Goal: Task Accomplishment & Management: Manage account settings

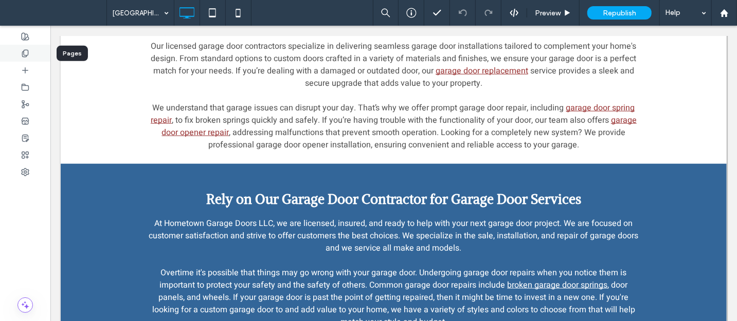
click at [24, 51] on use at bounding box center [25, 53] width 6 height 7
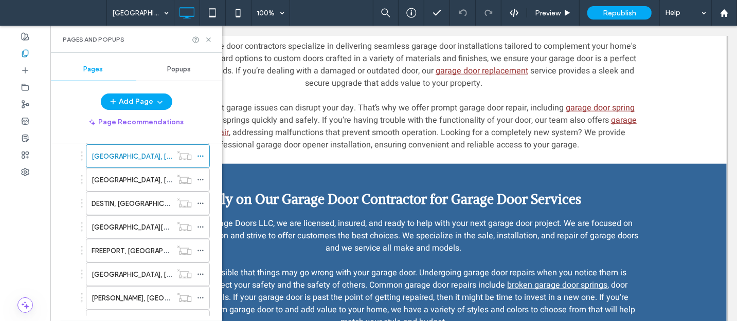
scroll to position [203, 0]
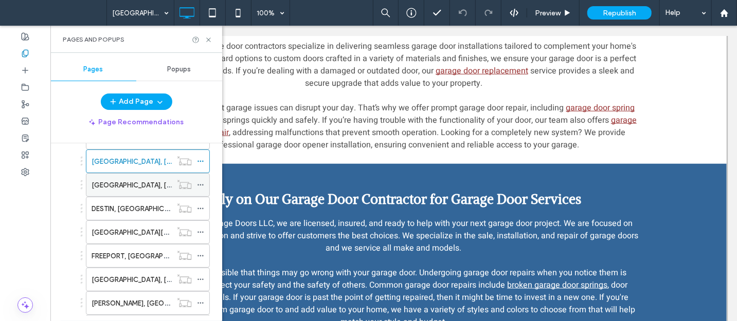
click at [115, 181] on label "DEFUNIAK SPRINGS, FL" at bounding box center [162, 185] width 141 height 18
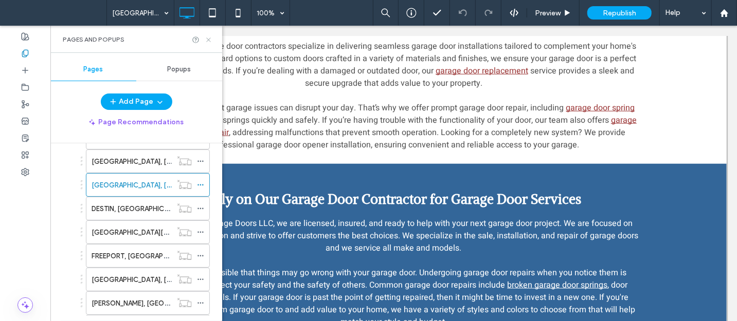
click at [209, 39] on icon at bounding box center [209, 40] width 8 height 8
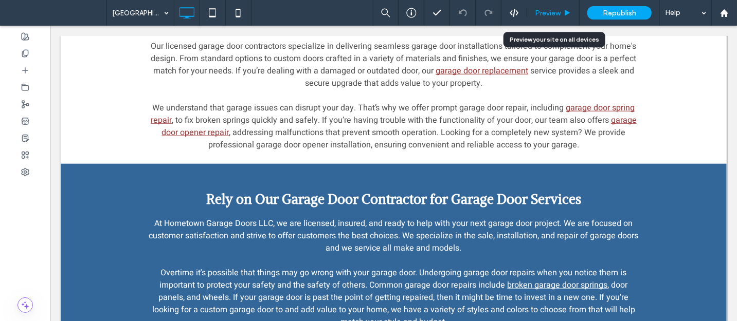
click at [559, 15] on span "Preview" at bounding box center [548, 13] width 26 height 9
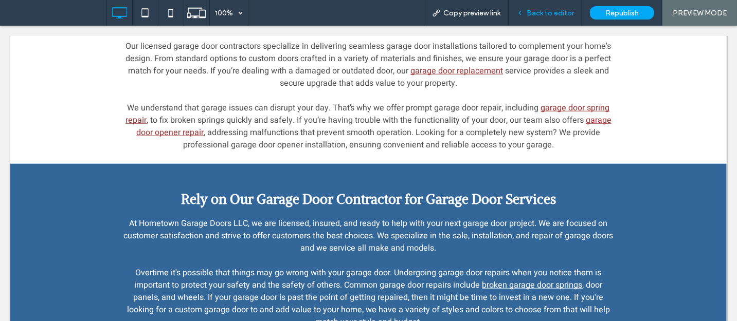
click at [555, 13] on span "Back to editor" at bounding box center [549, 13] width 47 height 9
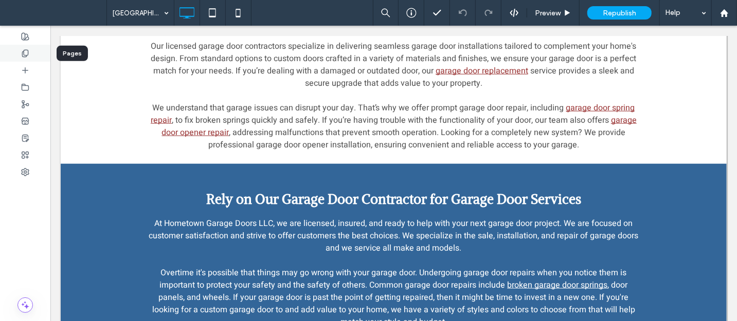
click at [18, 59] on div at bounding box center [25, 53] width 50 height 17
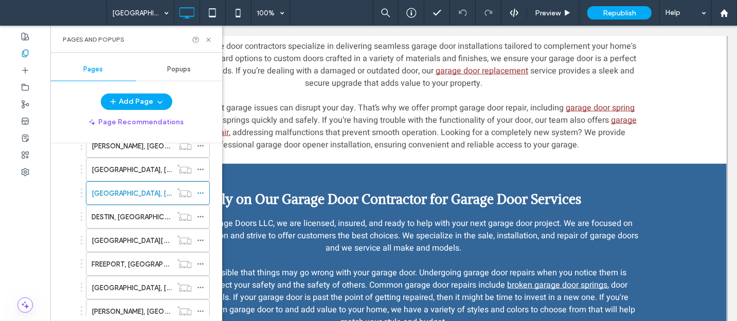
scroll to position [219, 0]
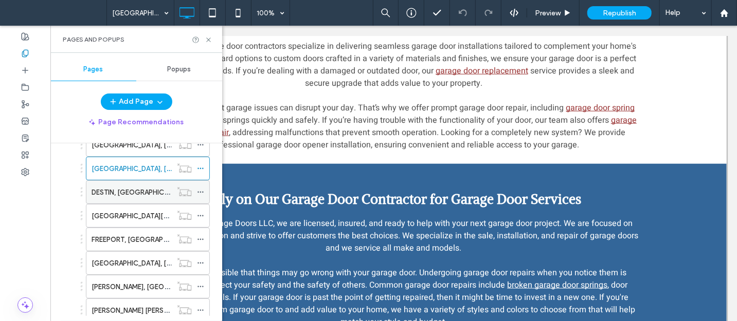
click at [133, 190] on div "DESTIN, FL" at bounding box center [132, 192] width 80 height 11
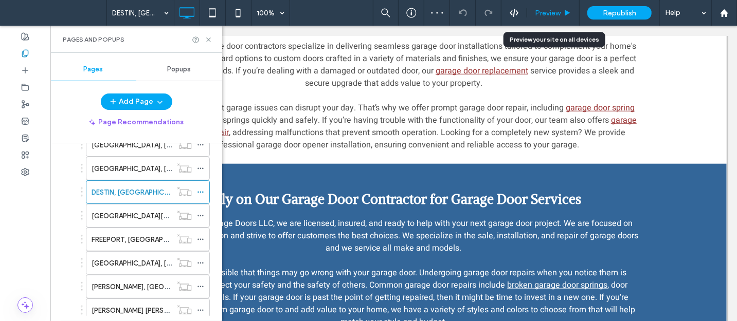
click at [559, 11] on span "Preview" at bounding box center [548, 13] width 26 height 9
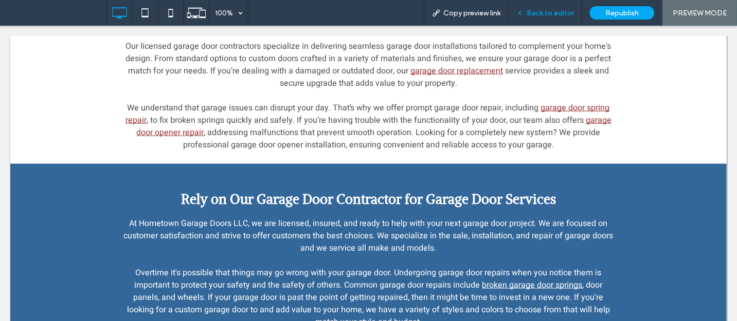
click at [546, 9] on span "Back to editor" at bounding box center [549, 13] width 47 height 9
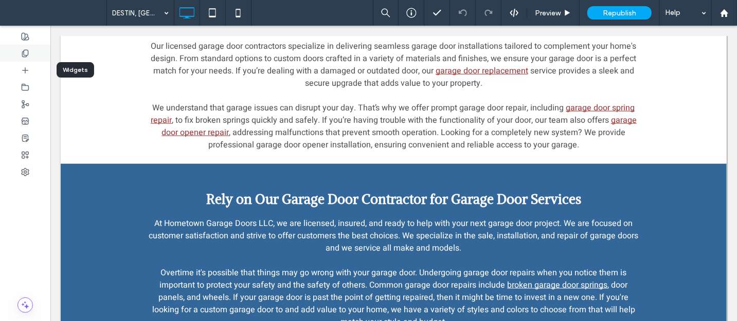
click at [25, 52] on icon at bounding box center [25, 53] width 8 height 8
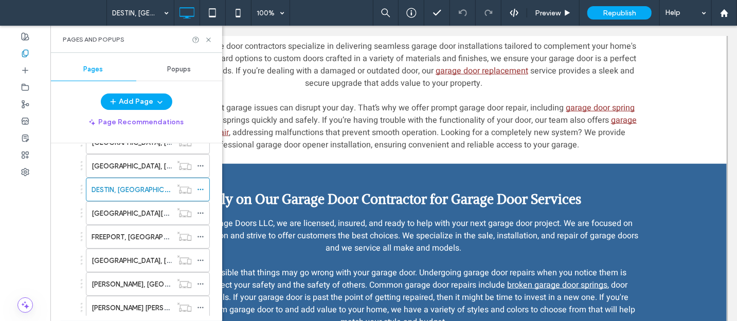
scroll to position [225, 0]
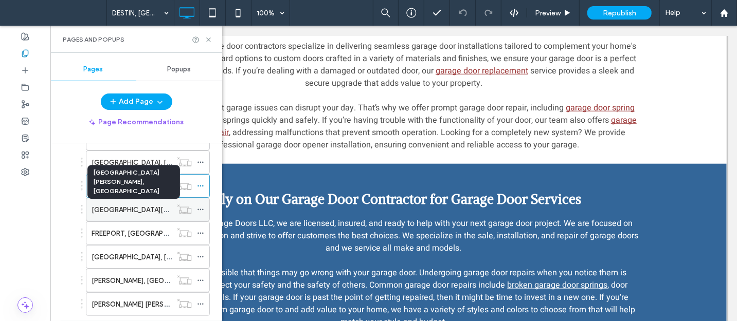
click at [148, 209] on label "FORT WALTON BEACH, FL" at bounding box center [188, 210] width 193 height 18
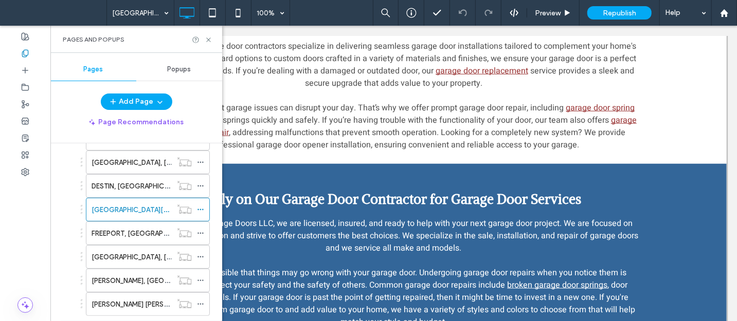
click at [551, 8] on div at bounding box center [368, 160] width 737 height 321
click at [207, 42] on icon at bounding box center [209, 40] width 8 height 8
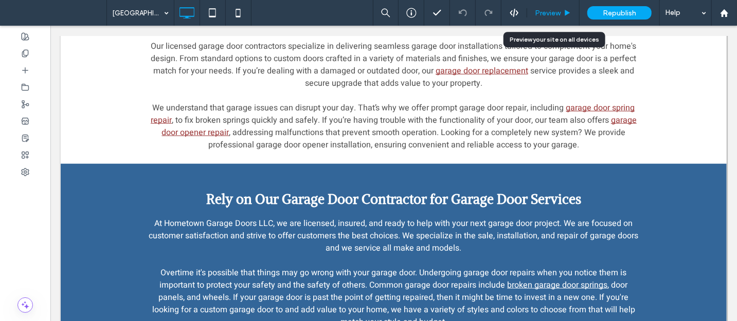
click at [555, 16] on span "Preview" at bounding box center [548, 13] width 26 height 9
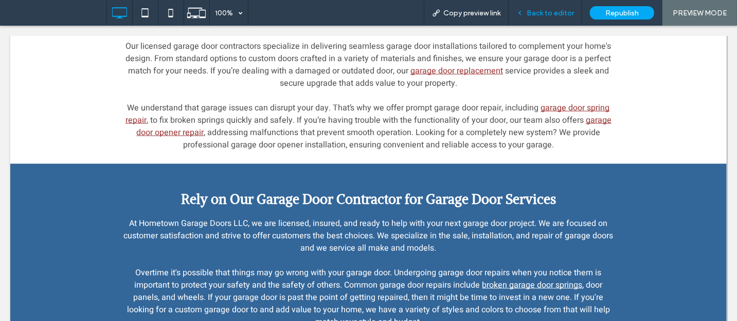
click at [539, 7] on div "Back to editor" at bounding box center [545, 13] width 74 height 26
click at [537, 13] on span "Back to editor" at bounding box center [549, 13] width 47 height 9
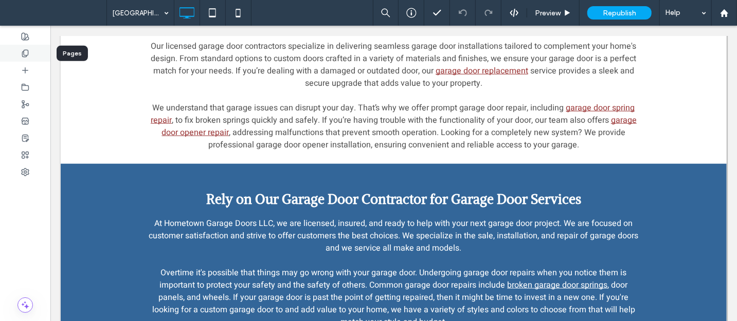
click at [24, 54] on icon at bounding box center [25, 53] width 8 height 8
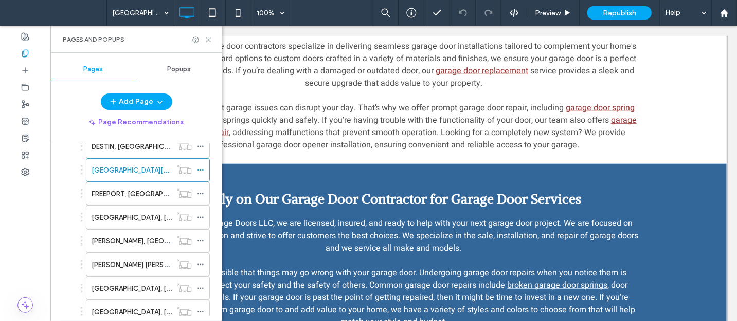
scroll to position [279, 0]
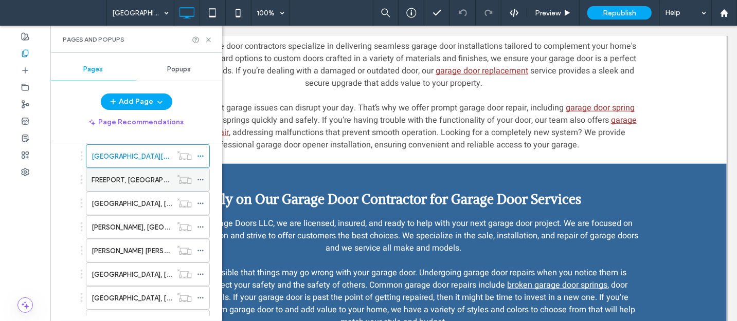
click at [130, 185] on label "FREEPORT, FL" at bounding box center [144, 180] width 105 height 18
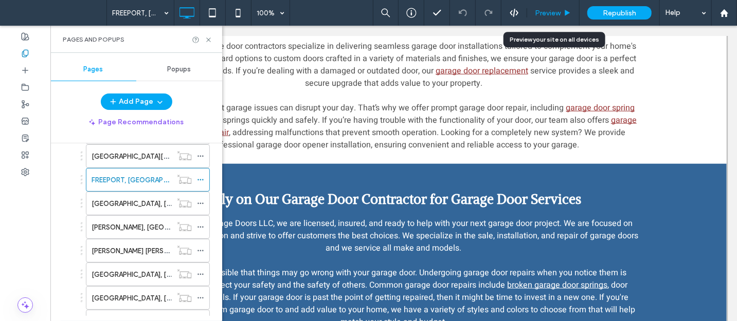
click at [563, 11] on icon at bounding box center [567, 13] width 8 height 8
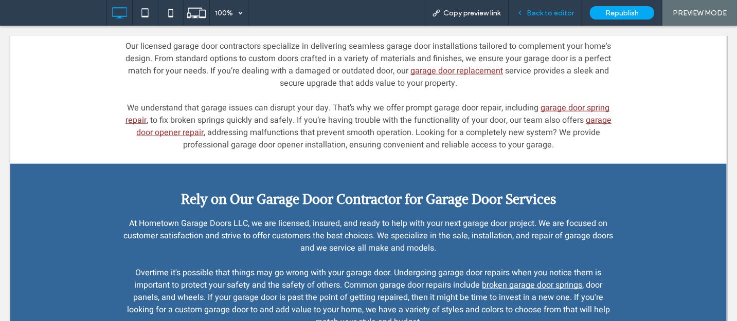
click at [534, 14] on span "Back to editor" at bounding box center [549, 13] width 47 height 9
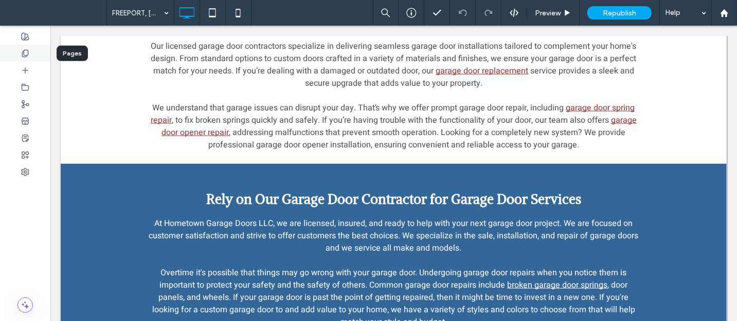
click at [26, 53] on icon at bounding box center [25, 53] width 8 height 8
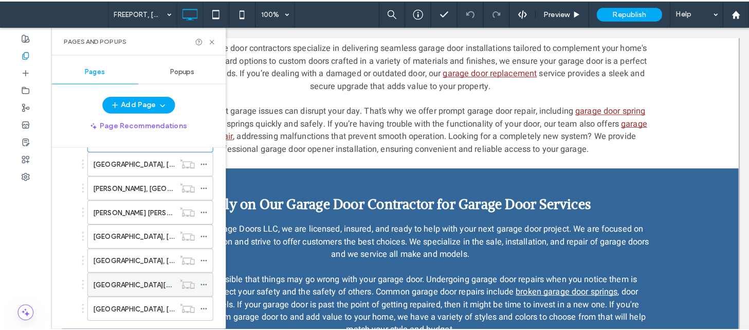
scroll to position [329, 0]
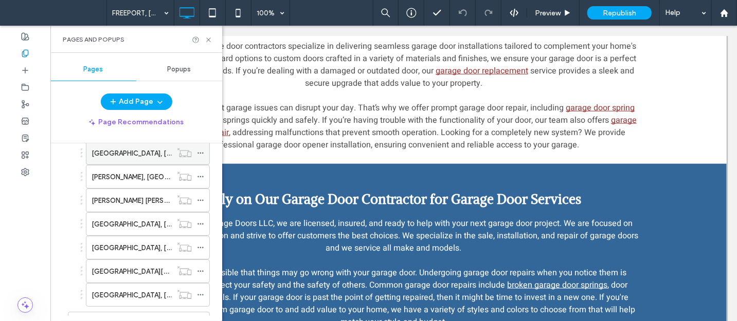
click at [168, 162] on div "LAUREL HILL, FL" at bounding box center [132, 153] width 80 height 23
click at [209, 40] on icon at bounding box center [209, 40] width 8 height 8
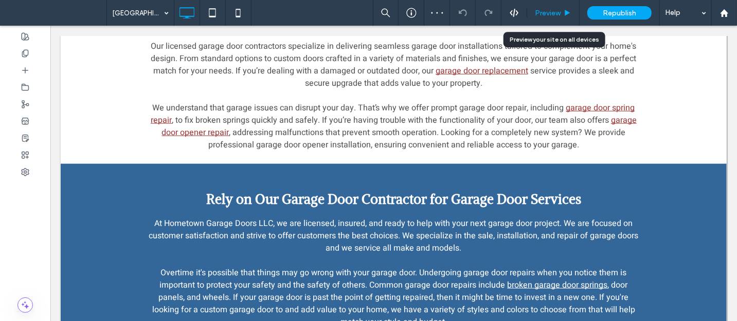
click at [540, 19] on div "Preview" at bounding box center [553, 13] width 52 height 26
click at [540, 14] on span "Preview" at bounding box center [548, 13] width 26 height 9
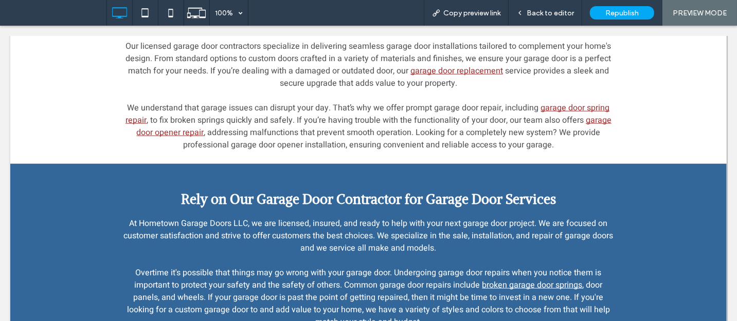
click at [547, 12] on span "Back to editor" at bounding box center [549, 13] width 47 height 9
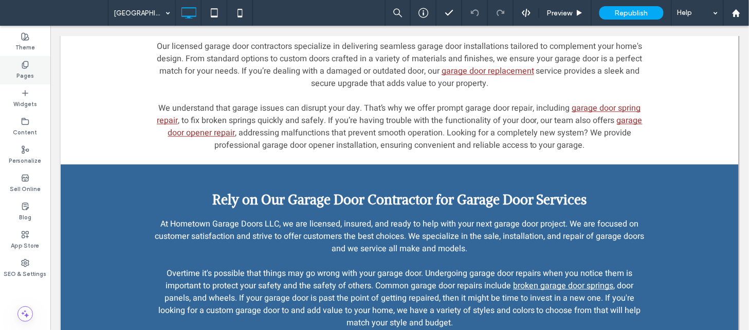
click at [31, 61] on div "Pages" at bounding box center [25, 70] width 50 height 28
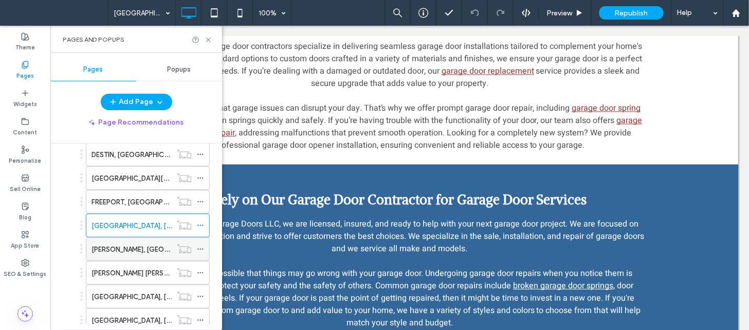
scroll to position [262, 0]
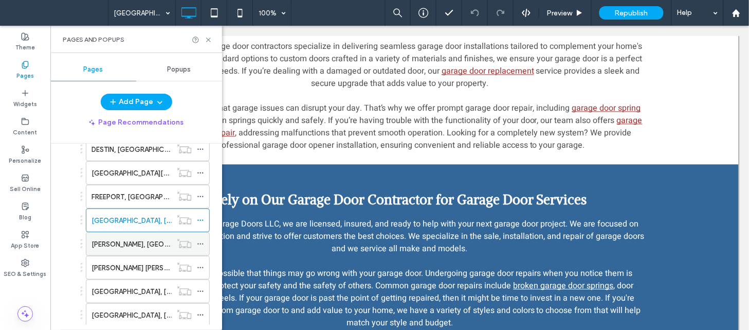
click at [135, 245] on div "MILTON, FL" at bounding box center [132, 244] width 80 height 11
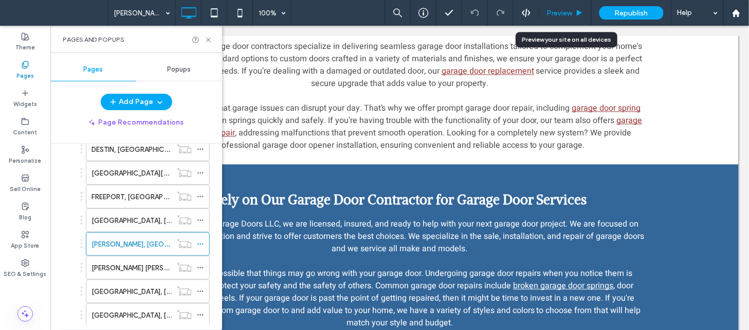
click at [570, 21] on div "Preview" at bounding box center [565, 13] width 52 height 26
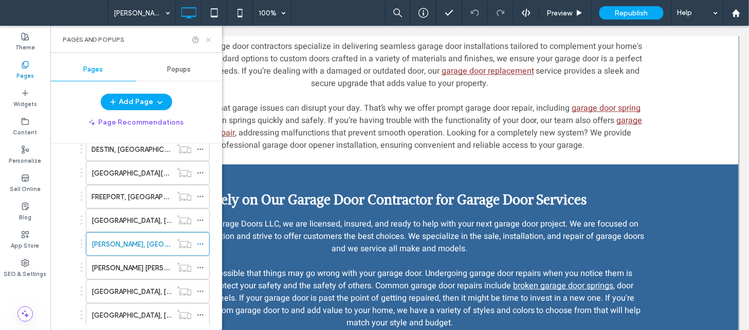
click at [208, 41] on icon at bounding box center [209, 40] width 8 height 8
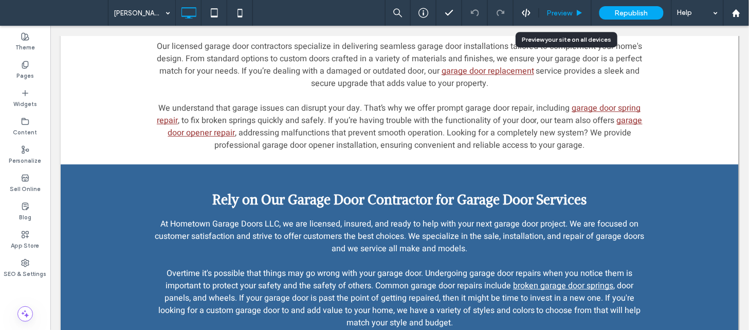
click at [559, 9] on span "Preview" at bounding box center [560, 13] width 26 height 9
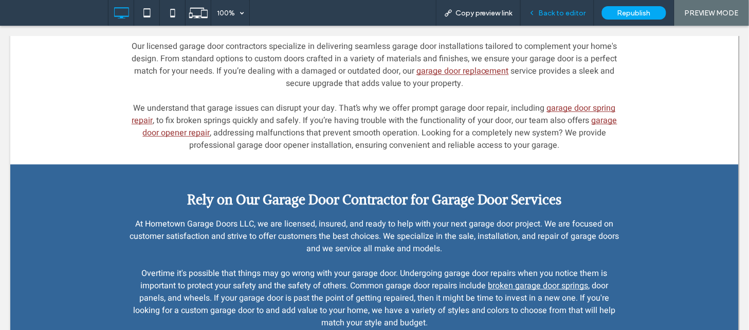
click at [553, 9] on span "Back to editor" at bounding box center [562, 13] width 47 height 9
click at [548, 14] on span "Back to editor" at bounding box center [562, 13] width 47 height 9
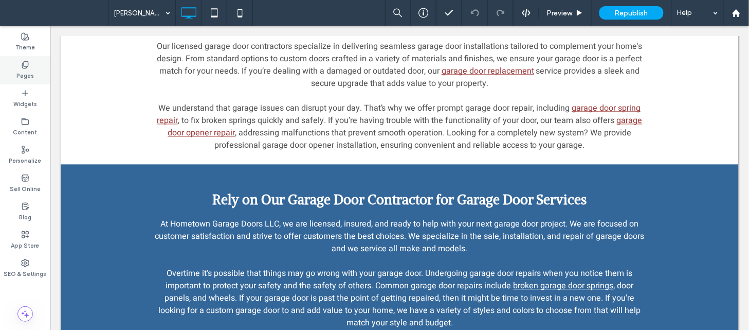
click at [18, 65] on div "Pages" at bounding box center [25, 70] width 50 height 28
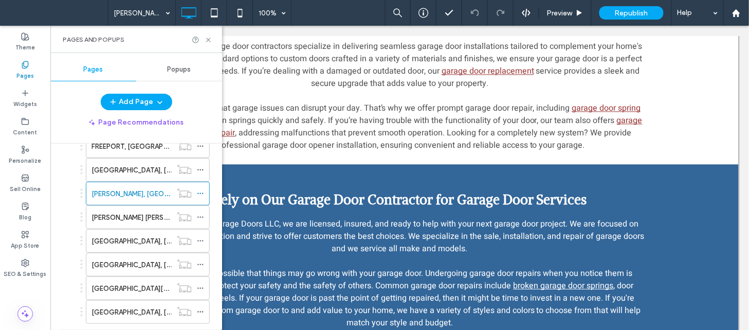
scroll to position [324, 0]
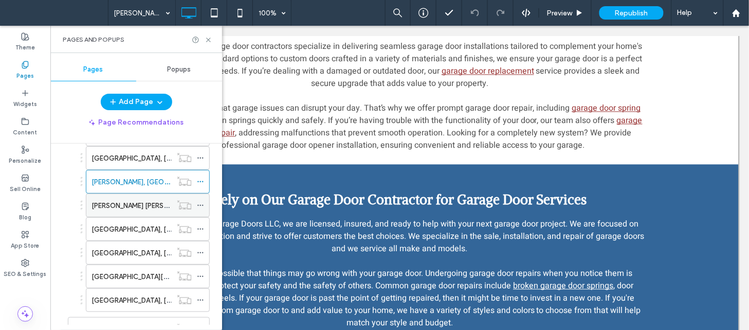
click at [152, 209] on div "MARY ESTHER, FL" at bounding box center [132, 205] width 80 height 11
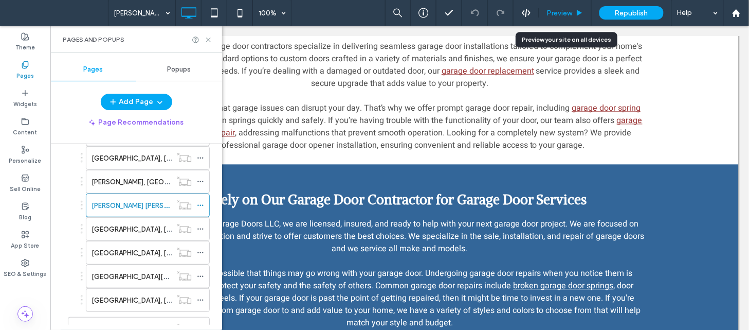
click at [566, 15] on span "Preview" at bounding box center [560, 13] width 26 height 9
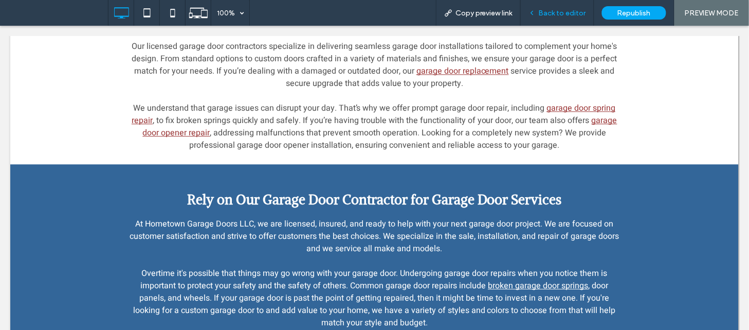
click at [552, 13] on span "Back to editor" at bounding box center [562, 13] width 47 height 9
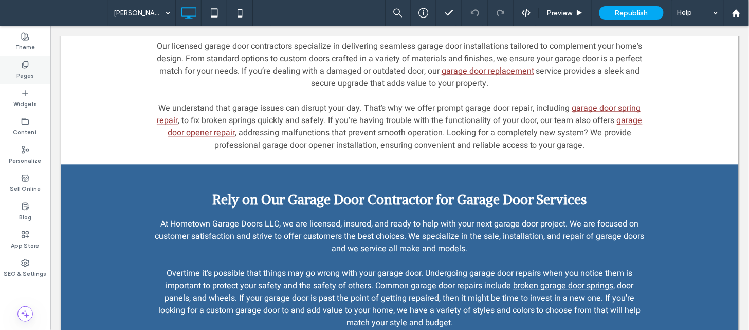
click at [28, 72] on label "Pages" at bounding box center [24, 74] width 17 height 11
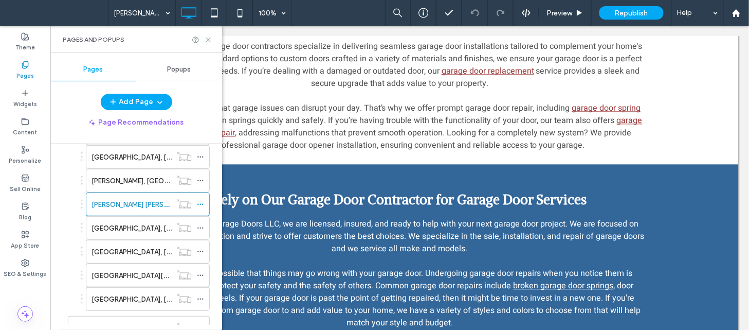
scroll to position [338, 0]
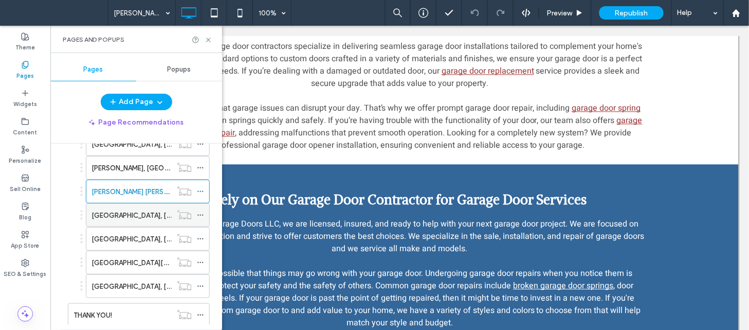
click at [171, 219] on div "MIRAMAR BEACH, FL" at bounding box center [132, 215] width 80 height 11
click at [208, 40] on icon at bounding box center [209, 40] width 8 height 8
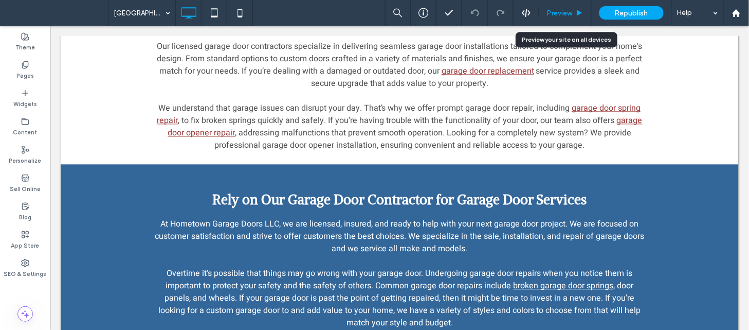
click at [569, 20] on div "Preview" at bounding box center [565, 13] width 52 height 26
click at [567, 13] on span "Preview" at bounding box center [560, 13] width 26 height 9
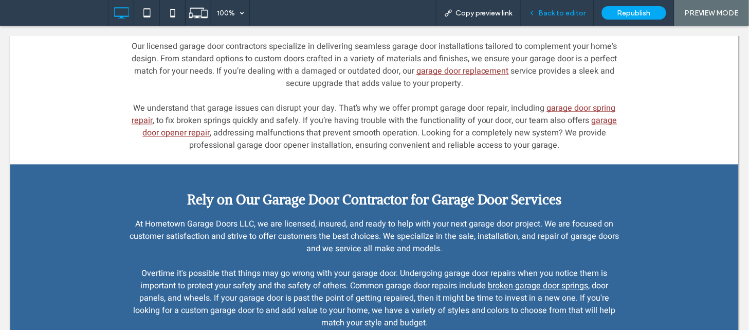
click at [553, 13] on span "Back to editor" at bounding box center [562, 13] width 47 height 9
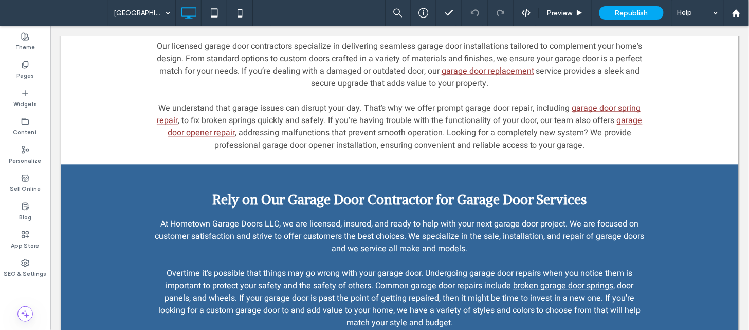
click at [549, 9] on span "Preview" at bounding box center [560, 13] width 26 height 9
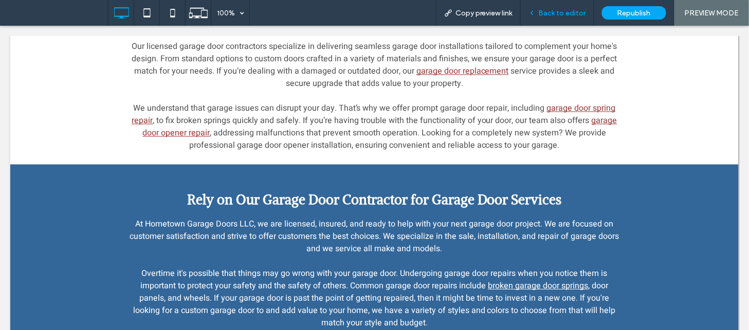
click at [548, 16] on span "Back to editor" at bounding box center [562, 13] width 47 height 9
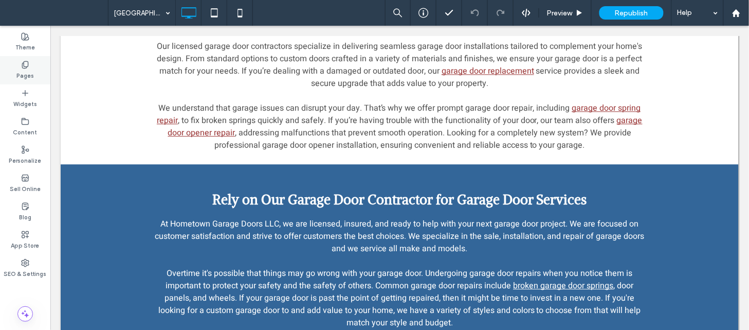
click at [33, 66] on div "Pages" at bounding box center [25, 70] width 50 height 28
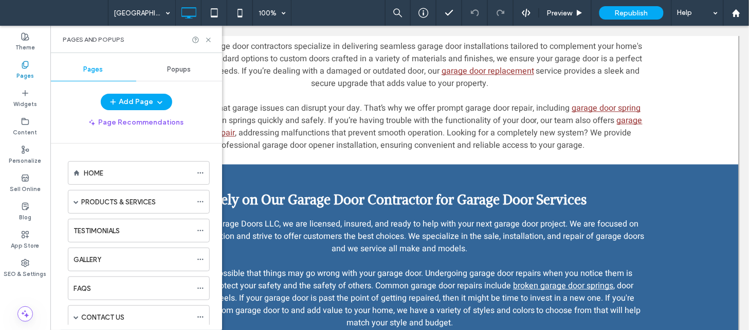
click at [217, 188] on div "HOME PRODUCTS & SERVICES GARAGE DOOR REPAIRS GARAGE DOOR INSTALLATION GARAGE DO…" at bounding box center [142, 233] width 159 height 181
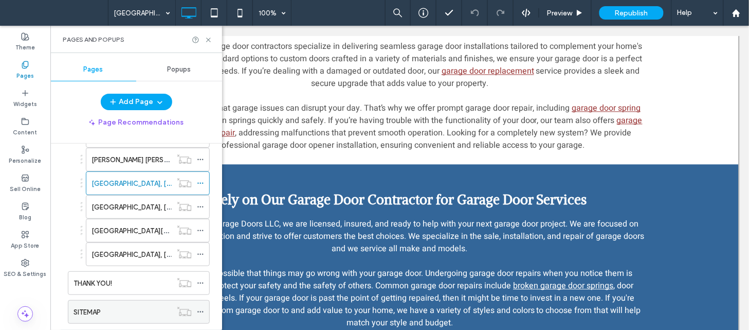
scroll to position [377, 0]
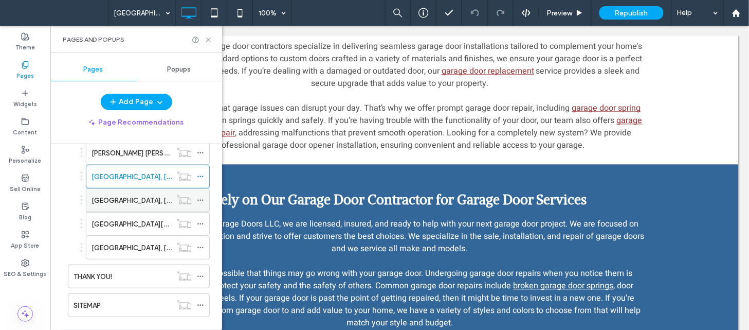
click at [142, 201] on div "NICEVILLE, FL" at bounding box center [132, 200] width 80 height 11
click at [206, 37] on icon at bounding box center [209, 40] width 8 height 8
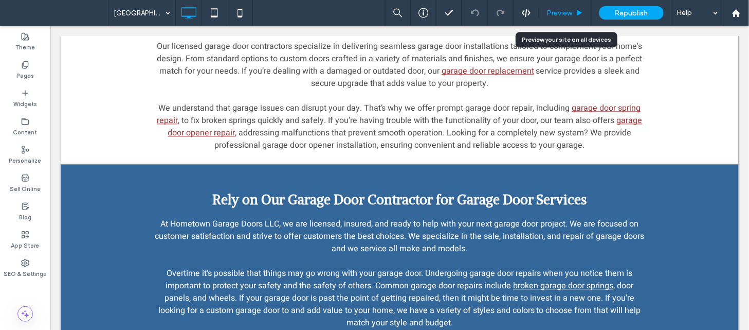
click at [553, 11] on span "Preview" at bounding box center [560, 13] width 26 height 9
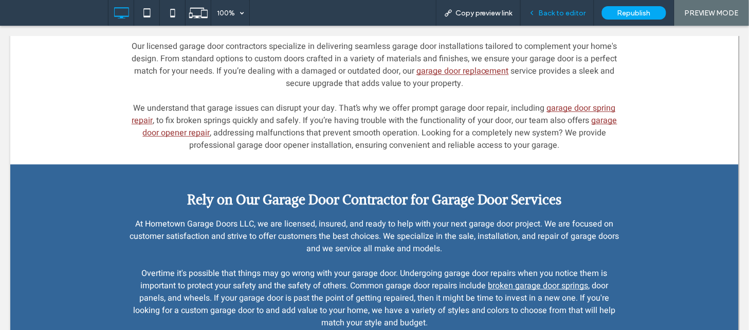
click at [548, 14] on span "Back to editor" at bounding box center [562, 13] width 47 height 9
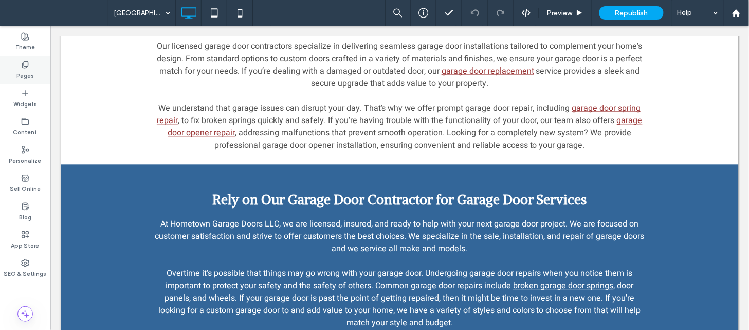
click at [16, 67] on div "Pages" at bounding box center [25, 70] width 50 height 28
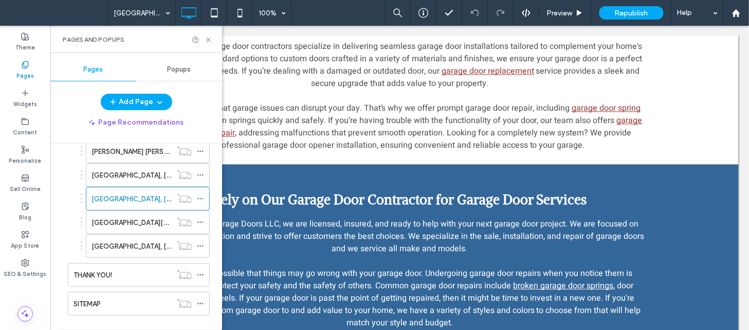
scroll to position [397, 0]
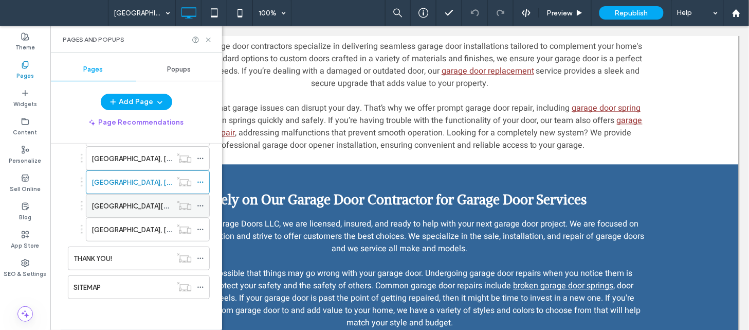
click at [157, 214] on div "SANTA ROSA BEACH, FL" at bounding box center [132, 205] width 80 height 23
click at [209, 40] on div at bounding box center [374, 165] width 749 height 330
click at [209, 39] on icon at bounding box center [209, 40] width 8 height 8
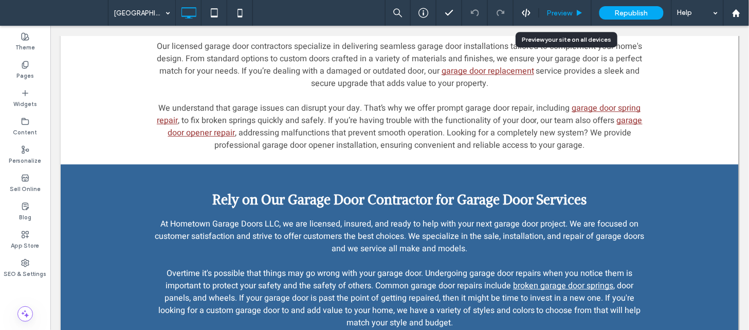
click at [570, 8] on div "Preview" at bounding box center [565, 13] width 52 height 26
click at [568, 14] on span "Preview" at bounding box center [560, 13] width 26 height 9
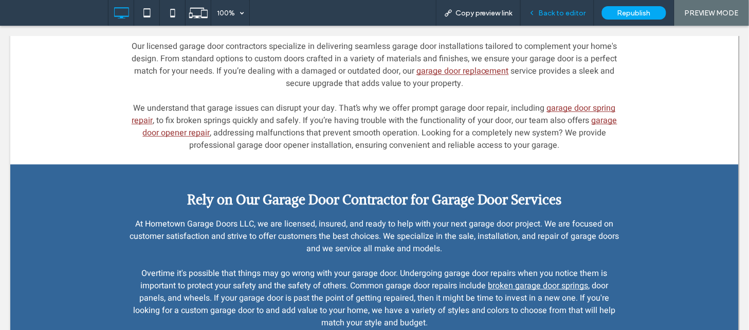
click at [554, 12] on span "Back to editor" at bounding box center [562, 13] width 47 height 9
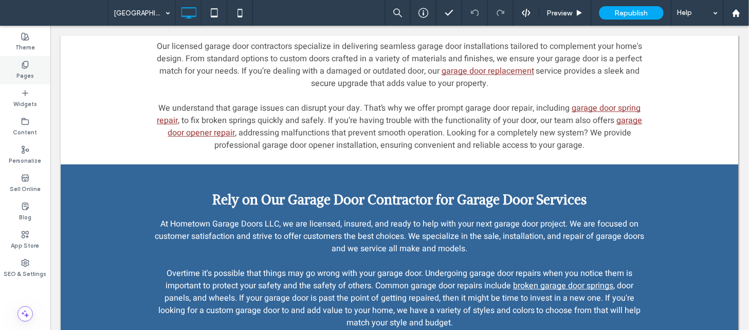
click at [37, 74] on div "Pages" at bounding box center [25, 70] width 50 height 28
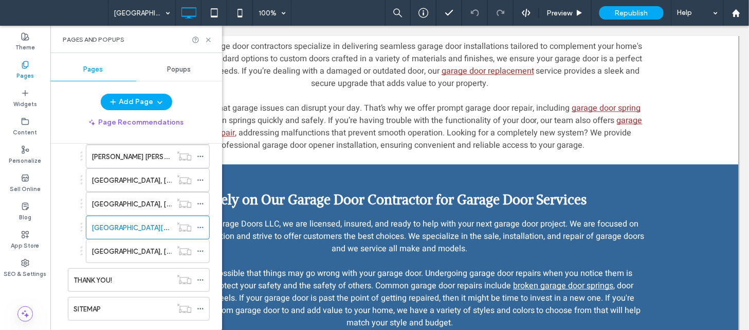
scroll to position [397, 0]
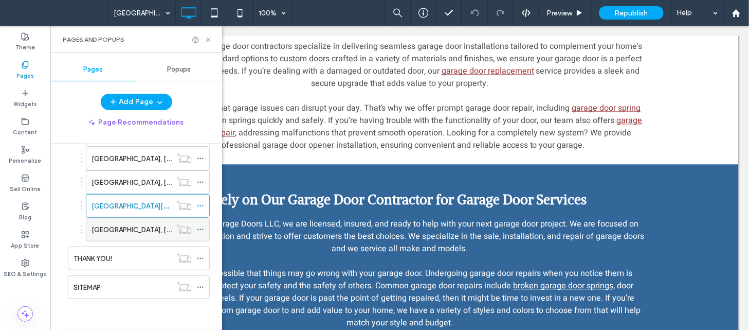
click at [144, 225] on label "PANAMA CITY, FL" at bounding box center [162, 230] width 141 height 18
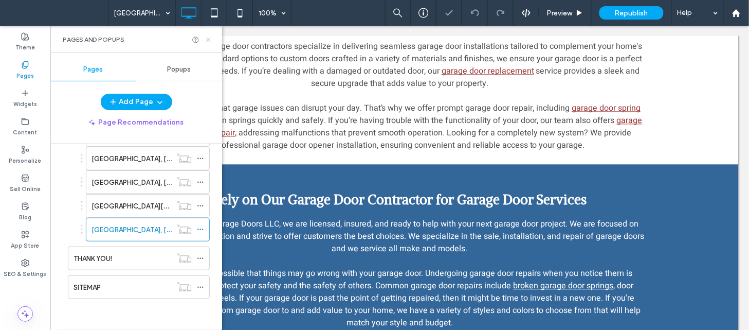
click at [210, 43] on icon at bounding box center [209, 40] width 8 height 8
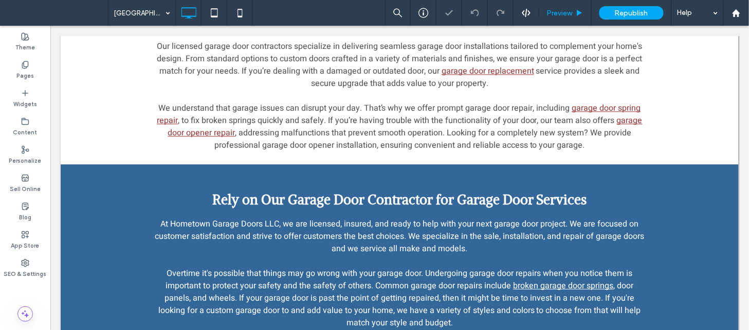
click at [568, 11] on span "Preview" at bounding box center [560, 13] width 26 height 9
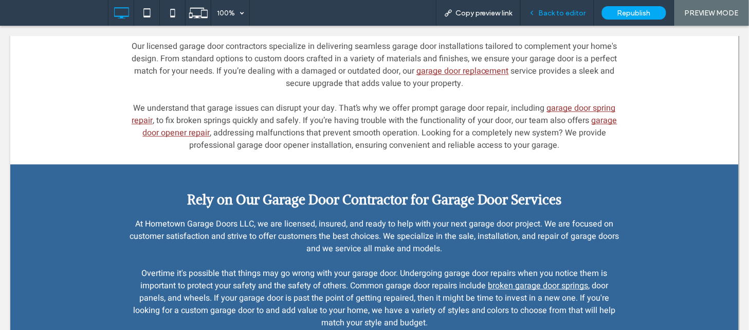
click at [543, 22] on div "Back to editor" at bounding box center [558, 13] width 74 height 26
click at [546, 17] on div "Back to editor" at bounding box center [558, 13] width 74 height 26
click at [549, 14] on span "Back to editor" at bounding box center [562, 13] width 47 height 9
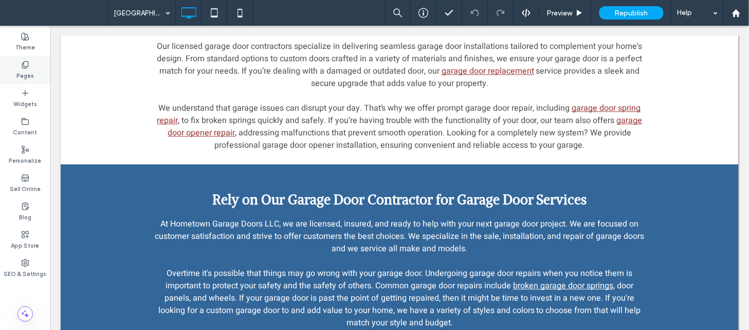
click at [31, 74] on label "Pages" at bounding box center [24, 74] width 17 height 11
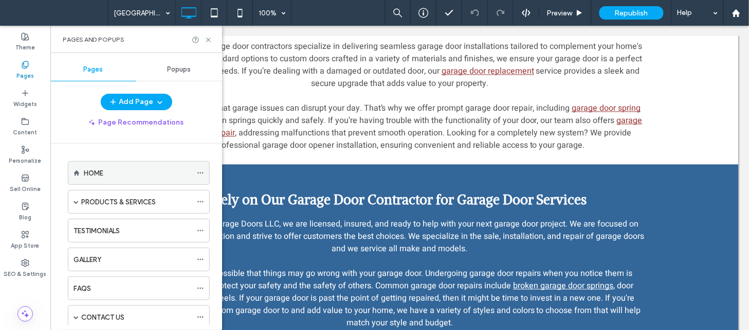
click at [199, 173] on icon at bounding box center [200, 172] width 7 height 7
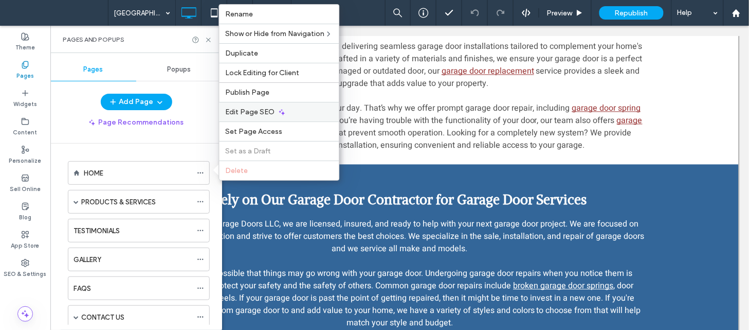
click at [281, 109] on icon at bounding box center [282, 112] width 8 height 8
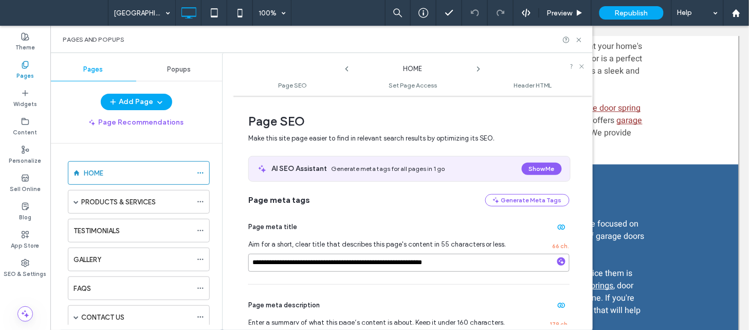
click at [485, 265] on input "**********" at bounding box center [408, 262] width 321 height 18
click at [478, 67] on use at bounding box center [479, 69] width 2 height 4
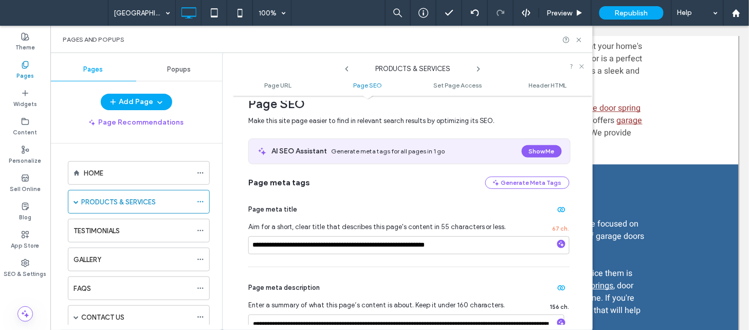
scroll to position [162, 0]
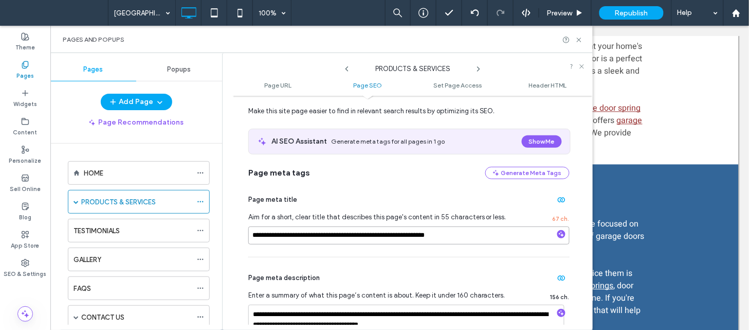
click at [474, 227] on input "**********" at bounding box center [408, 235] width 321 height 18
click at [476, 68] on icon at bounding box center [479, 69] width 8 height 8
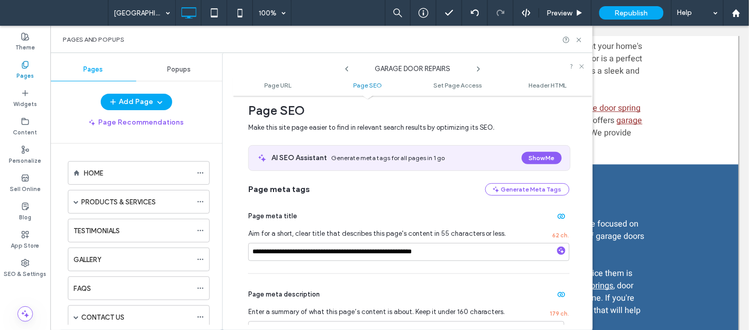
scroll to position [186, 0]
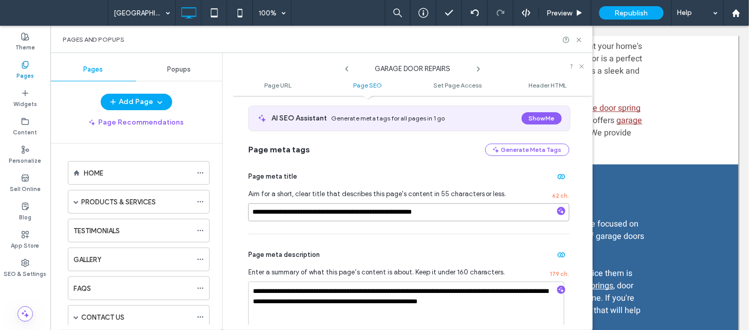
click at [461, 220] on input "**********" at bounding box center [408, 212] width 321 height 18
click at [477, 68] on icon at bounding box center [479, 69] width 8 height 8
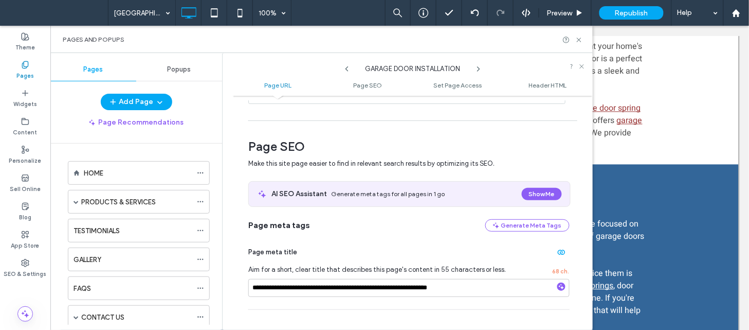
scroll to position [150, 0]
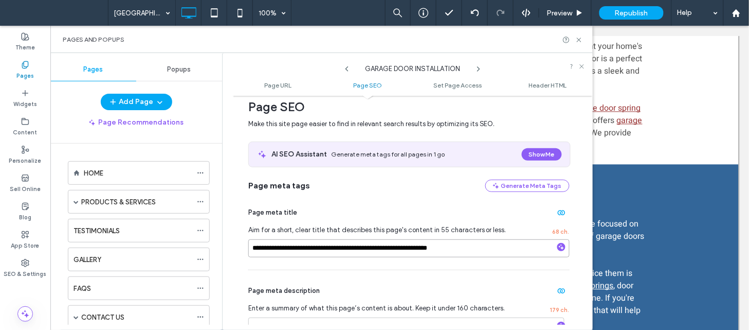
click at [478, 247] on input "**********" at bounding box center [408, 248] width 321 height 18
click at [480, 71] on icon at bounding box center [479, 69] width 8 height 8
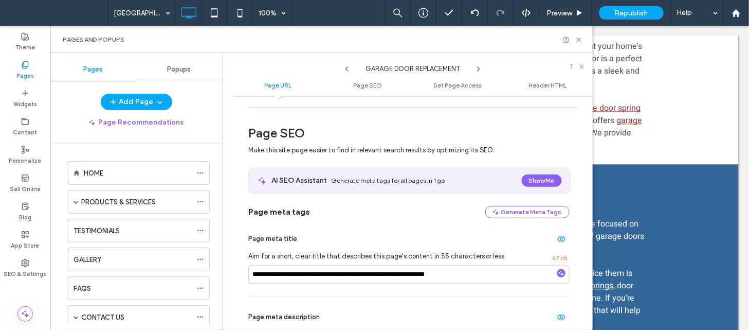
scroll to position [127, 0]
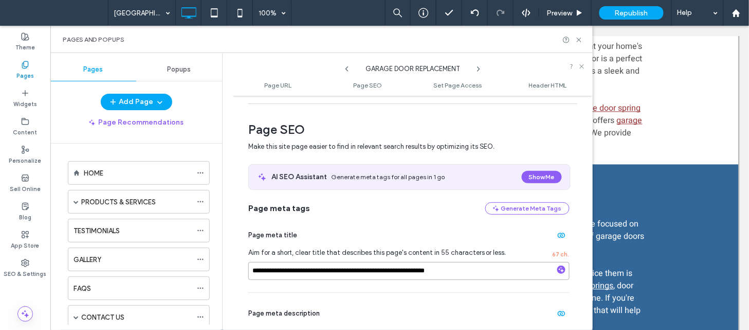
click at [450, 274] on input "**********" at bounding box center [408, 271] width 321 height 18
click at [478, 71] on icon at bounding box center [479, 69] width 8 height 8
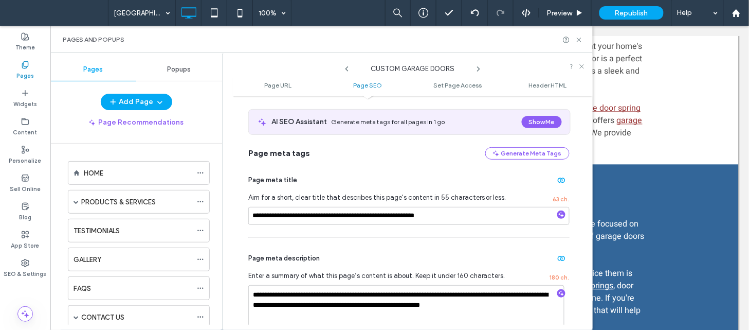
scroll to position [186, 0]
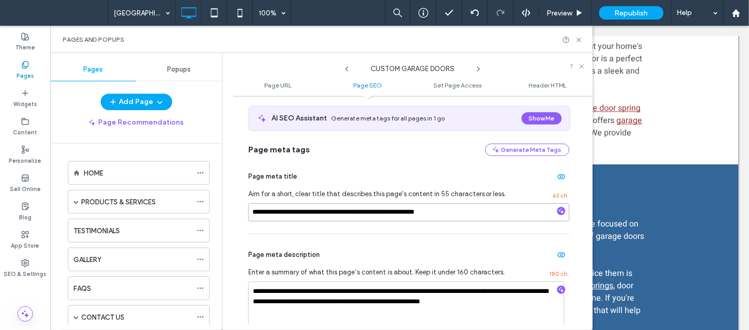
click at [470, 216] on input "**********" at bounding box center [408, 212] width 321 height 18
click at [480, 69] on icon at bounding box center [479, 69] width 8 height 8
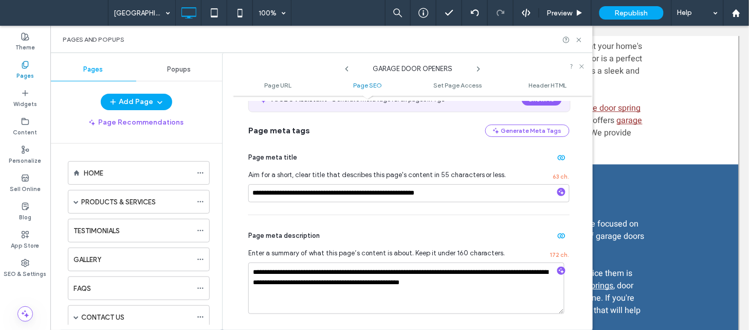
scroll to position [222, 0]
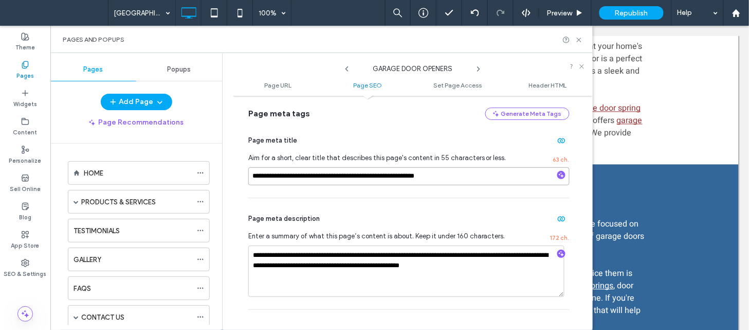
click at [474, 176] on input "**********" at bounding box center [408, 176] width 321 height 18
click at [480, 70] on icon at bounding box center [479, 69] width 8 height 8
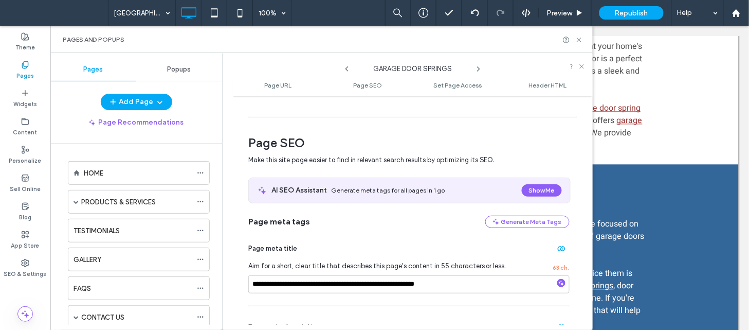
scroll to position [172, 0]
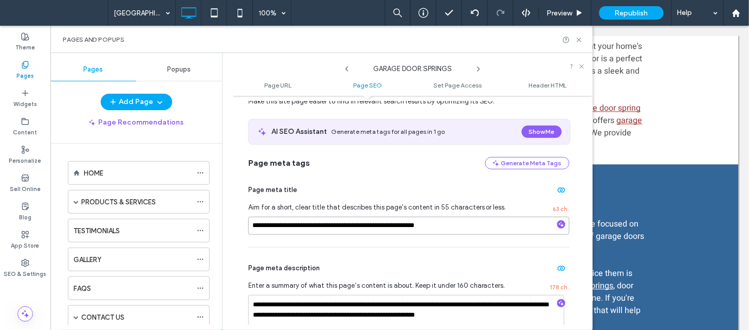
click at [469, 225] on input "**********" at bounding box center [408, 225] width 321 height 18
click at [479, 69] on use at bounding box center [479, 69] width 2 height 4
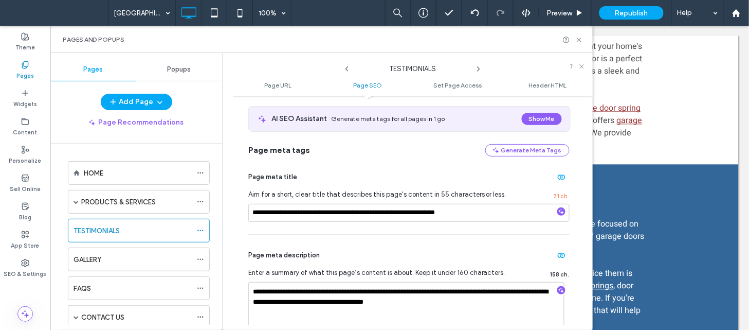
scroll to position [211, 0]
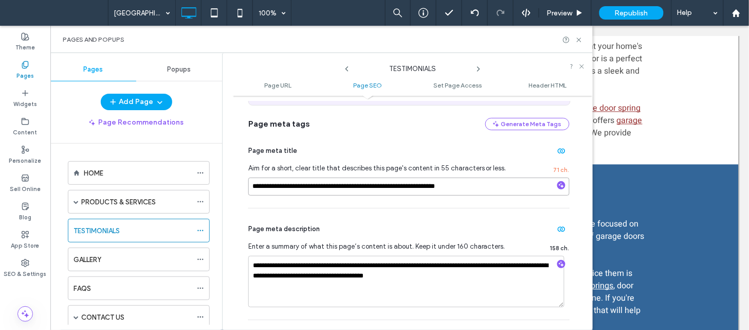
click at [495, 181] on input "**********" at bounding box center [408, 186] width 321 height 18
click at [478, 70] on use at bounding box center [479, 69] width 2 height 4
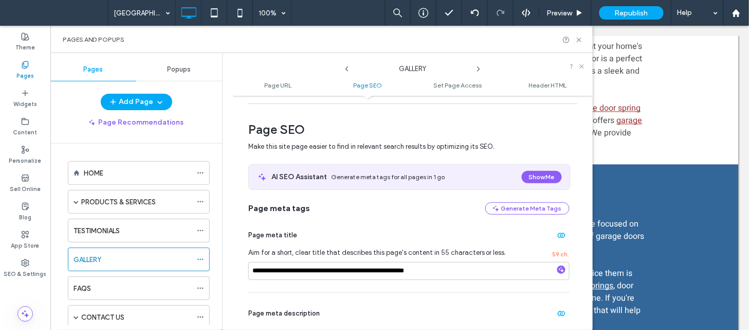
scroll to position [140, 0]
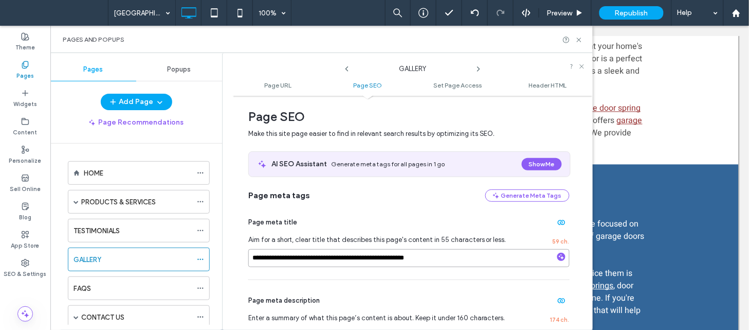
click at [453, 264] on input "**********" at bounding box center [408, 258] width 321 height 18
click at [479, 71] on icon at bounding box center [479, 69] width 8 height 8
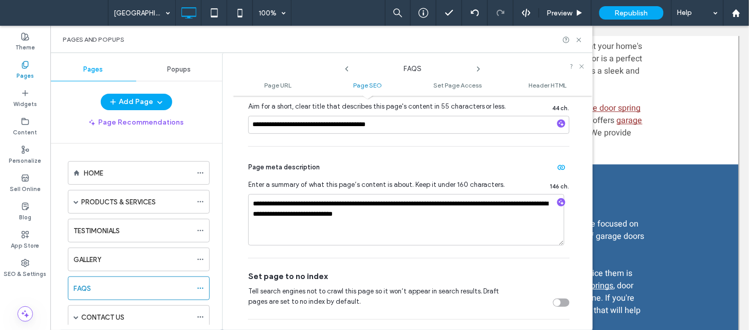
scroll to position [276, 0]
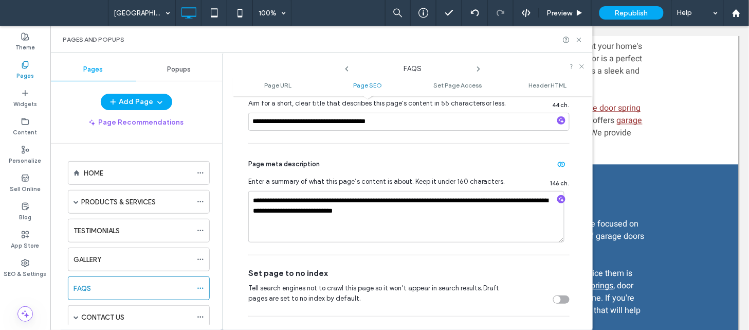
click at [440, 112] on div "**********" at bounding box center [408, 104] width 321 height 78
click at [435, 120] on input "**********" at bounding box center [408, 122] width 321 height 18
click at [476, 68] on icon at bounding box center [479, 69] width 8 height 8
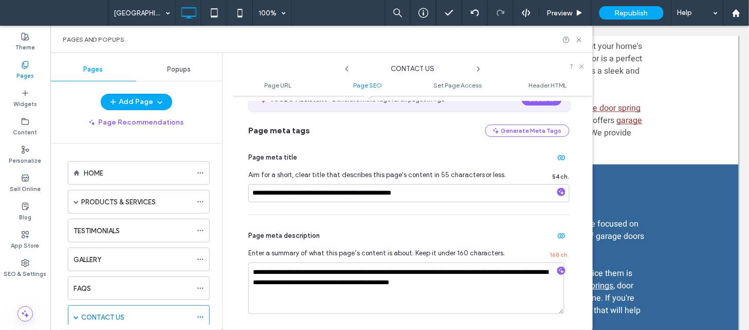
scroll to position [211, 0]
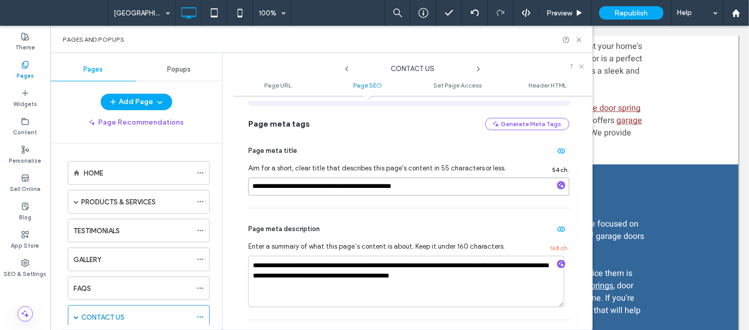
click at [458, 187] on input "**********" at bounding box center [408, 186] width 321 height 18
click at [480, 67] on icon at bounding box center [479, 69] width 8 height 8
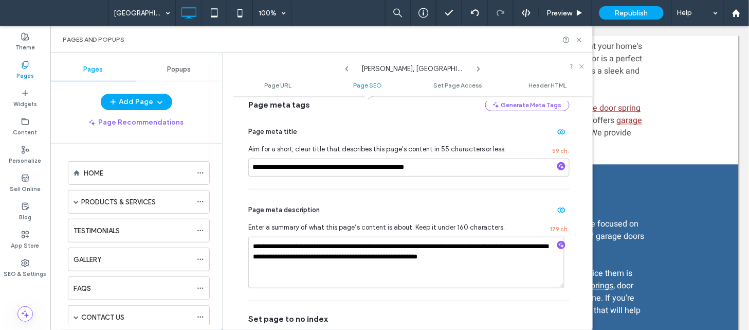
scroll to position [250, 0]
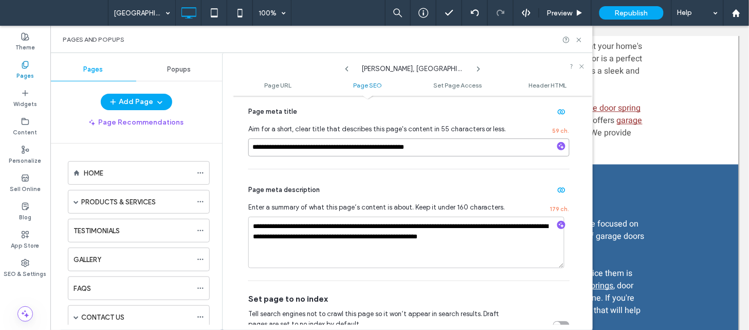
click at [469, 150] on input "**********" at bounding box center [408, 147] width 321 height 18
click at [479, 68] on use at bounding box center [479, 69] width 2 height 4
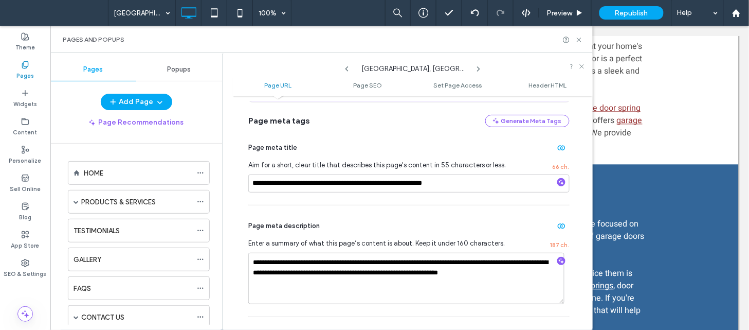
scroll to position [84, 0]
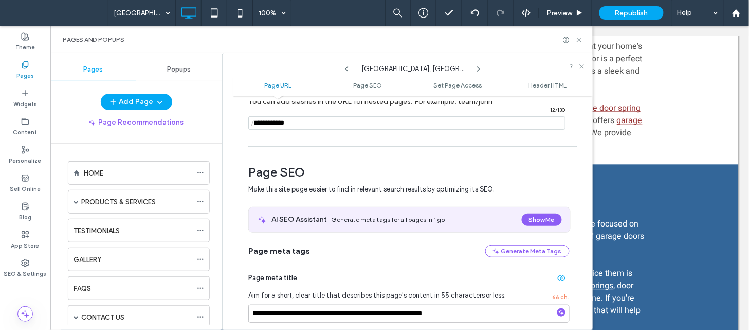
click at [471, 310] on input "**********" at bounding box center [408, 313] width 321 height 18
click at [477, 68] on icon at bounding box center [479, 69] width 8 height 8
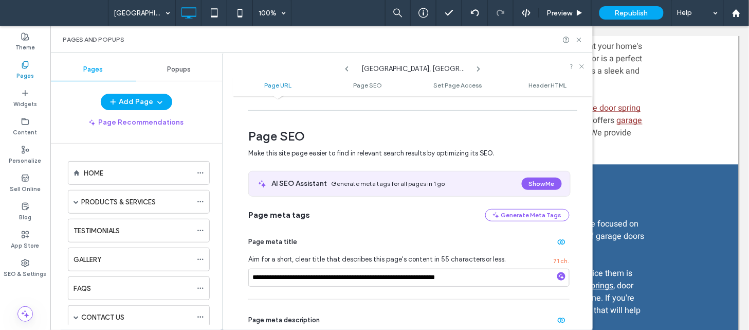
scroll to position [170, 0]
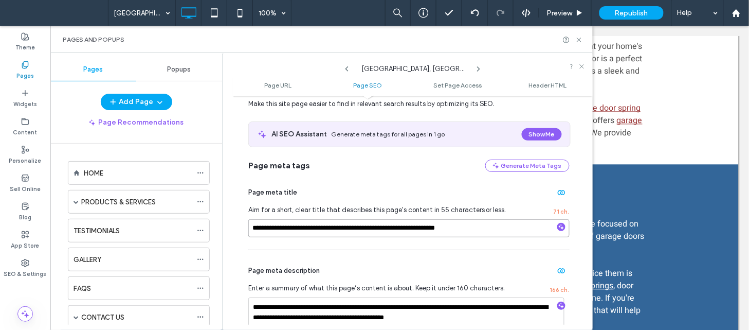
click at [474, 232] on input "**********" at bounding box center [408, 228] width 321 height 18
click at [479, 69] on icon at bounding box center [479, 69] width 8 height 8
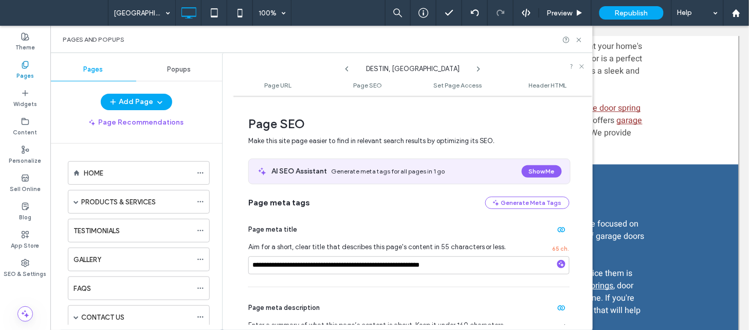
scroll to position [146, 0]
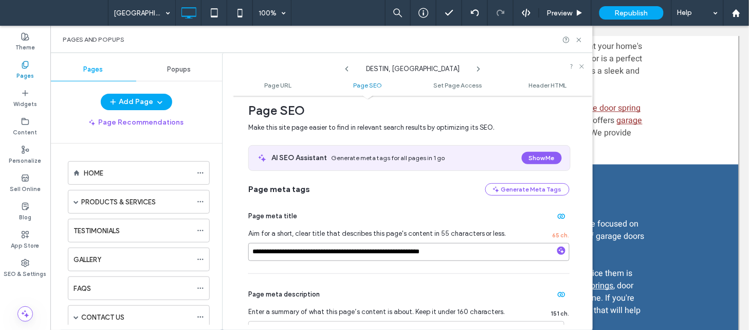
click at [481, 256] on input "**********" at bounding box center [408, 252] width 321 height 18
click at [477, 68] on icon at bounding box center [479, 69] width 8 height 8
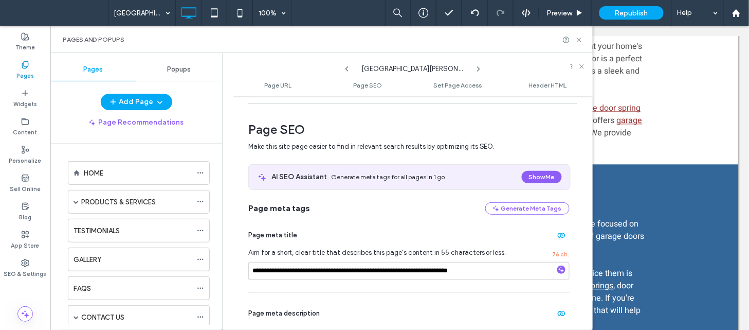
scroll to position [134, 0]
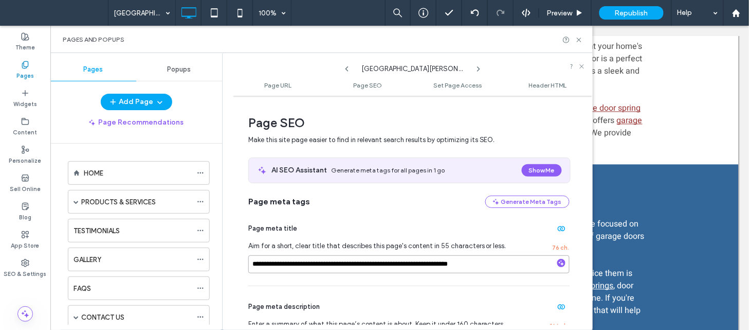
click at [469, 260] on input "**********" at bounding box center [408, 264] width 321 height 18
click at [477, 68] on icon at bounding box center [479, 69] width 8 height 8
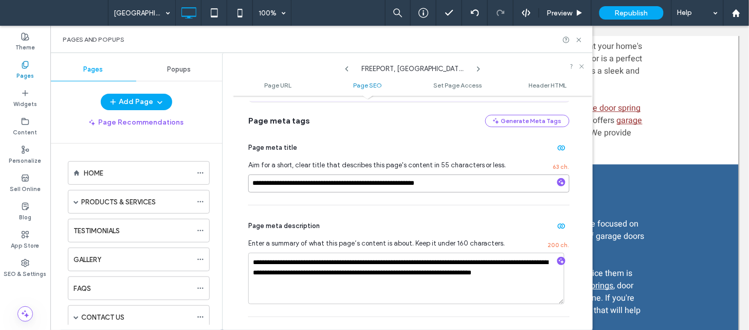
click at [459, 186] on input "**********" at bounding box center [408, 183] width 321 height 18
click at [478, 68] on icon at bounding box center [479, 69] width 8 height 8
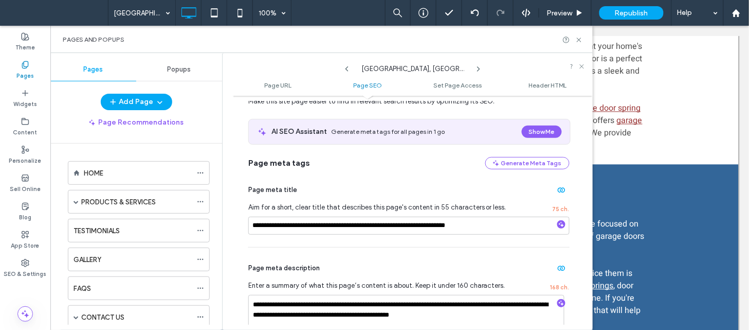
scroll to position [230, 0]
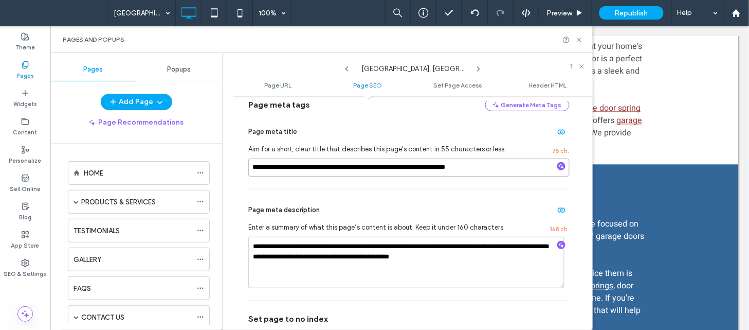
click at [522, 167] on input "**********" at bounding box center [408, 167] width 321 height 18
click at [477, 68] on icon at bounding box center [479, 69] width 8 height 8
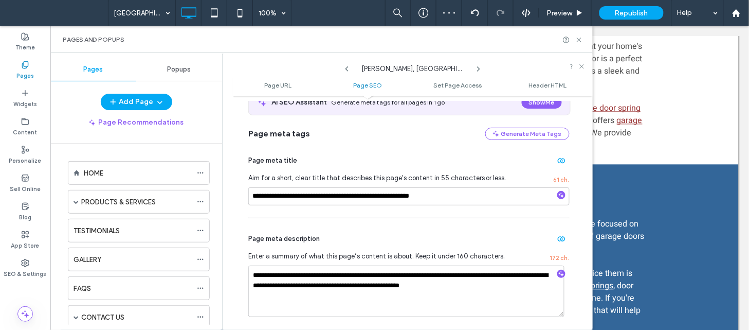
scroll to position [240, 0]
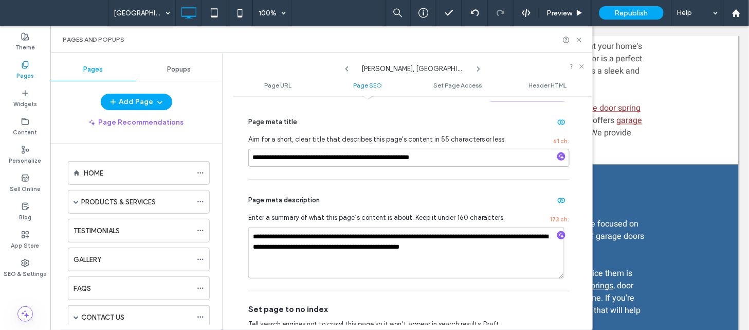
click at [445, 158] on input "**********" at bounding box center [408, 158] width 321 height 18
click at [479, 67] on icon at bounding box center [479, 69] width 8 height 8
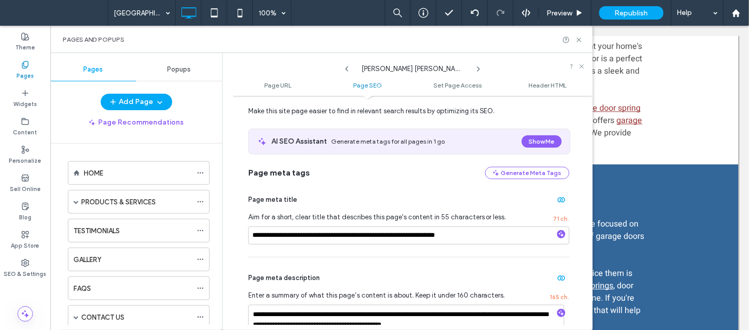
scroll to position [182, 0]
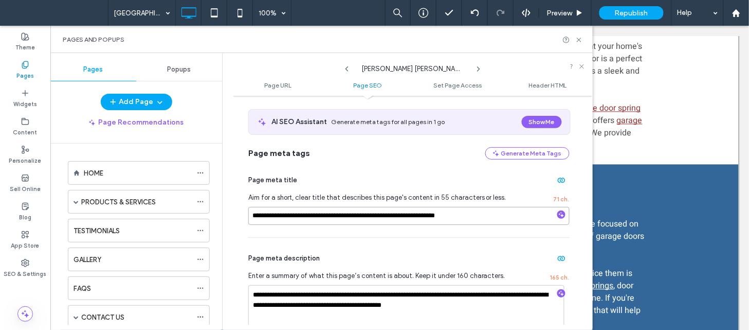
click at [494, 214] on input "**********" at bounding box center [408, 216] width 321 height 18
click at [480, 67] on icon at bounding box center [479, 69] width 8 height 8
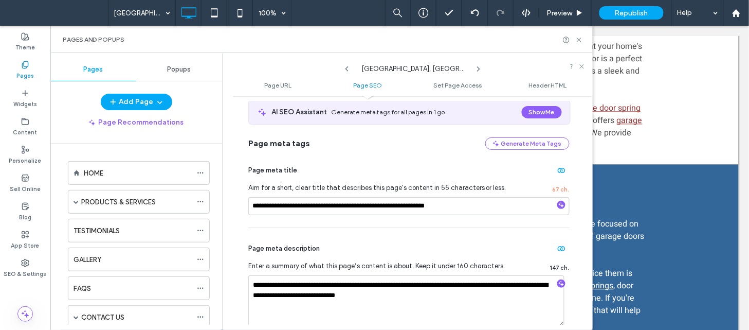
scroll to position [198, 0]
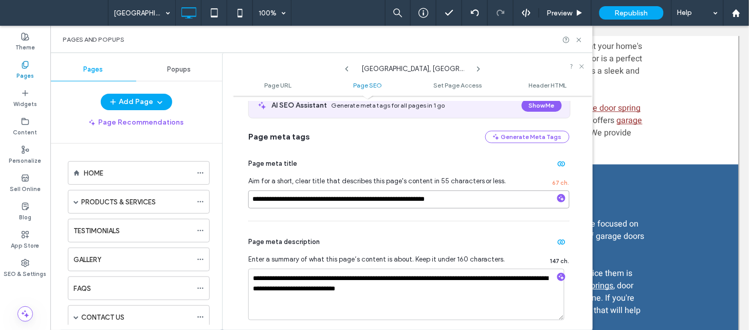
click at [475, 197] on input "**********" at bounding box center [408, 199] width 321 height 18
click at [478, 68] on icon at bounding box center [479, 69] width 8 height 8
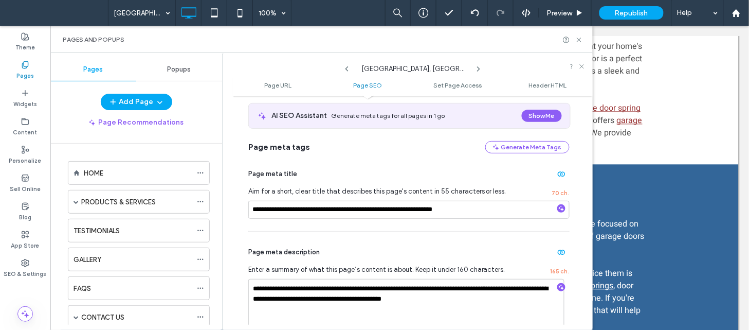
scroll to position [250, 0]
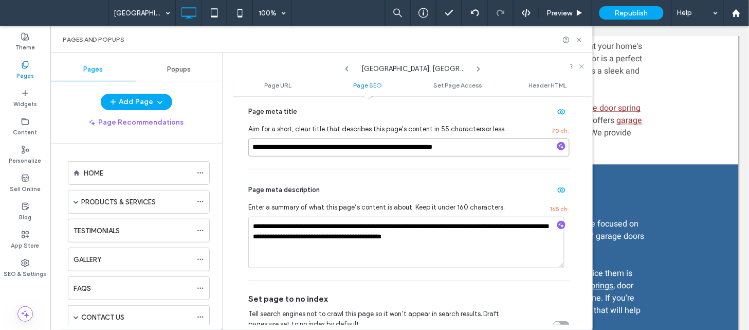
click at [481, 156] on input "**********" at bounding box center [408, 147] width 321 height 18
click at [479, 67] on icon at bounding box center [479, 69] width 8 height 8
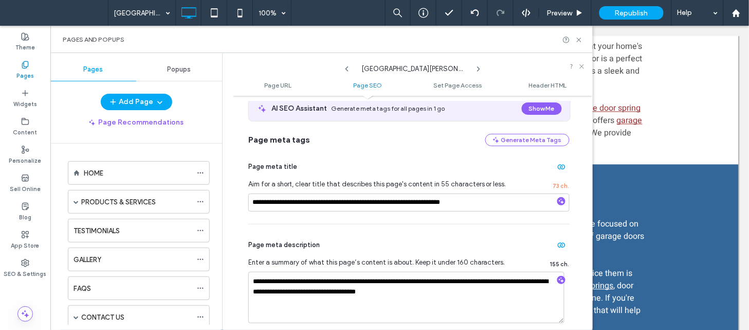
scroll to position [228, 0]
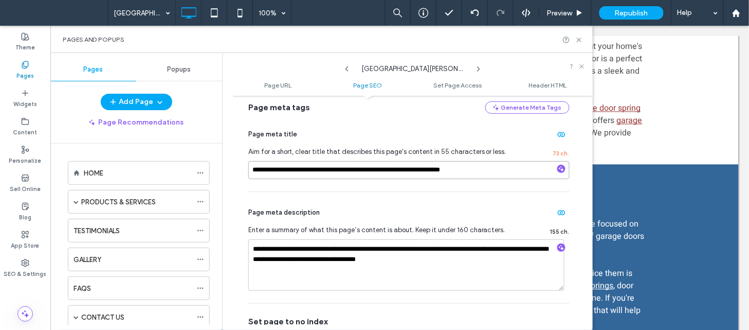
click at [505, 176] on input "**********" at bounding box center [408, 170] width 321 height 18
click at [478, 67] on use at bounding box center [479, 69] width 2 height 4
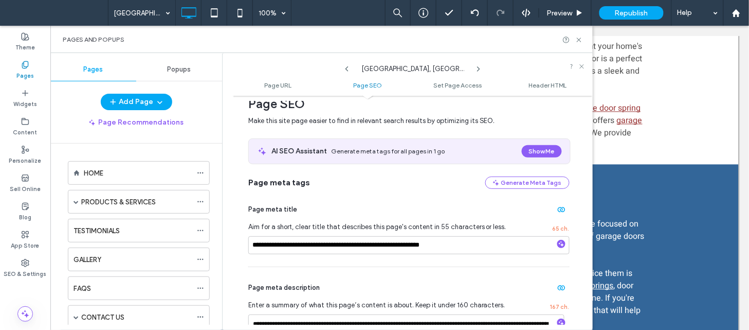
scroll to position [178, 0]
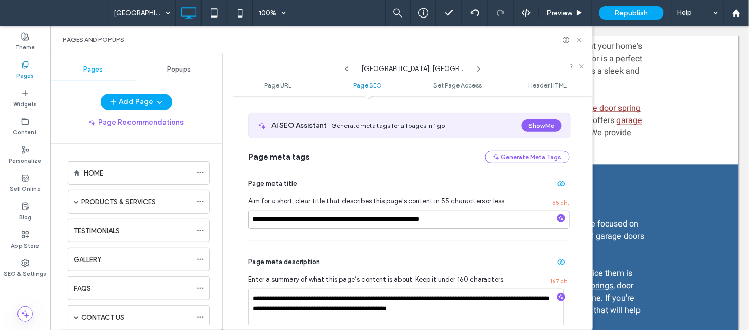
click at [485, 217] on input "**********" at bounding box center [408, 219] width 321 height 18
click at [478, 67] on use at bounding box center [479, 69] width 2 height 4
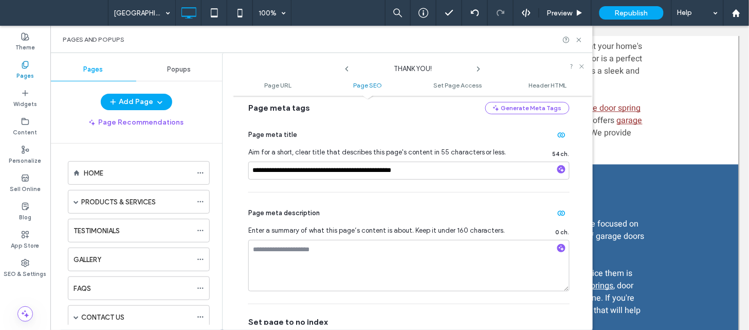
scroll to position [257, 0]
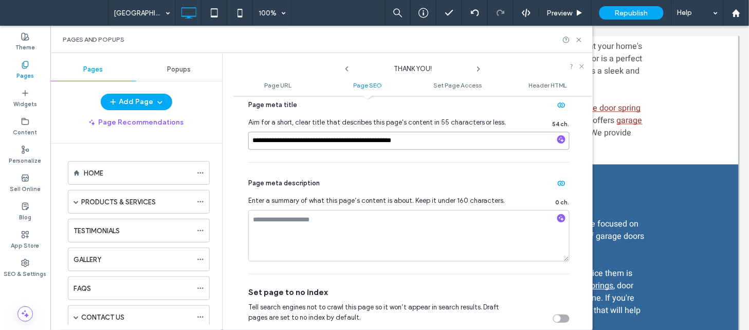
click at [456, 139] on input "**********" at bounding box center [408, 141] width 321 height 18
click at [478, 69] on icon at bounding box center [479, 69] width 8 height 8
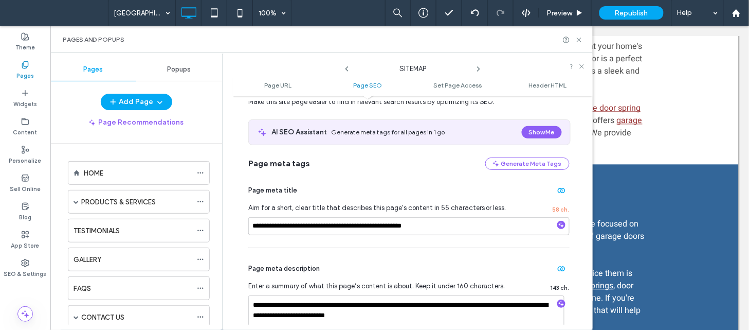
scroll to position [176, 0]
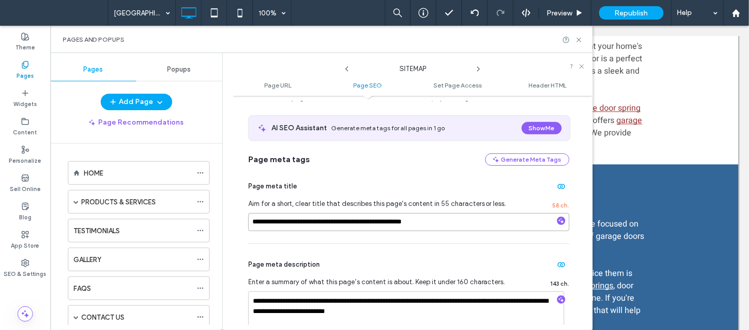
click at [443, 217] on input "**********" at bounding box center [408, 222] width 321 height 18
click at [579, 43] on icon at bounding box center [579, 40] width 8 height 8
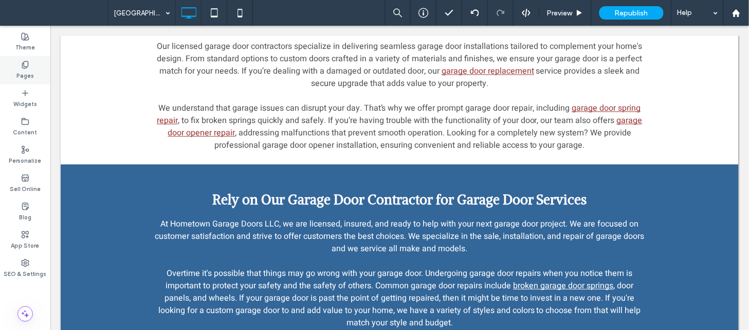
click at [32, 66] on div "Pages" at bounding box center [25, 70] width 50 height 28
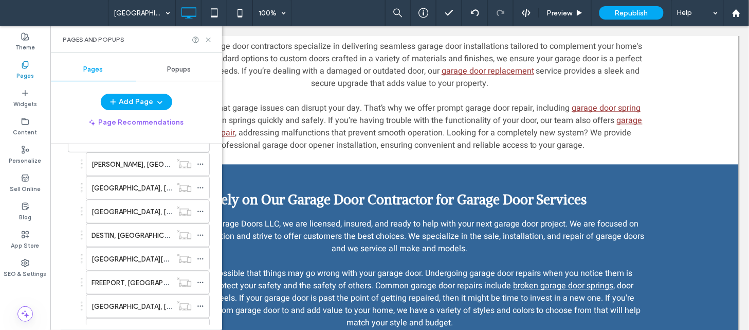
scroll to position [397, 0]
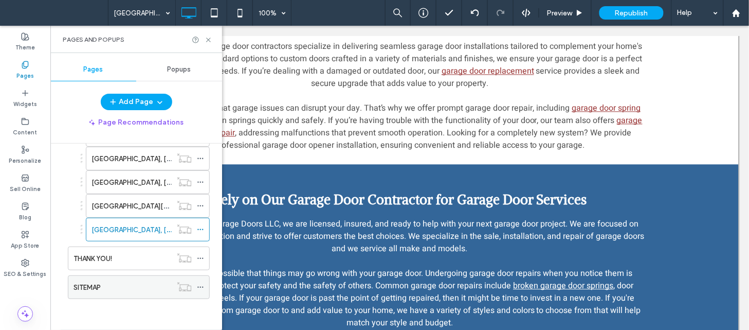
click at [129, 282] on div "SITEMAP" at bounding box center [123, 287] width 98 height 11
click at [212, 40] on icon at bounding box center [209, 40] width 8 height 8
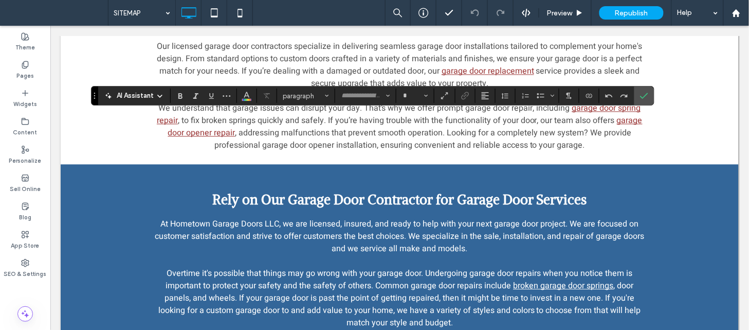
type input "*****"
type input "**"
click at [469, 99] on icon "Link" at bounding box center [465, 96] width 8 height 8
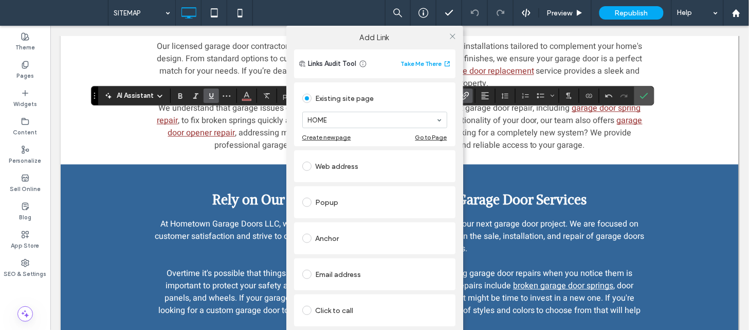
click at [466, 96] on div "Add Link Links Audit Tool Take Me There Existing site page HOME Create new page…" at bounding box center [374, 191] width 749 height 330
click at [451, 37] on icon at bounding box center [453, 36] width 8 height 8
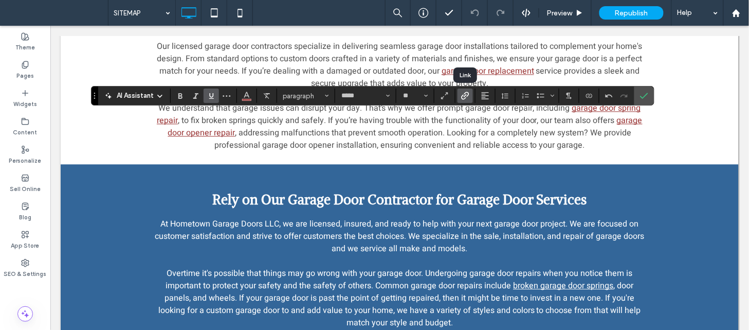
click at [462, 98] on use "Link" at bounding box center [465, 96] width 8 height 8
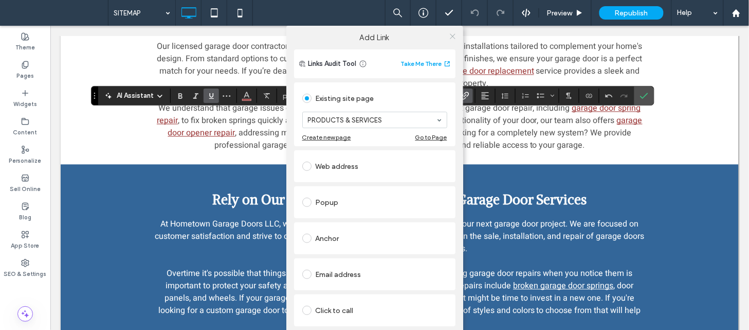
click at [452, 36] on icon at bounding box center [453, 36] width 8 height 8
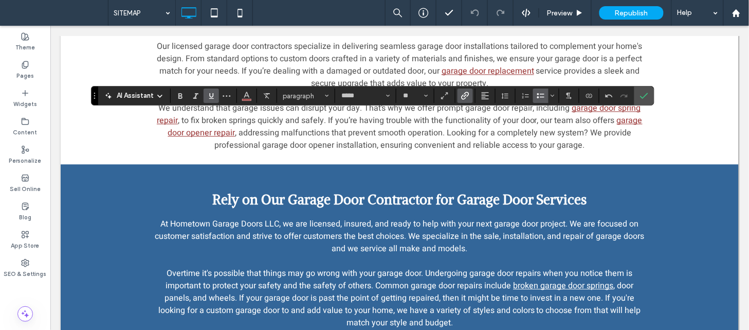
click at [465, 97] on icon "Link" at bounding box center [465, 96] width 8 height 8
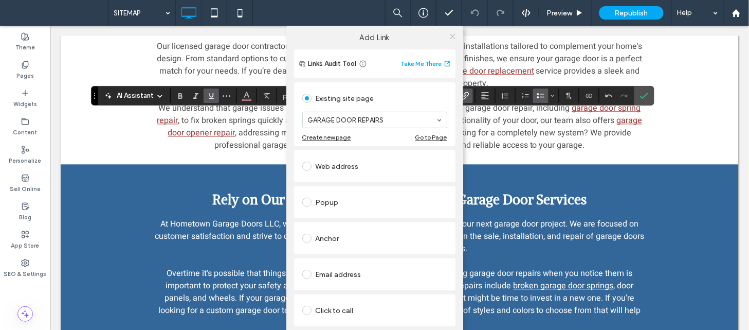
click at [450, 36] on use at bounding box center [452, 35] width 5 height 5
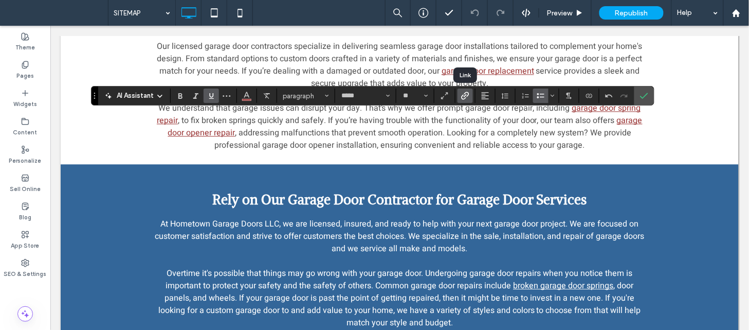
click at [464, 100] on span "Link" at bounding box center [463, 95] width 5 height 14
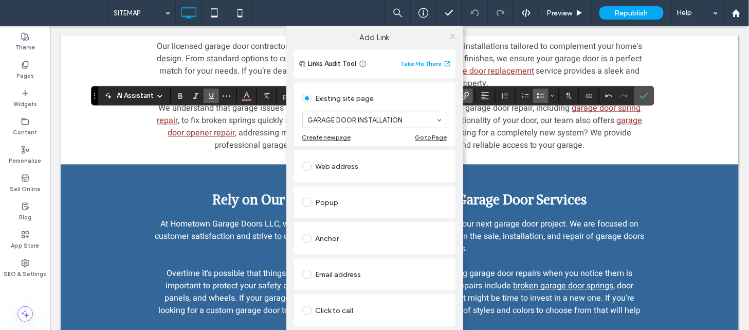
click at [453, 33] on icon at bounding box center [453, 36] width 8 height 8
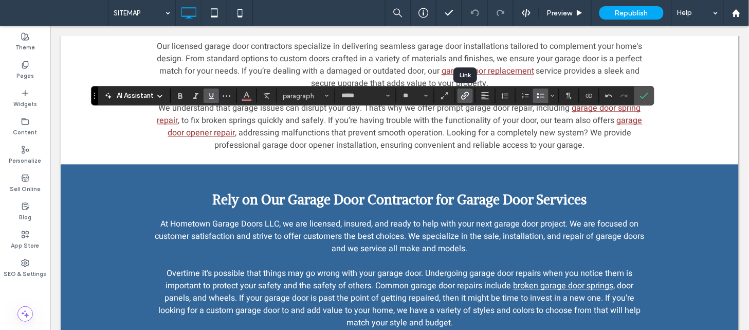
click at [461, 95] on icon "Link" at bounding box center [465, 96] width 8 height 8
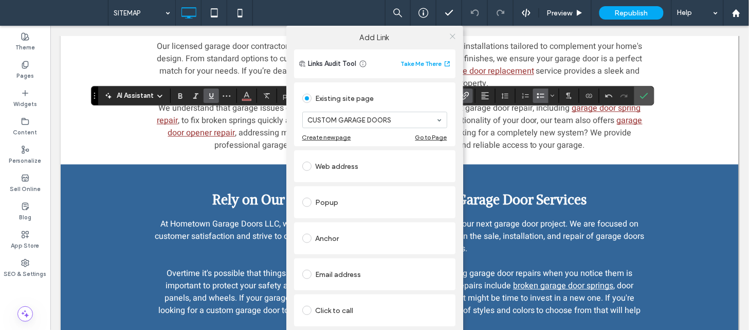
click at [449, 36] on icon at bounding box center [453, 36] width 8 height 8
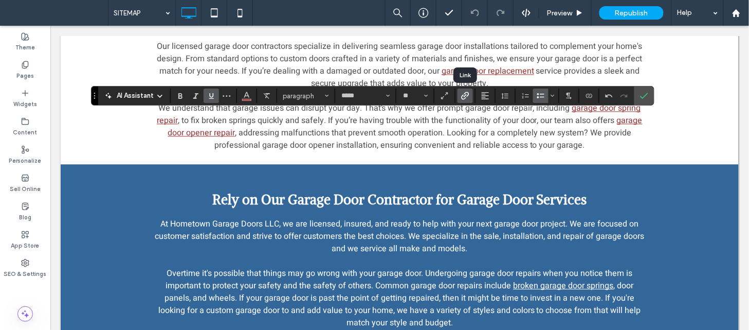
click at [465, 98] on icon "Link" at bounding box center [465, 96] width 8 height 8
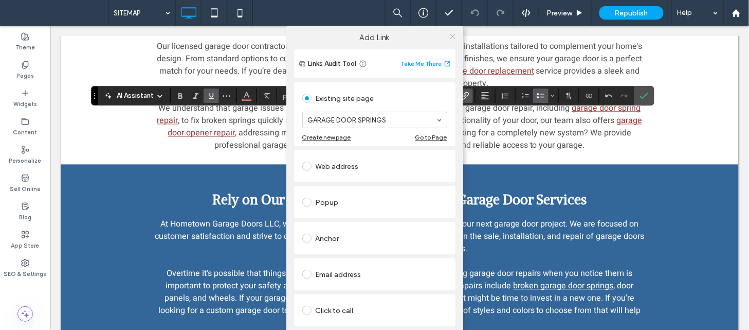
click at [450, 34] on icon at bounding box center [453, 36] width 8 height 8
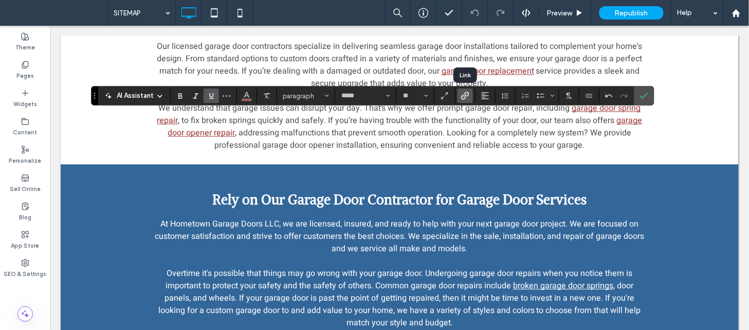
click at [464, 97] on use "Link" at bounding box center [465, 96] width 8 height 8
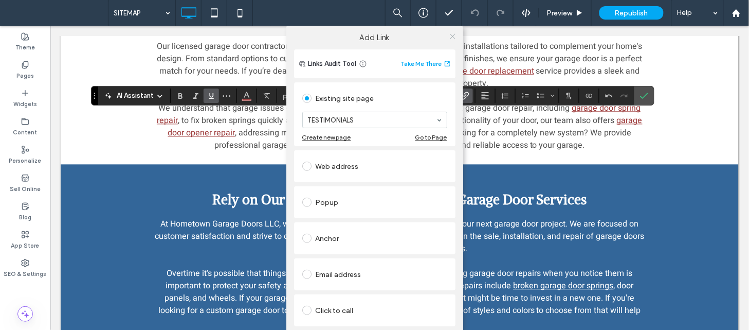
click at [449, 37] on icon at bounding box center [453, 36] width 8 height 8
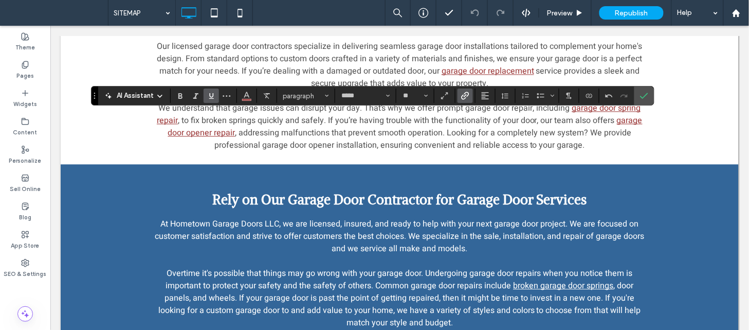
click at [468, 88] on label "Link" at bounding box center [465, 95] width 15 height 14
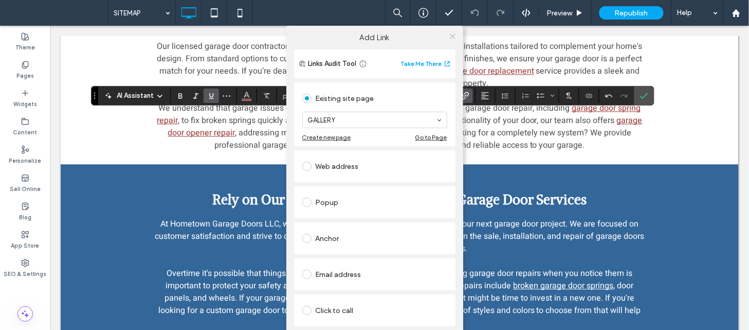
click at [449, 33] on icon at bounding box center [453, 36] width 8 height 8
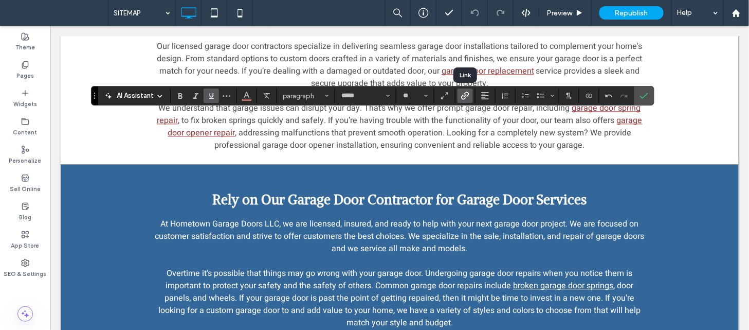
click at [463, 100] on span "Link" at bounding box center [463, 95] width 5 height 14
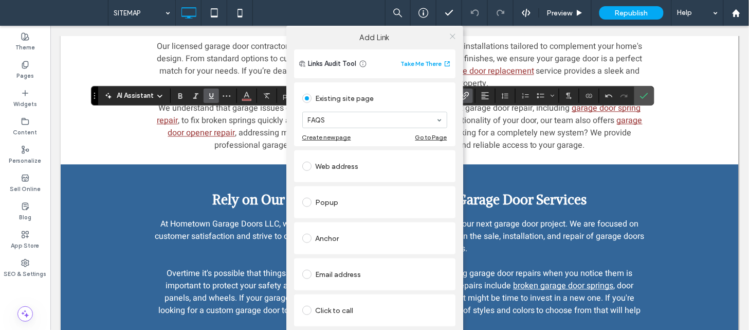
click at [449, 39] on icon at bounding box center [453, 36] width 8 height 8
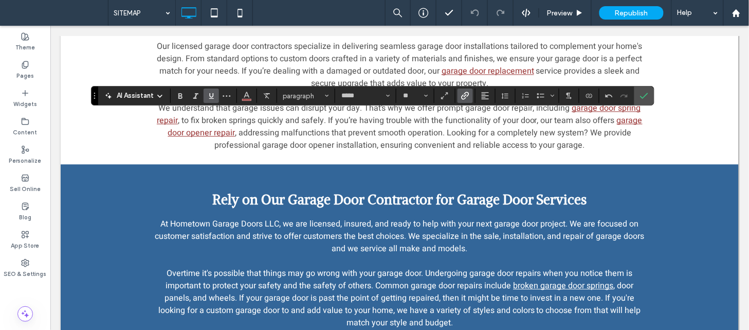
click at [449, 39] on icon at bounding box center [453, 36] width 8 height 8
click at [465, 101] on span "Link" at bounding box center [463, 95] width 5 height 14
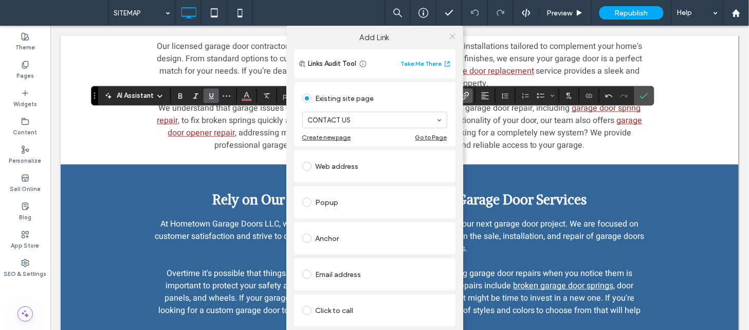
click at [450, 37] on icon at bounding box center [453, 36] width 8 height 8
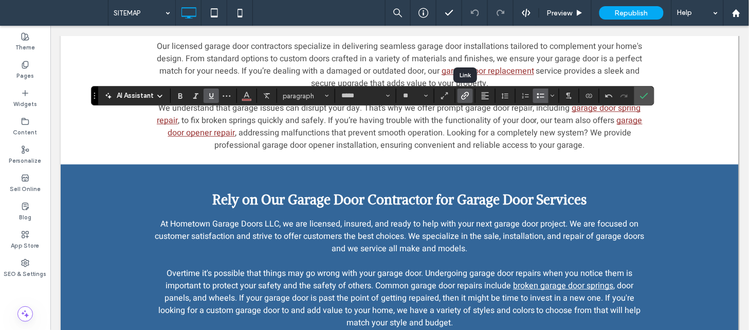
click at [466, 97] on icon "Link" at bounding box center [465, 96] width 8 height 8
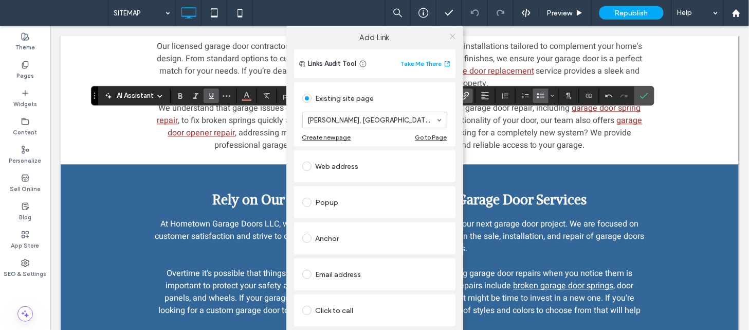
click at [451, 37] on icon at bounding box center [453, 36] width 8 height 8
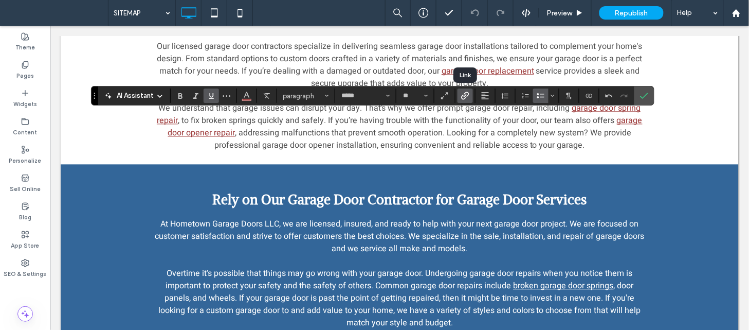
click at [465, 96] on use "Link" at bounding box center [465, 96] width 8 height 8
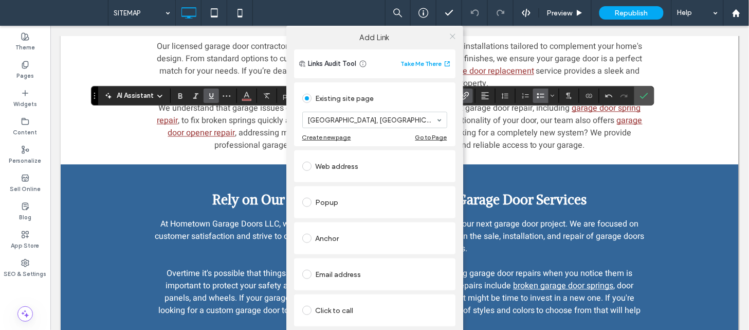
click at [449, 41] on span at bounding box center [453, 35] width 8 height 15
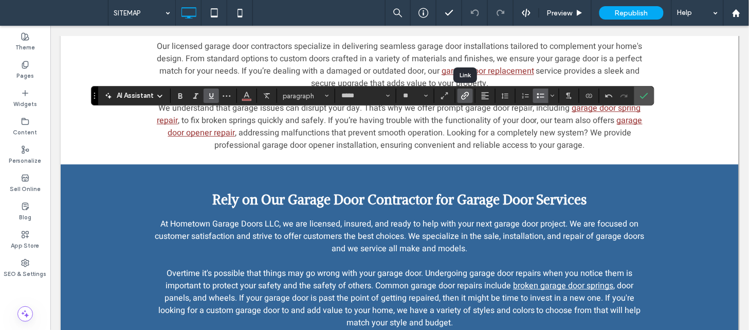
click at [468, 94] on icon "Link" at bounding box center [465, 96] width 8 height 8
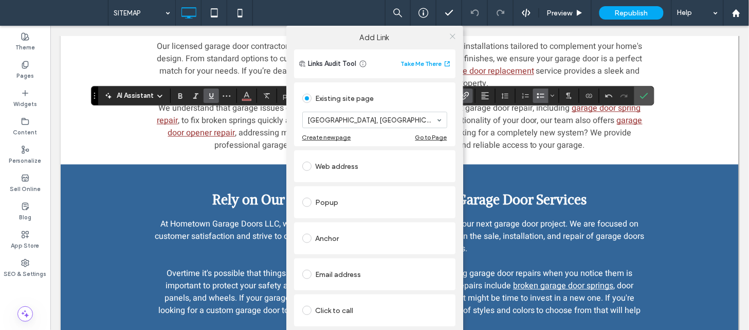
click at [453, 38] on icon at bounding box center [453, 36] width 8 height 8
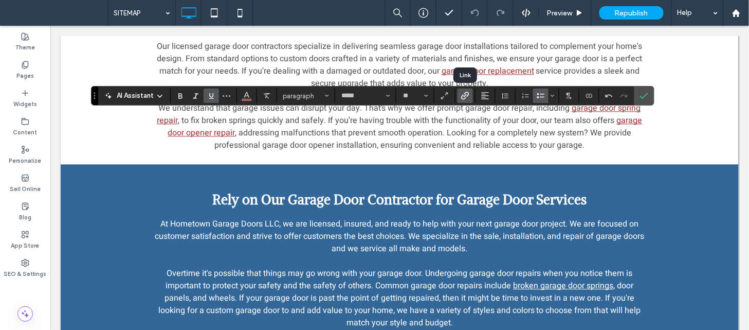
click at [461, 95] on icon "Link" at bounding box center [465, 96] width 8 height 8
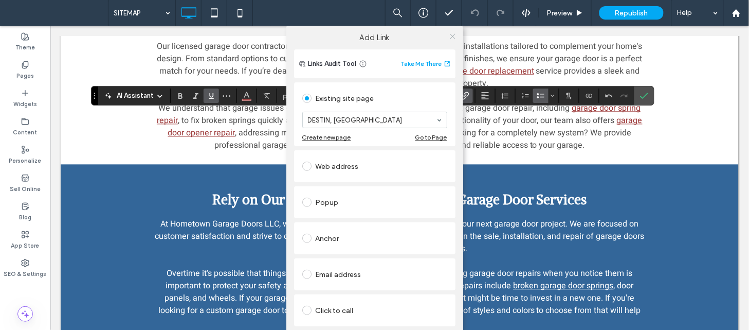
click at [452, 38] on icon at bounding box center [453, 36] width 8 height 8
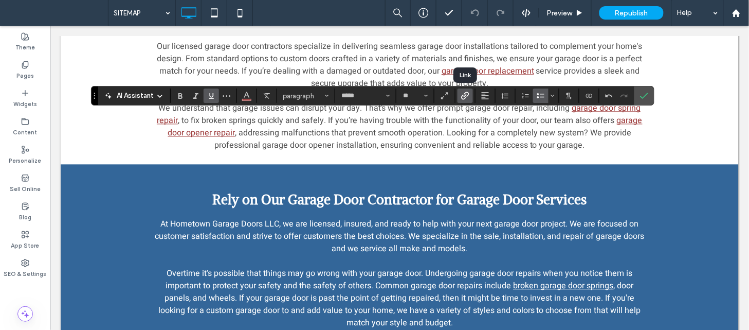
click at [468, 94] on icon "Link" at bounding box center [465, 96] width 8 height 8
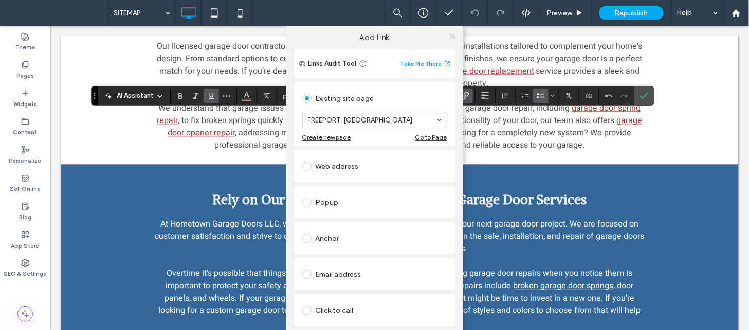
click at [452, 40] on span at bounding box center [453, 35] width 8 height 15
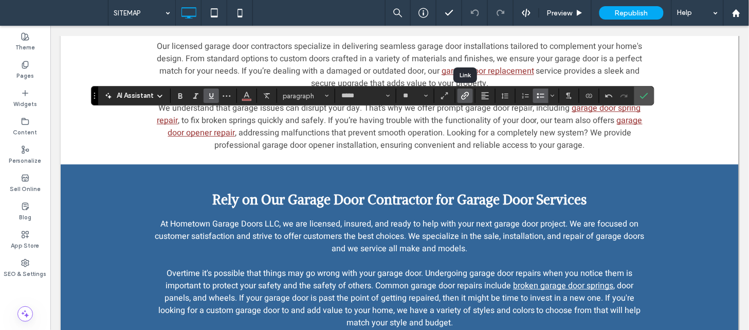
click at [469, 99] on icon "Link" at bounding box center [465, 96] width 8 height 8
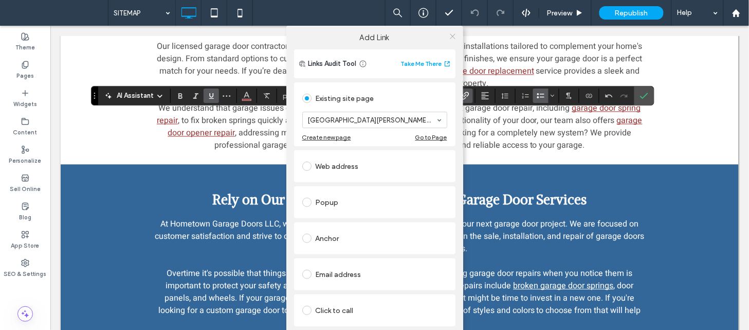
click at [450, 36] on use at bounding box center [452, 35] width 5 height 5
click at [459, 93] on div "Links Audit Tool Take Me There Existing site page HOME Create new page Go to Pa…" at bounding box center [374, 219] width 177 height 341
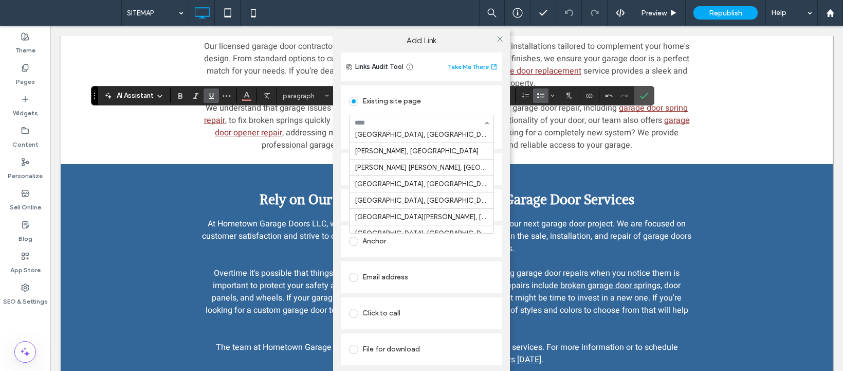
scroll to position [294, 0]
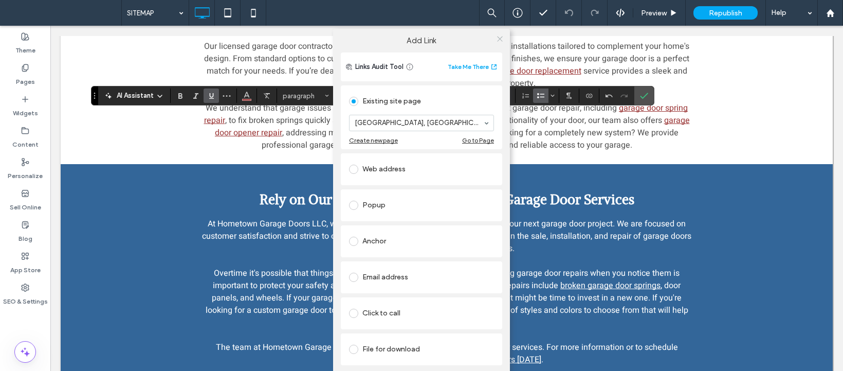
click at [496, 42] on icon at bounding box center [500, 39] width 8 height 8
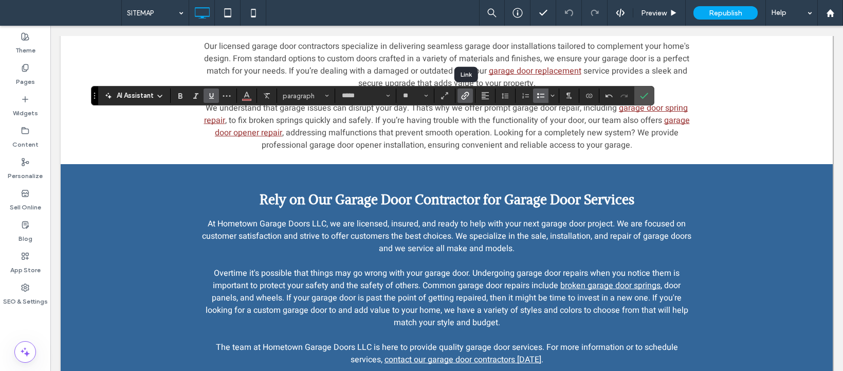
click at [470, 94] on label "Link" at bounding box center [465, 95] width 15 height 14
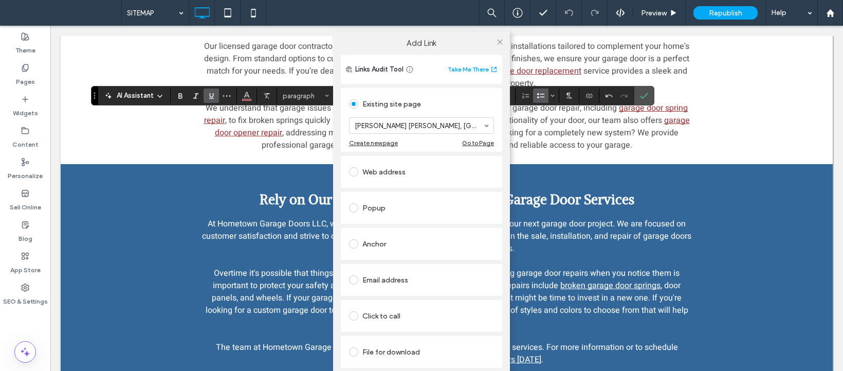
click at [494, 47] on div at bounding box center [499, 41] width 15 height 15
click at [499, 42] on use at bounding box center [499, 41] width 5 height 5
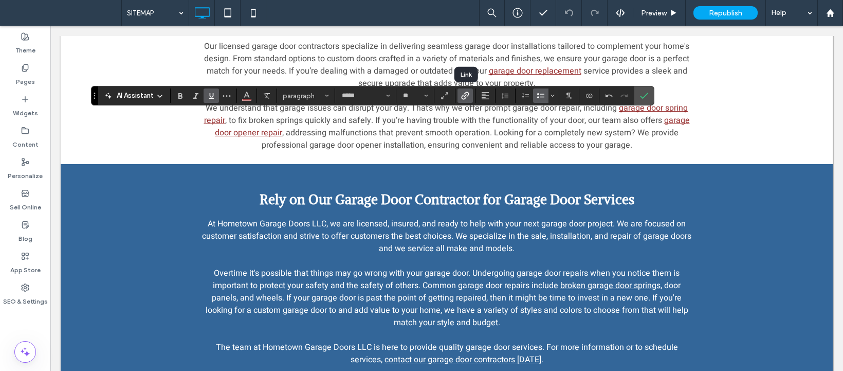
click at [469, 96] on icon "Link" at bounding box center [465, 96] width 8 height 8
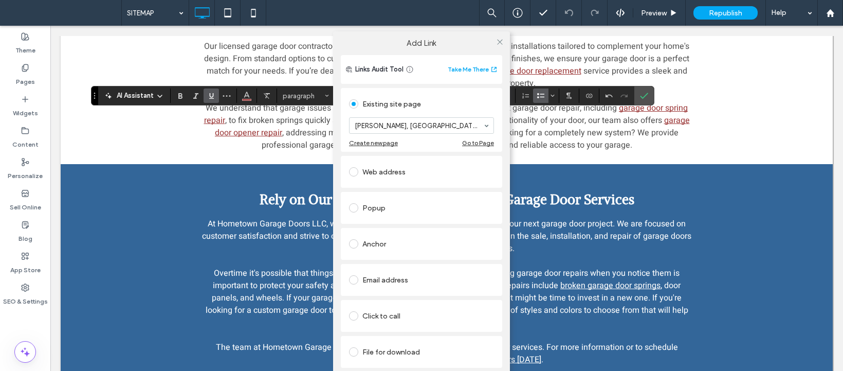
click at [494, 43] on div at bounding box center [499, 41] width 15 height 15
click at [495, 43] on div at bounding box center [499, 41] width 15 height 15
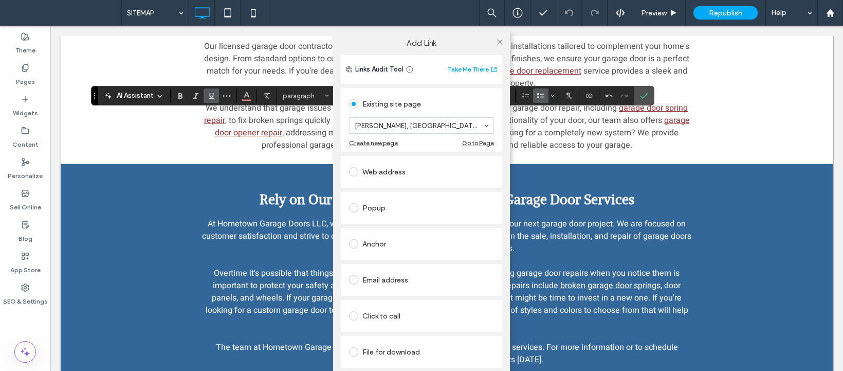
click at [495, 42] on div at bounding box center [499, 41] width 15 height 15
click at [500, 42] on use at bounding box center [499, 41] width 5 height 5
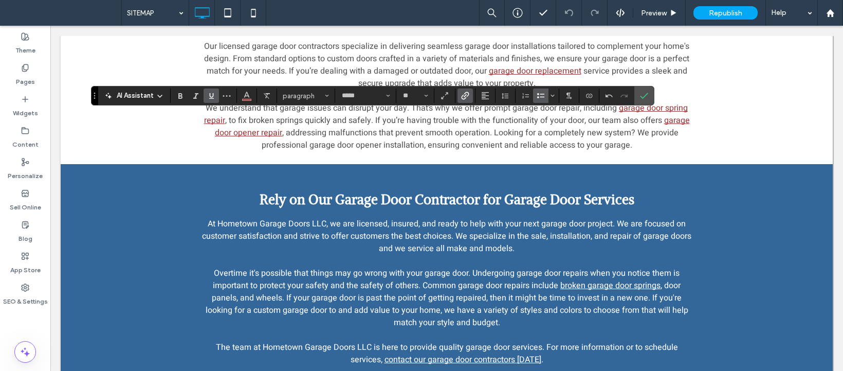
click at [466, 97] on icon "Link" at bounding box center [465, 96] width 8 height 8
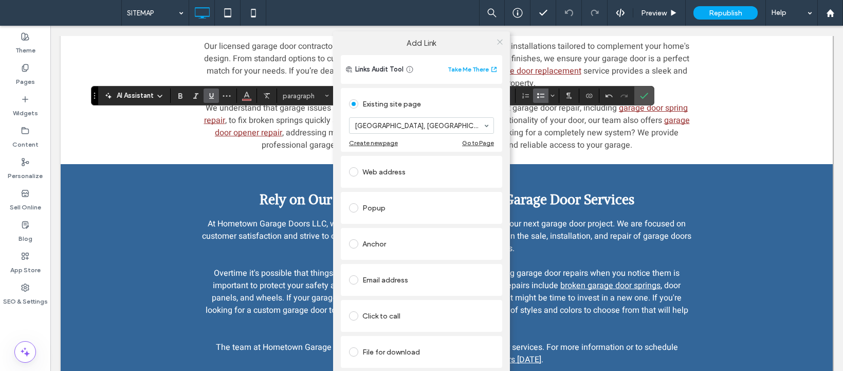
click at [497, 42] on icon at bounding box center [500, 42] width 8 height 8
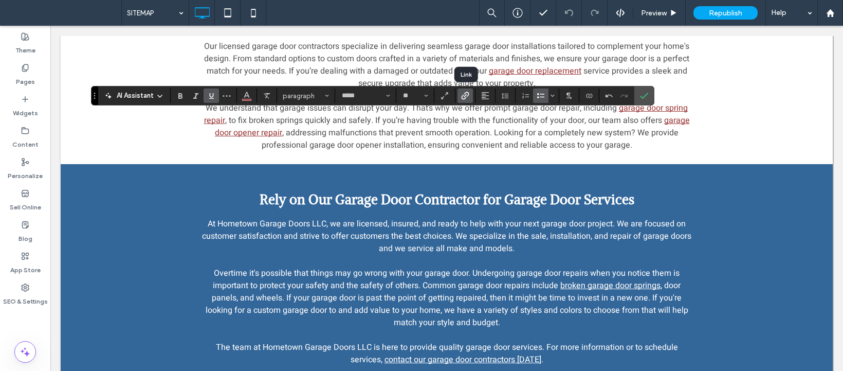
click at [463, 96] on use "Link" at bounding box center [465, 96] width 8 height 8
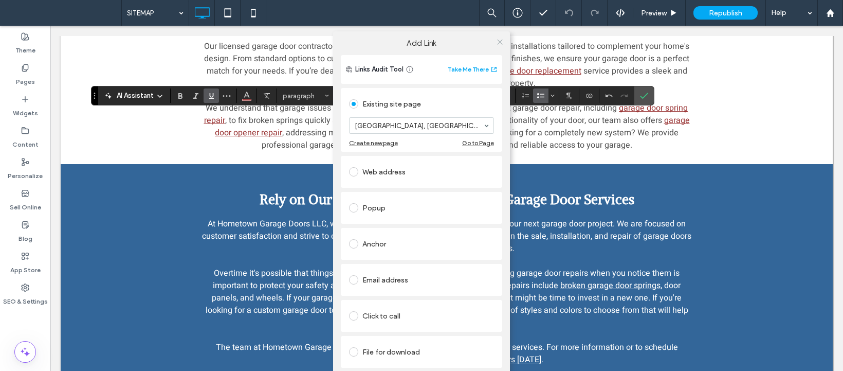
click at [500, 39] on icon at bounding box center [500, 42] width 8 height 8
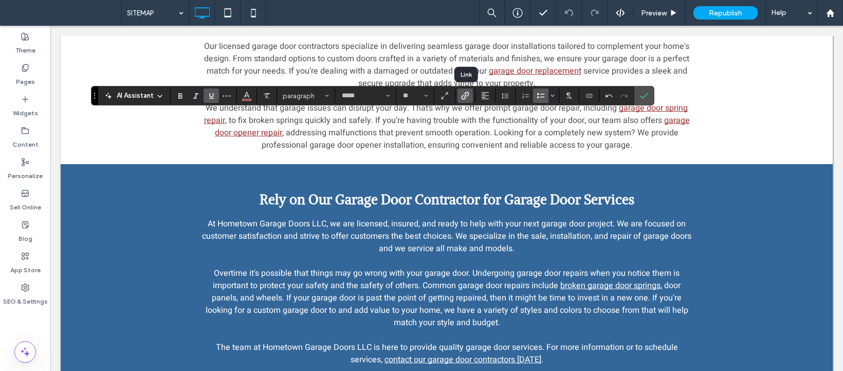
click at [463, 94] on icon "Link" at bounding box center [465, 96] width 8 height 8
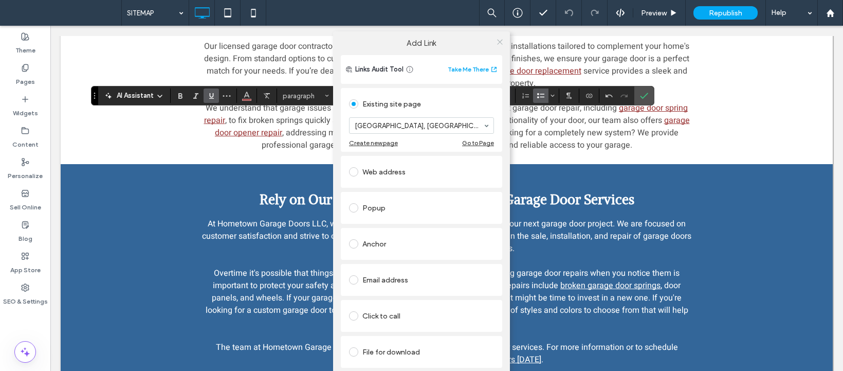
click at [501, 42] on icon at bounding box center [500, 42] width 8 height 8
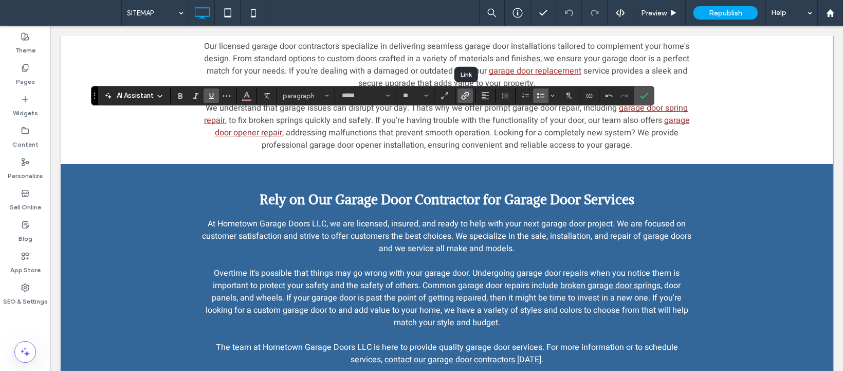
click at [461, 100] on label "Link" at bounding box center [465, 95] width 15 height 14
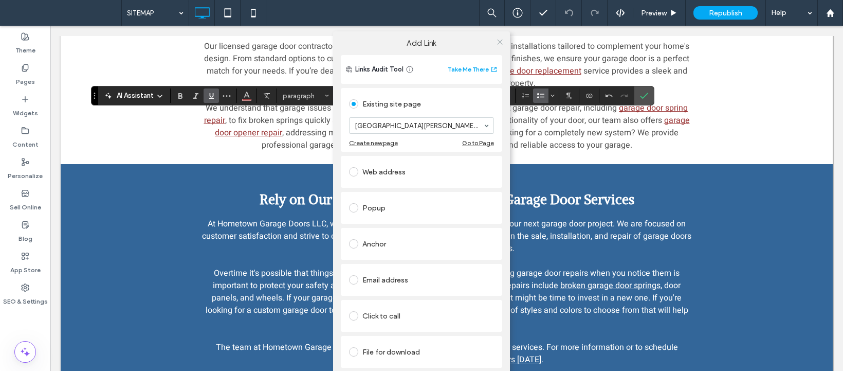
click at [500, 35] on span at bounding box center [500, 41] width 8 height 15
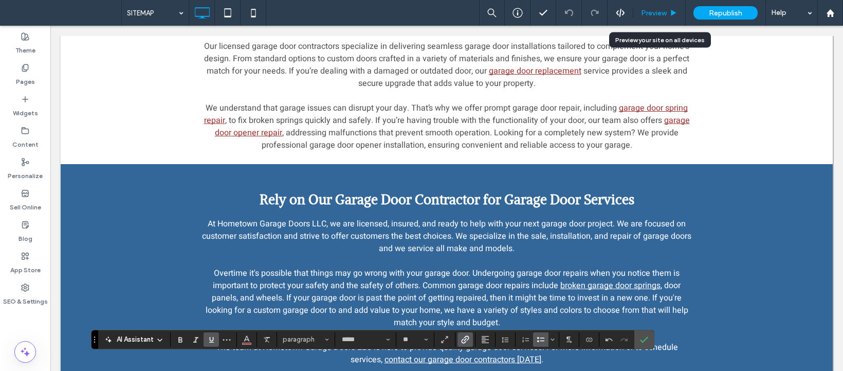
click at [662, 13] on span "Preview" at bounding box center [654, 13] width 26 height 9
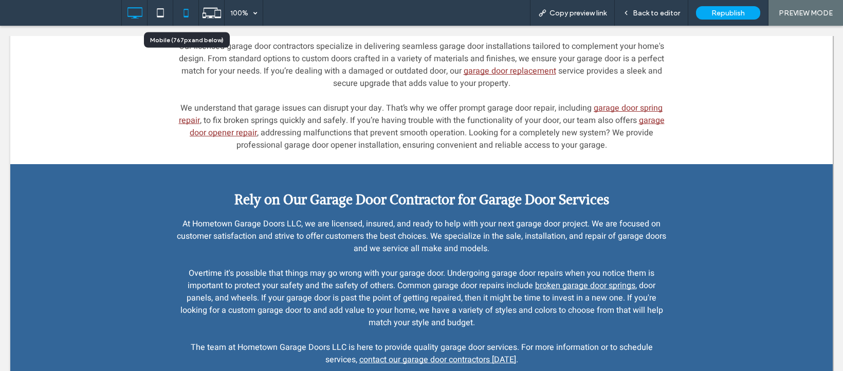
click at [184, 16] on use at bounding box center [186, 13] width 5 height 8
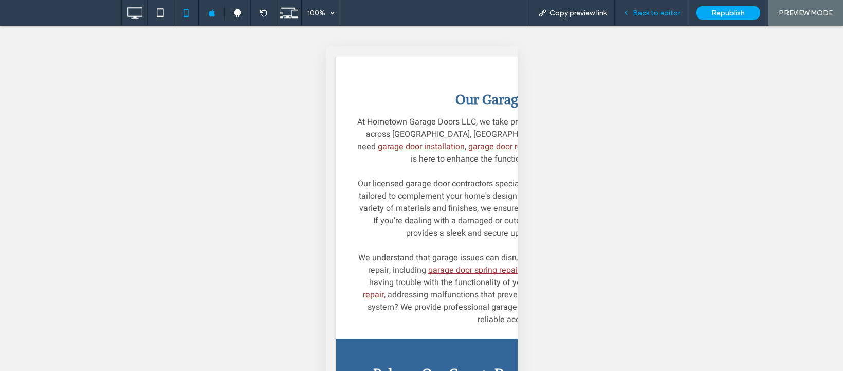
click at [657, 13] on span "Back to editor" at bounding box center [656, 13] width 47 height 9
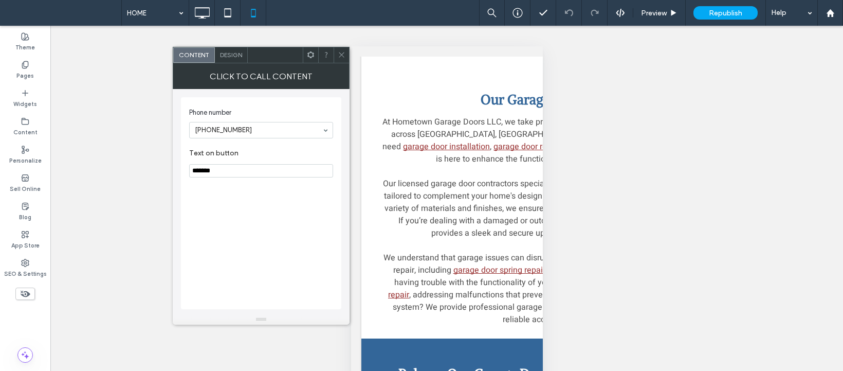
click at [338, 57] on icon at bounding box center [342, 55] width 8 height 8
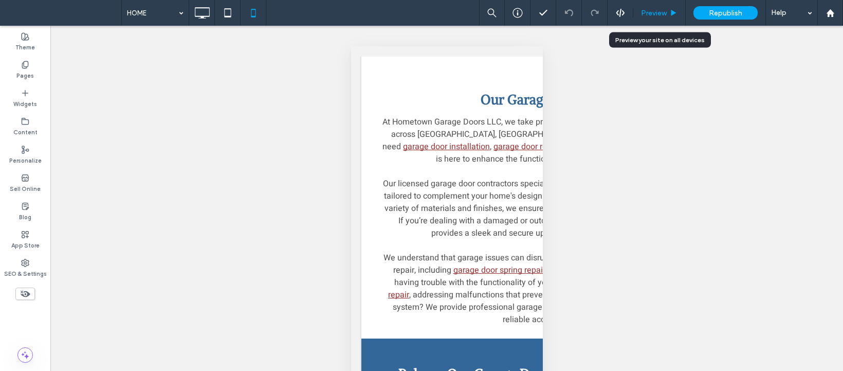
click at [648, 11] on span "Preview" at bounding box center [654, 13] width 26 height 9
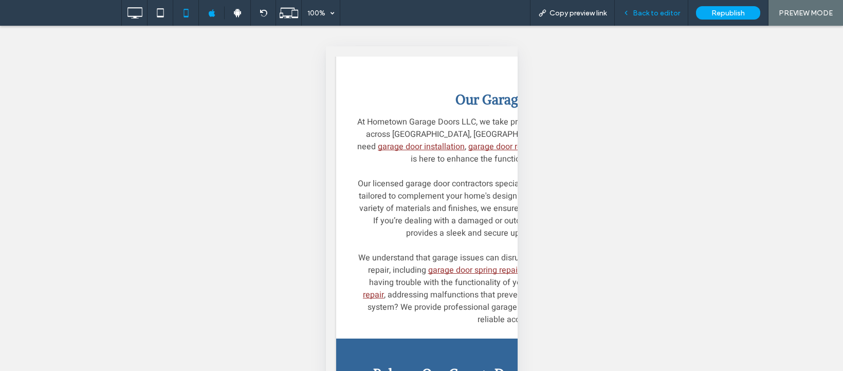
click at [642, 14] on span "Back to editor" at bounding box center [656, 13] width 47 height 9
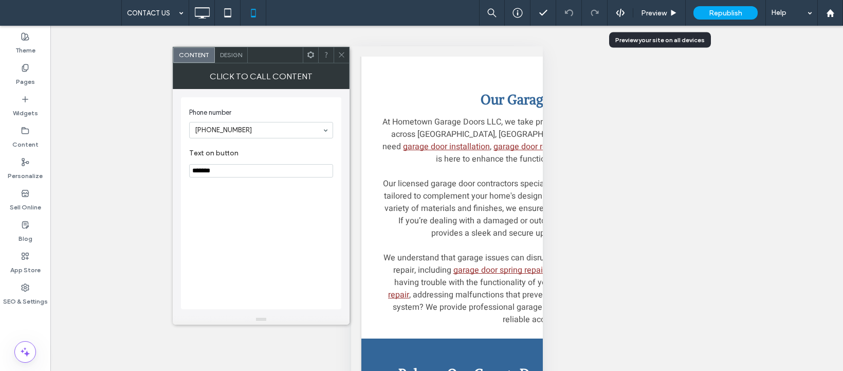
click at [343, 53] on use at bounding box center [341, 54] width 5 height 5
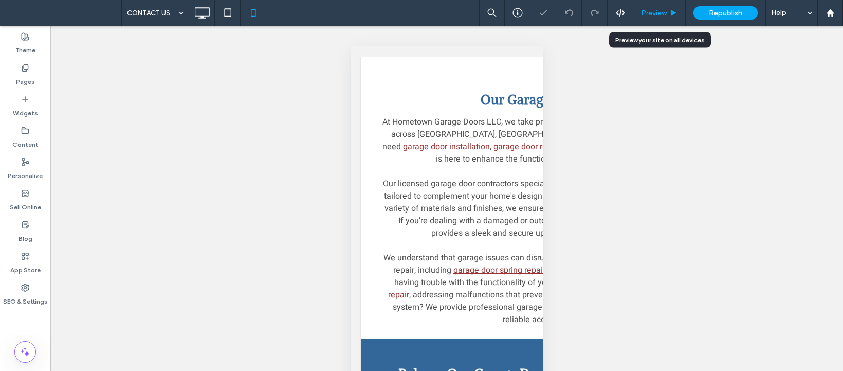
click at [652, 13] on span "Preview" at bounding box center [654, 13] width 26 height 9
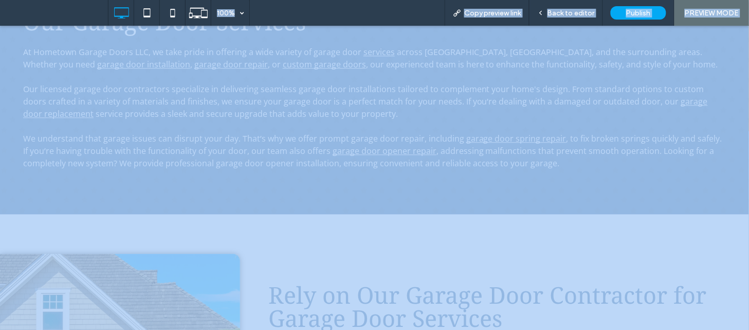
scroll to position [598, 0]
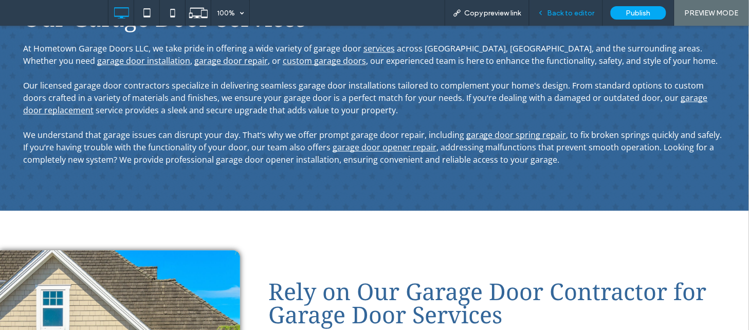
click at [566, 20] on div "Back to editor" at bounding box center [567, 13] width 74 height 26
click at [559, 14] on span "Back to editor" at bounding box center [571, 13] width 47 height 9
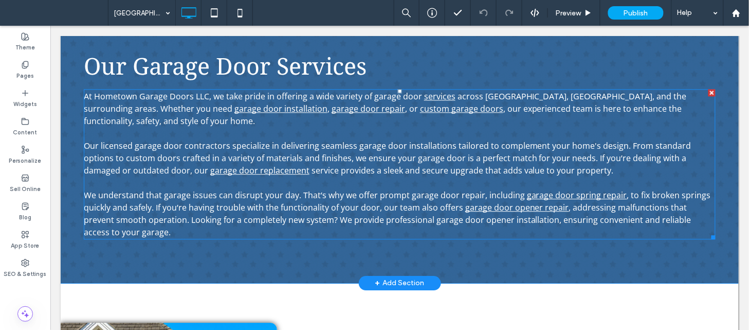
click at [257, 139] on span "Our licensed garage door contractors specialize in delivering seamless garage d…" at bounding box center [387, 157] width 608 height 36
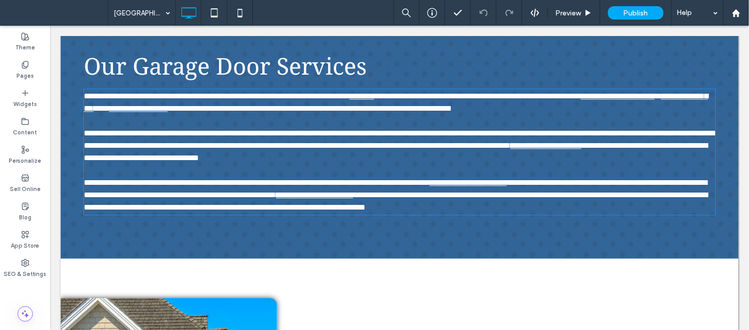
type input "*********"
type input "**"
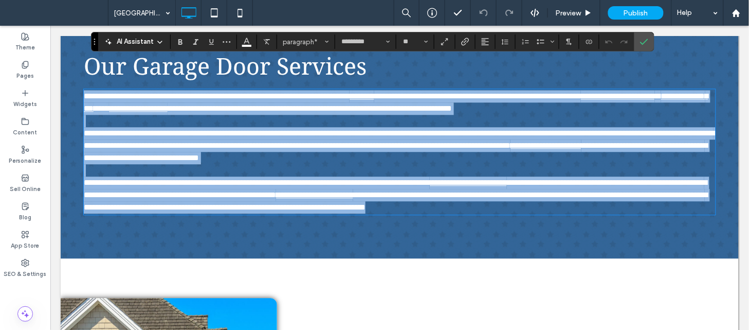
click at [580, 92] on link "**********" at bounding box center [617, 96] width 74 height 8
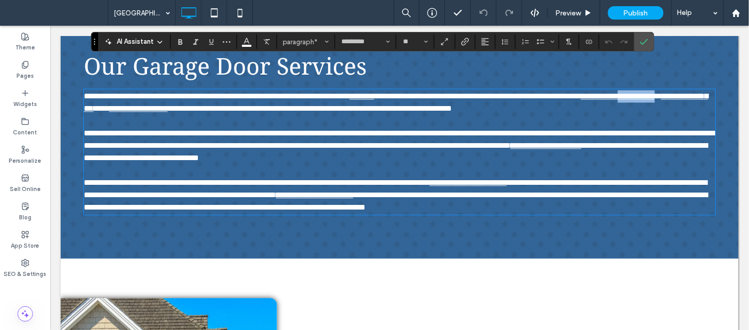
click at [580, 92] on link "**********" at bounding box center [617, 96] width 74 height 8
click at [459, 43] on label "Link" at bounding box center [465, 41] width 15 height 14
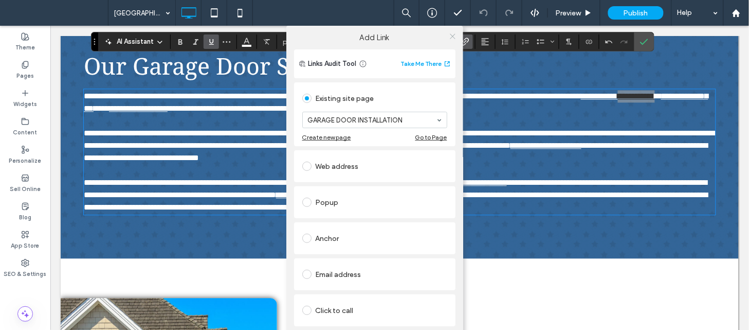
click at [451, 35] on use at bounding box center [452, 35] width 5 height 5
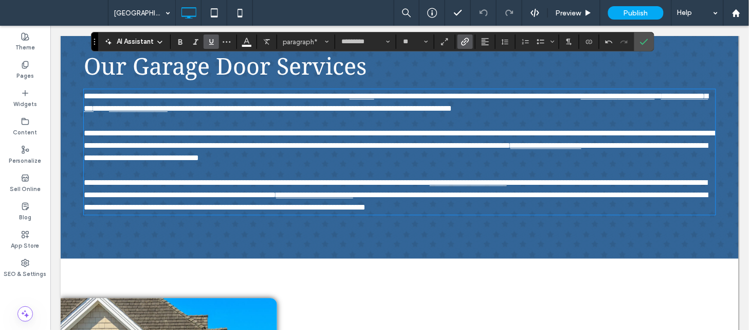
click at [207, 89] on p "**********" at bounding box center [399, 101] width 632 height 25
click at [467, 41] on icon "Link" at bounding box center [465, 42] width 8 height 8
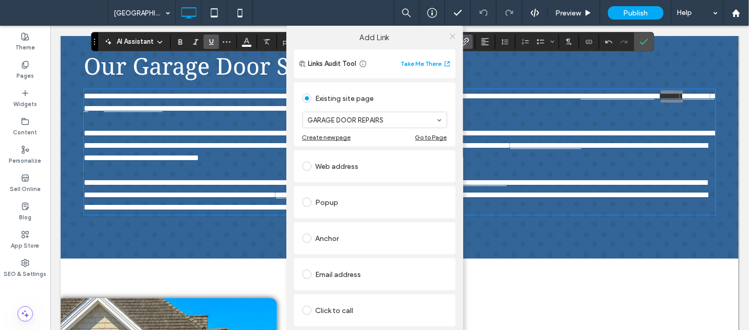
click at [450, 40] on span at bounding box center [453, 35] width 8 height 15
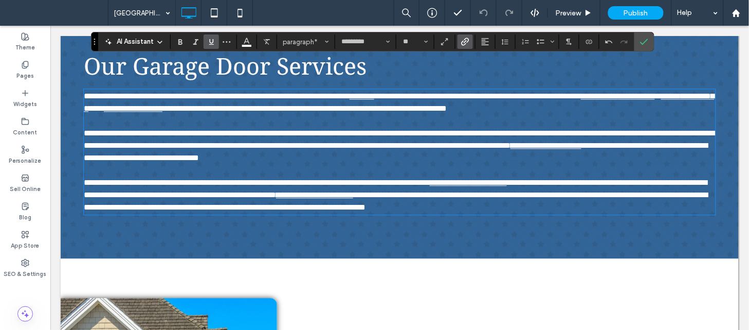
click at [304, 89] on p "**********" at bounding box center [399, 101] width 632 height 25
click at [162, 104] on link "**********" at bounding box center [132, 108] width 59 height 8
click at [465, 44] on icon "Link" at bounding box center [465, 42] width 8 height 8
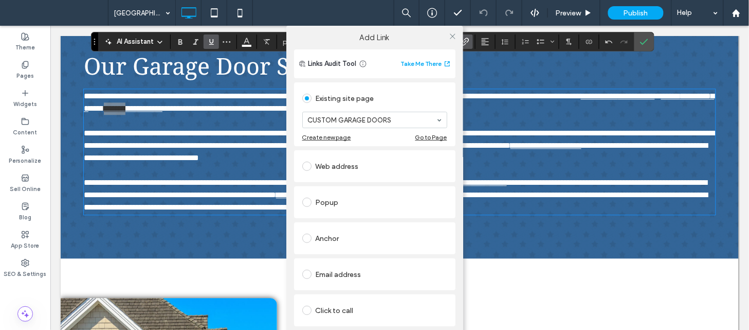
click at [456, 38] on div at bounding box center [452, 35] width 15 height 15
click at [451, 35] on icon at bounding box center [453, 36] width 8 height 8
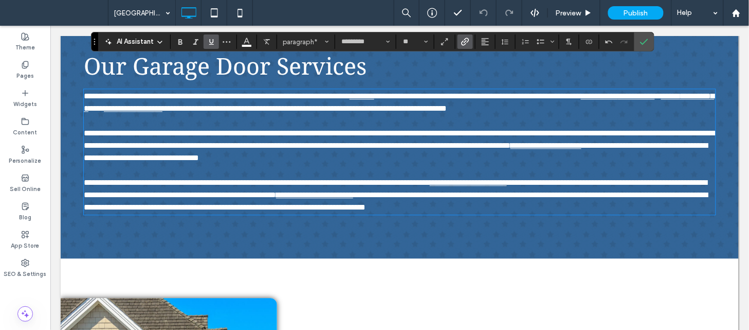
click at [510, 141] on link "**********" at bounding box center [545, 145] width 71 height 8
click at [466, 42] on icon "Link" at bounding box center [465, 42] width 8 height 8
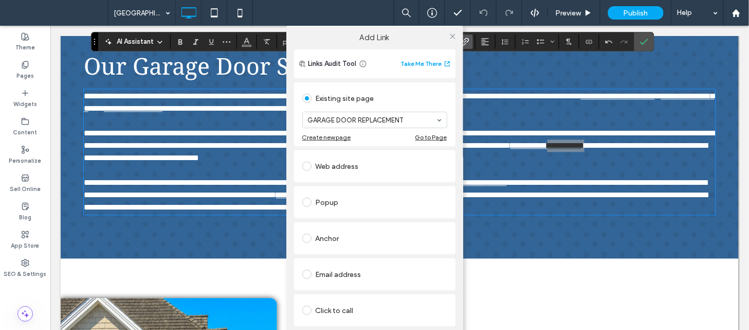
click at [455, 37] on div at bounding box center [452, 35] width 15 height 15
click at [450, 36] on use at bounding box center [452, 35] width 5 height 5
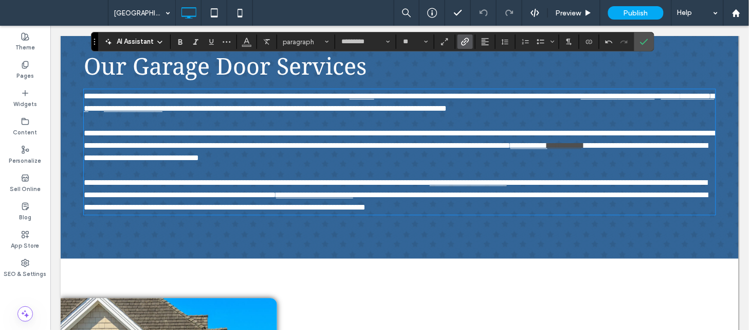
click at [506, 178] on link "**********" at bounding box center [467, 182] width 77 height 8
click at [465, 45] on icon "Link" at bounding box center [465, 42] width 8 height 8
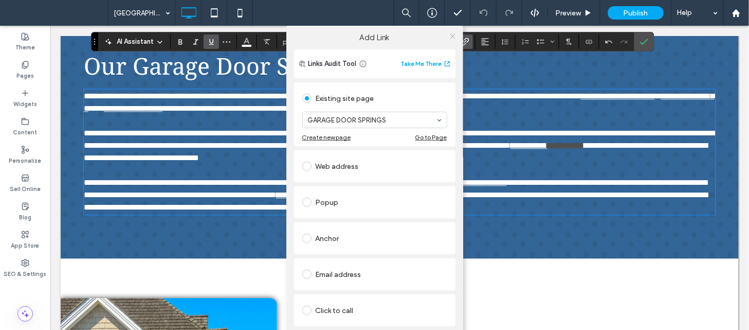
click at [450, 37] on use at bounding box center [452, 35] width 5 height 5
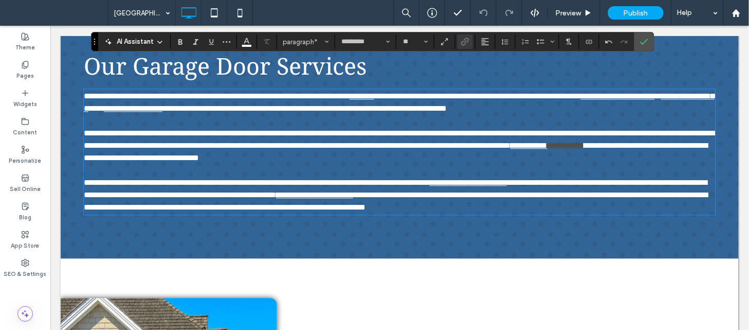
click at [524, 176] on p "**********" at bounding box center [399, 194] width 632 height 37
click at [466, 45] on icon "Link" at bounding box center [465, 42] width 8 height 8
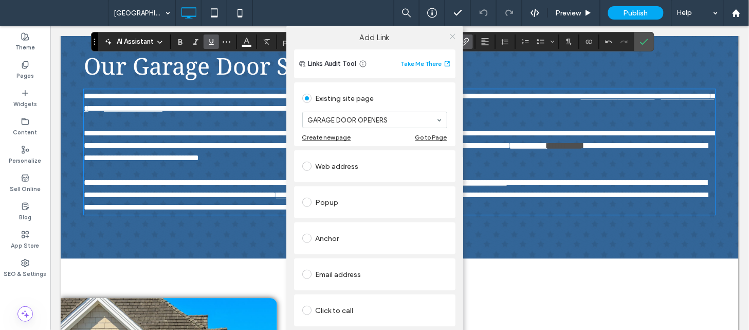
click at [454, 40] on span at bounding box center [453, 35] width 8 height 15
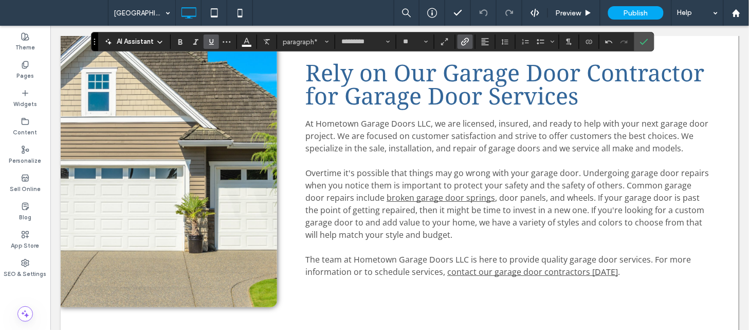
scroll to position [867, 0]
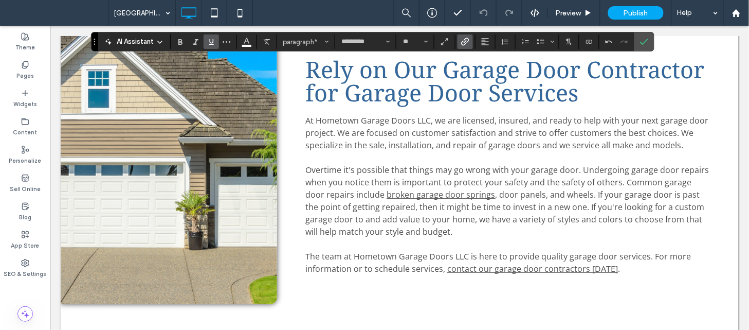
click at [456, 168] on p "Overtime it's possible that things may go wrong with your garage door. Undergoi…" at bounding box center [507, 200] width 405 height 74
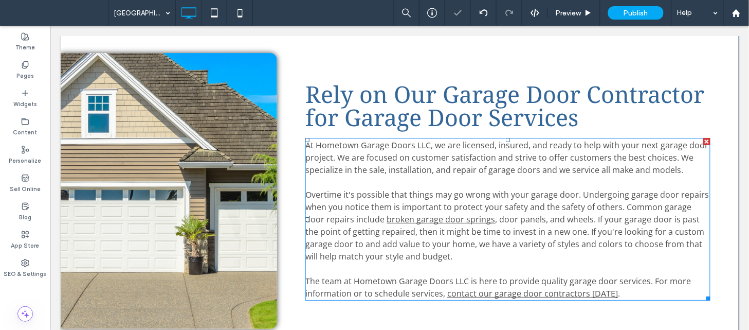
click at [447, 213] on link "broken garage door springs" at bounding box center [440, 218] width 108 height 11
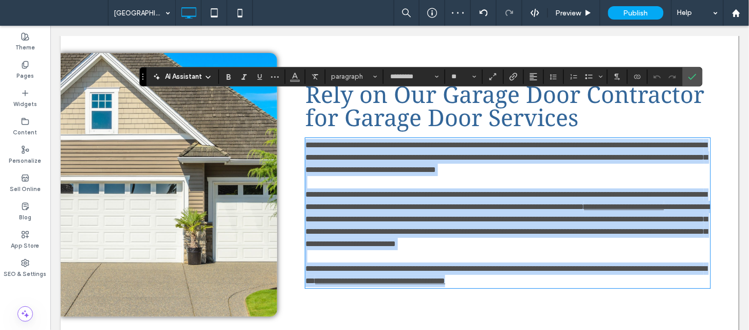
click at [584, 202] on link "**********" at bounding box center [624, 206] width 80 height 8
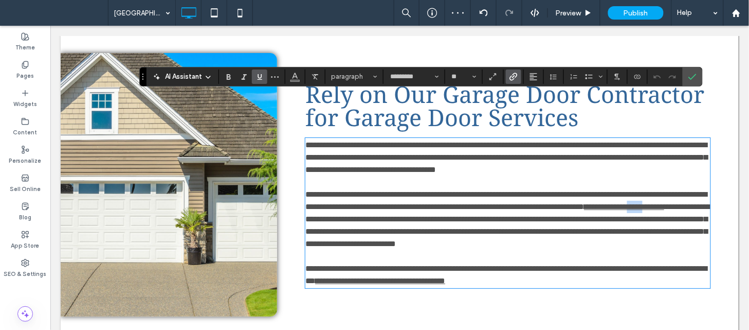
click at [584, 202] on link "**********" at bounding box center [624, 206] width 80 height 8
click at [511, 75] on icon "Link" at bounding box center [514, 76] width 8 height 8
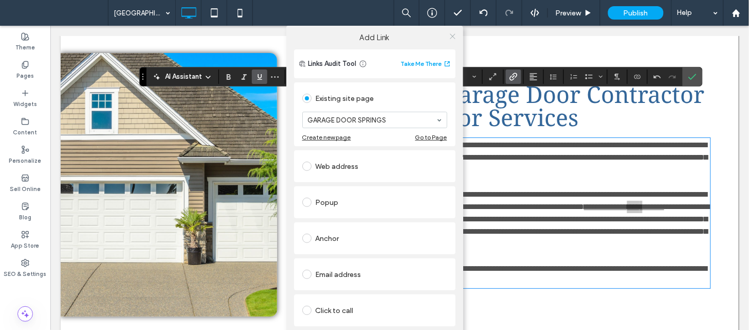
click at [452, 39] on icon at bounding box center [453, 36] width 8 height 8
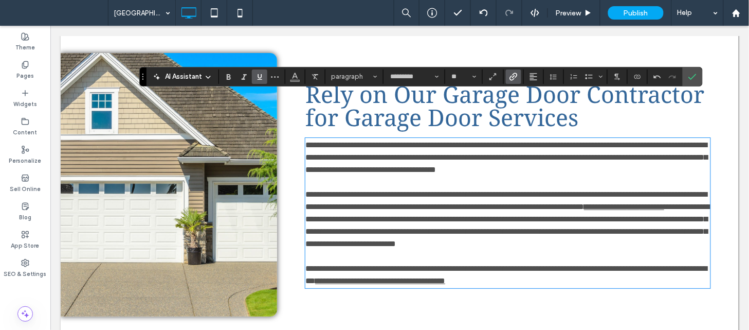
click at [445, 276] on link "**********" at bounding box center [380, 280] width 130 height 8
click at [515, 75] on icon "Link" at bounding box center [514, 76] width 8 height 8
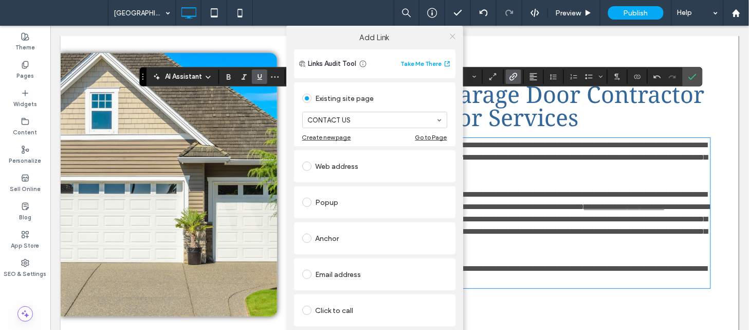
click at [449, 33] on icon at bounding box center [453, 36] width 8 height 8
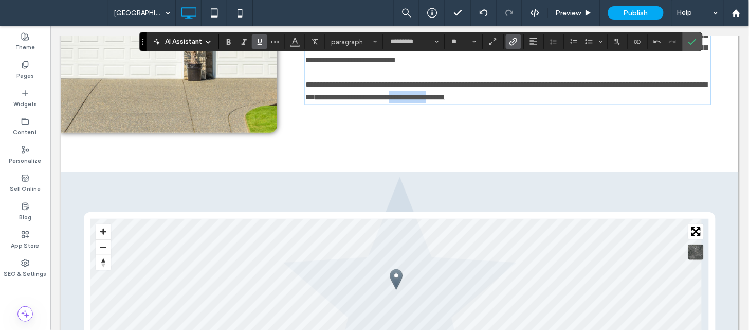
scroll to position [1040, 0]
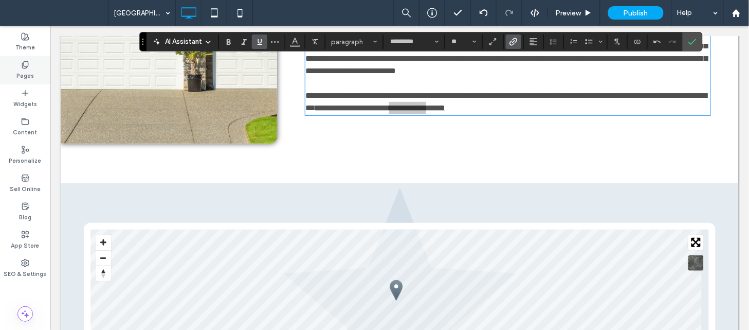
click at [28, 74] on label "Pages" at bounding box center [24, 74] width 17 height 11
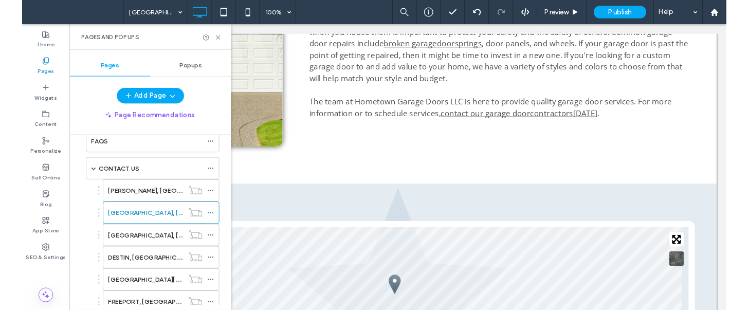
scroll to position [173, 0]
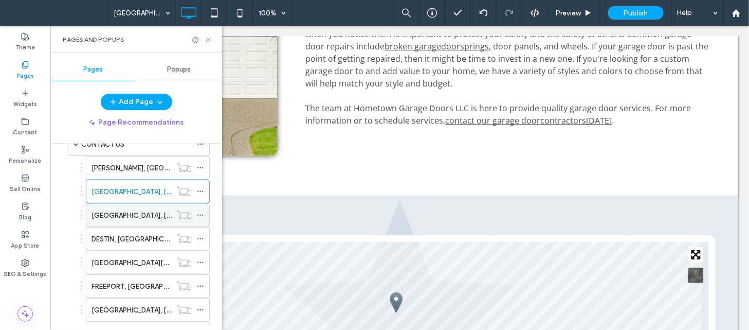
click at [162, 223] on div "DEFUNIAK SPRINGS, FL" at bounding box center [132, 215] width 80 height 23
click at [209, 41] on icon at bounding box center [209, 40] width 8 height 8
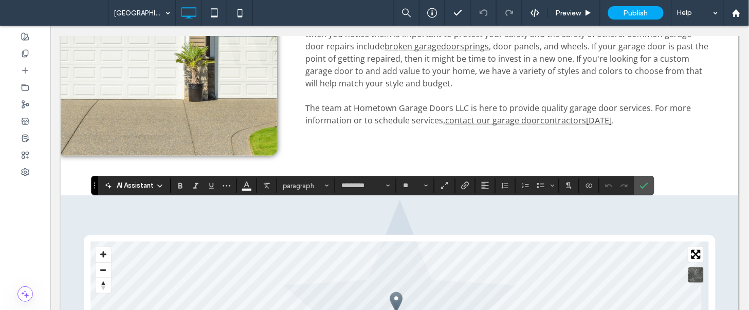
type input "*********"
type input "**"
click at [466, 185] on use "Link" at bounding box center [465, 186] width 8 height 8
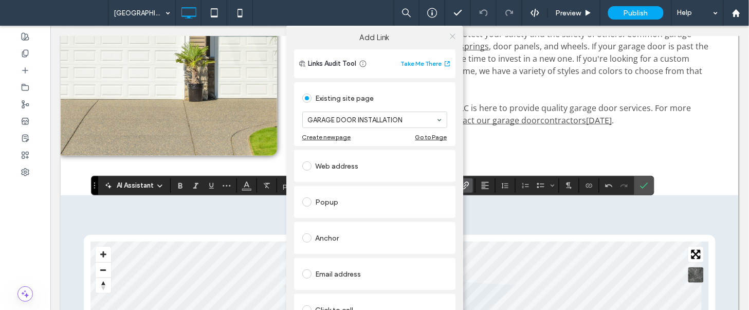
click at [449, 37] on icon at bounding box center [453, 36] width 8 height 8
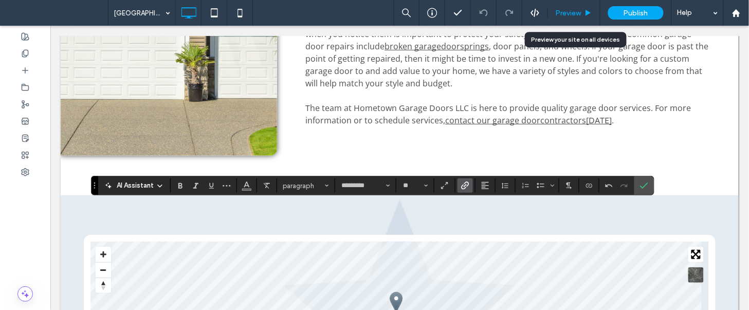
click at [572, 7] on div "Preview" at bounding box center [574, 13] width 52 height 26
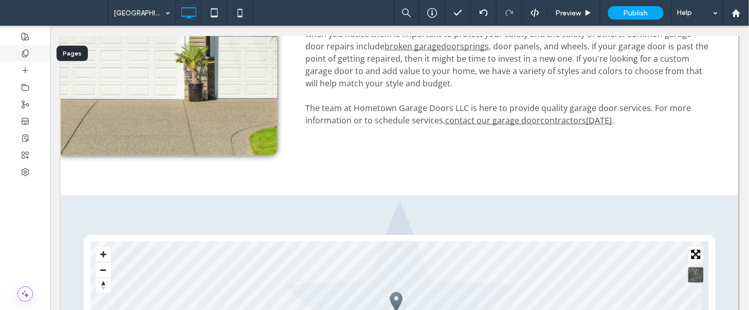
click at [21, 58] on div at bounding box center [25, 53] width 50 height 17
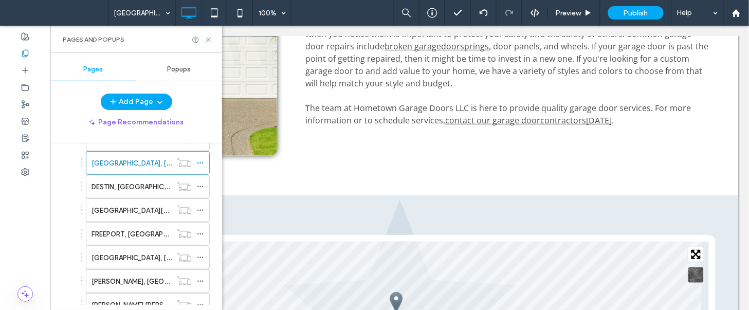
scroll to position [212, 0]
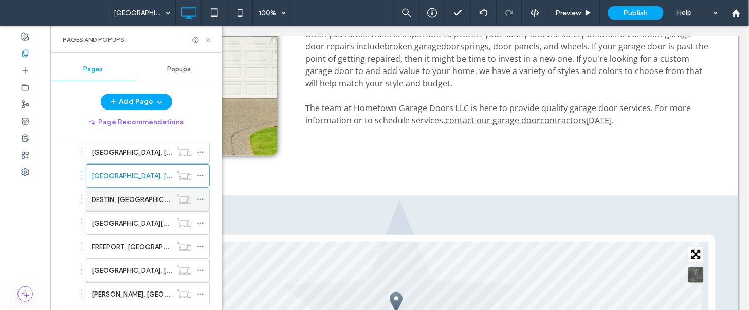
click at [131, 210] on div "DESTIN, FL" at bounding box center [132, 199] width 80 height 23
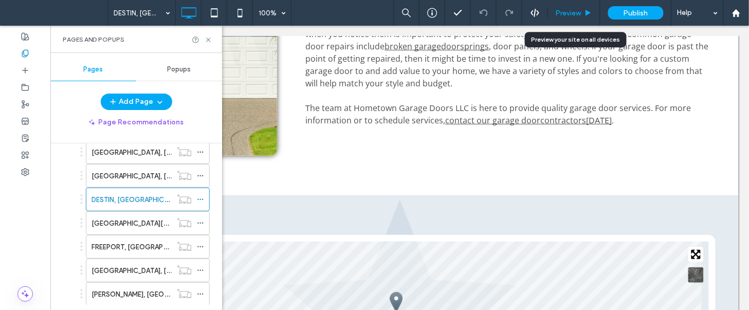
click at [562, 8] on div "Preview" at bounding box center [574, 13] width 52 height 26
click at [568, 11] on span "Preview" at bounding box center [569, 13] width 26 height 9
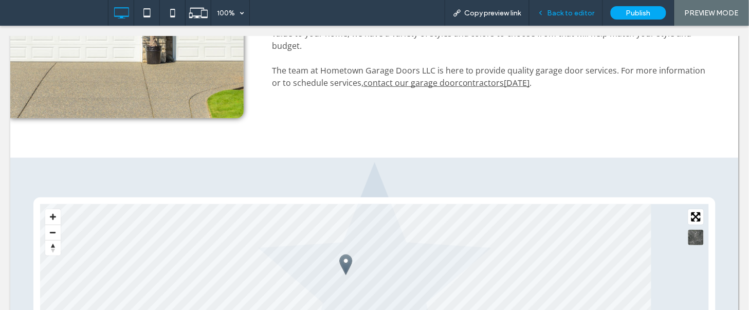
click at [559, 13] on span "Back to editor" at bounding box center [571, 13] width 47 height 9
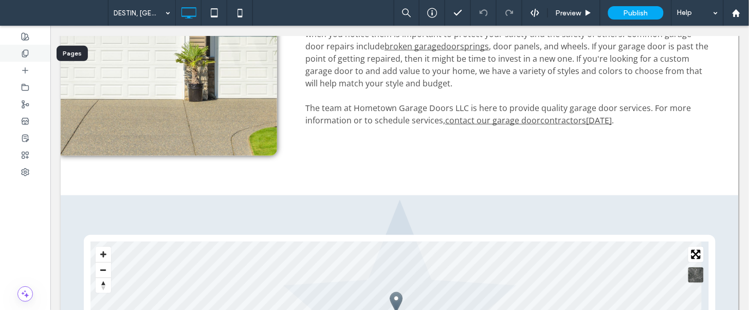
click at [24, 52] on use at bounding box center [25, 53] width 6 height 7
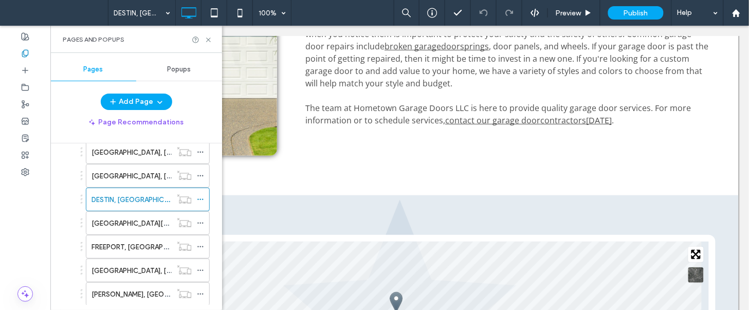
scroll to position [244, 0]
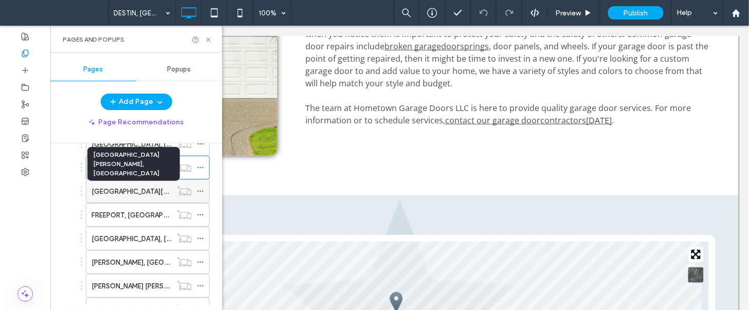
click at [147, 194] on label "FORT WALTON BEACH, FL" at bounding box center [188, 192] width 193 height 18
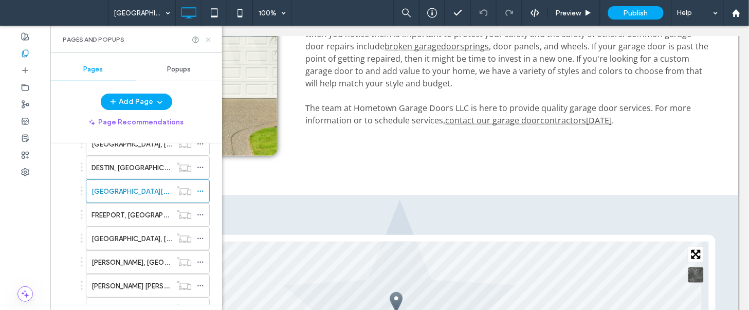
click at [208, 38] on icon at bounding box center [209, 40] width 8 height 8
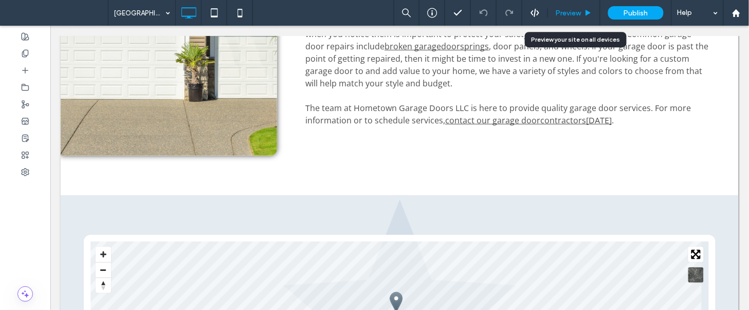
click at [579, 10] on span "Preview" at bounding box center [569, 13] width 26 height 9
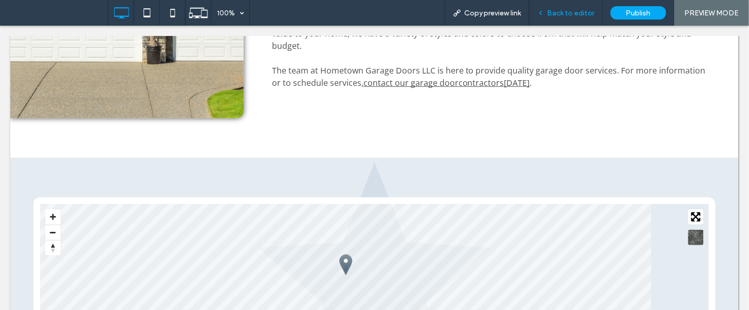
click at [574, 12] on span "Back to editor" at bounding box center [571, 13] width 47 height 9
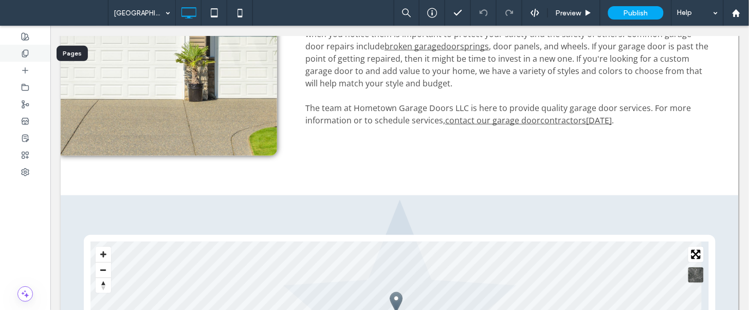
click at [20, 54] on div at bounding box center [25, 53] width 50 height 17
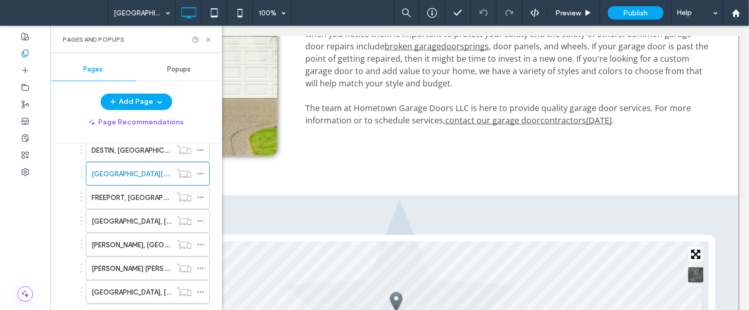
scroll to position [252, 0]
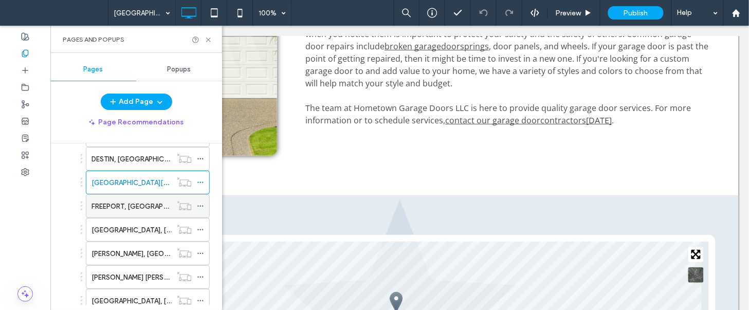
click at [137, 198] on div "FREEPORT, FL" at bounding box center [132, 206] width 80 height 23
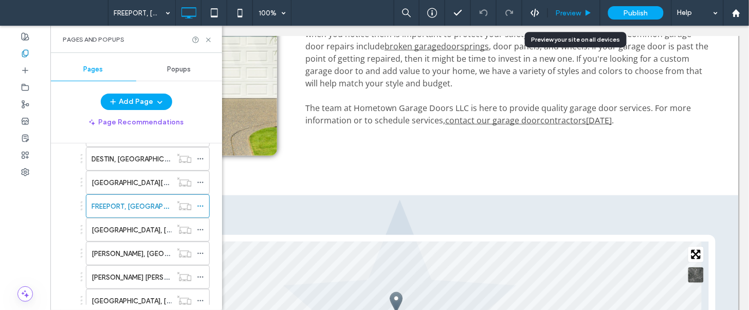
click at [568, 8] on div "Preview" at bounding box center [574, 13] width 52 height 26
click at [569, 11] on span "Preview" at bounding box center [569, 13] width 26 height 9
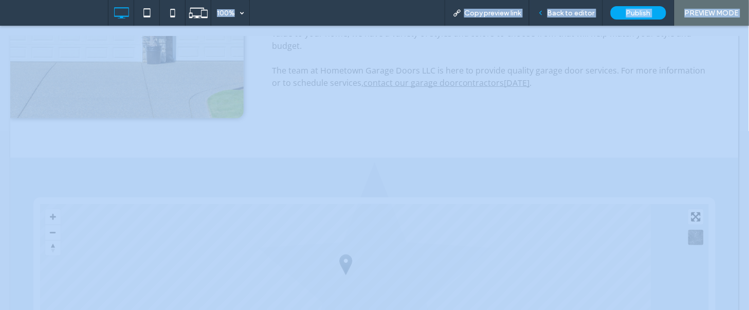
click at [268, 139] on div at bounding box center [374, 155] width 749 height 310
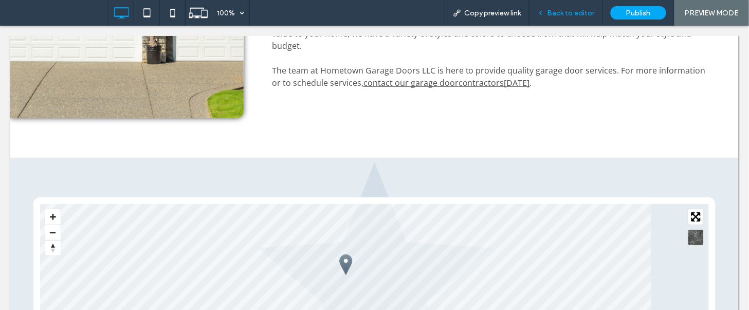
click at [568, 9] on span "Back to editor" at bounding box center [571, 13] width 47 height 9
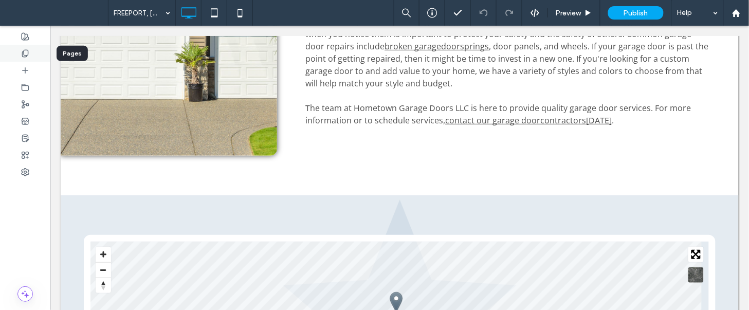
click at [37, 57] on div at bounding box center [25, 53] width 50 height 17
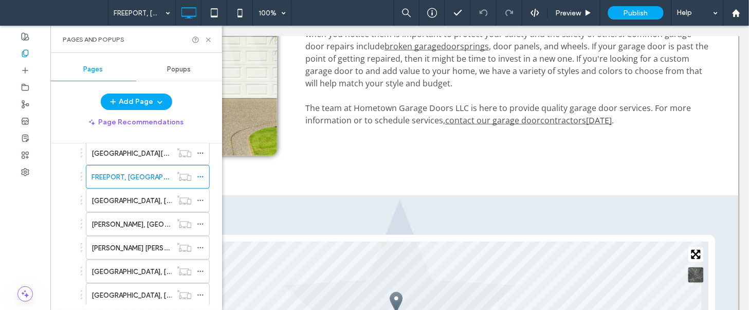
scroll to position [437, 0]
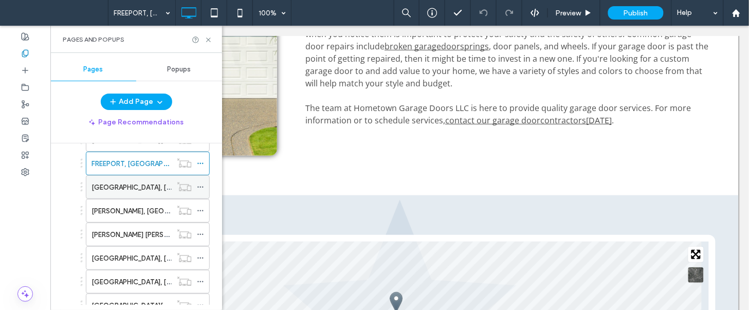
click at [142, 191] on div "LAUREL HILL, FL" at bounding box center [132, 187] width 80 height 11
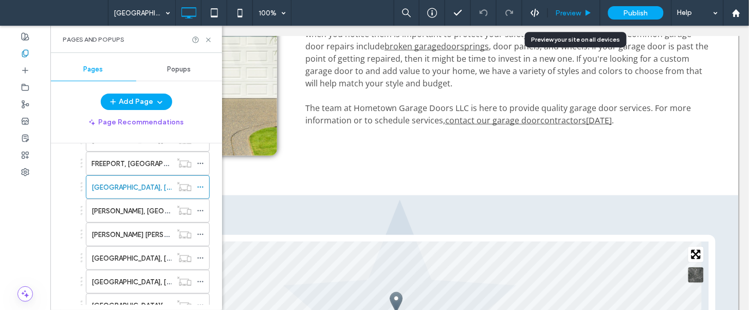
click at [555, 14] on div "Preview" at bounding box center [574, 13] width 52 height 9
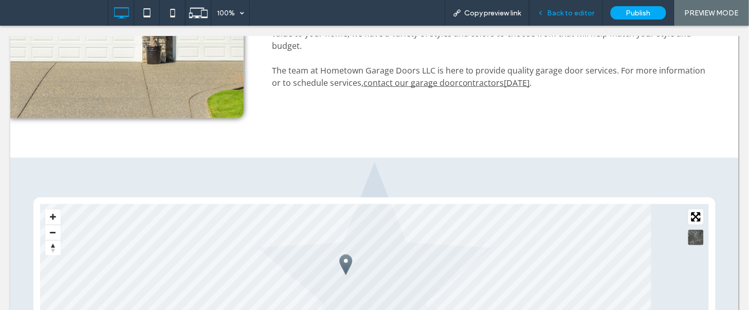
click at [554, 12] on span "Back to editor" at bounding box center [571, 13] width 47 height 9
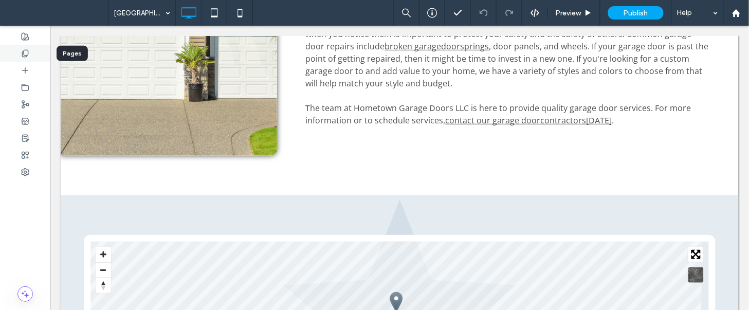
click at [34, 53] on div at bounding box center [25, 53] width 50 height 17
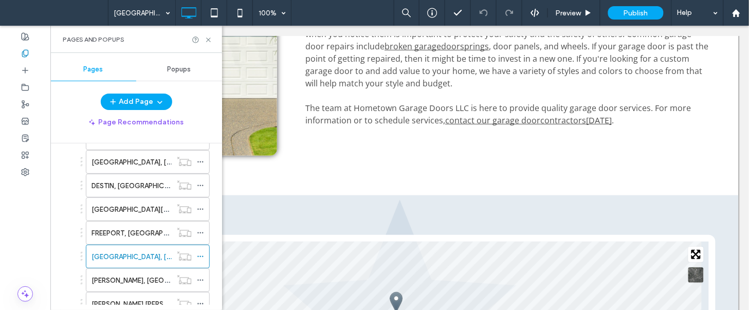
scroll to position [387, 0]
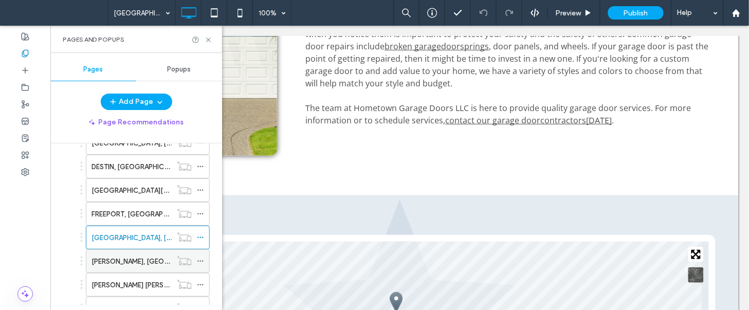
click at [166, 257] on div "MILTON, FL" at bounding box center [132, 261] width 80 height 23
click at [207, 40] on use at bounding box center [208, 40] width 4 height 4
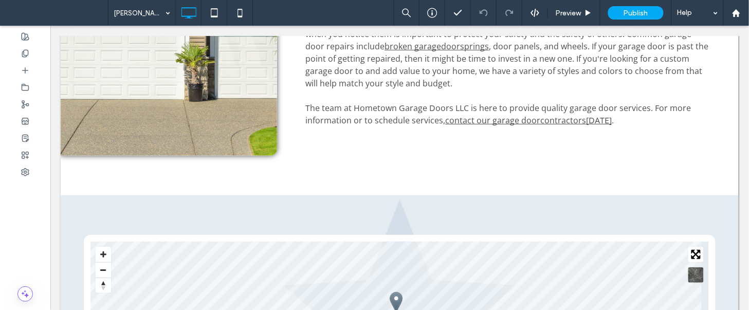
click at [572, 12] on span "Preview" at bounding box center [569, 13] width 26 height 9
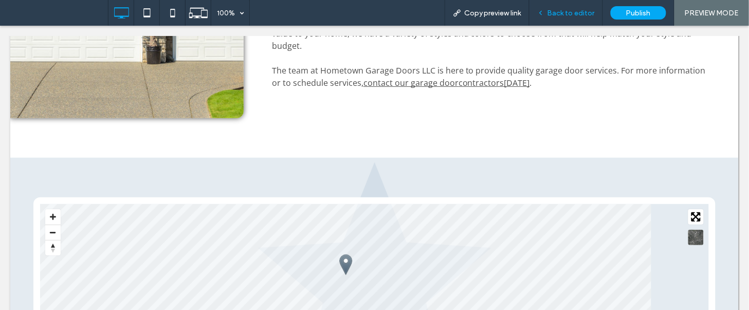
click at [567, 12] on span "Back to editor" at bounding box center [571, 13] width 47 height 9
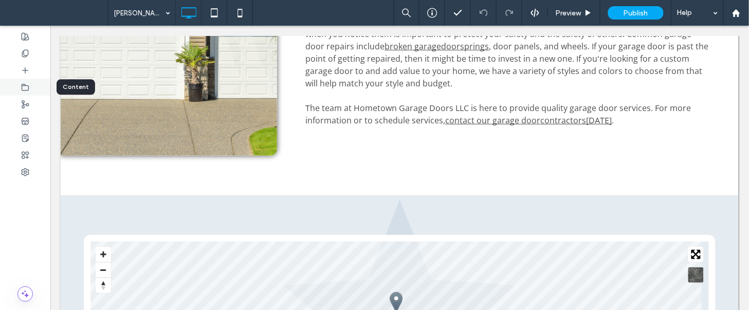
click at [32, 56] on div at bounding box center [25, 53] width 50 height 17
click at [27, 56] on use at bounding box center [25, 53] width 6 height 7
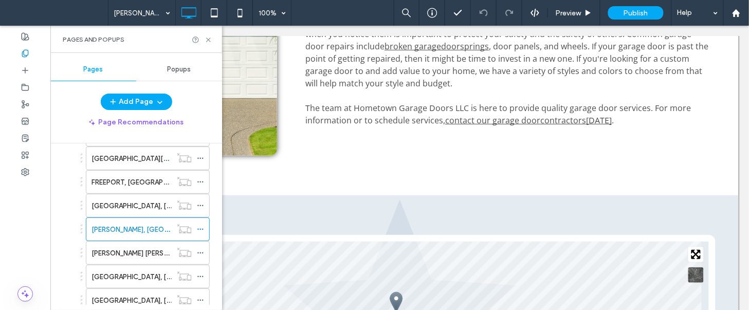
scroll to position [463, 0]
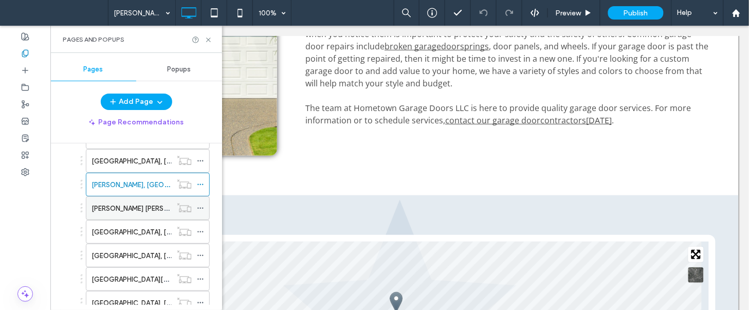
click at [146, 209] on label "MARY ESTHER, FL" at bounding box center [180, 208] width 177 height 18
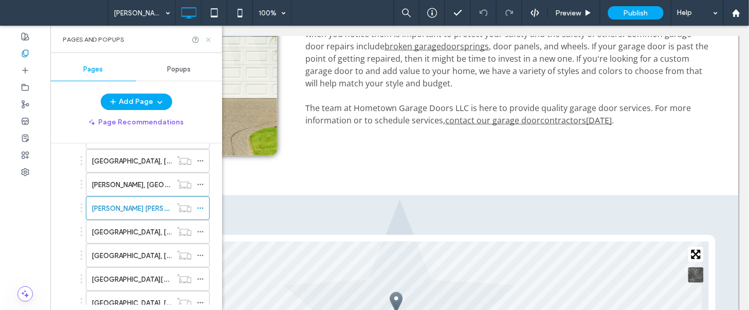
click at [206, 40] on icon at bounding box center [209, 40] width 8 height 8
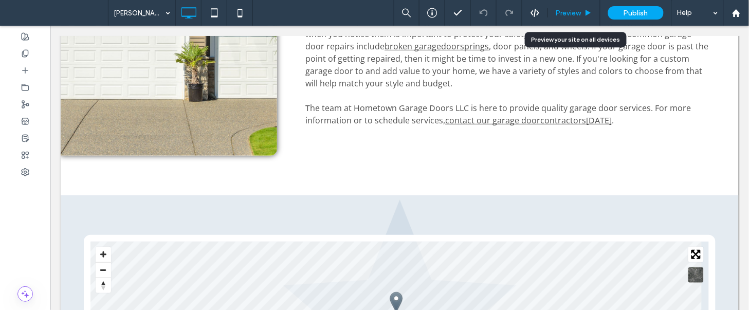
click at [565, 19] on div "Preview" at bounding box center [574, 13] width 52 height 26
click at [569, 12] on span "Preview" at bounding box center [569, 13] width 26 height 9
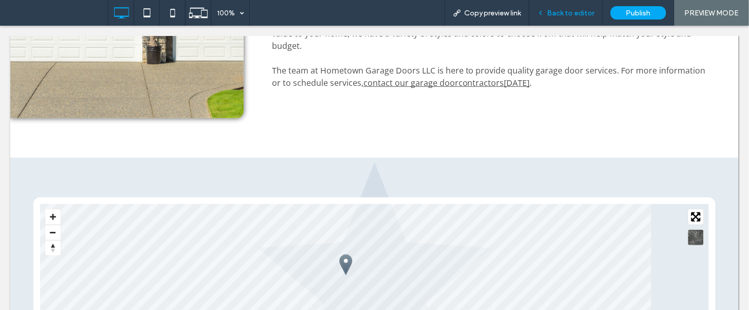
click at [573, 6] on div "Back to editor" at bounding box center [567, 13] width 74 height 26
click at [559, 12] on span "Back to editor" at bounding box center [571, 13] width 47 height 9
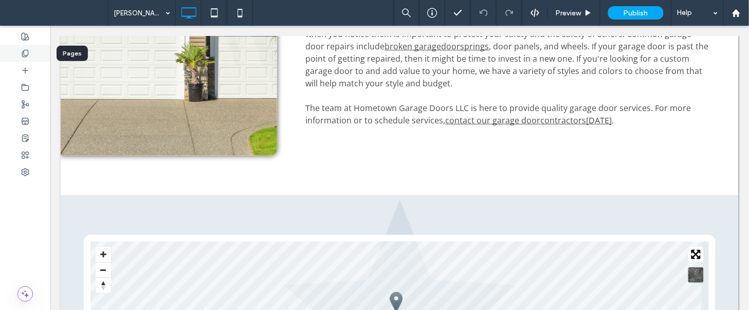
click at [35, 53] on div at bounding box center [25, 53] width 50 height 17
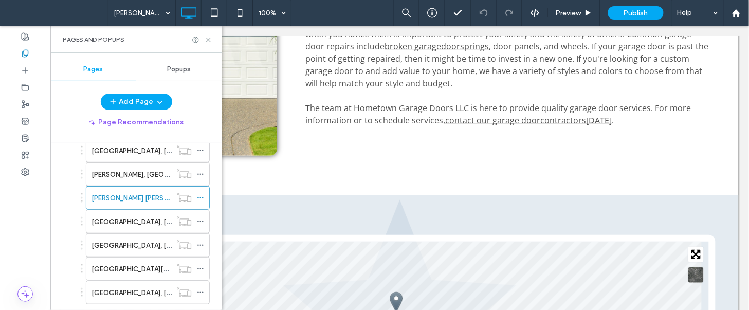
scroll to position [482, 0]
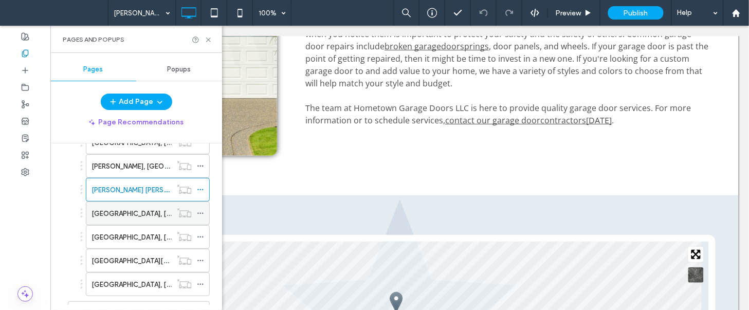
click at [157, 214] on label "MIRAMAR BEACH, FL" at bounding box center [162, 214] width 141 height 18
click at [205, 42] on icon at bounding box center [209, 40] width 8 height 8
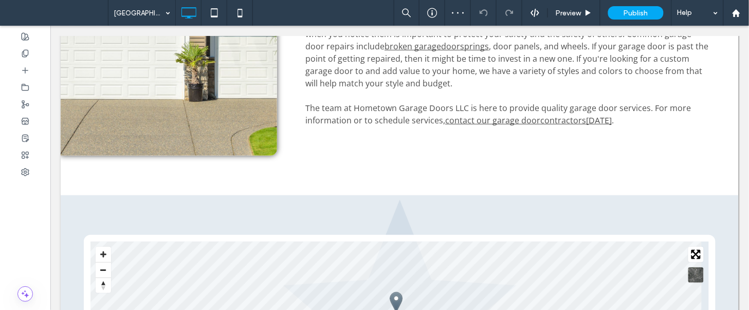
click at [573, 17] on div "Preview" at bounding box center [574, 13] width 52 height 26
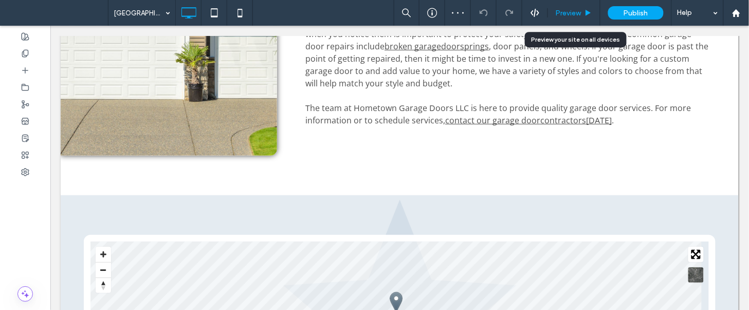
click at [572, 12] on span "Preview" at bounding box center [569, 13] width 26 height 9
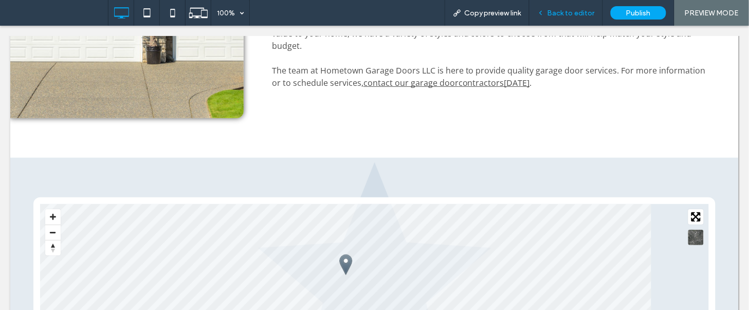
click at [557, 7] on div "Back to editor" at bounding box center [567, 13] width 74 height 26
click at [558, 9] on span "Back to editor" at bounding box center [571, 13] width 47 height 9
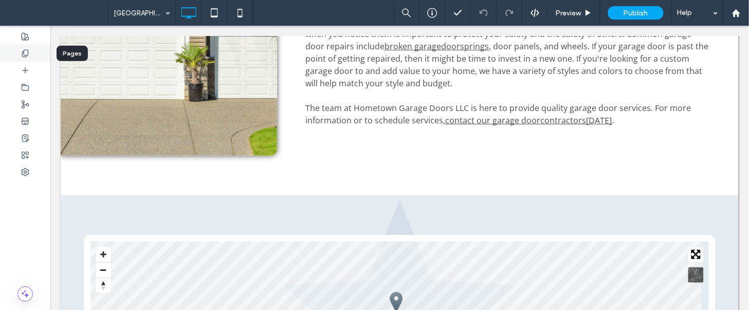
click at [29, 46] on div at bounding box center [25, 53] width 50 height 17
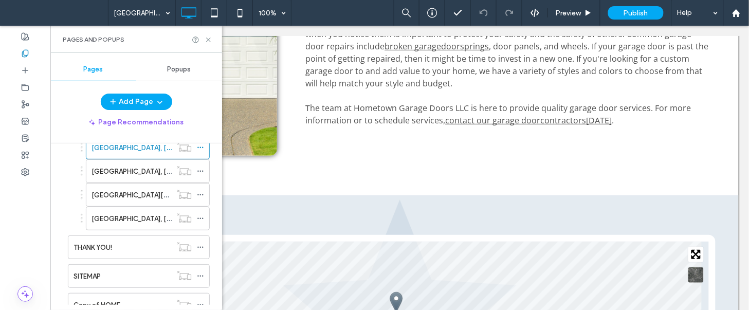
scroll to position [535, 0]
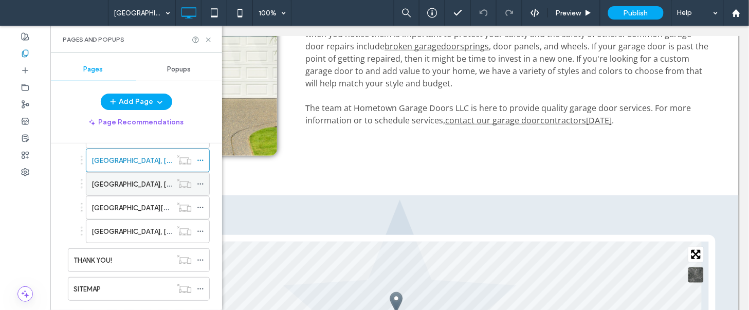
click at [143, 187] on div "NICEVILLE, FL" at bounding box center [132, 184] width 80 height 11
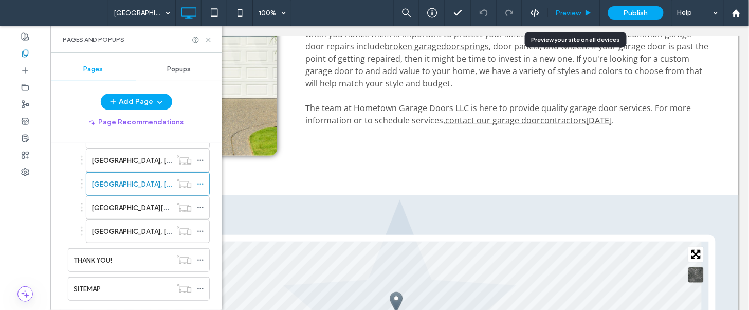
click at [569, 8] on div "Preview" at bounding box center [574, 13] width 52 height 26
click at [575, 11] on span "Preview" at bounding box center [569, 13] width 26 height 9
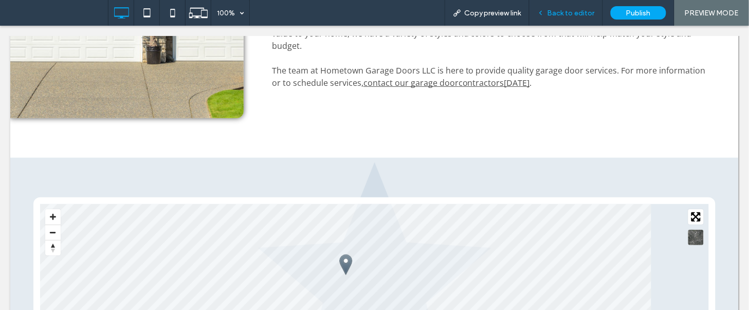
click at [563, 7] on div "Back to editor" at bounding box center [567, 13] width 74 height 26
click at [554, 13] on span "Back to editor" at bounding box center [571, 13] width 47 height 9
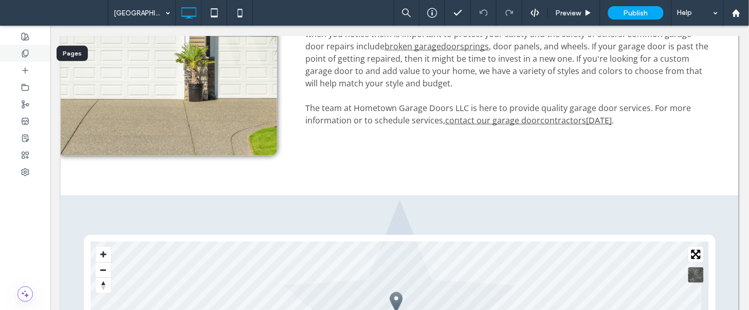
click at [27, 50] on icon at bounding box center [25, 53] width 8 height 8
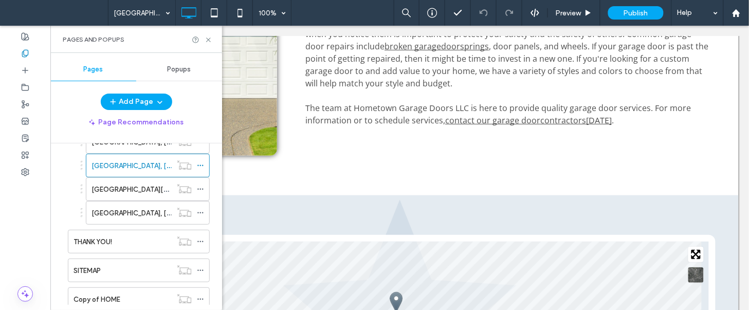
scroll to position [561, 0]
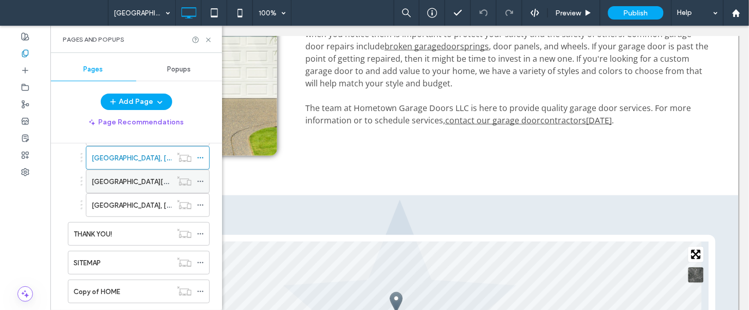
click at [141, 185] on label "SANTA ROSA BEACH, FL" at bounding box center [188, 182] width 193 height 18
click at [208, 39] on div at bounding box center [374, 155] width 749 height 310
click at [208, 39] on icon at bounding box center [209, 40] width 8 height 8
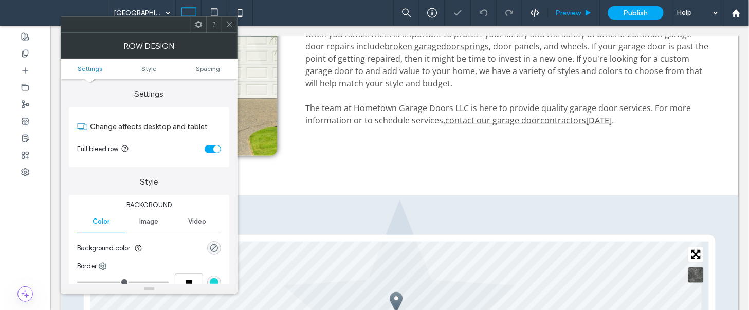
click at [568, 14] on span "Preview" at bounding box center [569, 13] width 26 height 9
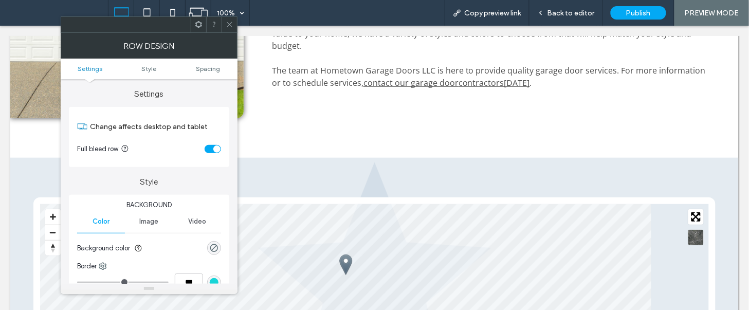
click at [229, 25] on icon at bounding box center [230, 25] width 8 height 8
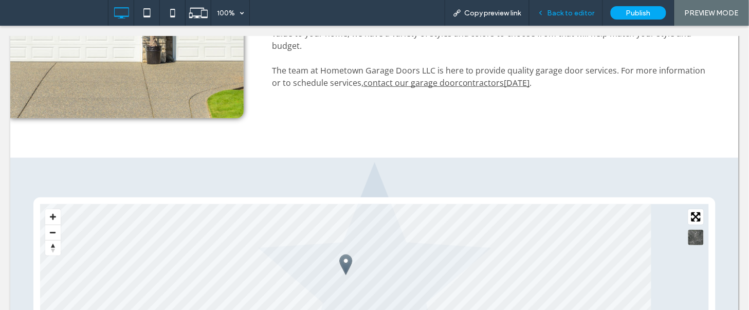
click at [569, 14] on span "Back to editor" at bounding box center [571, 13] width 47 height 9
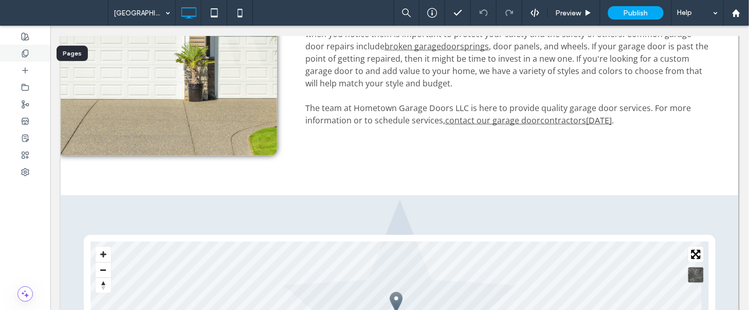
click at [18, 54] on div at bounding box center [25, 53] width 50 height 17
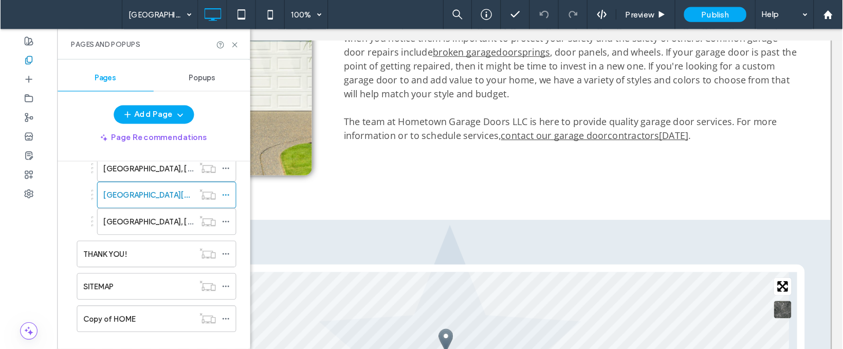
scroll to position [588, 0]
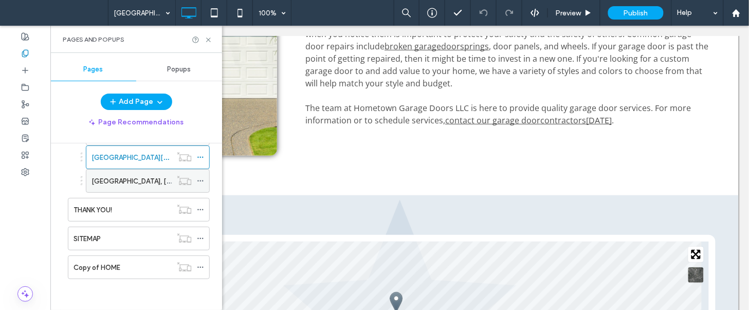
click at [137, 184] on label "PANAMA CITY, FL" at bounding box center [162, 181] width 141 height 18
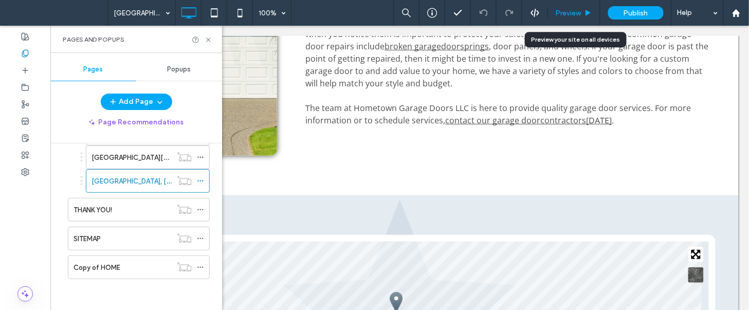
click at [560, 10] on span "Preview" at bounding box center [569, 13] width 26 height 9
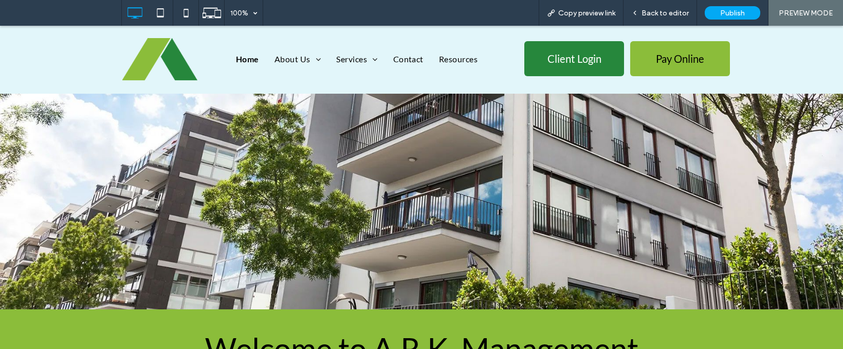
scroll to position [16, 0]
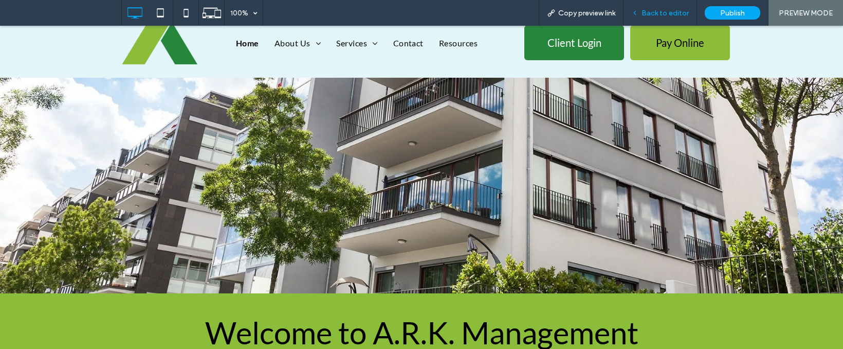
click at [651, 13] on span "Back to editor" at bounding box center [665, 13] width 47 height 9
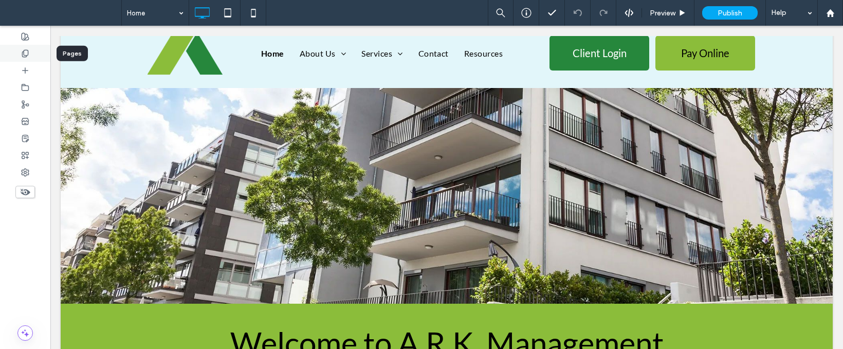
click at [31, 50] on div at bounding box center [25, 53] width 50 height 17
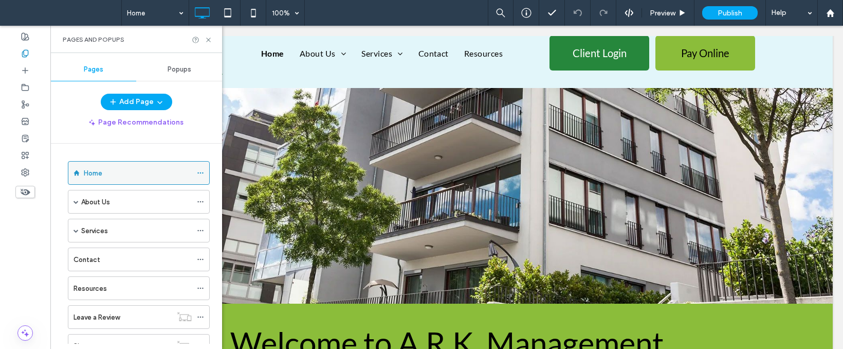
click at [201, 173] on use at bounding box center [200, 173] width 6 height 2
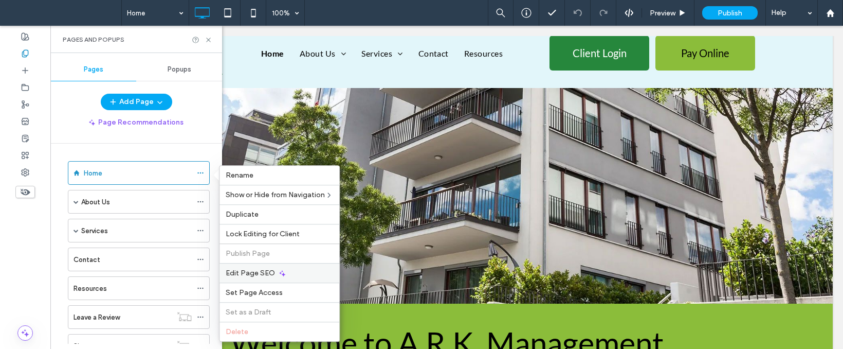
click at [282, 279] on div "Edit Page SEO" at bounding box center [280, 273] width 120 height 20
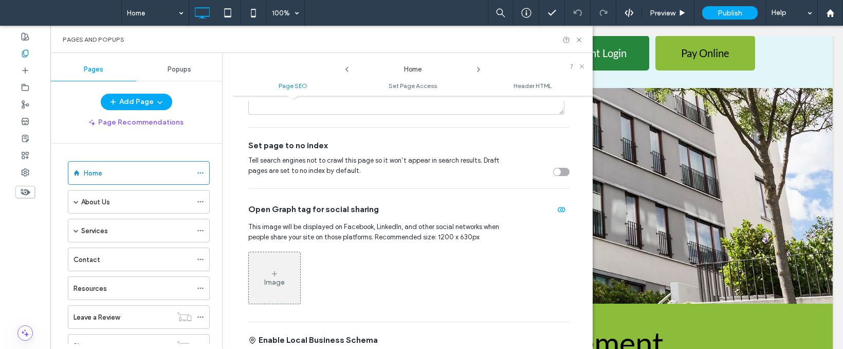
scroll to position [112, 0]
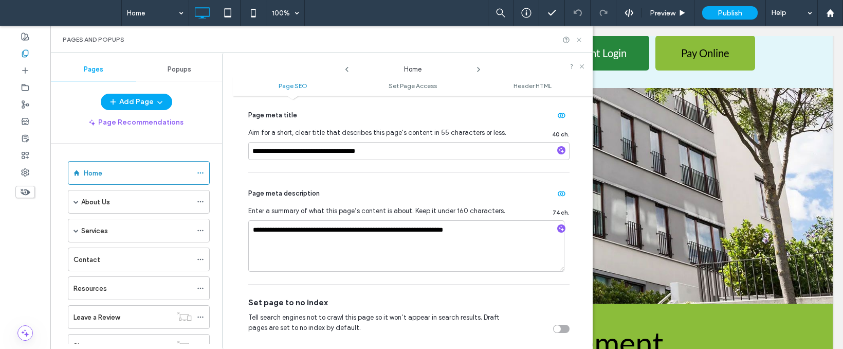
click at [579, 43] on icon at bounding box center [579, 40] width 8 height 8
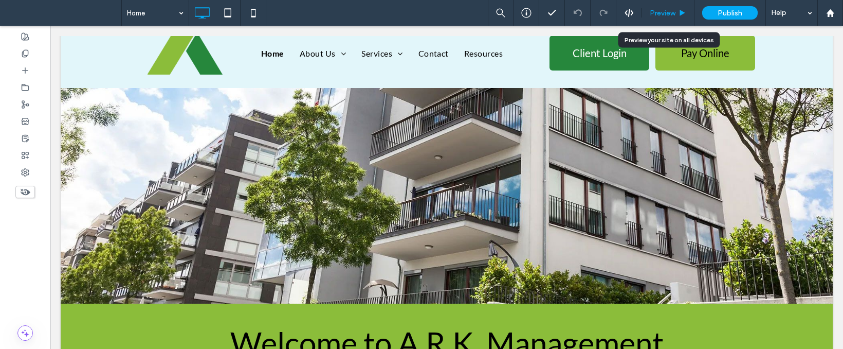
click at [662, 14] on span "Preview" at bounding box center [663, 13] width 26 height 9
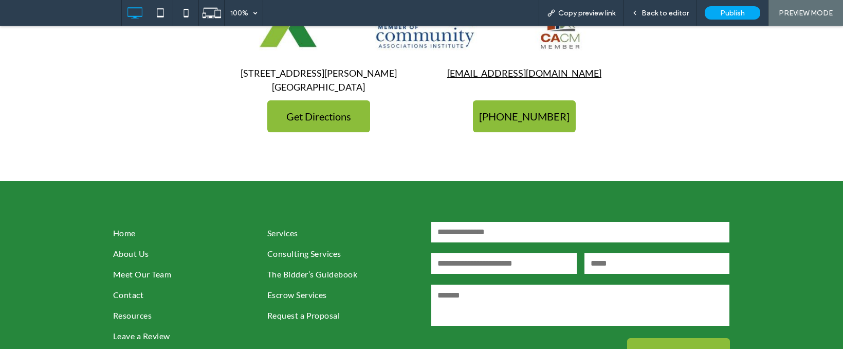
scroll to position [1909, 0]
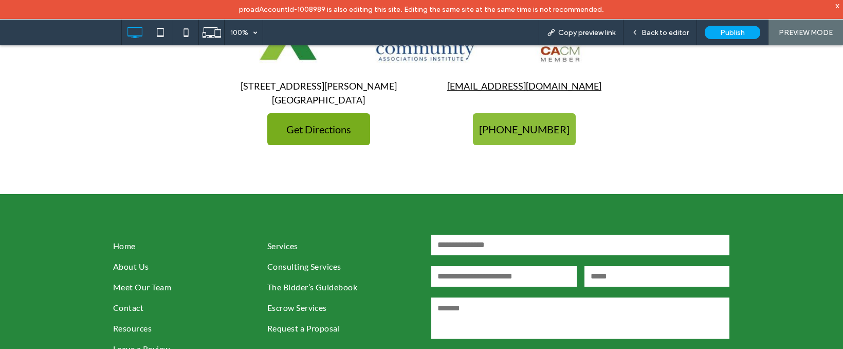
click at [316, 135] on link "Get Directions" at bounding box center [318, 129] width 103 height 32
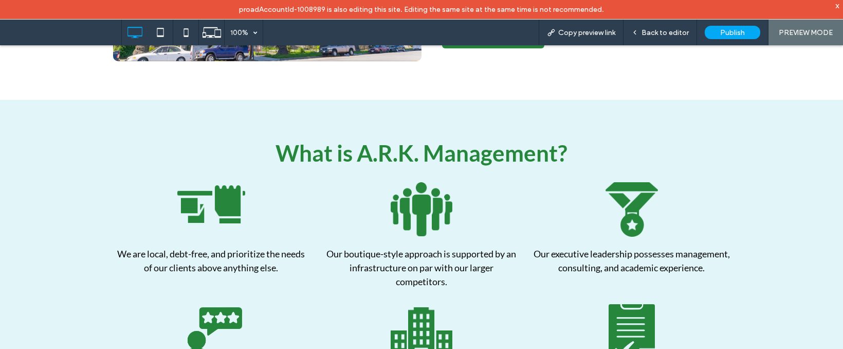
scroll to position [0, 0]
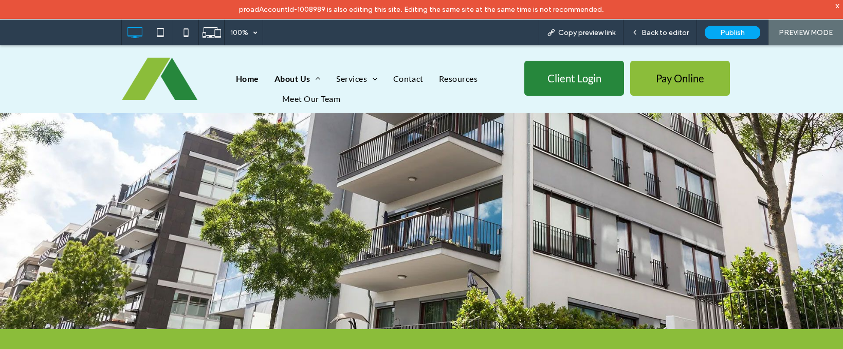
click at [296, 79] on span "About Us" at bounding box center [298, 78] width 46 height 12
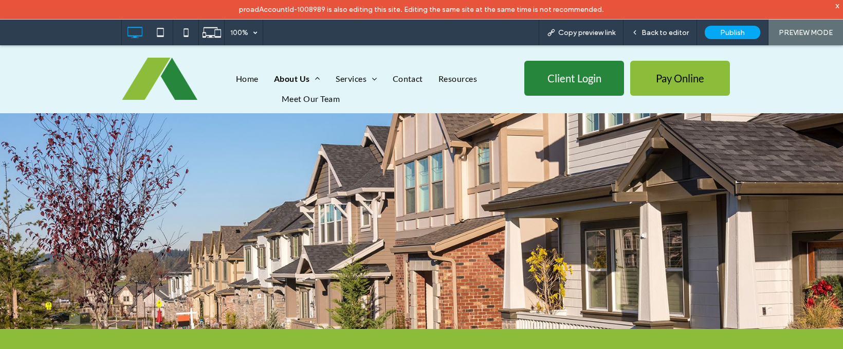
click at [296, 72] on span "About Us" at bounding box center [297, 78] width 46 height 12
click at [306, 96] on span "Meet Our Team" at bounding box center [311, 99] width 58 height 12
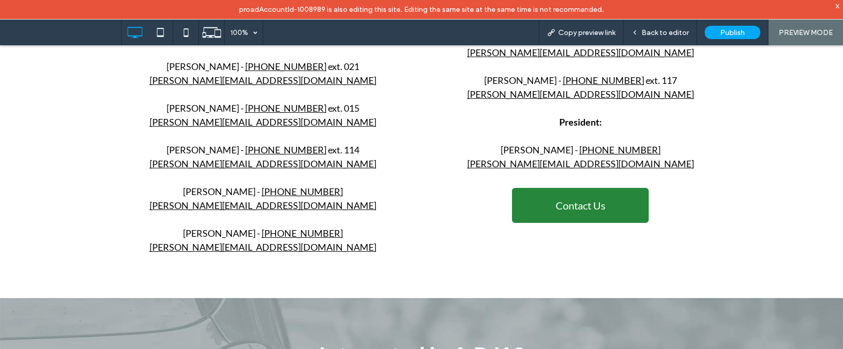
scroll to position [557, 0]
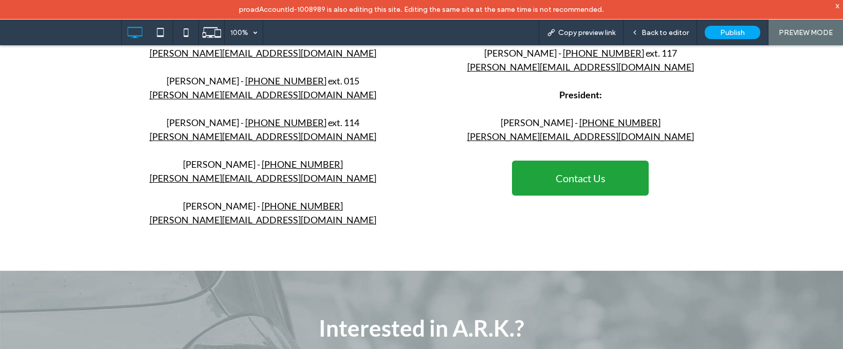
click at [578, 180] on span "Contact Us" at bounding box center [581, 178] width 50 height 12
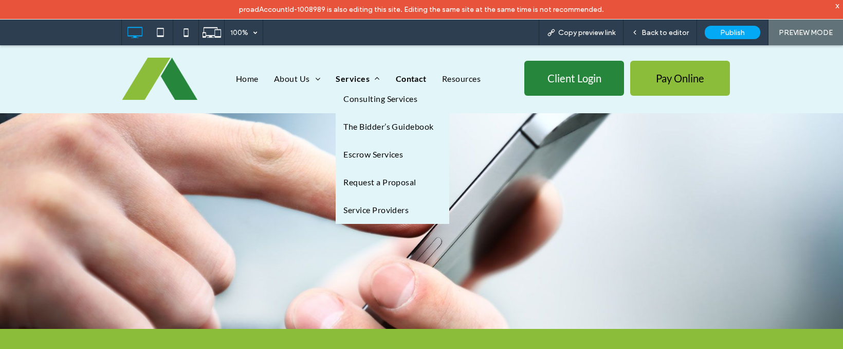
click at [360, 82] on span "Services" at bounding box center [358, 78] width 44 height 12
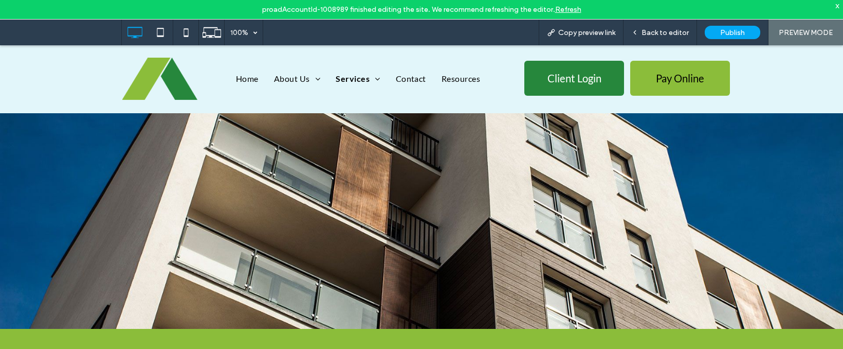
click at [361, 85] on nav "Home About Us Meet Our Team Services Consulting Services The Bidder’s Guidebook…" at bounding box center [370, 78] width 299 height 25
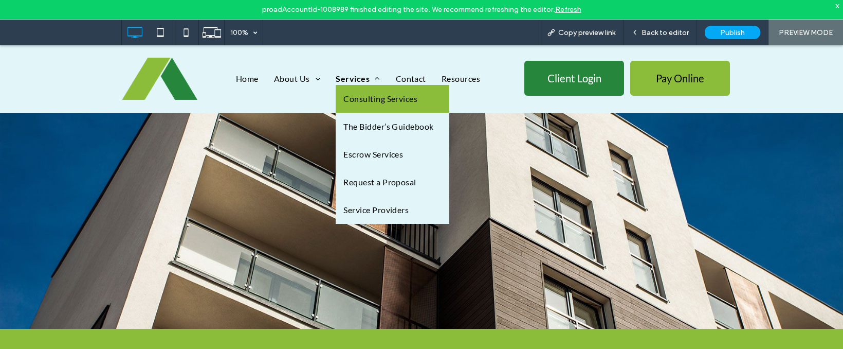
click at [366, 93] on span "Consulting Services" at bounding box center [380, 99] width 74 height 12
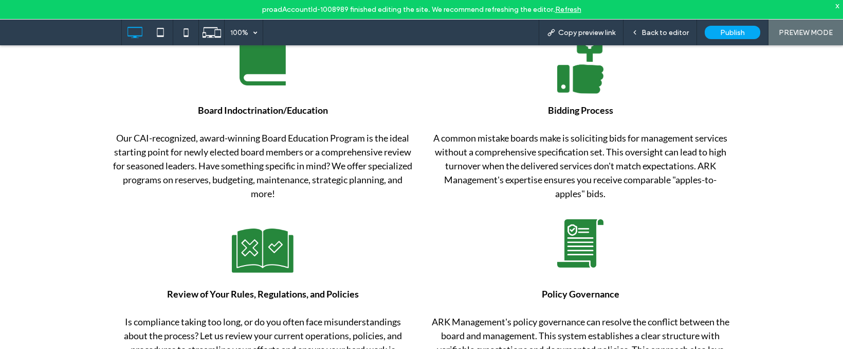
scroll to position [431, 0]
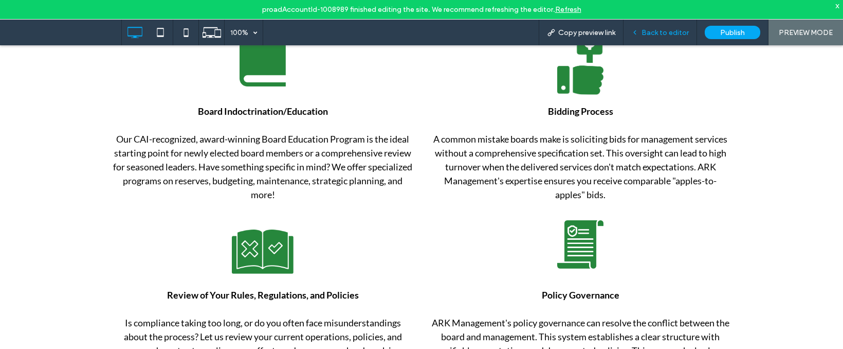
click at [657, 22] on div "Back to editor" at bounding box center [661, 33] width 74 height 26
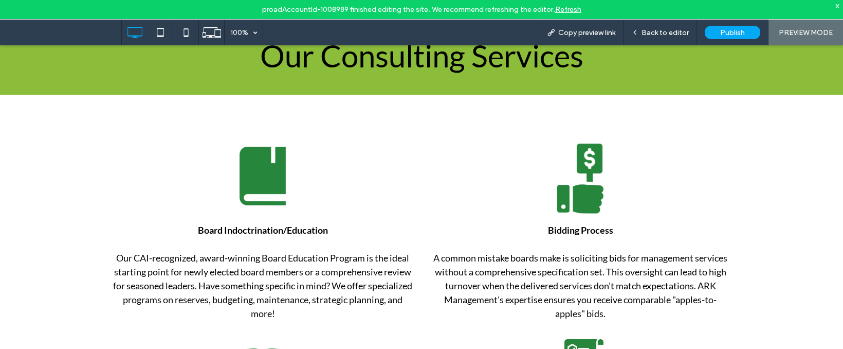
scroll to position [326, 0]
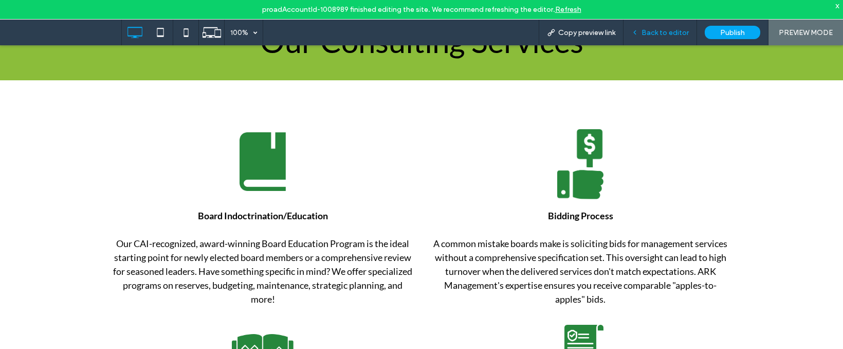
click at [663, 27] on div "Back to editor" at bounding box center [661, 33] width 74 height 26
click at [643, 31] on span "Back to editor" at bounding box center [665, 32] width 47 height 9
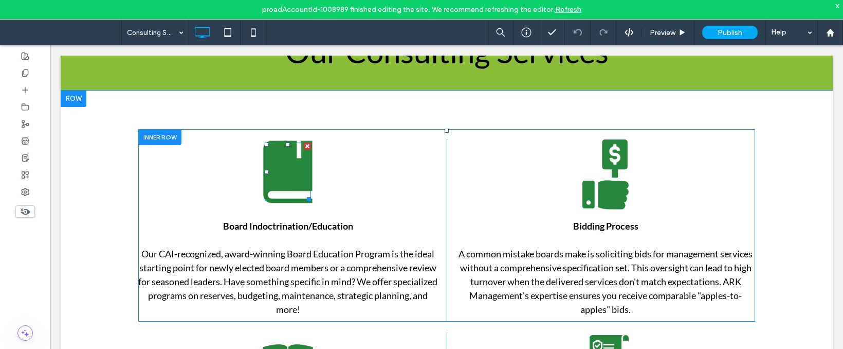
click at [292, 165] on img at bounding box center [287, 171] width 49 height 62
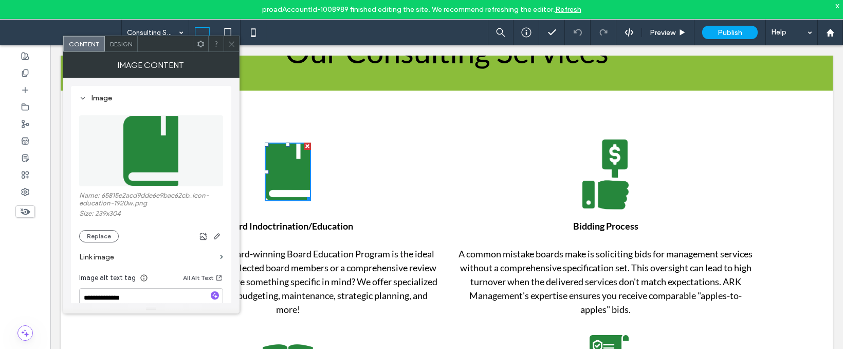
click at [230, 42] on icon at bounding box center [232, 44] width 8 height 8
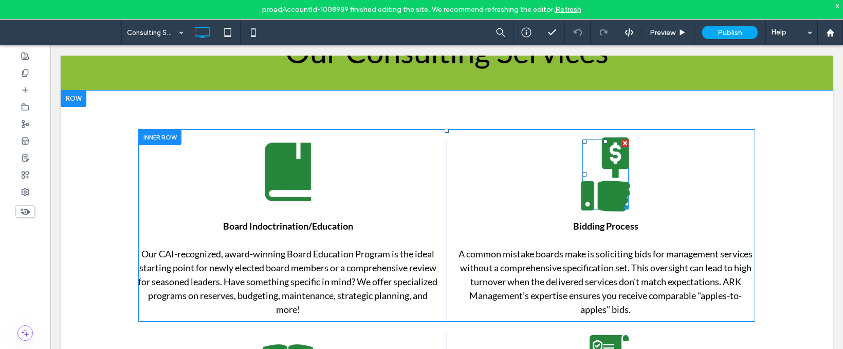
click at [599, 193] on img at bounding box center [605, 174] width 49 height 74
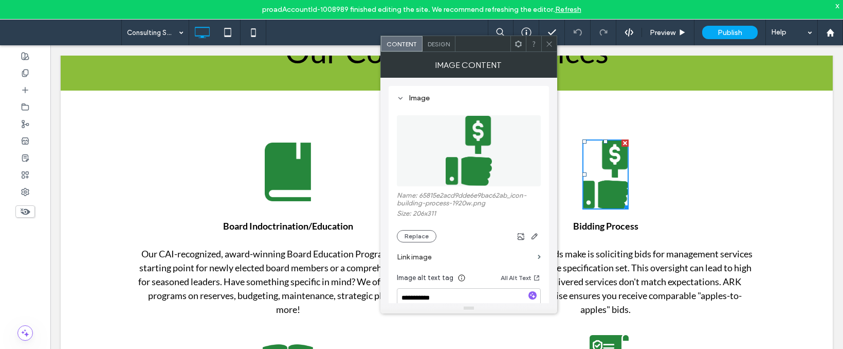
click at [549, 49] on span at bounding box center [550, 43] width 8 height 15
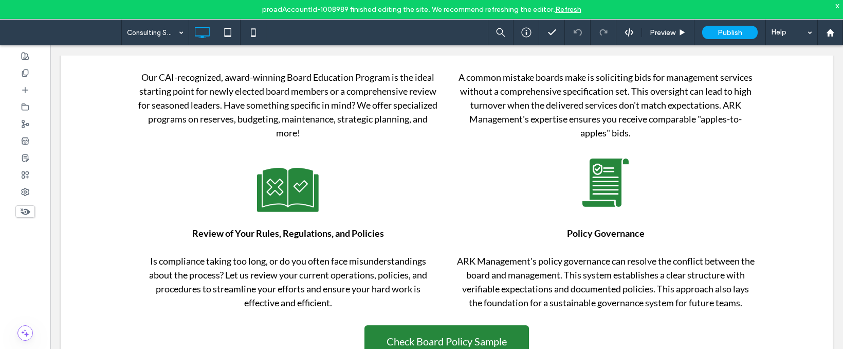
scroll to position [507, 0]
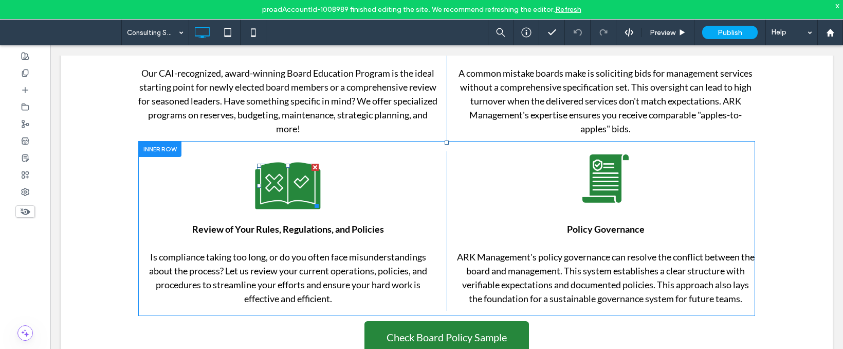
click at [265, 195] on img at bounding box center [287, 185] width 65 height 47
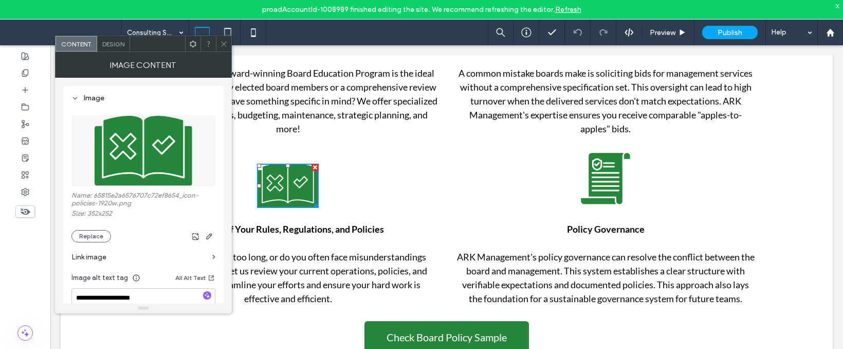
click at [603, 183] on img at bounding box center [605, 178] width 49 height 51
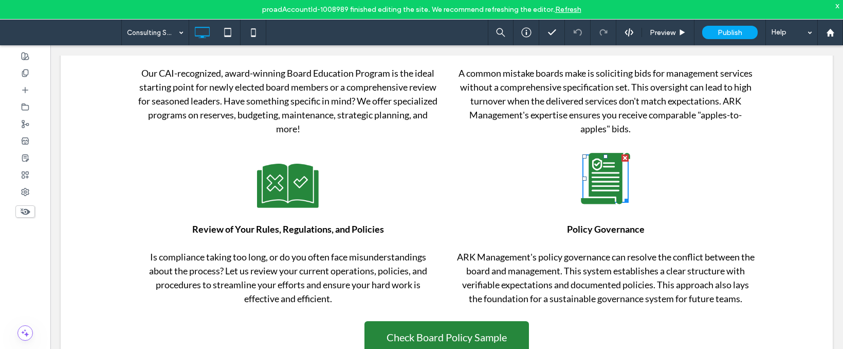
click at [603, 183] on img at bounding box center [605, 178] width 49 height 51
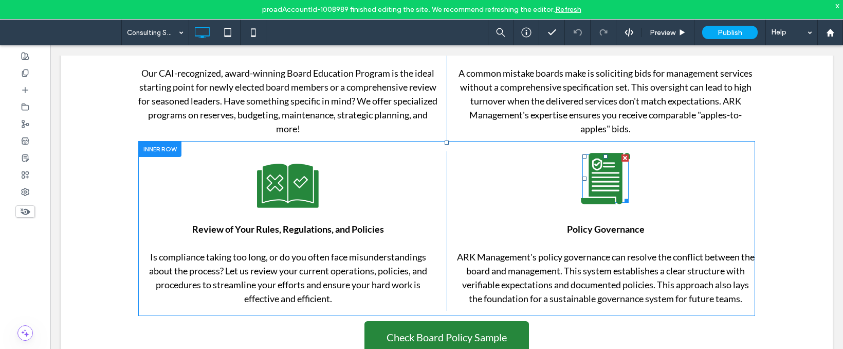
click at [603, 183] on img at bounding box center [605, 178] width 49 height 51
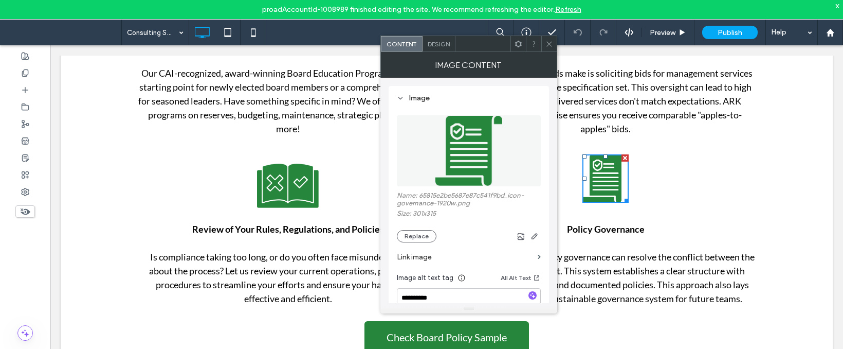
click at [553, 47] on icon at bounding box center [550, 44] width 8 height 8
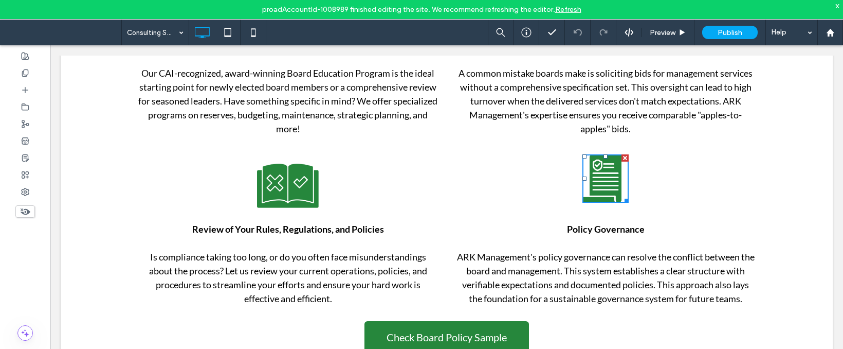
drag, startPoint x: 553, startPoint y: 47, endPoint x: 506, endPoint y: 227, distance: 185.9
click at [553, 47] on icon at bounding box center [550, 44] width 8 height 8
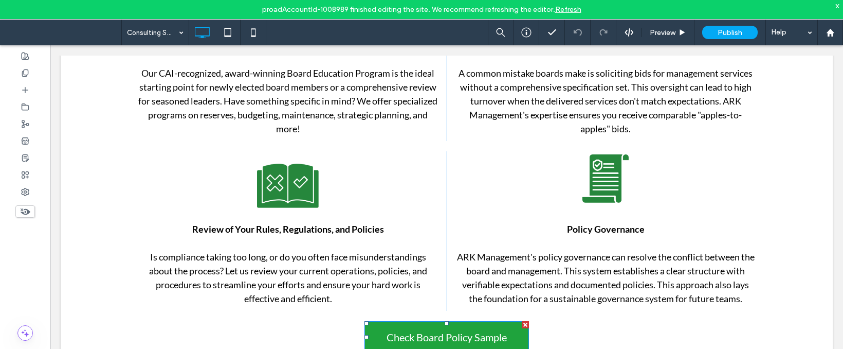
click at [486, 332] on span "Check Board Policy Sample" at bounding box center [447, 337] width 120 height 12
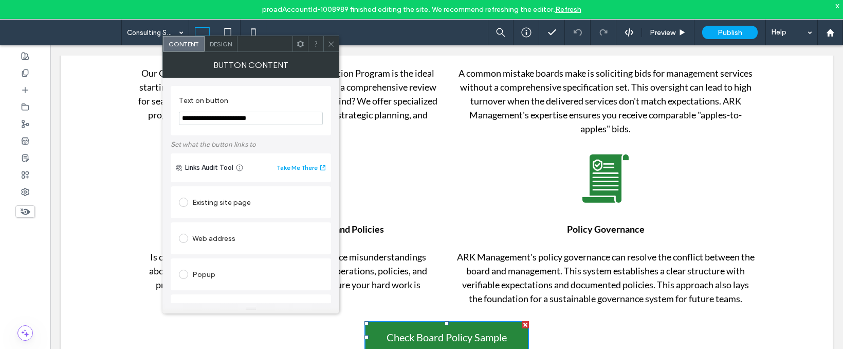
click at [299, 78] on div "**********" at bounding box center [251, 272] width 160 height 388
click at [307, 52] on div "Button Content" at bounding box center [250, 65] width 177 height 26
click at [330, 49] on span at bounding box center [332, 43] width 8 height 15
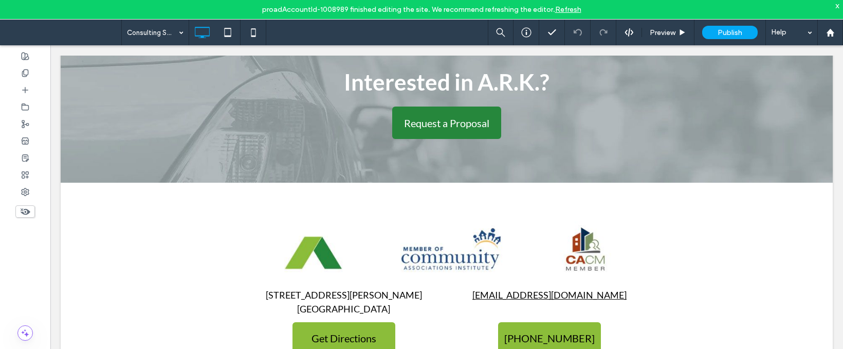
scroll to position [962, 0]
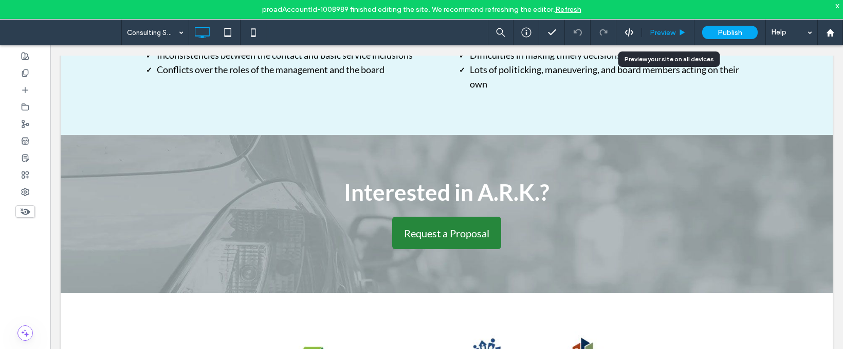
click at [672, 28] on span "Preview" at bounding box center [663, 32] width 26 height 9
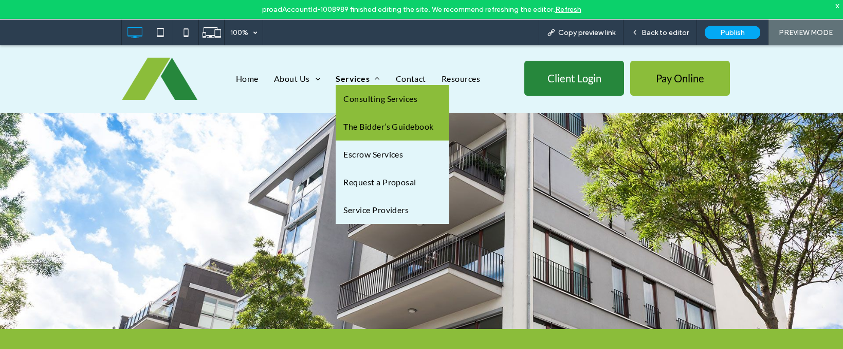
click at [351, 123] on span "The Bidder’s Guidebook" at bounding box center [388, 126] width 90 height 12
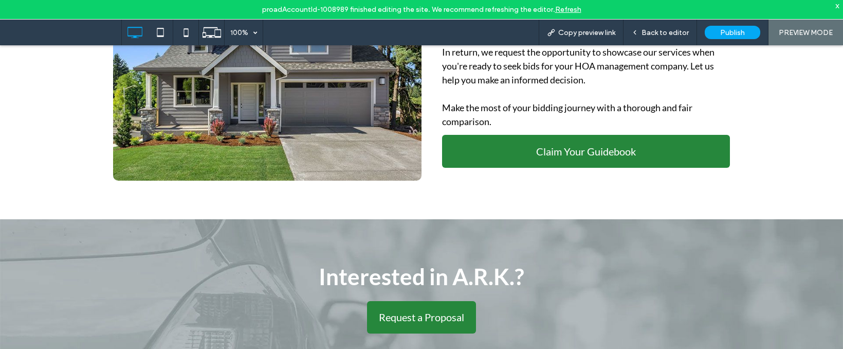
scroll to position [548, 0]
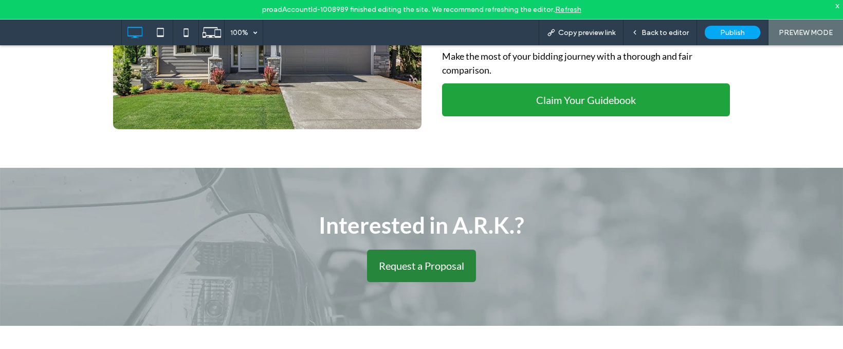
click at [629, 95] on span "Claim Your Guidebook" at bounding box center [586, 100] width 100 height 12
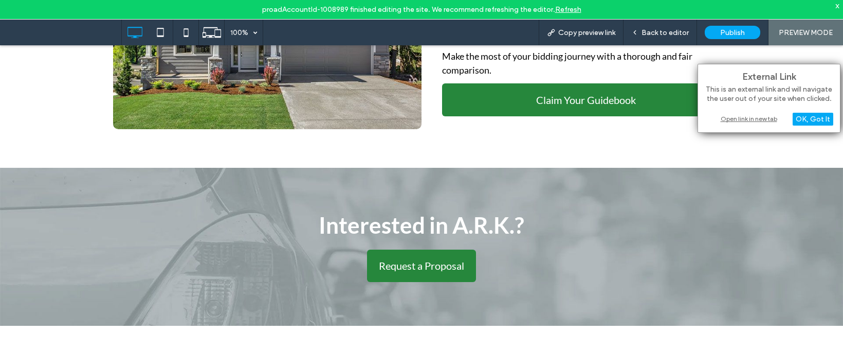
click at [722, 116] on div "Open link in new tab" at bounding box center [769, 118] width 129 height 11
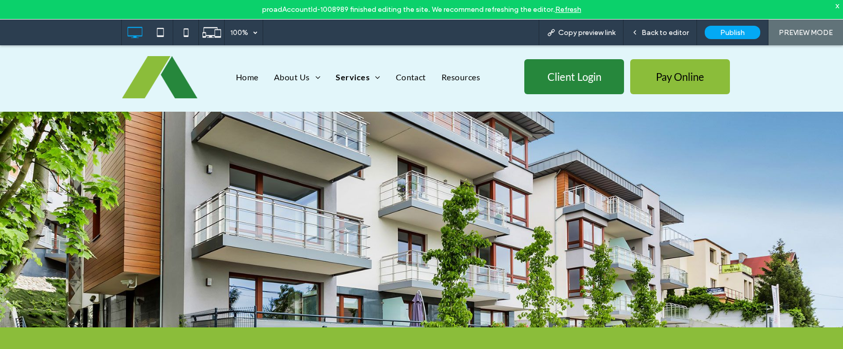
scroll to position [0, 0]
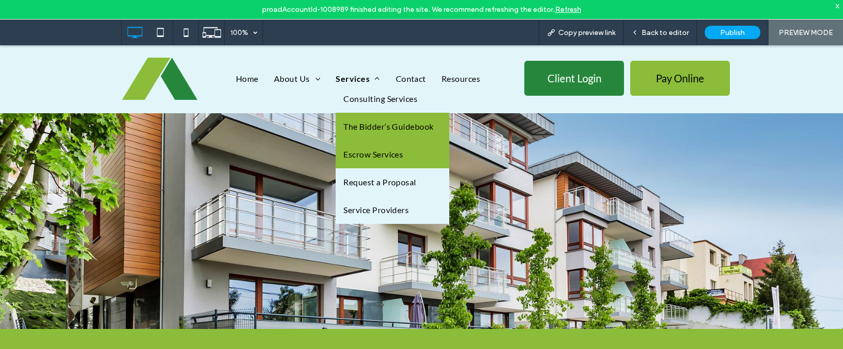
click at [356, 149] on span "Escrow Services" at bounding box center [373, 154] width 60 height 12
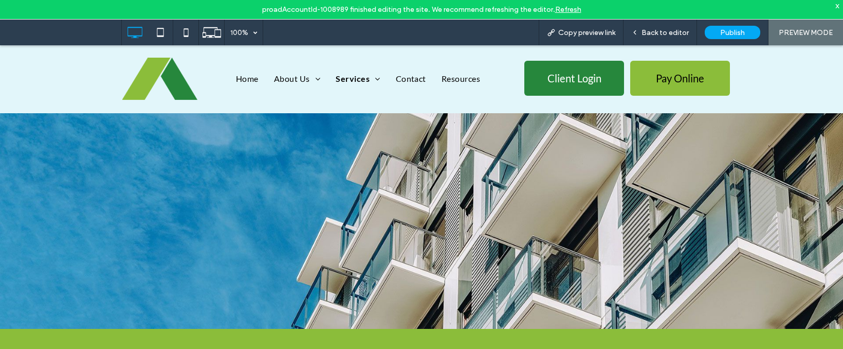
scroll to position [293, 0]
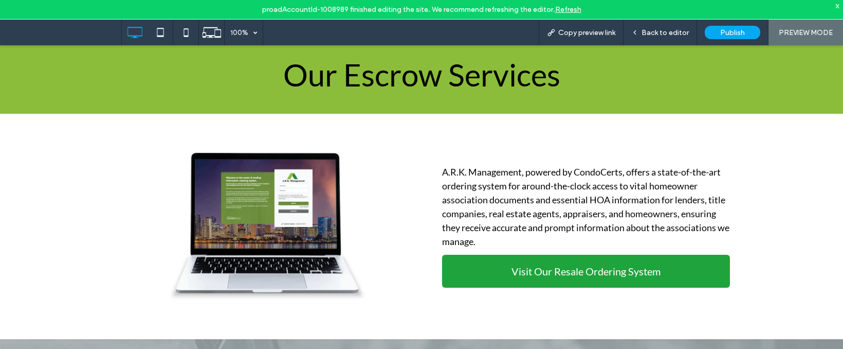
click at [674, 272] on link "Visit Our Resale Ordering System" at bounding box center [586, 271] width 288 height 33
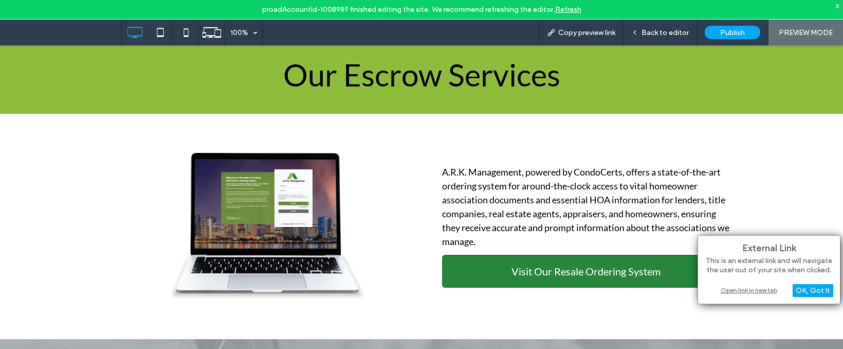
click at [733, 287] on div "Open link in new tab" at bounding box center [769, 289] width 129 height 11
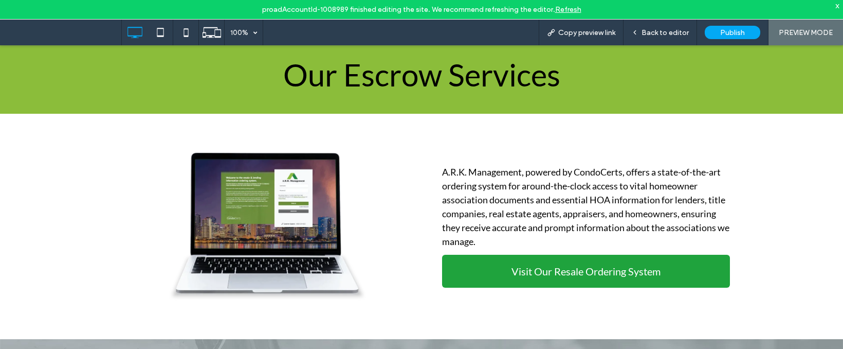
click at [692, 263] on link "Visit Our Resale Ordering System" at bounding box center [586, 271] width 288 height 33
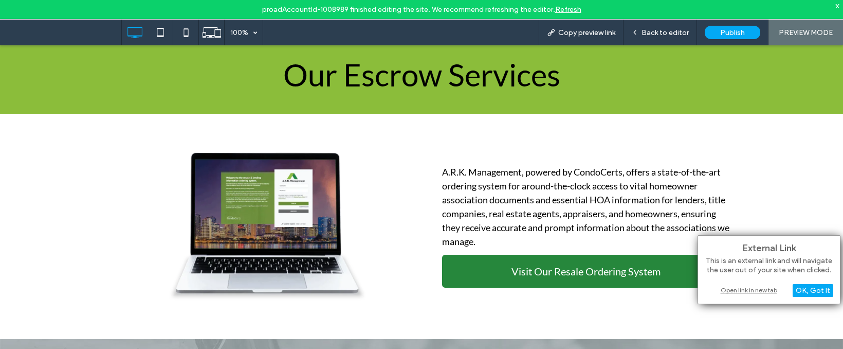
click at [734, 288] on div "Open link in new tab" at bounding box center [769, 289] width 129 height 11
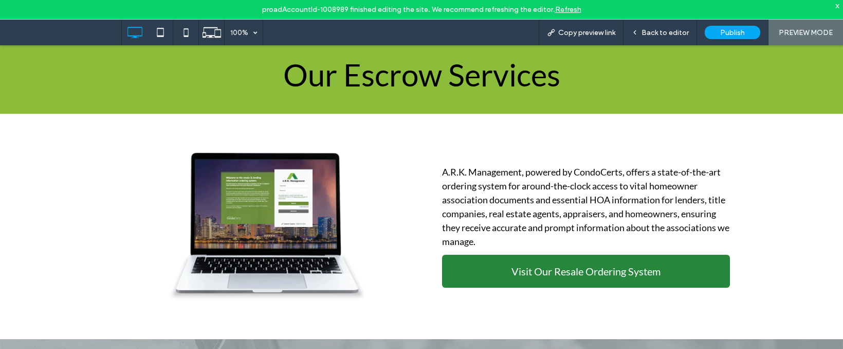
scroll to position [0, 0]
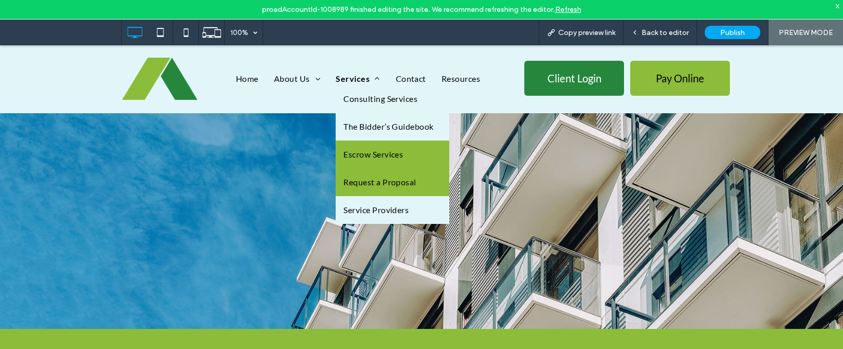
click at [372, 173] on link "Request a Proposal" at bounding box center [393, 182] width 114 height 28
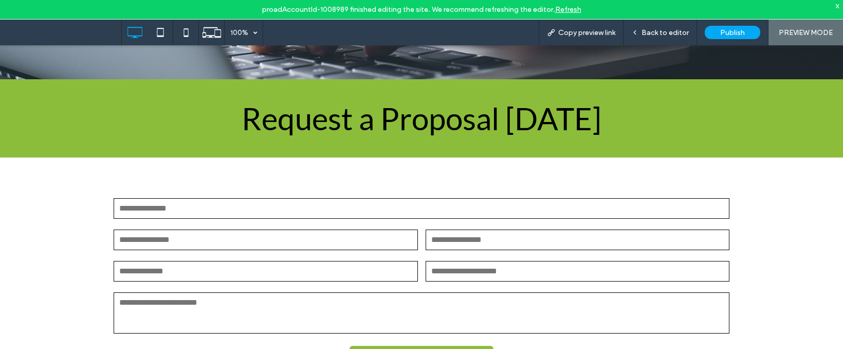
scroll to position [274, 0]
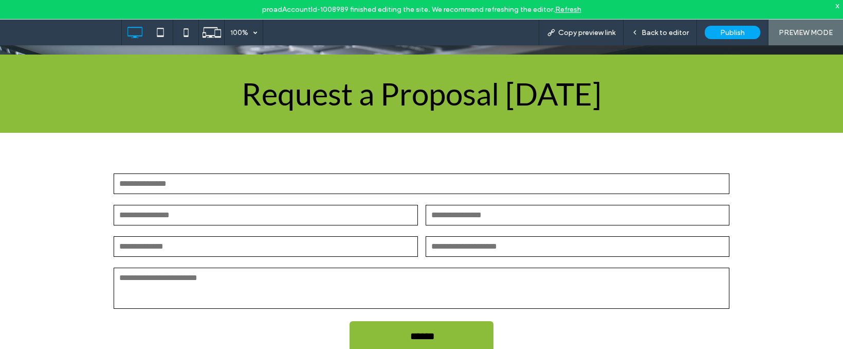
click at [221, 186] on input "text" at bounding box center [422, 183] width 616 height 21
type input "**"
click at [140, 217] on input "email" at bounding box center [266, 215] width 304 height 21
type input "**"
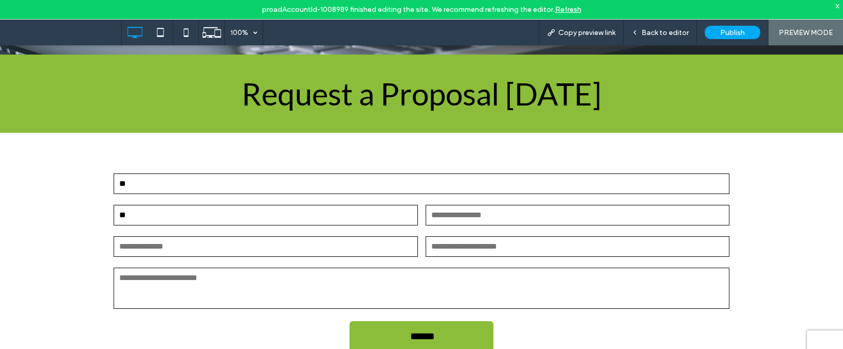
click at [132, 278] on textarea at bounding box center [422, 287] width 616 height 41
type textarea "*"
click at [148, 238] on input "text" at bounding box center [266, 246] width 304 height 21
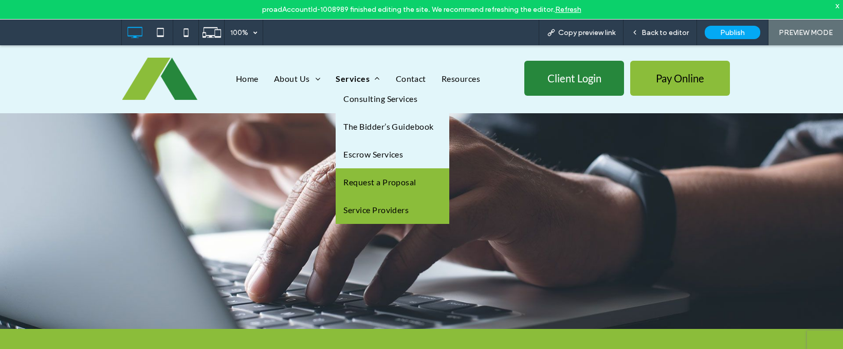
type input "*"
click at [369, 204] on span "Service Providers" at bounding box center [375, 210] width 65 height 12
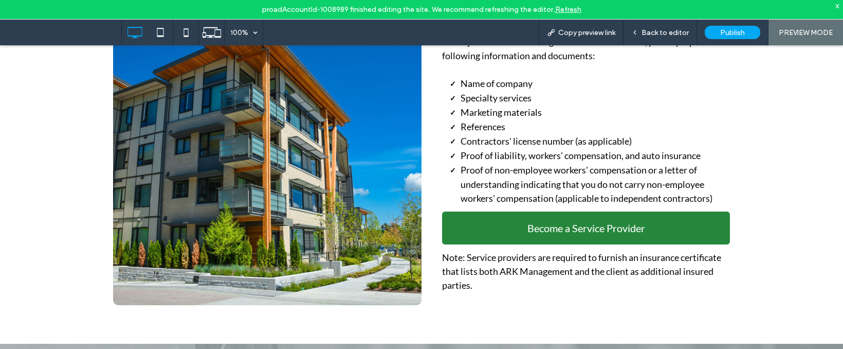
scroll to position [477, 0]
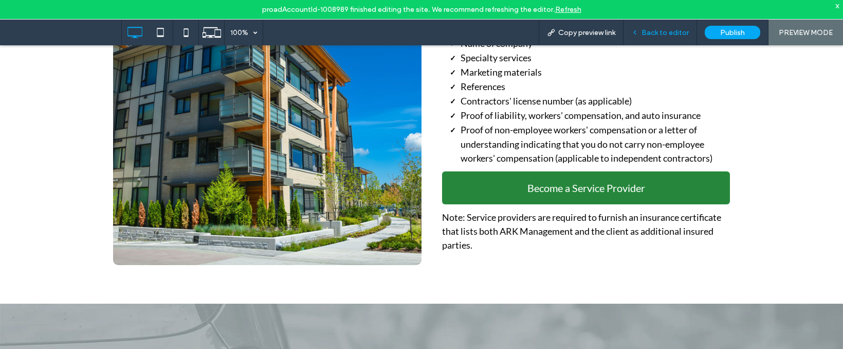
click at [646, 33] on span "Back to editor" at bounding box center [665, 32] width 47 height 9
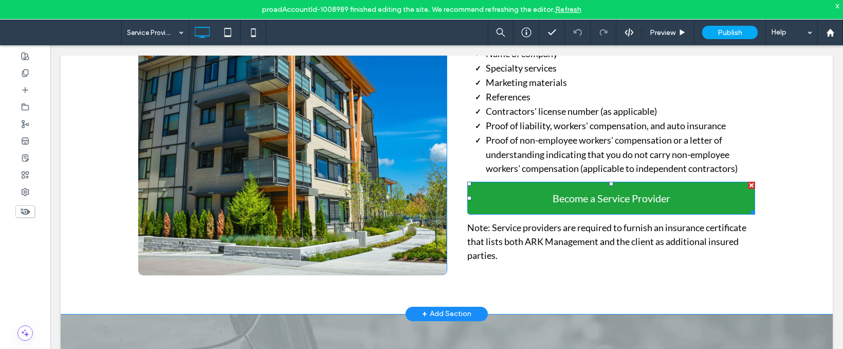
click at [544, 194] on link "Become a Service Provider" at bounding box center [611, 197] width 288 height 33
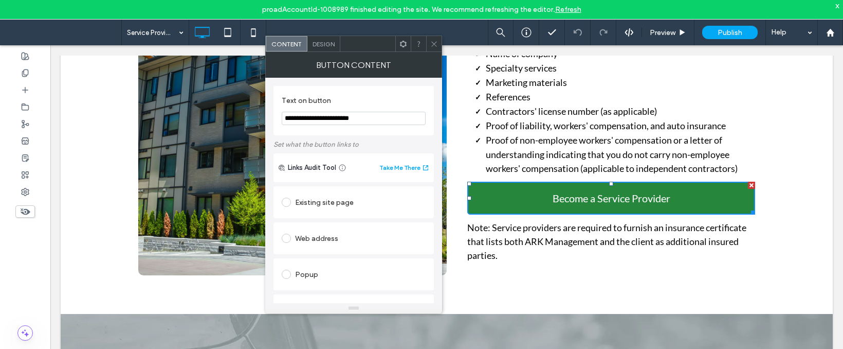
click at [439, 45] on div at bounding box center [433, 43] width 15 height 15
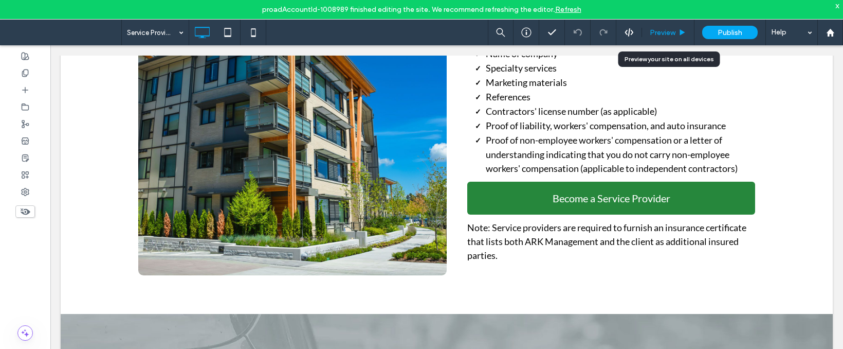
click at [669, 27] on div "Preview" at bounding box center [668, 33] width 52 height 26
click at [663, 30] on span "Preview" at bounding box center [663, 32] width 26 height 9
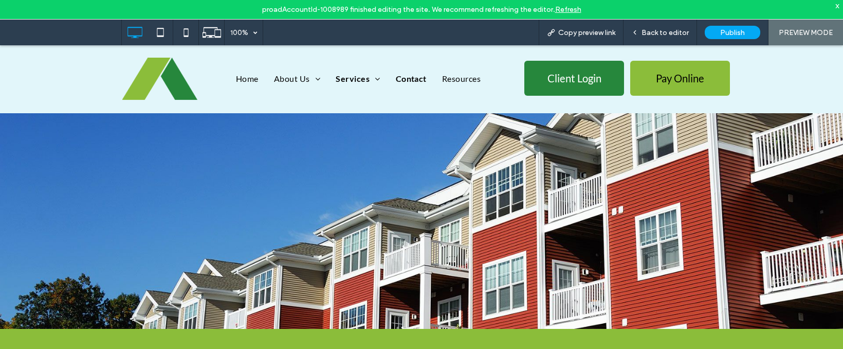
click at [402, 73] on span "Contact" at bounding box center [411, 78] width 31 height 12
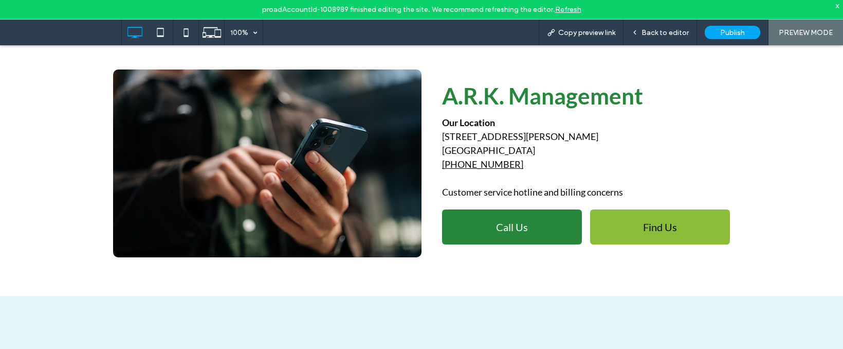
scroll to position [377, 0]
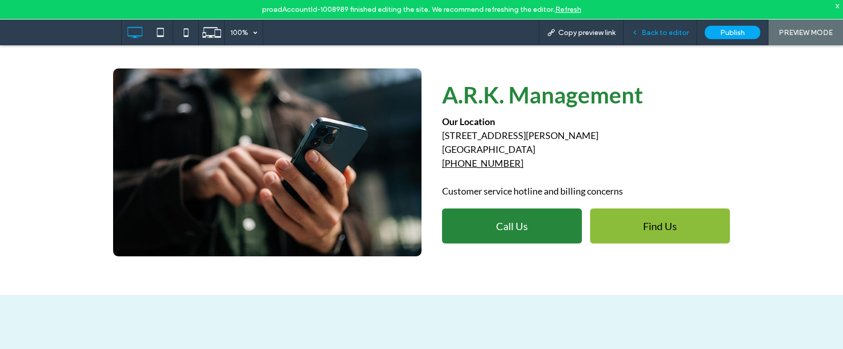
click at [662, 34] on span "Back to editor" at bounding box center [665, 32] width 47 height 9
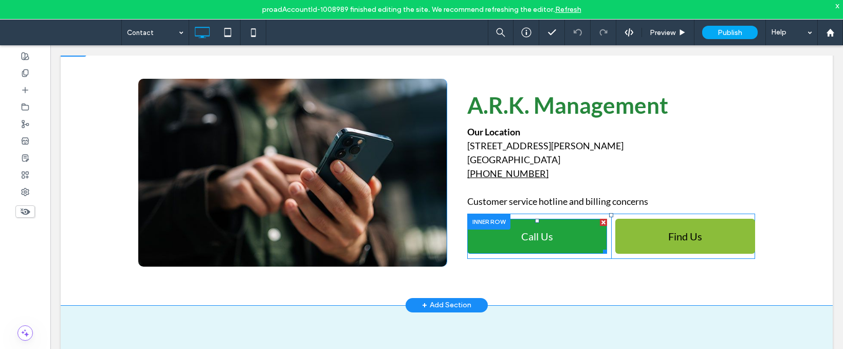
click at [523, 230] on span "Call Us" at bounding box center [537, 236] width 32 height 12
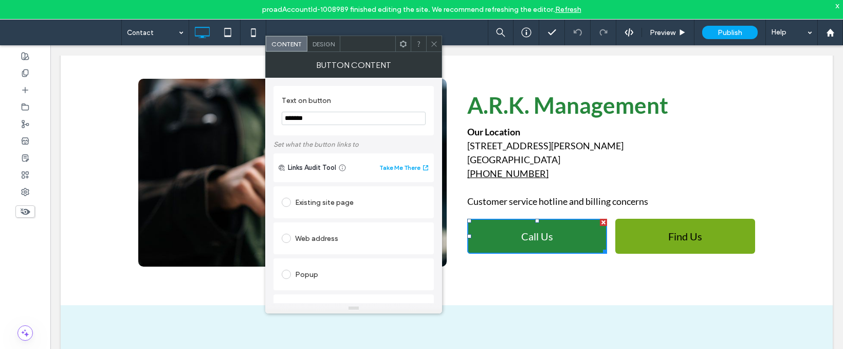
click at [648, 240] on link "Find Us" at bounding box center [685, 236] width 140 height 35
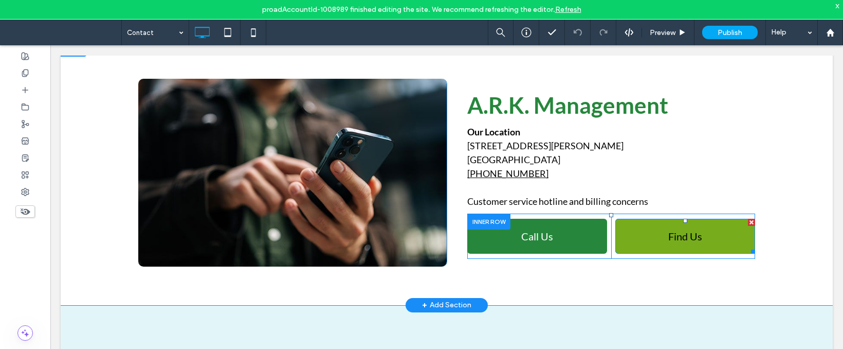
click at [648, 240] on link "Find Us" at bounding box center [685, 236] width 140 height 35
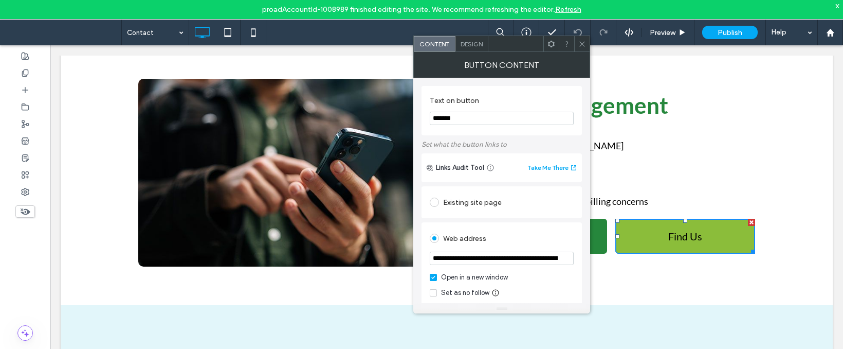
click at [581, 44] on icon at bounding box center [582, 44] width 8 height 8
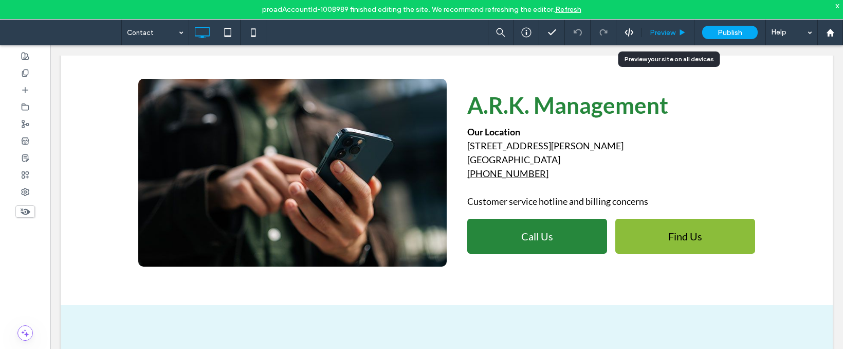
click at [660, 37] on span "Preview" at bounding box center [663, 32] width 26 height 9
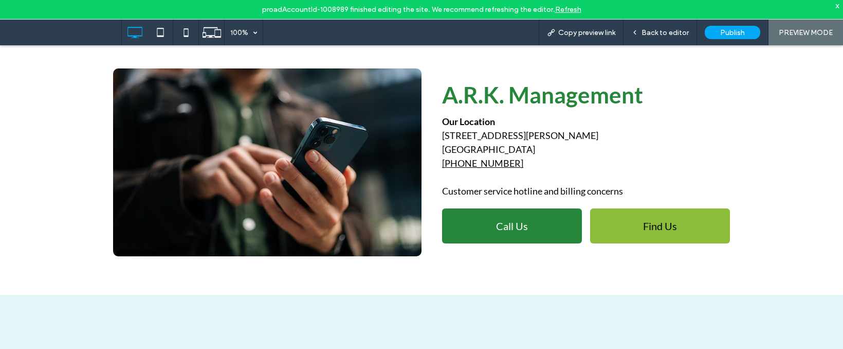
click at [41, 339] on div at bounding box center [25, 332] width 50 height 15
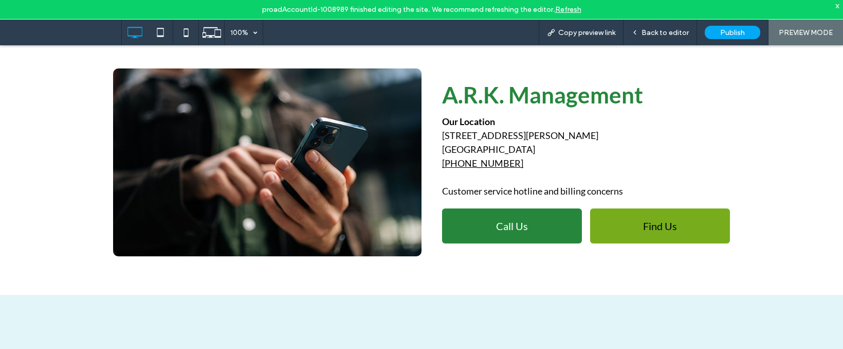
click at [649, 228] on span "Find Us" at bounding box center [660, 226] width 34 height 12
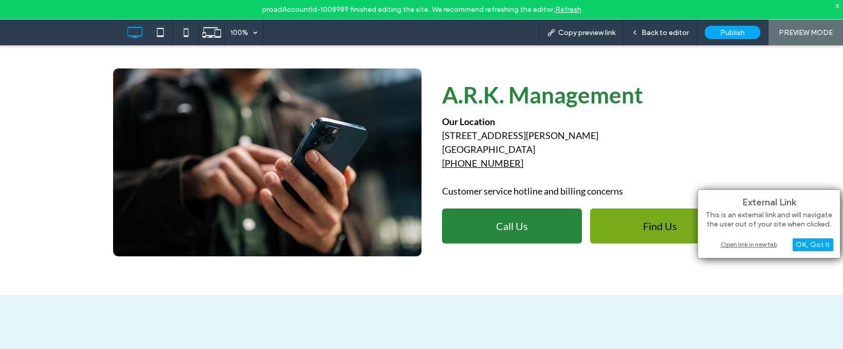
click at [643, 224] on span "Find Us" at bounding box center [660, 226] width 34 height 12
click at [628, 227] on link "Find Us" at bounding box center [660, 225] width 140 height 35
click at [635, 231] on link "Find Us" at bounding box center [660, 225] width 140 height 35
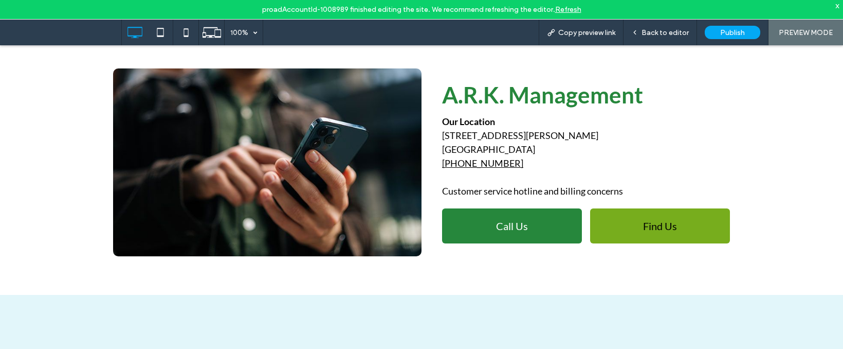
click at [635, 231] on link "Find Us" at bounding box center [660, 225] width 140 height 35
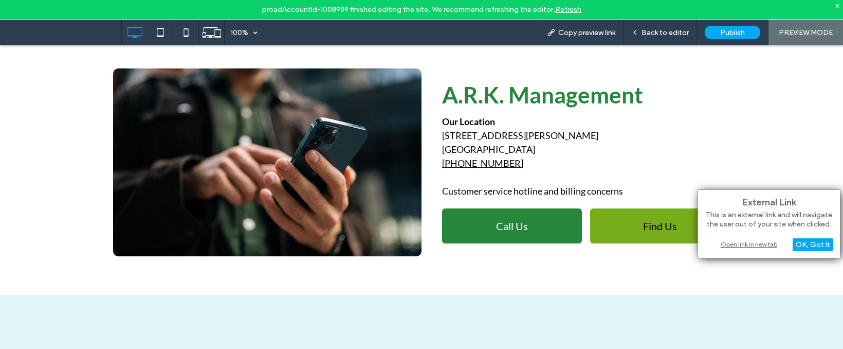
click at [626, 232] on link "Find Us" at bounding box center [660, 225] width 140 height 35
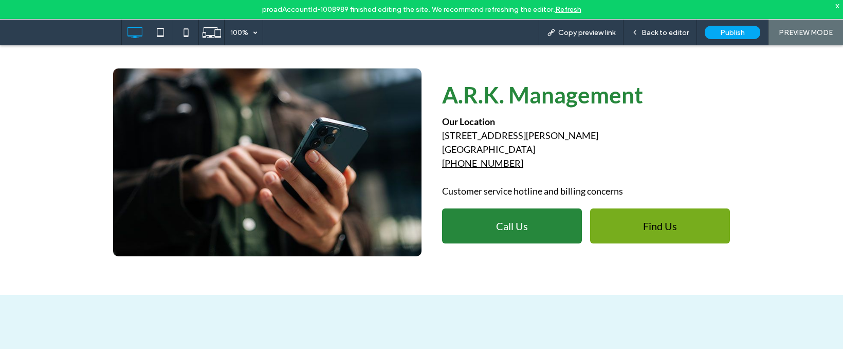
click at [626, 232] on link "Find Us" at bounding box center [660, 225] width 140 height 35
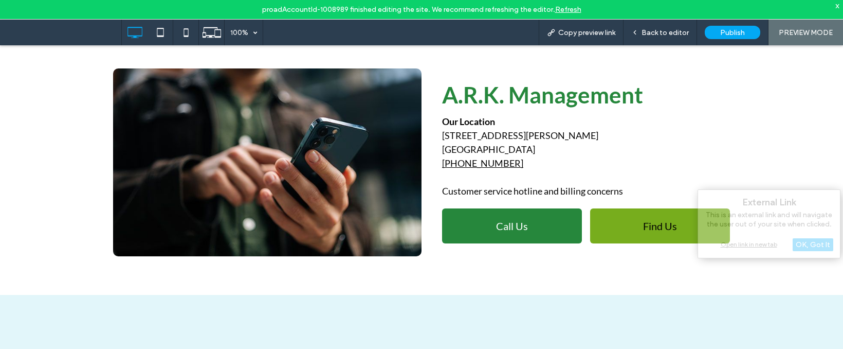
click at [626, 232] on link "Find Us" at bounding box center [660, 225] width 140 height 35
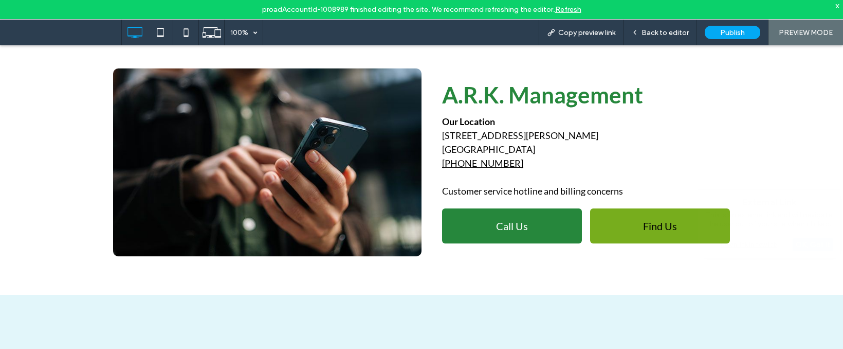
click at [626, 232] on link "Find Us" at bounding box center [660, 225] width 140 height 35
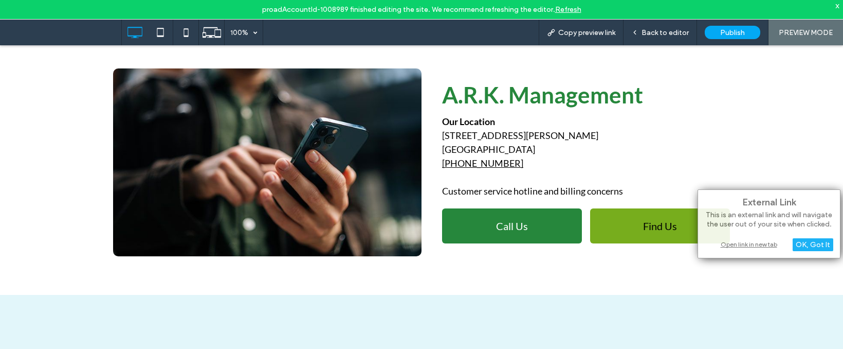
click at [626, 232] on link "Find Us" at bounding box center [660, 225] width 140 height 35
click at [630, 220] on link "Find Us" at bounding box center [660, 225] width 140 height 35
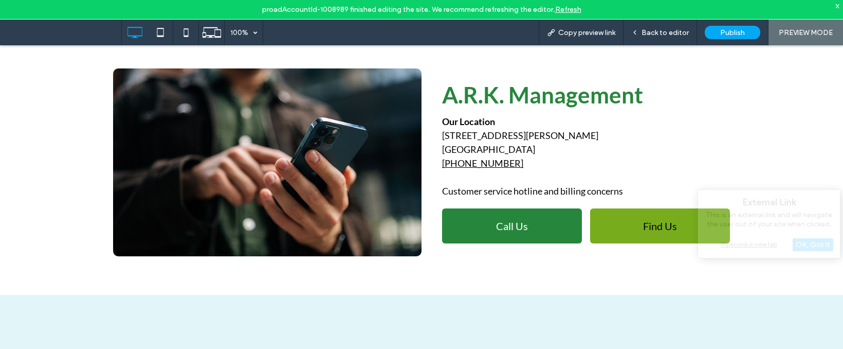
click at [630, 220] on link "Find Us" at bounding box center [660, 225] width 140 height 35
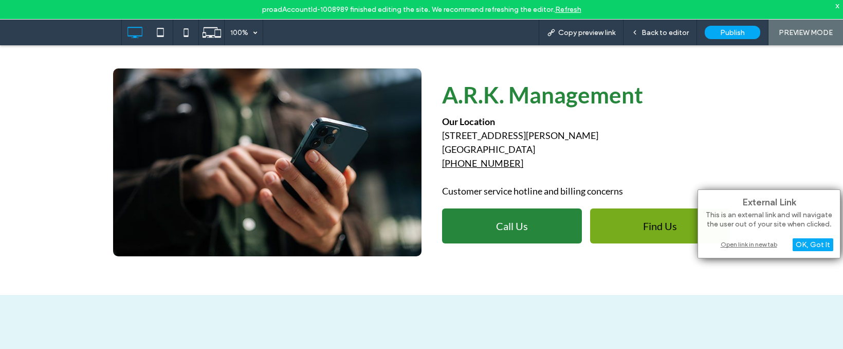
click at [630, 220] on link "Find Us" at bounding box center [660, 225] width 140 height 35
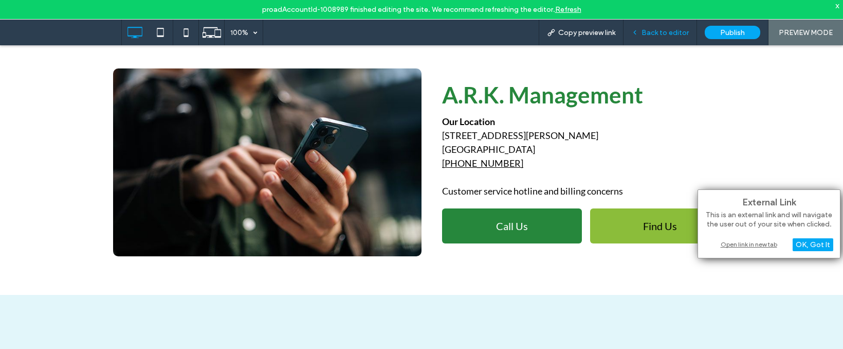
click at [669, 29] on span "Back to editor" at bounding box center [665, 32] width 47 height 9
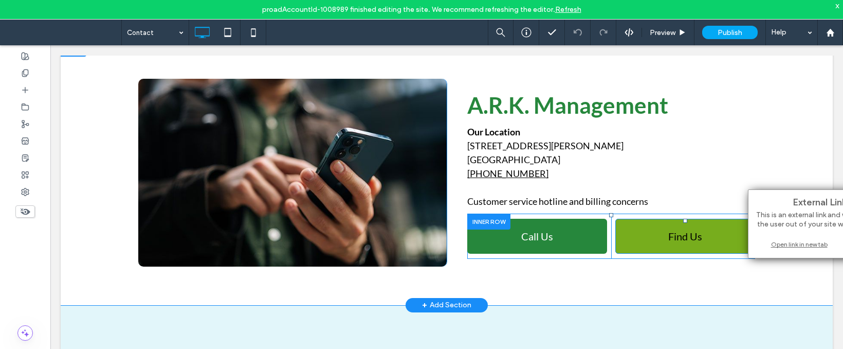
click at [639, 235] on link "Find Us" at bounding box center [685, 236] width 140 height 35
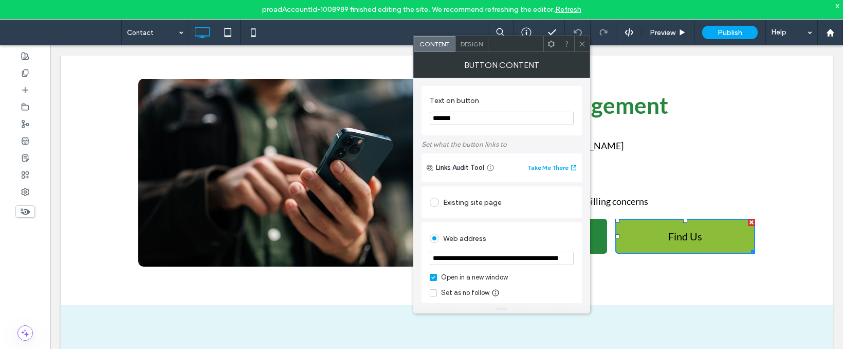
click at [584, 37] on span at bounding box center [582, 43] width 8 height 15
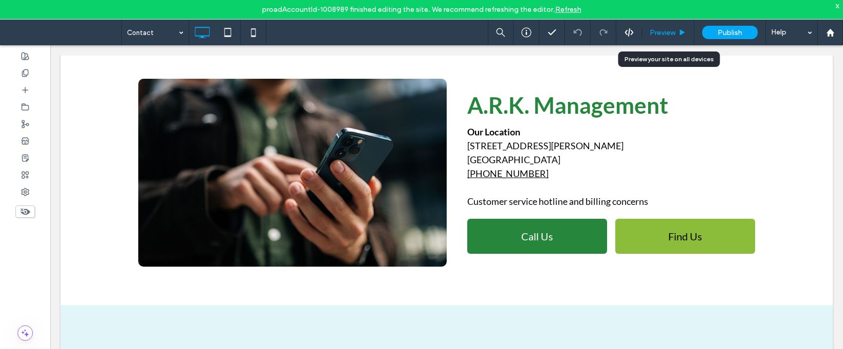
click at [661, 37] on div "Preview" at bounding box center [668, 33] width 52 height 26
click at [661, 37] on span "Preview" at bounding box center [663, 32] width 26 height 9
click at [658, 31] on span "Preview" at bounding box center [663, 32] width 26 height 9
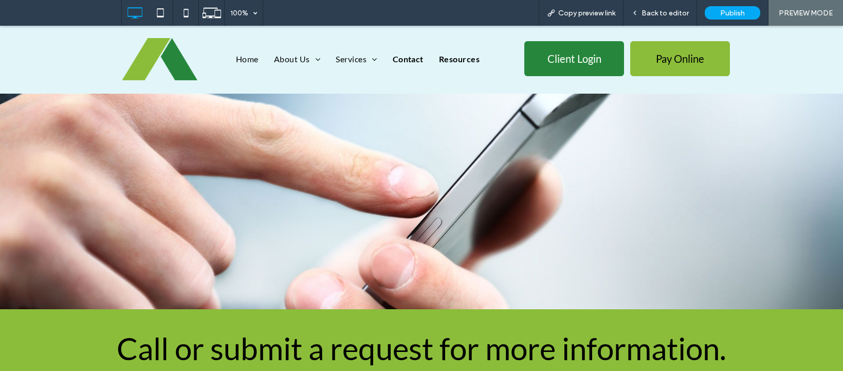
click at [460, 59] on span "Resources" at bounding box center [459, 59] width 41 height 12
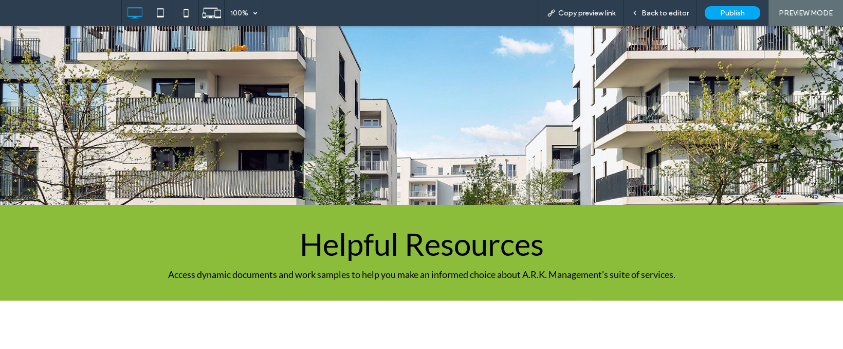
scroll to position [90, 0]
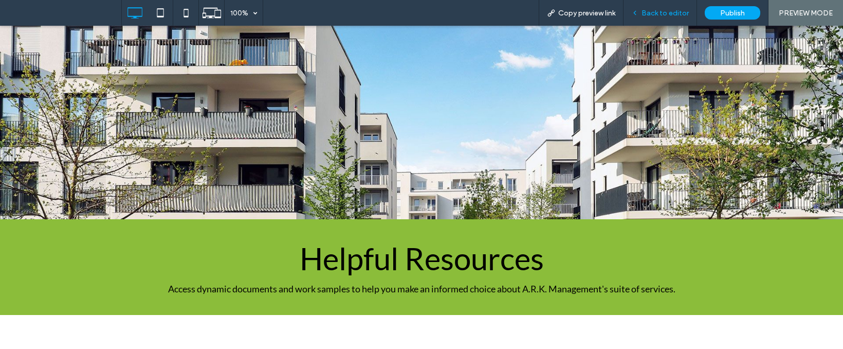
click at [659, 2] on div "Back to editor" at bounding box center [661, 13] width 74 height 26
click at [659, 6] on div "Back to editor" at bounding box center [661, 13] width 74 height 26
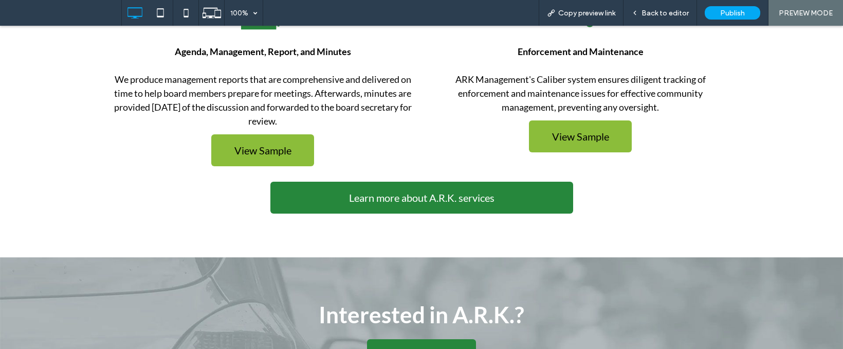
scroll to position [685, 0]
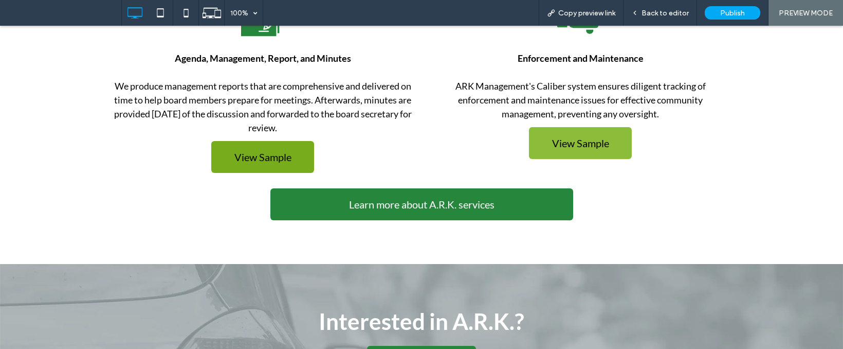
click at [280, 151] on span "View Sample" at bounding box center [262, 157] width 57 height 12
click at [648, 11] on span "Back to editor" at bounding box center [665, 13] width 47 height 9
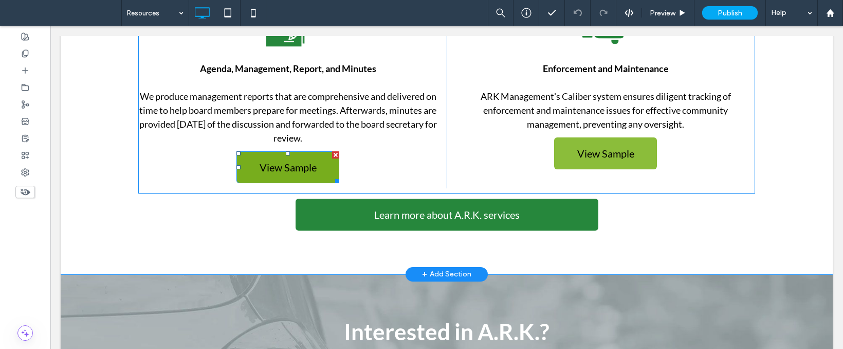
click at [301, 163] on span "View Sample" at bounding box center [288, 167] width 57 height 12
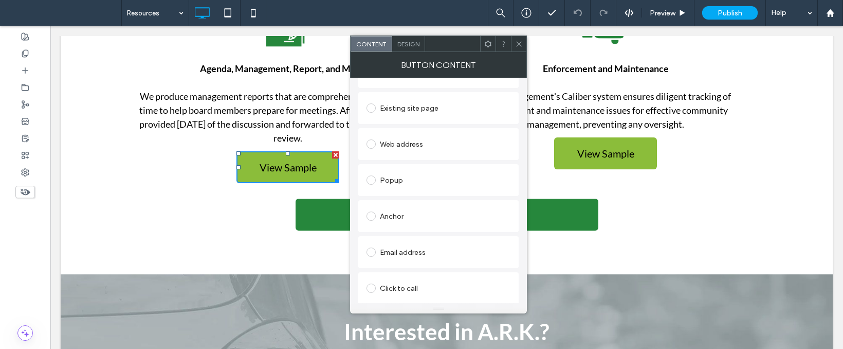
scroll to position [165, 0]
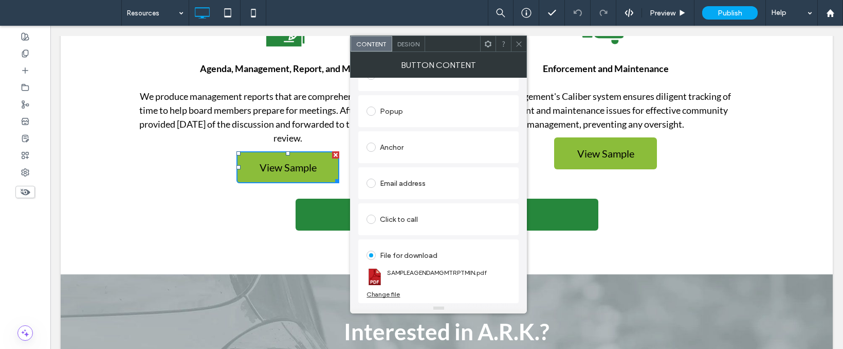
click at [520, 49] on span at bounding box center [519, 43] width 8 height 15
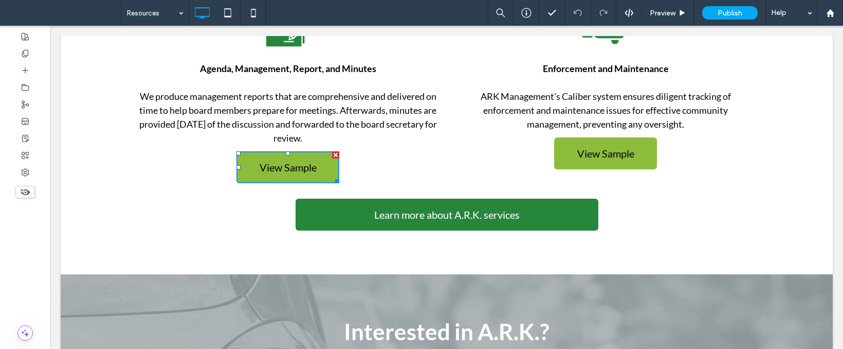
drag, startPoint x: 520, startPoint y: 49, endPoint x: 496, endPoint y: 50, distance: 24.7
click at [520, 49] on span at bounding box center [519, 43] width 8 height 15
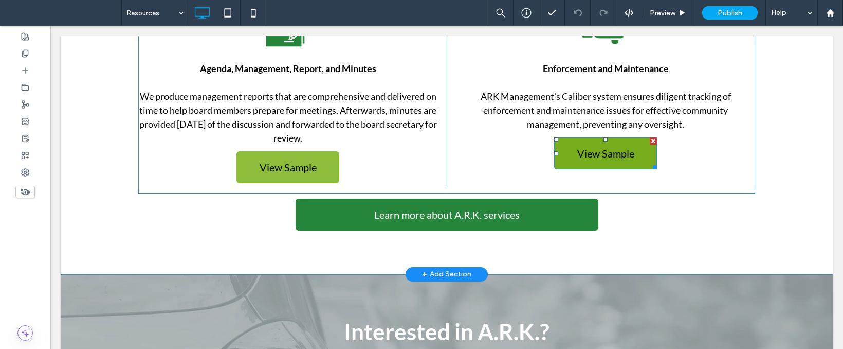
click at [585, 144] on link "View Sample" at bounding box center [605, 153] width 103 height 32
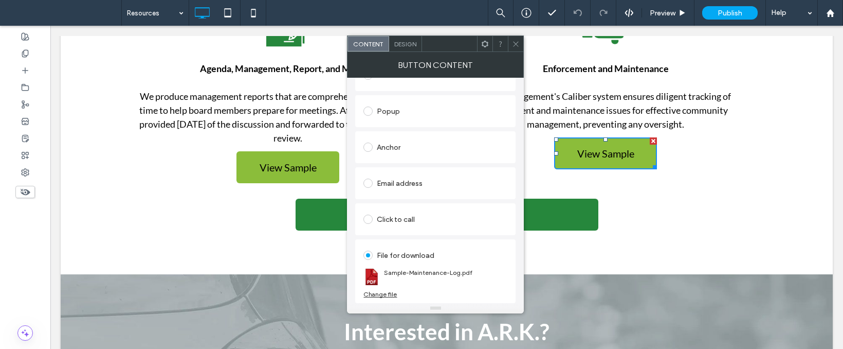
click at [519, 44] on icon at bounding box center [516, 44] width 8 height 8
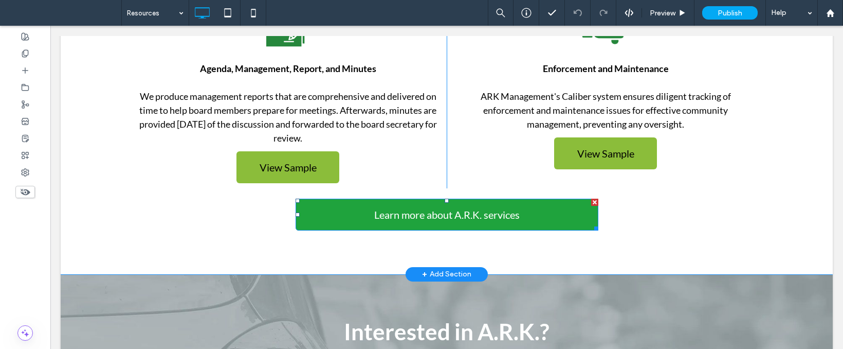
click at [358, 222] on link "Learn more about A.R.K. services" at bounding box center [447, 214] width 303 height 32
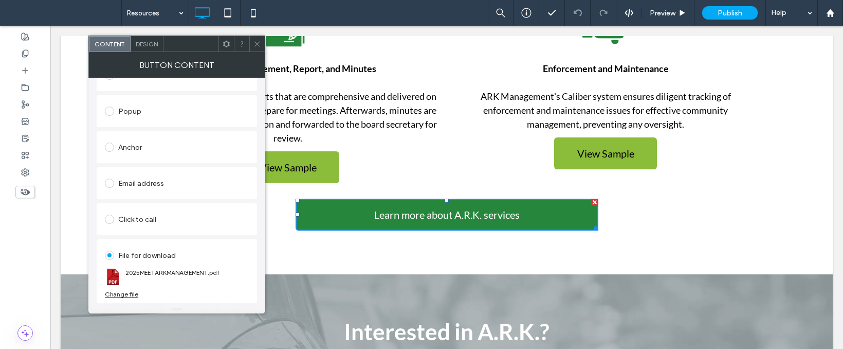
click at [256, 47] on icon at bounding box center [257, 44] width 8 height 8
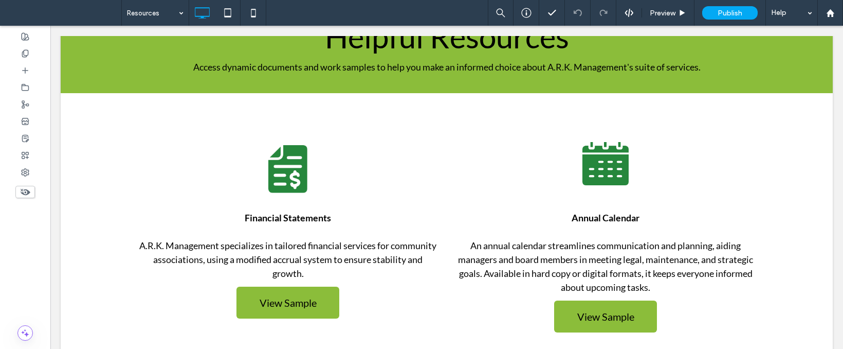
scroll to position [328, 0]
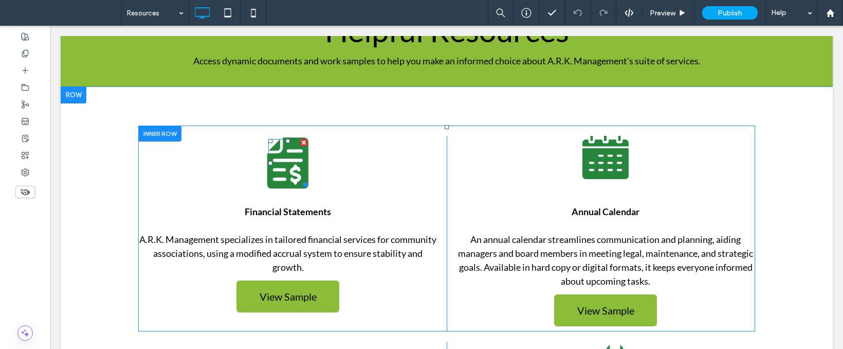
click at [281, 173] on img at bounding box center [288, 162] width 42 height 51
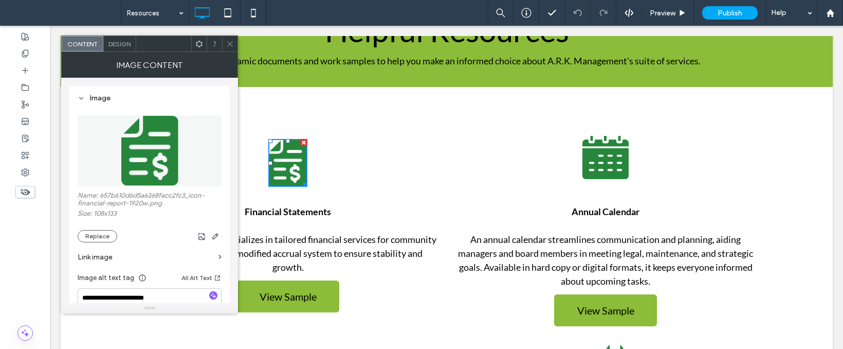
click at [231, 42] on icon at bounding box center [230, 44] width 8 height 8
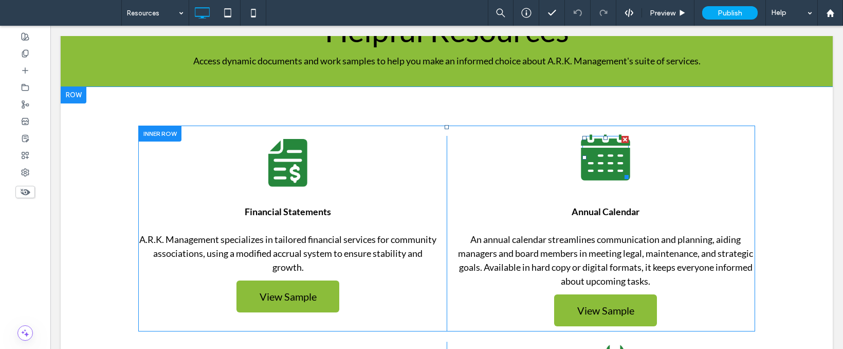
click at [584, 147] on img at bounding box center [605, 157] width 49 height 46
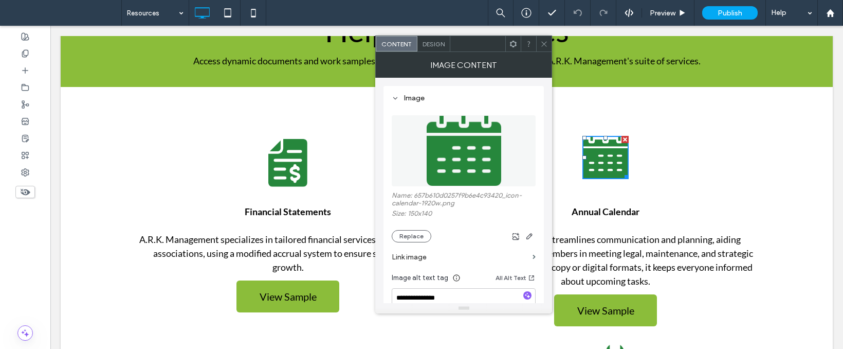
click at [548, 43] on icon at bounding box center [544, 44] width 8 height 8
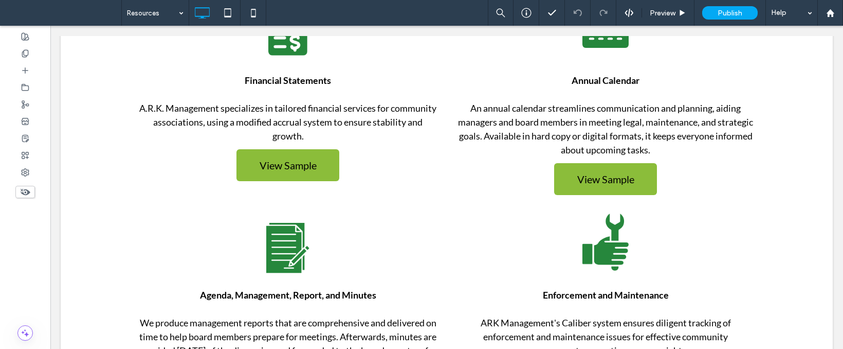
scroll to position [577, 0]
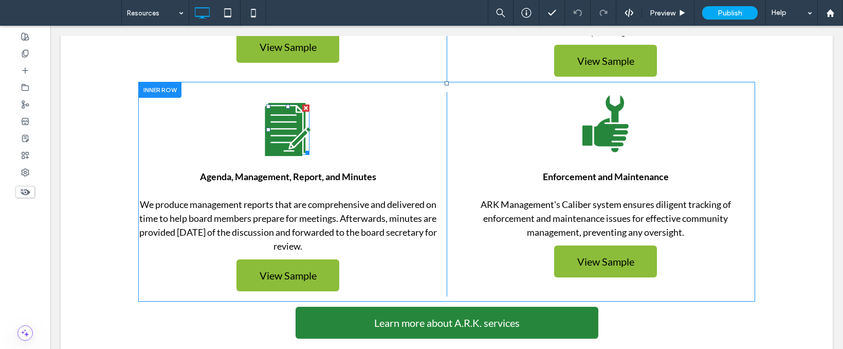
click at [278, 145] on img at bounding box center [288, 129] width 46 height 53
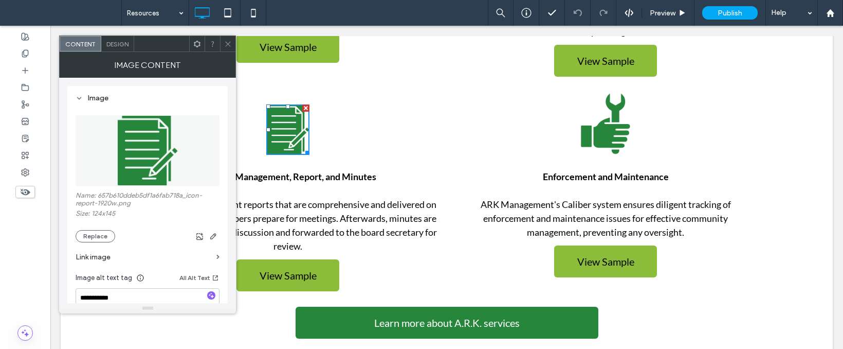
click at [584, 137] on img at bounding box center [605, 124] width 49 height 60
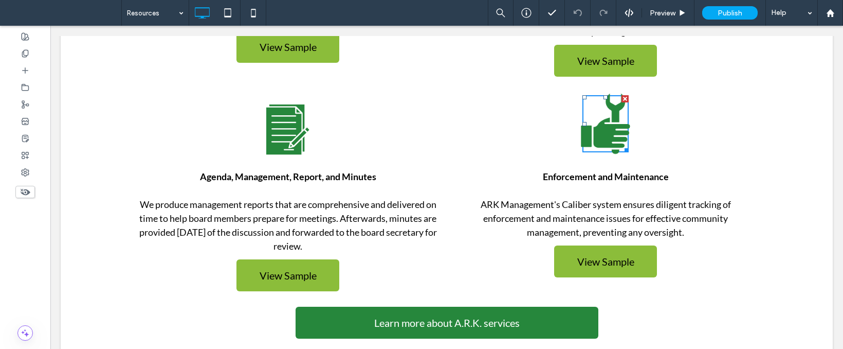
click at [584, 137] on img at bounding box center [605, 124] width 49 height 60
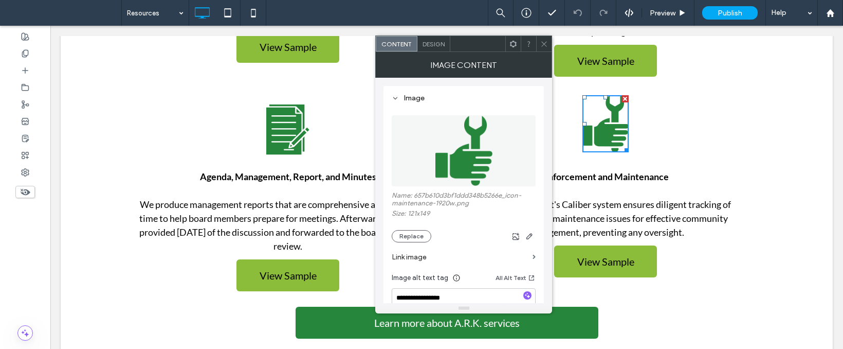
click at [545, 44] on icon at bounding box center [544, 44] width 8 height 8
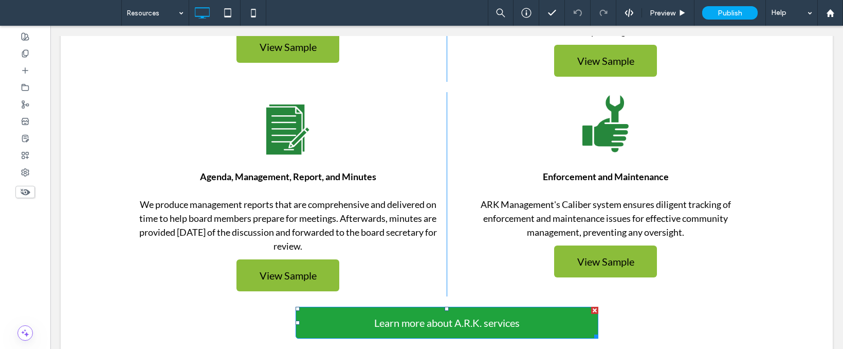
click at [430, 316] on span "Learn more about A.R.K. services" at bounding box center [447, 322] width 146 height 12
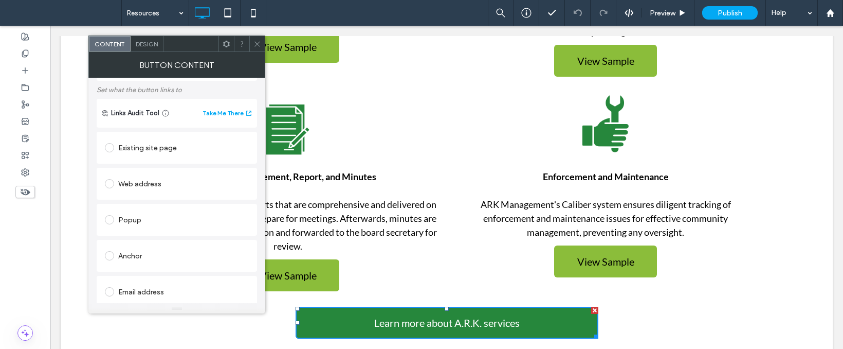
scroll to position [0, 0]
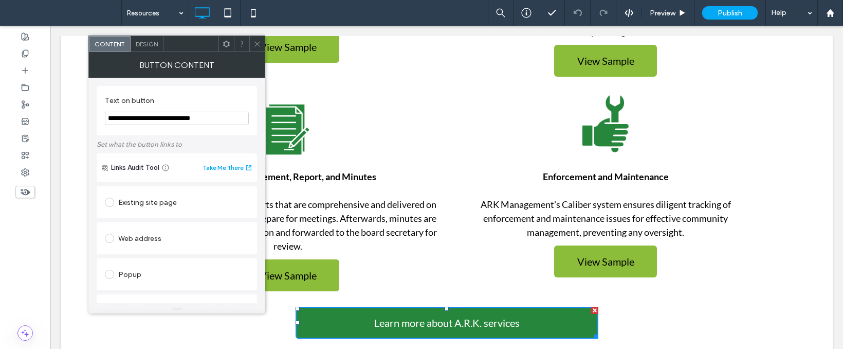
click at [258, 45] on icon at bounding box center [257, 44] width 8 height 8
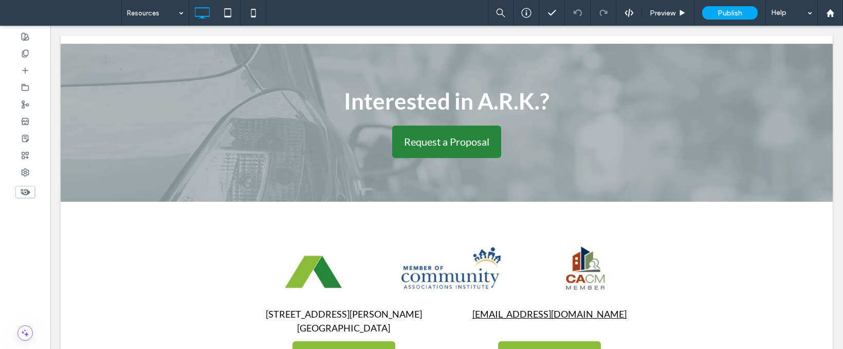
scroll to position [942, 0]
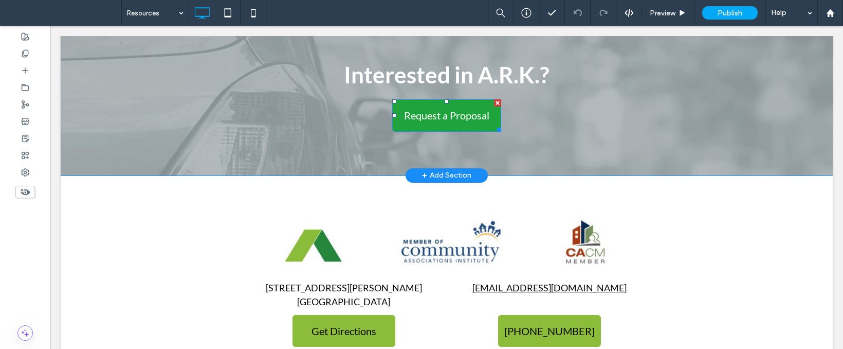
click at [440, 117] on span "Request a Proposal" at bounding box center [446, 115] width 85 height 12
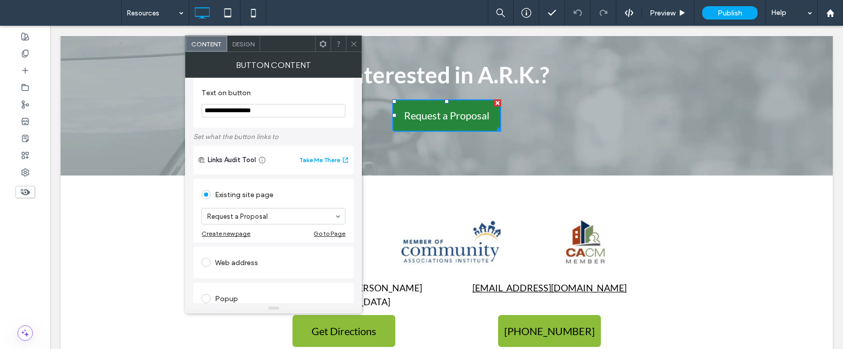
scroll to position [0, 0]
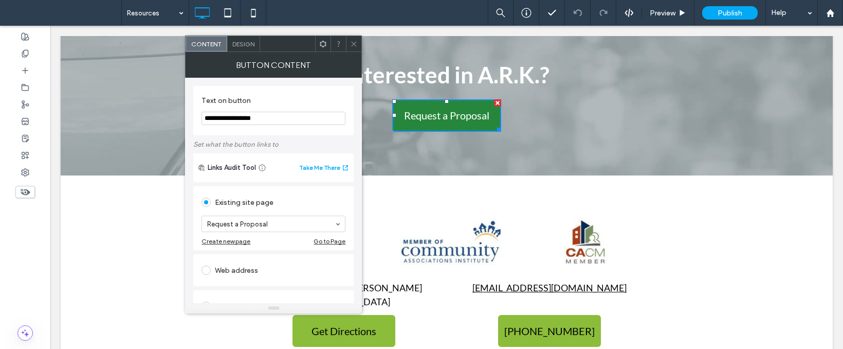
click at [357, 43] on icon at bounding box center [354, 44] width 8 height 8
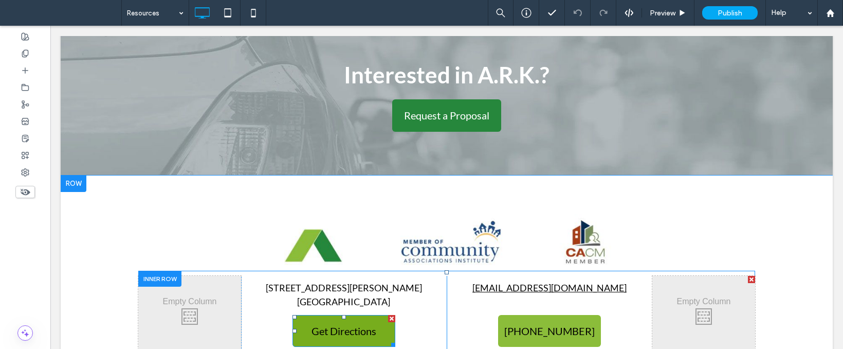
click at [325, 335] on span "Get Directions" at bounding box center [344, 330] width 65 height 12
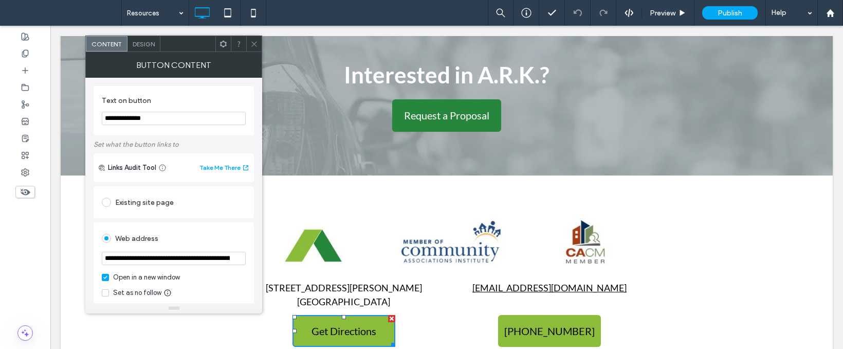
click at [253, 42] on icon at bounding box center [254, 44] width 8 height 8
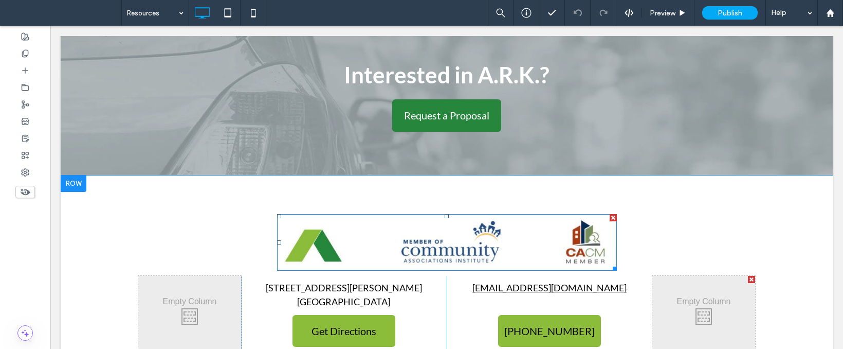
click at [310, 253] on img at bounding box center [447, 242] width 340 height 57
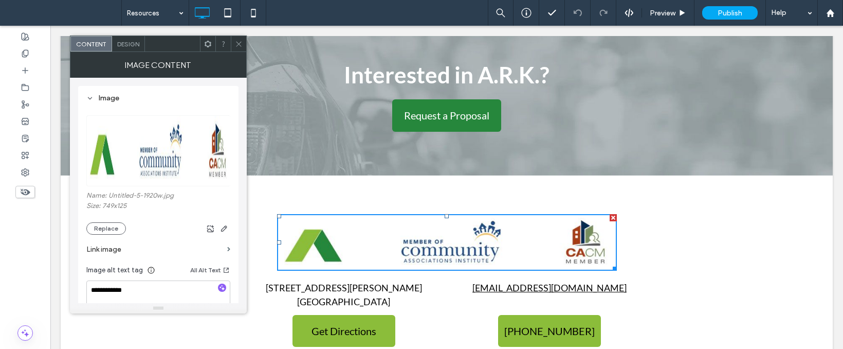
drag, startPoint x: 243, startPoint y: 178, endPoint x: 202, endPoint y: 107, distance: 82.0
click at [531, 329] on span "[PHONE_NUMBER]" at bounding box center [549, 330] width 90 height 12
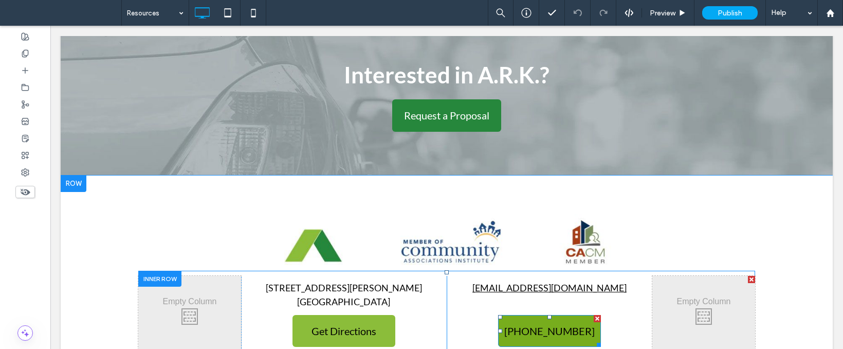
click at [531, 329] on span "[PHONE_NUMBER]" at bounding box center [549, 330] width 90 height 12
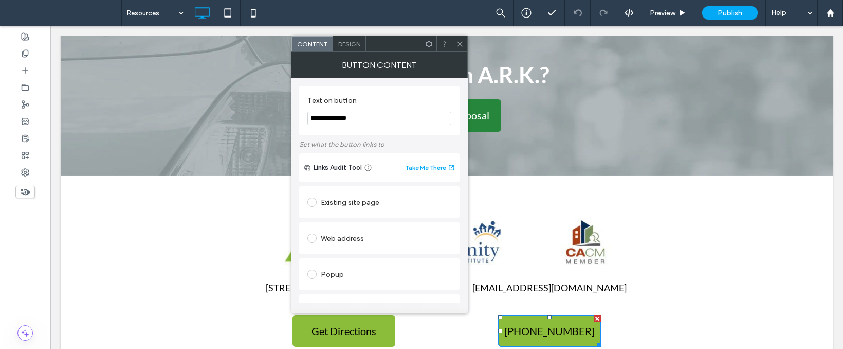
click at [461, 42] on icon at bounding box center [460, 44] width 8 height 8
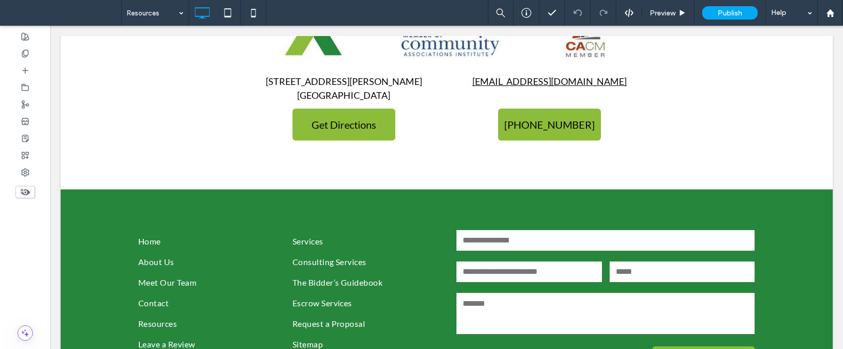
scroll to position [1227, 0]
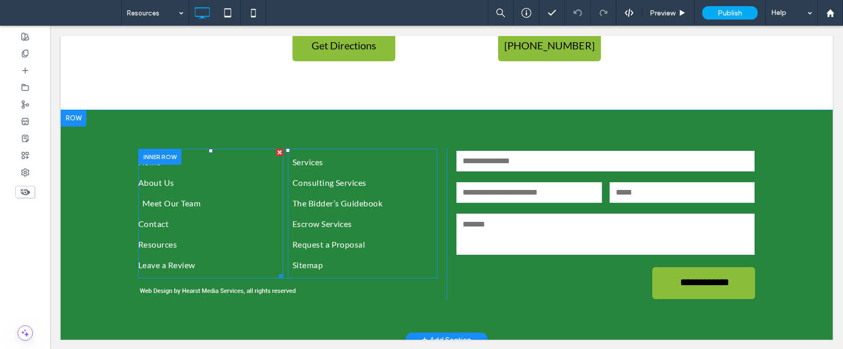
click at [241, 208] on link "Meet Our Team" at bounding box center [210, 203] width 137 height 21
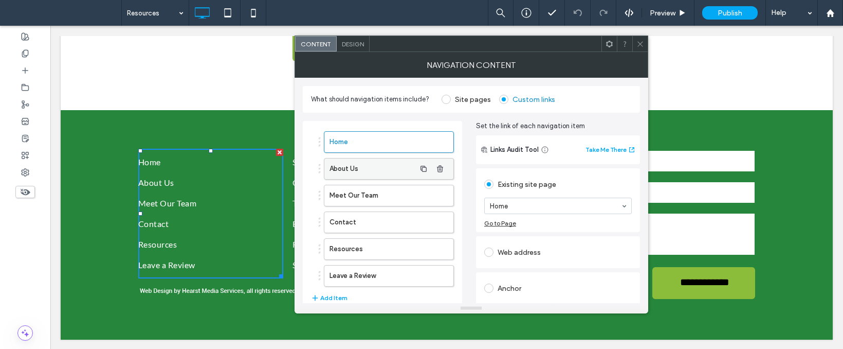
click at [354, 176] on label "About Us" at bounding box center [373, 168] width 86 height 21
click at [354, 193] on label "Meet Our Team" at bounding box center [373, 195] width 86 height 21
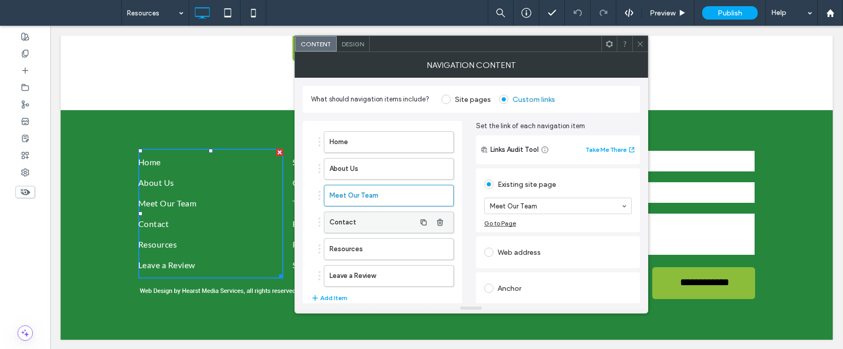
click at [357, 217] on label "Contact" at bounding box center [373, 222] width 86 height 21
click at [359, 242] on label "Resources" at bounding box center [373, 249] width 86 height 21
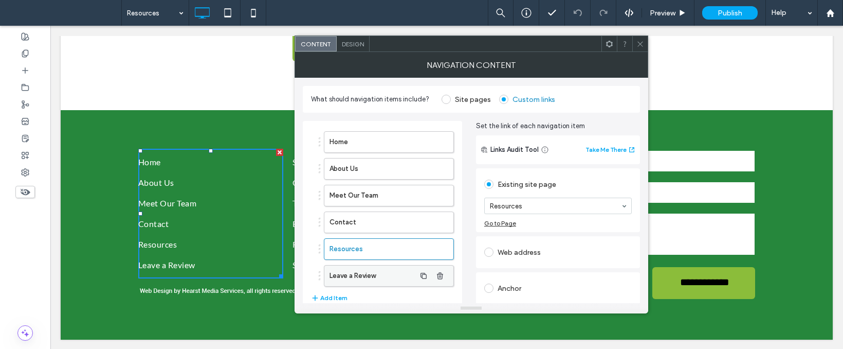
click at [361, 270] on label "Leave a Review" at bounding box center [373, 275] width 86 height 21
click at [637, 42] on icon at bounding box center [641, 44] width 8 height 8
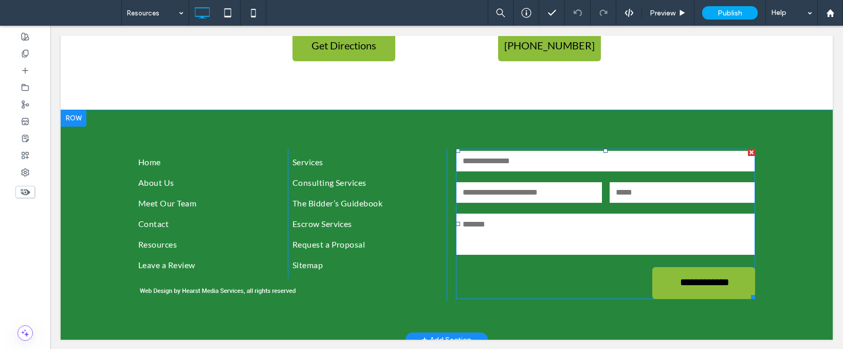
click at [482, 159] on input "text" at bounding box center [606, 161] width 298 height 21
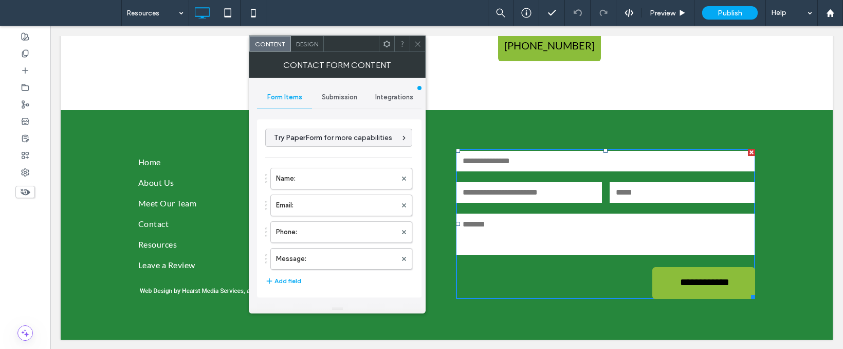
click at [346, 99] on span "Submission" at bounding box center [339, 97] width 35 height 8
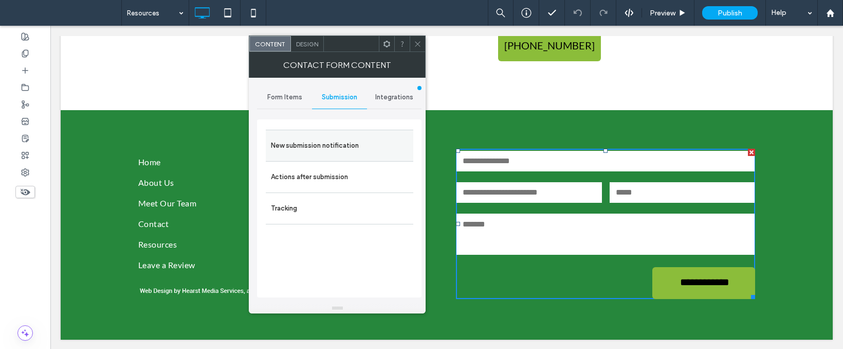
click at [332, 139] on label "New submission notification" at bounding box center [339, 145] width 137 height 21
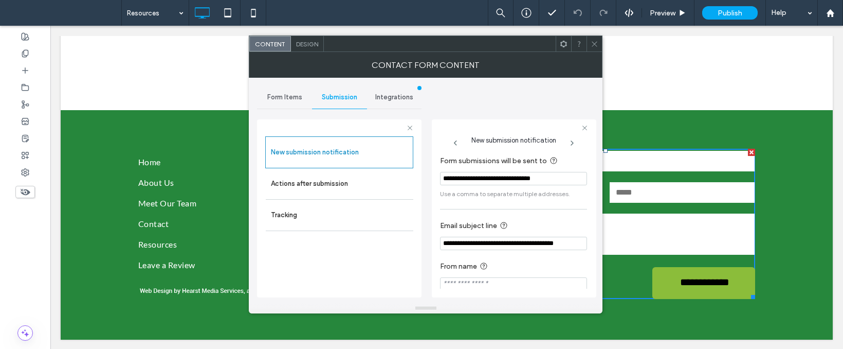
click at [497, 183] on input "**********" at bounding box center [513, 178] width 147 height 13
click at [489, 242] on input "**********" at bounding box center [513, 243] width 147 height 13
click at [364, 184] on label "Actions after submission" at bounding box center [339, 183] width 137 height 21
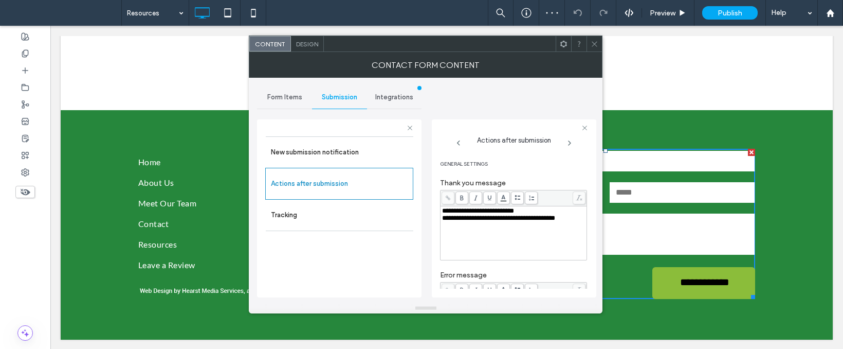
scroll to position [191, 0]
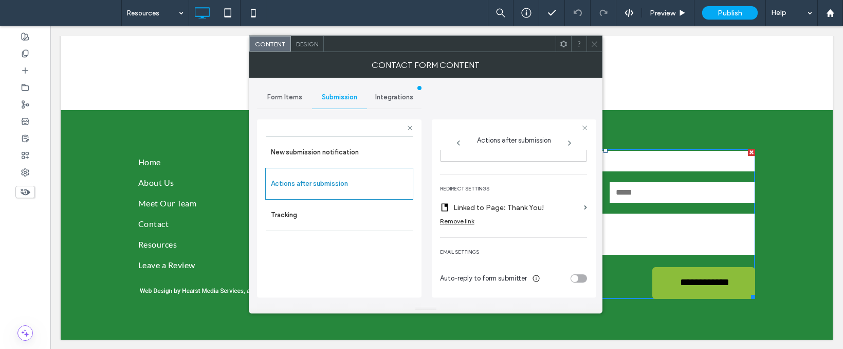
click at [595, 39] on span at bounding box center [595, 43] width 8 height 15
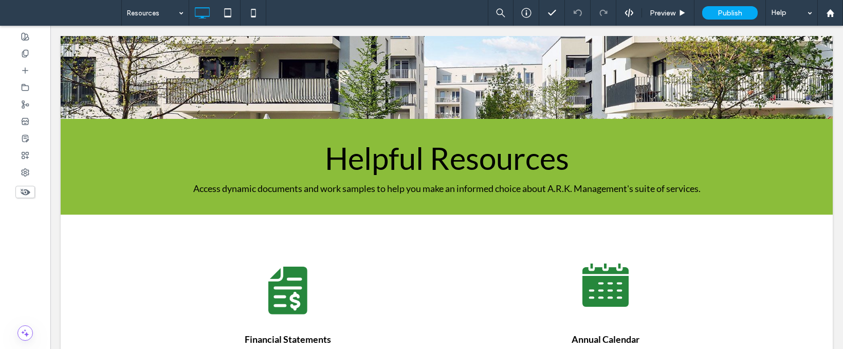
scroll to position [0, 0]
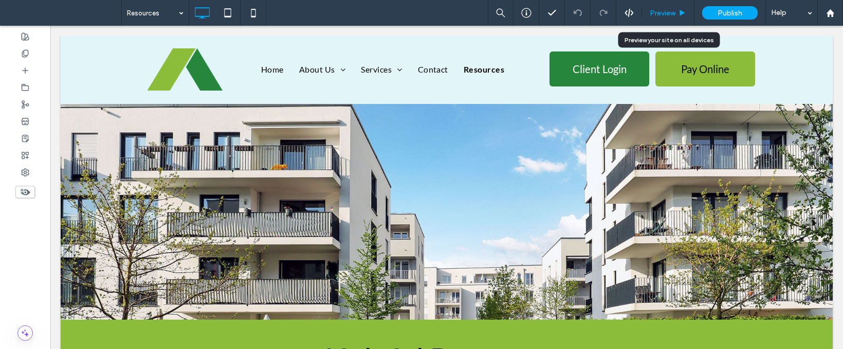
click at [659, 9] on span "Preview" at bounding box center [663, 13] width 26 height 9
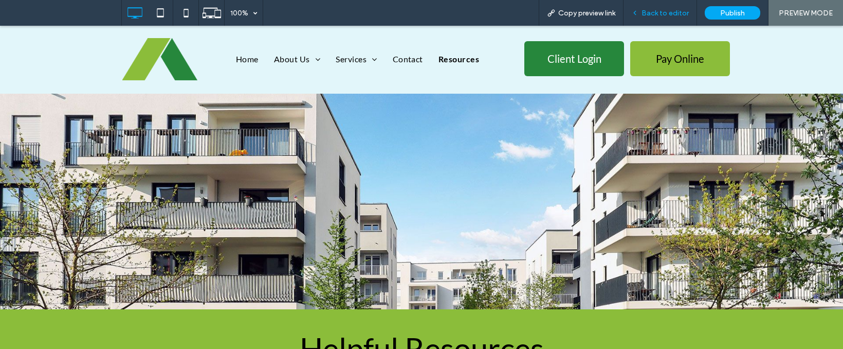
click at [644, 15] on span "Back to editor" at bounding box center [665, 13] width 47 height 9
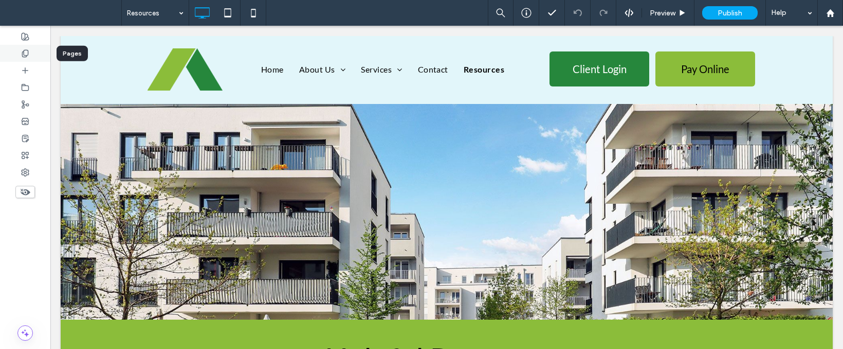
click at [35, 56] on div at bounding box center [25, 53] width 50 height 17
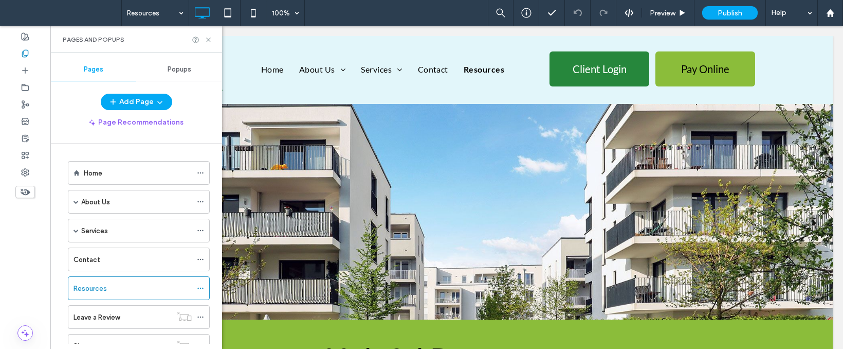
scroll to position [70, 0]
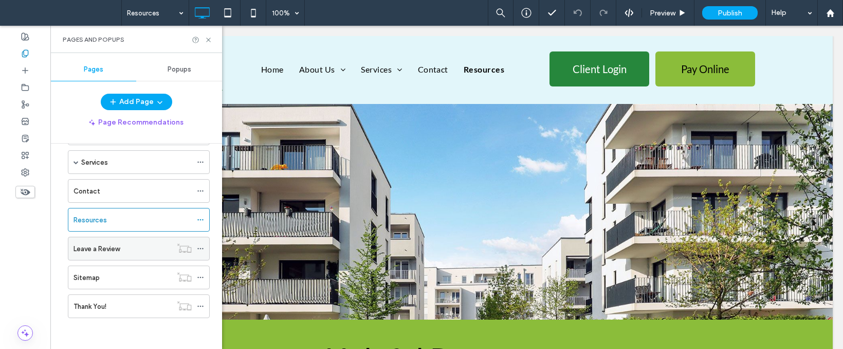
click at [134, 250] on div "Leave a Review" at bounding box center [123, 248] width 98 height 11
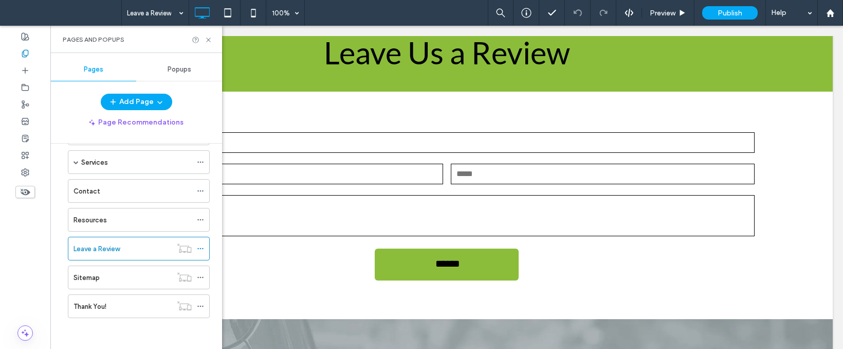
scroll to position [360, 0]
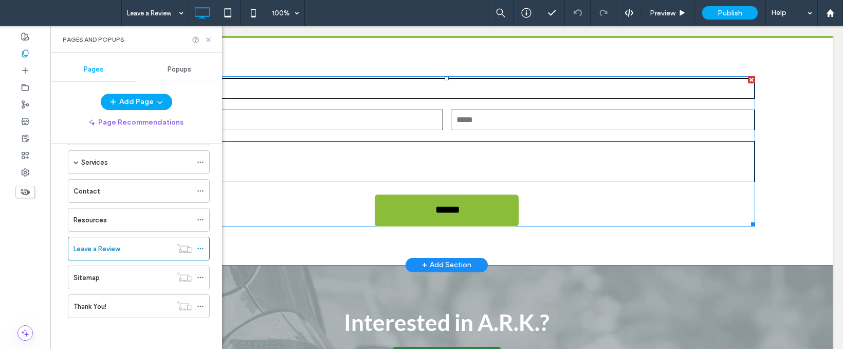
click at [409, 141] on textarea at bounding box center [447, 161] width 616 height 41
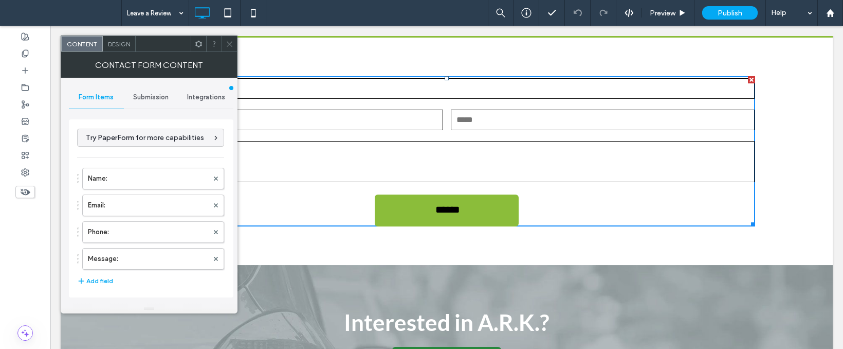
click at [134, 97] on span "Submission" at bounding box center [150, 97] width 35 height 8
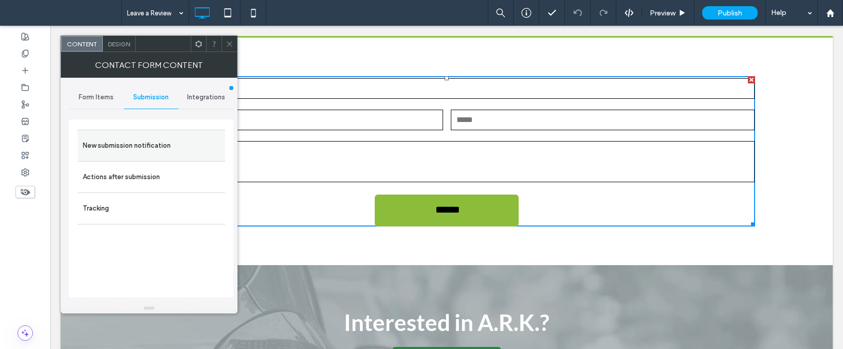
click at [180, 152] on label "New submission notification" at bounding box center [151, 145] width 137 height 21
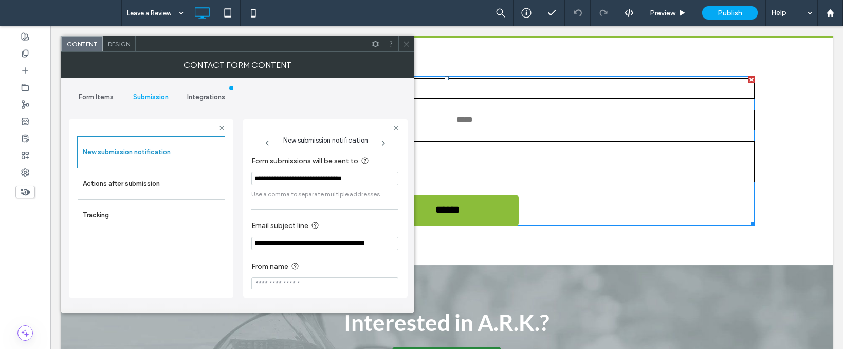
click at [304, 185] on input "**********" at bounding box center [324, 178] width 147 height 13
click at [153, 183] on label "Actions after submission" at bounding box center [151, 183] width 137 height 21
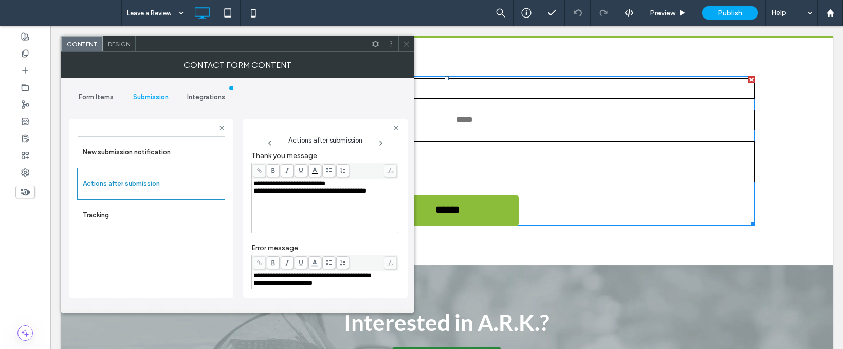
scroll to position [0, 0]
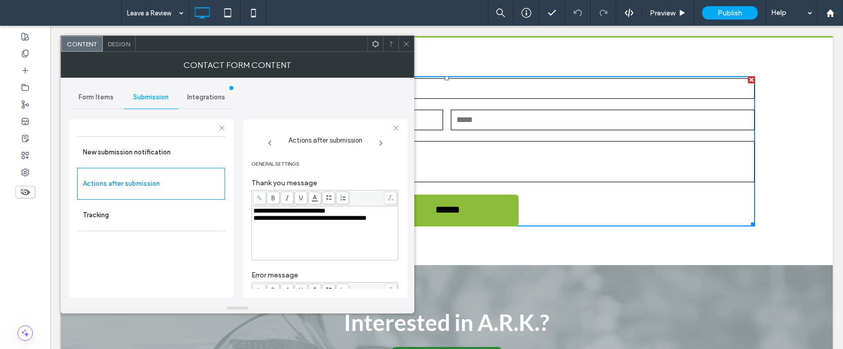
click at [410, 51] on span at bounding box center [407, 43] width 8 height 15
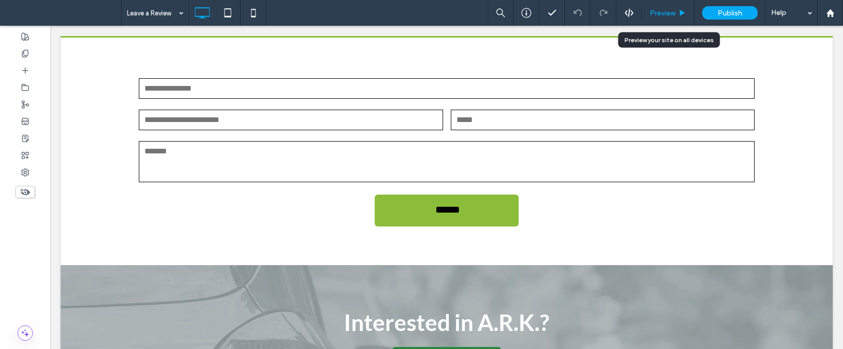
click at [657, 16] on span "Preview" at bounding box center [663, 13] width 26 height 9
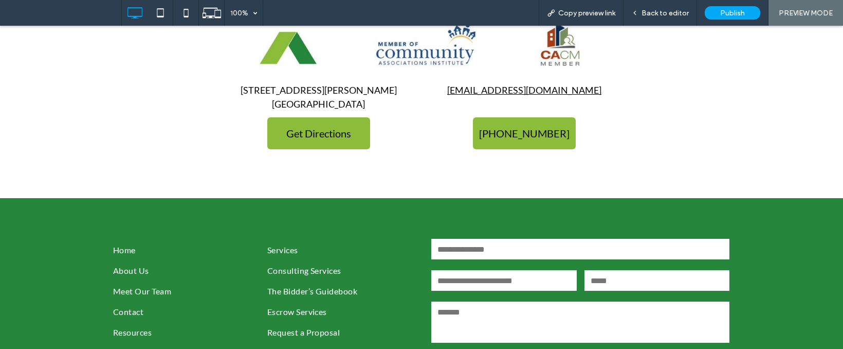
scroll to position [872, 0]
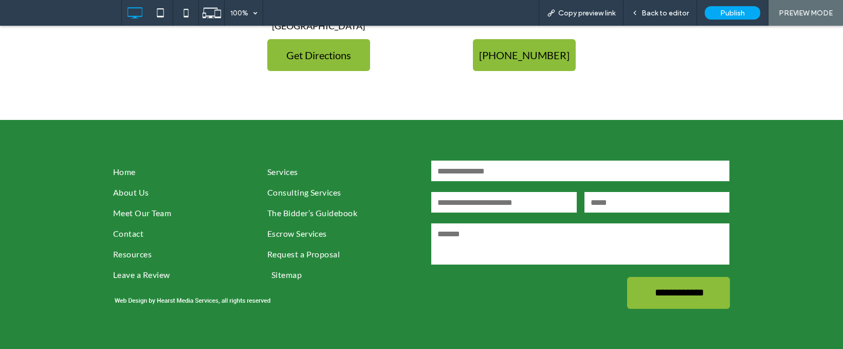
click at [281, 272] on span "Sitemap" at bounding box center [286, 274] width 30 height 12
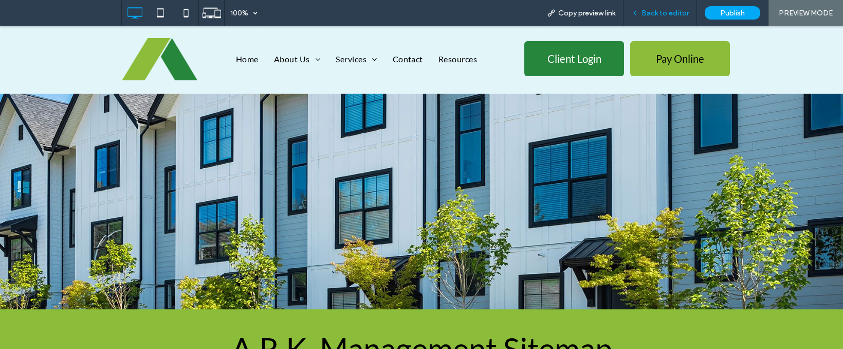
click at [644, 13] on span "Back to editor" at bounding box center [665, 13] width 47 height 9
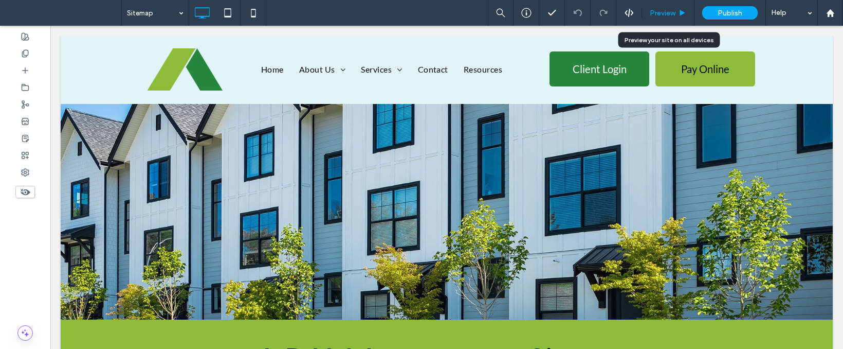
click at [653, 13] on span "Preview" at bounding box center [663, 13] width 26 height 9
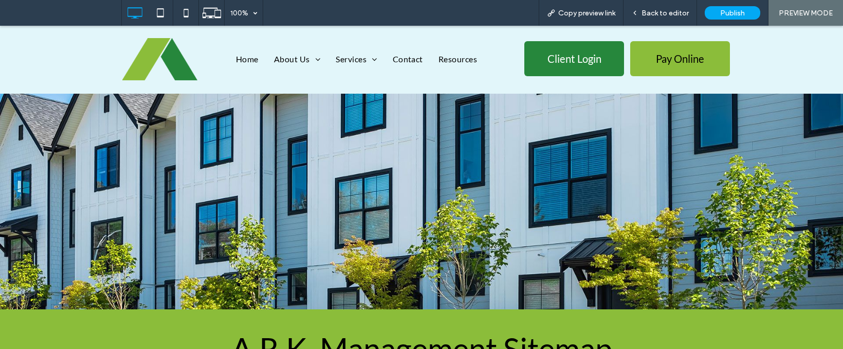
click at [653, 13] on span "Back to editor" at bounding box center [665, 13] width 47 height 9
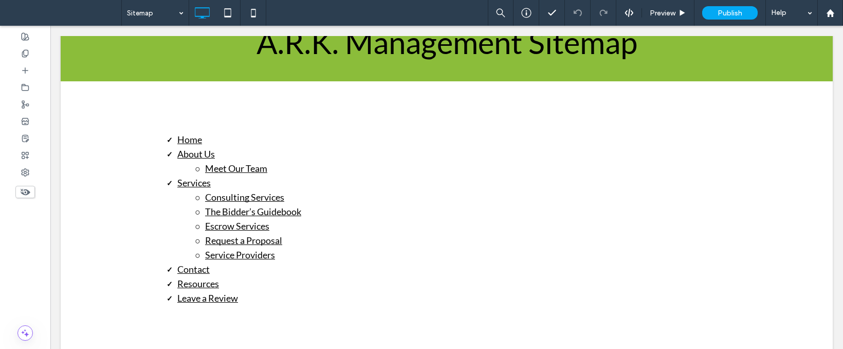
scroll to position [335, 0]
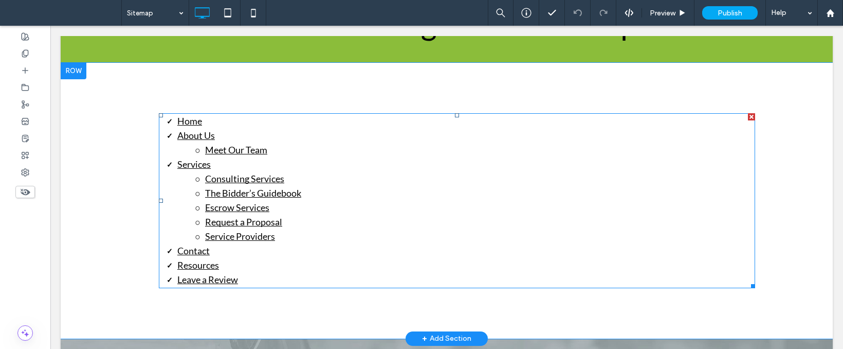
click at [295, 134] on li "About Us" at bounding box center [466, 136] width 578 height 14
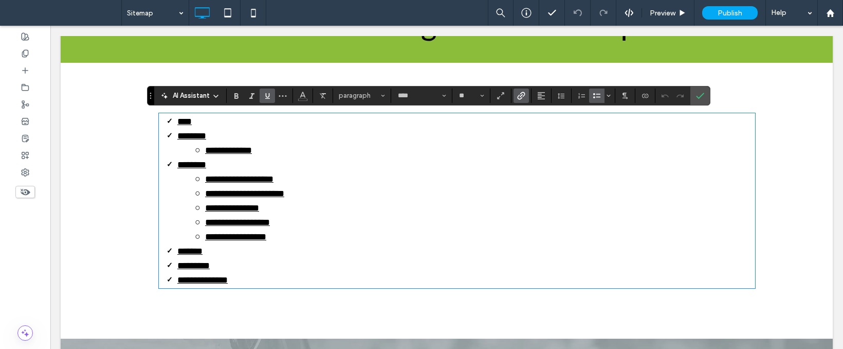
type input "****"
type input "**"
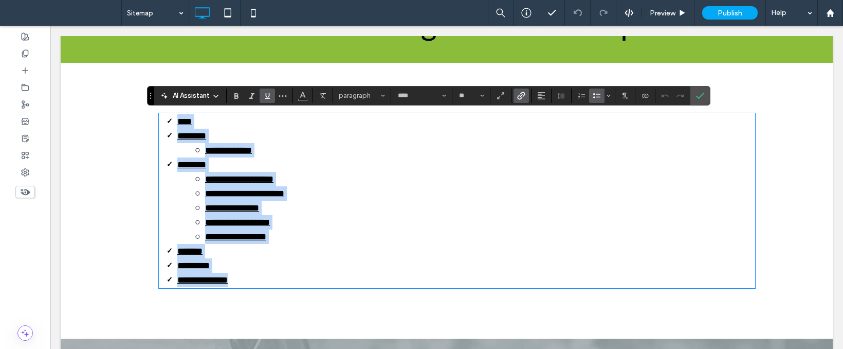
click at [189, 122] on link "****" at bounding box center [184, 121] width 14 height 9
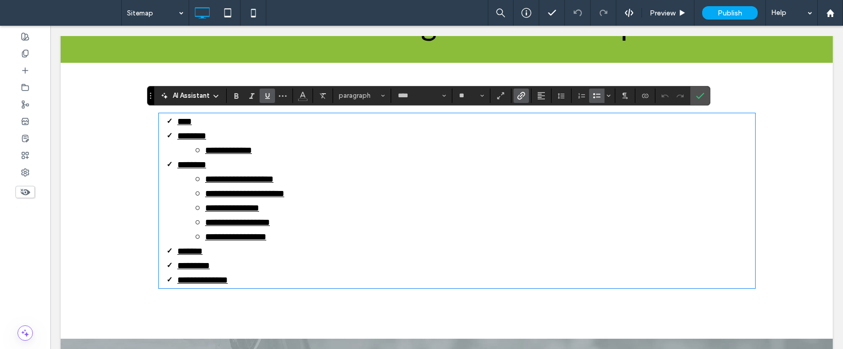
click at [189, 122] on link "****" at bounding box center [184, 121] width 14 height 9
click at [524, 92] on use "Link" at bounding box center [522, 96] width 8 height 8
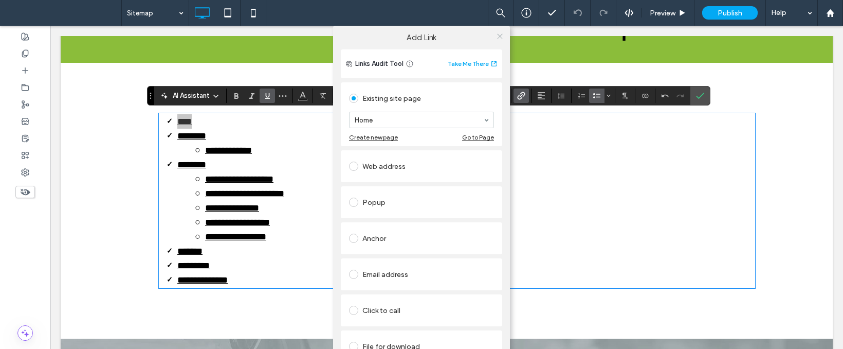
click at [498, 41] on span at bounding box center [500, 35] width 8 height 15
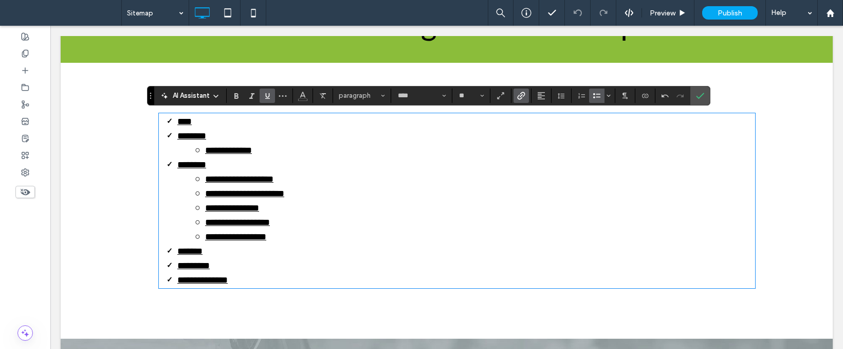
click at [201, 139] on link "********" at bounding box center [191, 135] width 29 height 9
click at [520, 97] on icon "Link" at bounding box center [521, 96] width 8 height 8
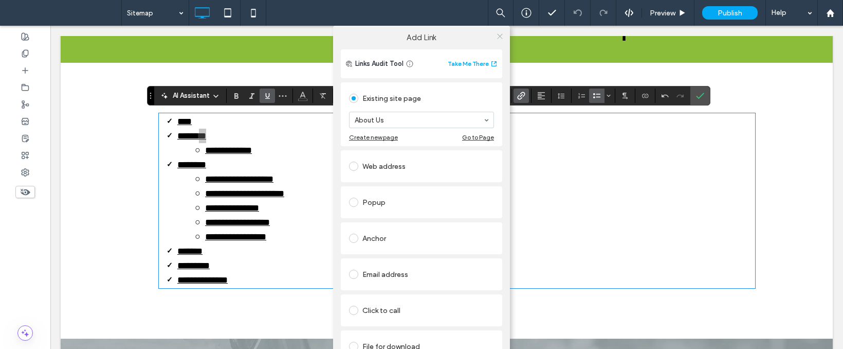
click at [499, 42] on span at bounding box center [500, 35] width 8 height 15
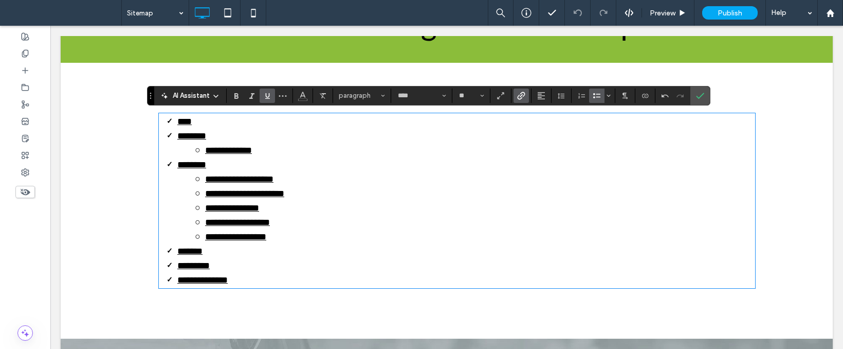
click at [246, 155] on li "**********" at bounding box center [466, 150] width 578 height 14
click at [519, 95] on icon "Link" at bounding box center [521, 96] width 8 height 8
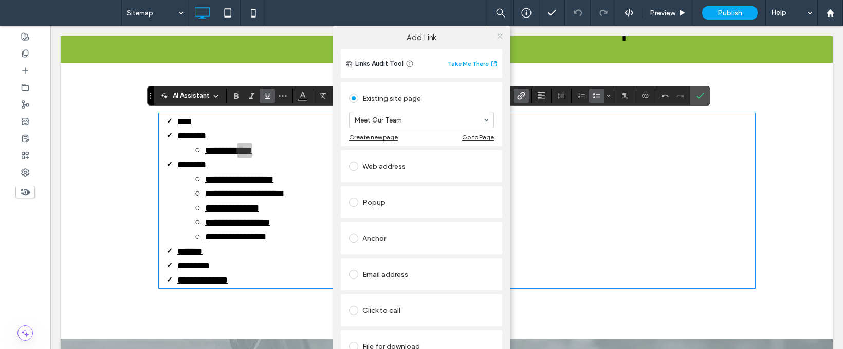
click at [497, 38] on icon at bounding box center [500, 36] width 8 height 8
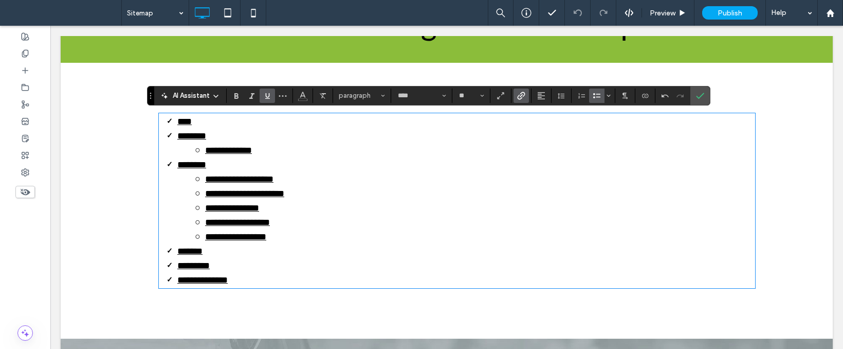
click at [191, 165] on link "********" at bounding box center [191, 164] width 29 height 9
click at [522, 98] on use "Link" at bounding box center [522, 96] width 8 height 8
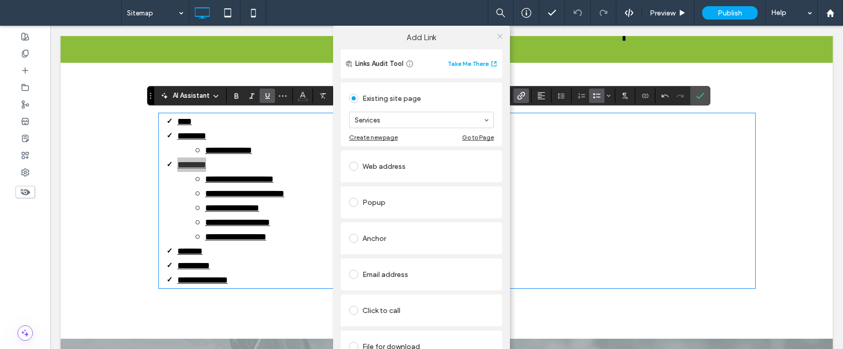
click at [496, 29] on span at bounding box center [500, 35] width 8 height 15
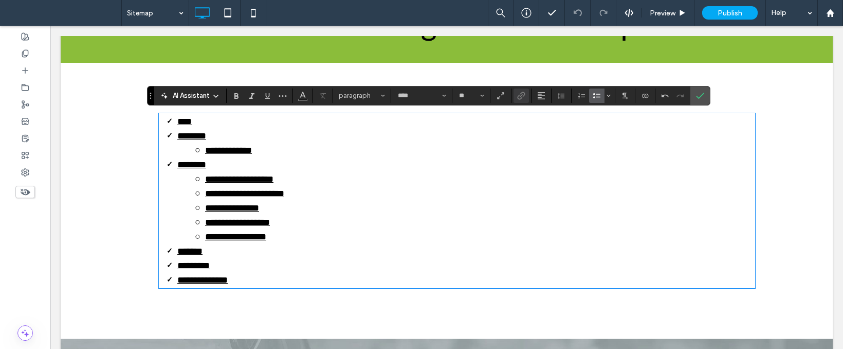
click at [252, 176] on link "**********" at bounding box center [239, 178] width 68 height 9
click at [260, 178] on link "**********" at bounding box center [239, 178] width 68 height 9
click at [519, 96] on use "Link" at bounding box center [522, 96] width 8 height 8
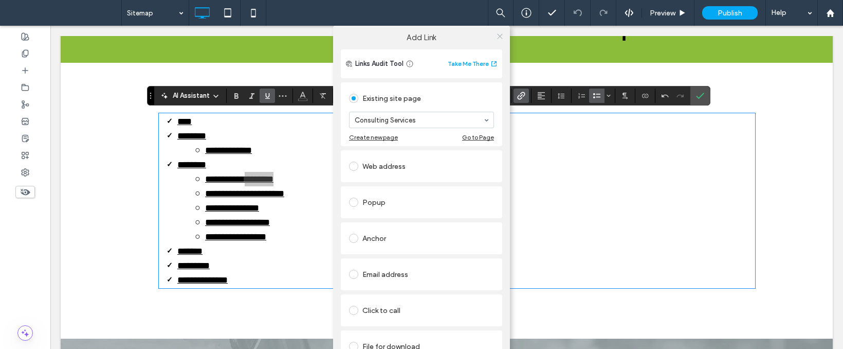
click at [496, 37] on icon at bounding box center [500, 36] width 8 height 8
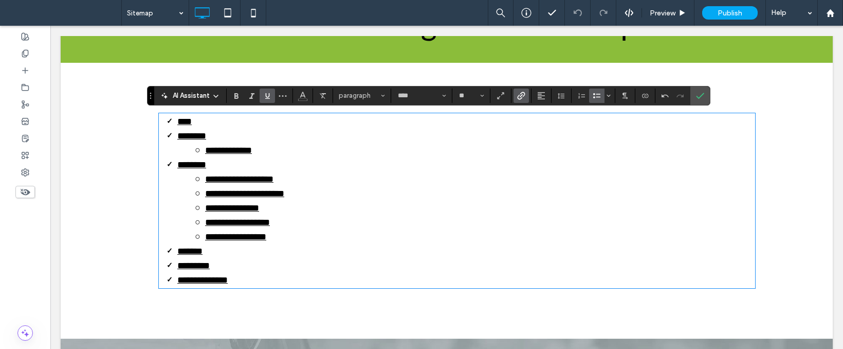
click at [284, 189] on link "**********" at bounding box center [244, 193] width 79 height 9
click at [522, 99] on span "Link" at bounding box center [519, 95] width 5 height 14
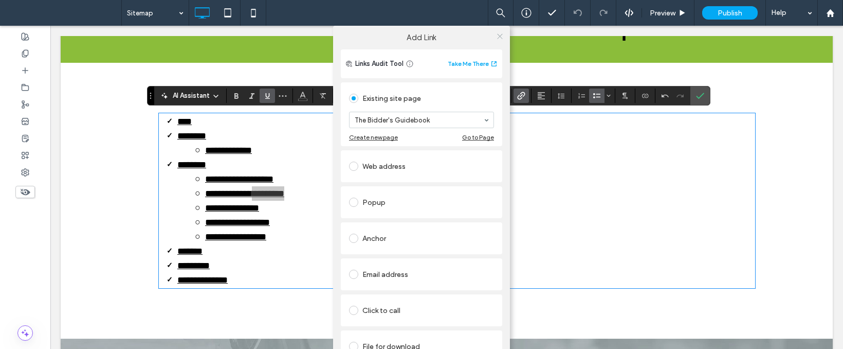
click at [497, 39] on icon at bounding box center [500, 36] width 8 height 8
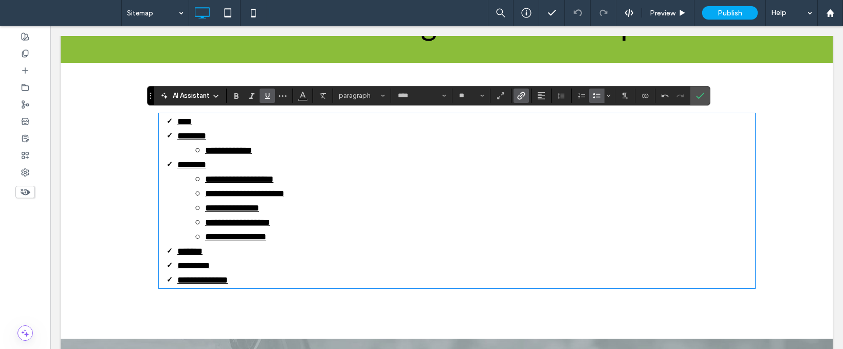
click at [247, 211] on link "**********" at bounding box center [232, 207] width 54 height 9
click at [251, 208] on link "**********" at bounding box center [232, 207] width 54 height 9
click at [525, 93] on use "Link" at bounding box center [522, 96] width 8 height 8
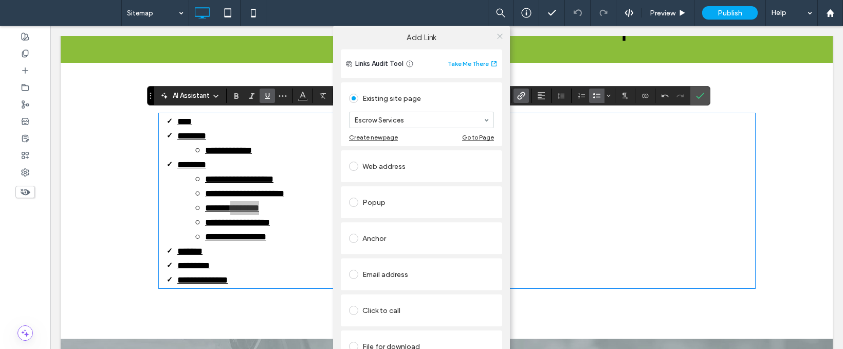
click at [496, 40] on span at bounding box center [500, 35] width 8 height 15
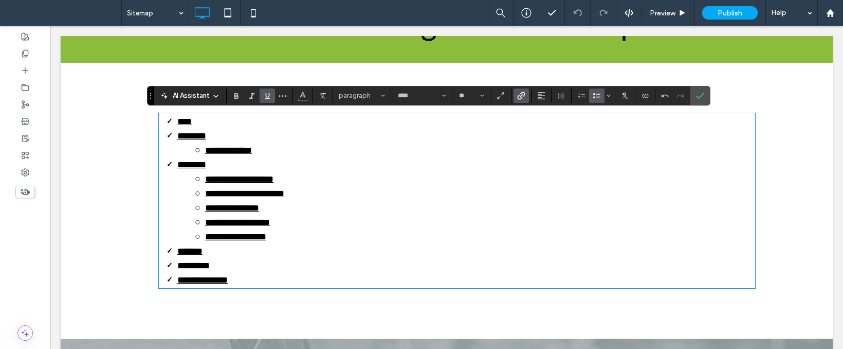
click at [255, 225] on link "**********" at bounding box center [237, 221] width 65 height 9
click at [520, 93] on icon "Link" at bounding box center [521, 96] width 8 height 8
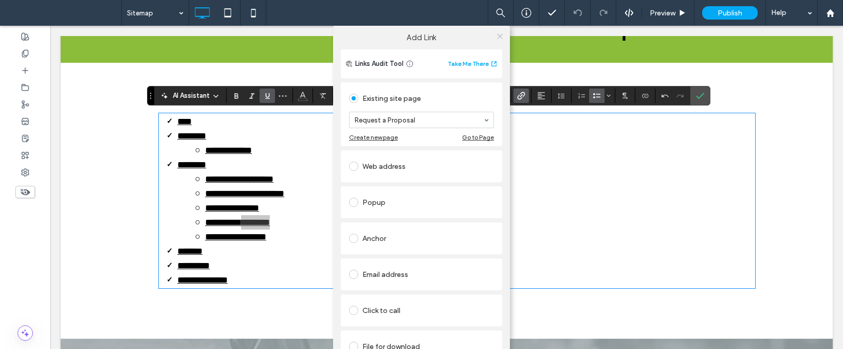
click at [498, 37] on icon at bounding box center [500, 36] width 8 height 8
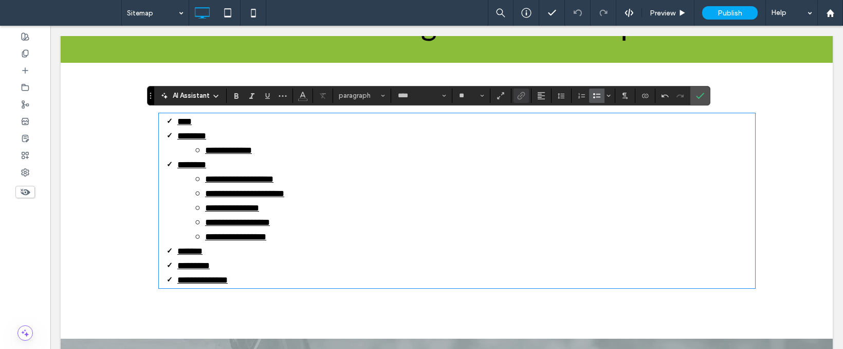
click at [252, 241] on link "**********" at bounding box center [235, 236] width 61 height 9
click at [520, 97] on icon "Link" at bounding box center [521, 96] width 8 height 8
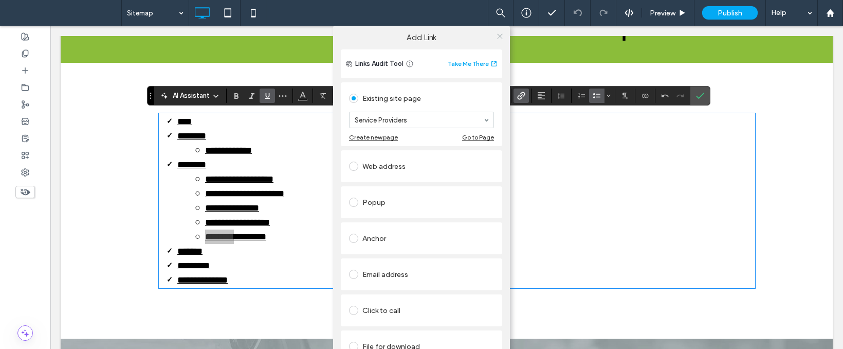
click at [499, 40] on span at bounding box center [500, 35] width 8 height 15
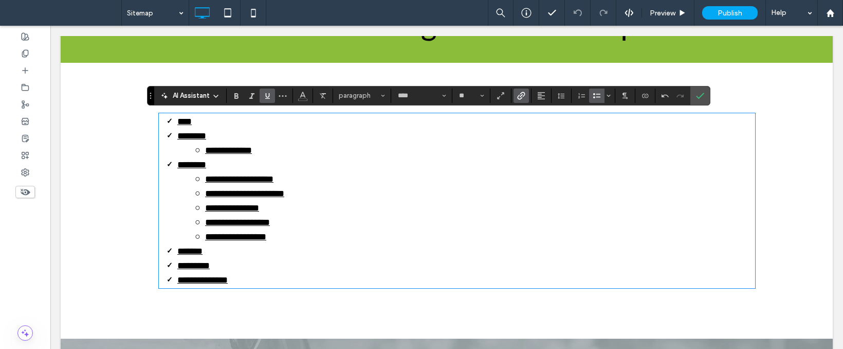
click at [191, 251] on link "*******" at bounding box center [189, 250] width 25 height 9
click at [520, 99] on span "Link" at bounding box center [519, 95] width 5 height 14
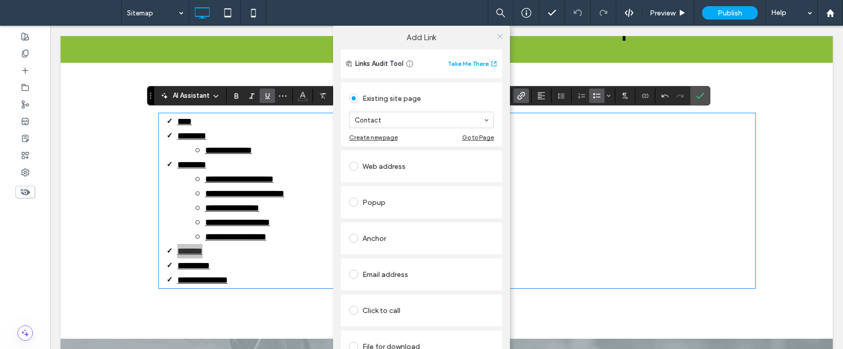
click at [498, 37] on use at bounding box center [499, 35] width 5 height 5
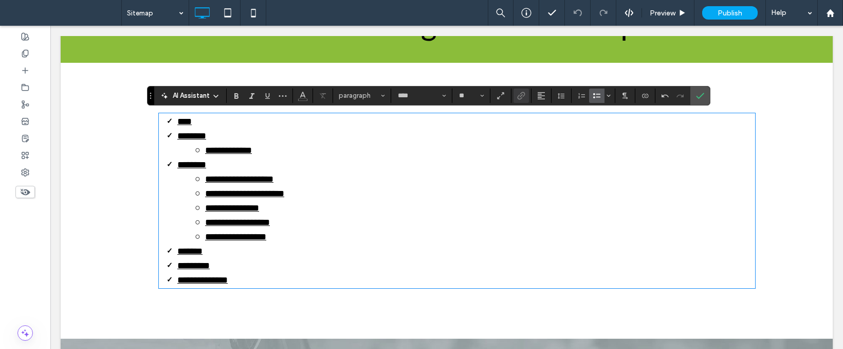
click at [184, 263] on link "*********" at bounding box center [193, 265] width 32 height 9
click at [198, 268] on link "*********" at bounding box center [193, 265] width 32 height 9
click at [525, 98] on icon "Link" at bounding box center [521, 96] width 8 height 8
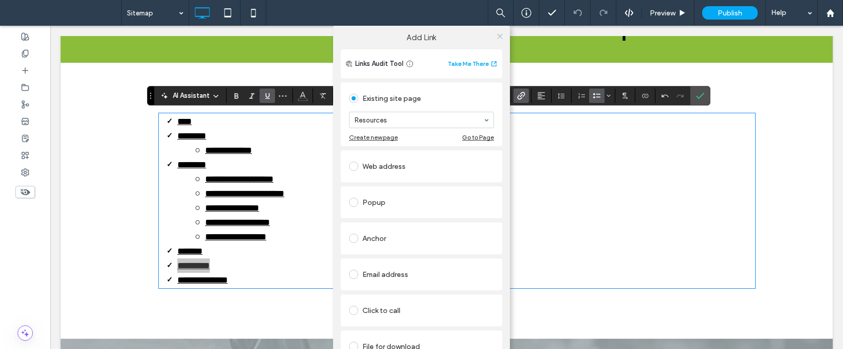
click at [497, 40] on span at bounding box center [500, 35] width 8 height 15
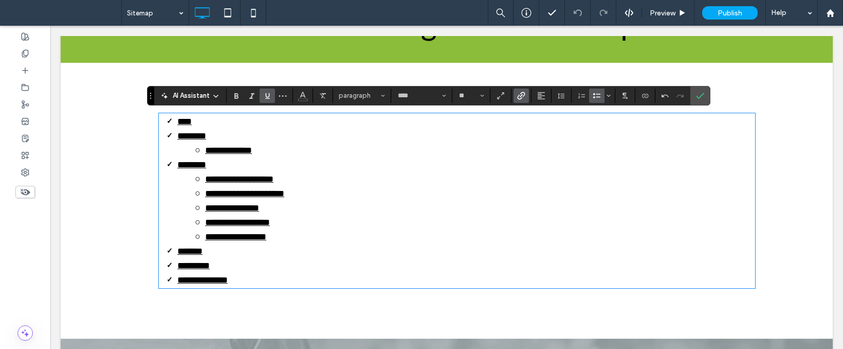
click at [214, 281] on link "**********" at bounding box center [202, 279] width 50 height 9
click at [522, 92] on icon "Link" at bounding box center [521, 96] width 8 height 8
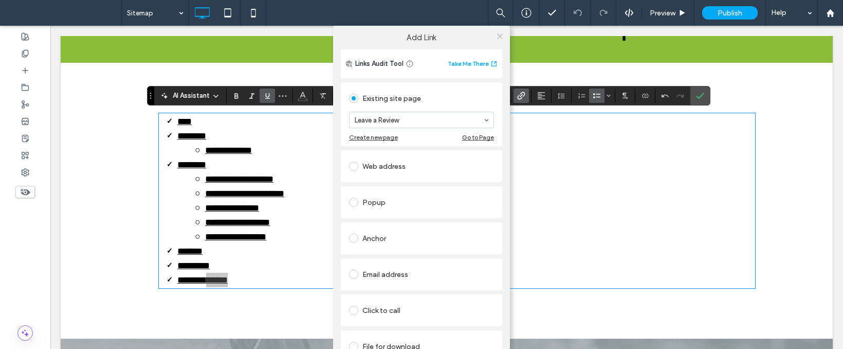
click at [499, 39] on icon at bounding box center [500, 36] width 8 height 8
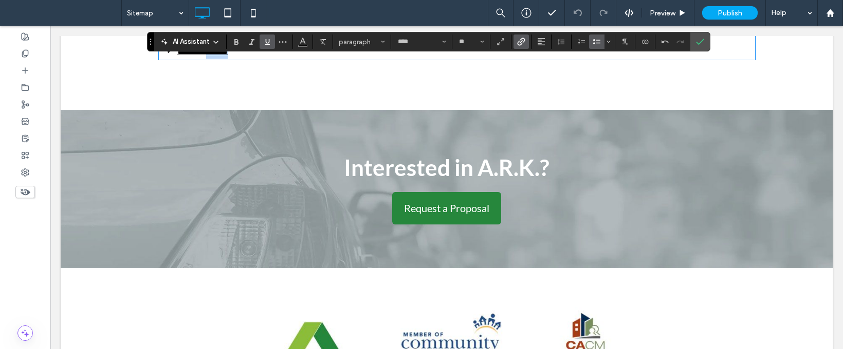
scroll to position [566, 0]
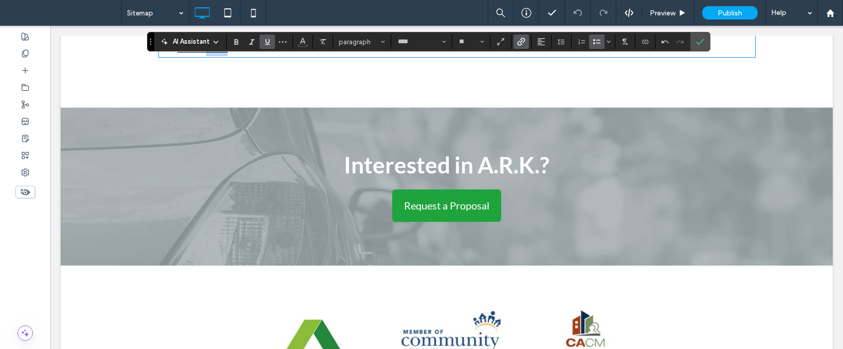
click at [474, 211] on span "Request a Proposal" at bounding box center [446, 205] width 85 height 12
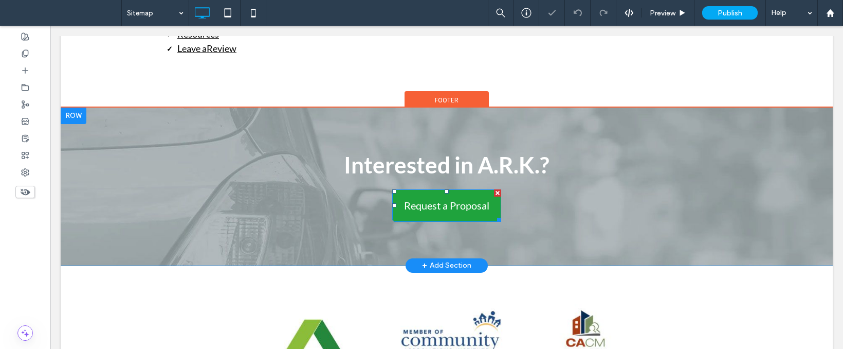
click at [474, 211] on span "Request a Proposal" at bounding box center [446, 205] width 85 height 12
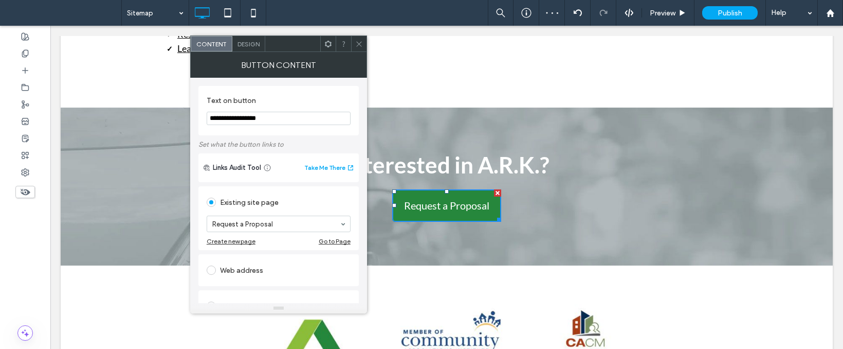
click at [361, 46] on use at bounding box center [358, 43] width 5 height 5
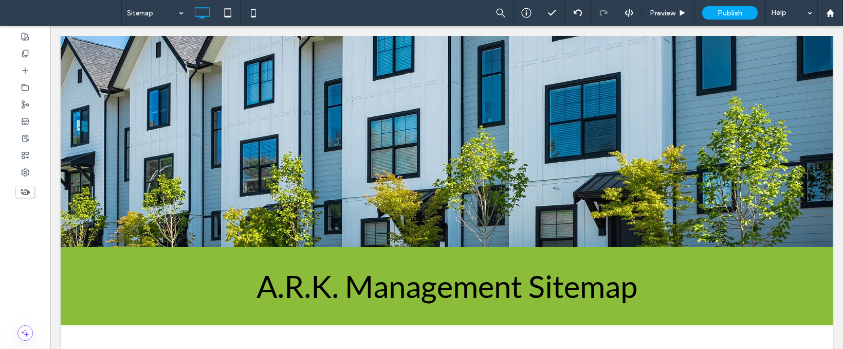
scroll to position [0, 0]
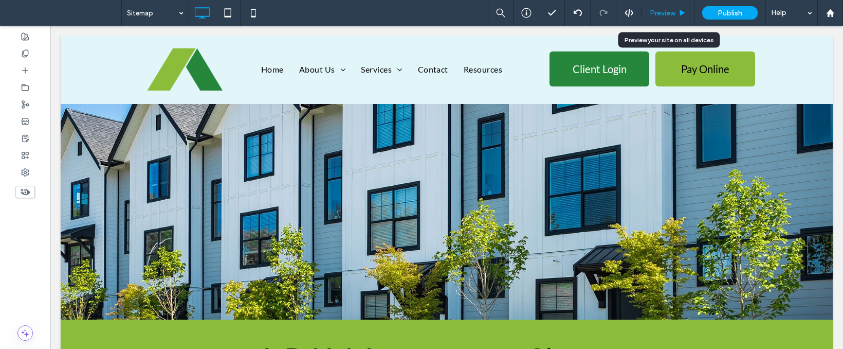
click at [663, 13] on span "Preview" at bounding box center [663, 13] width 26 height 9
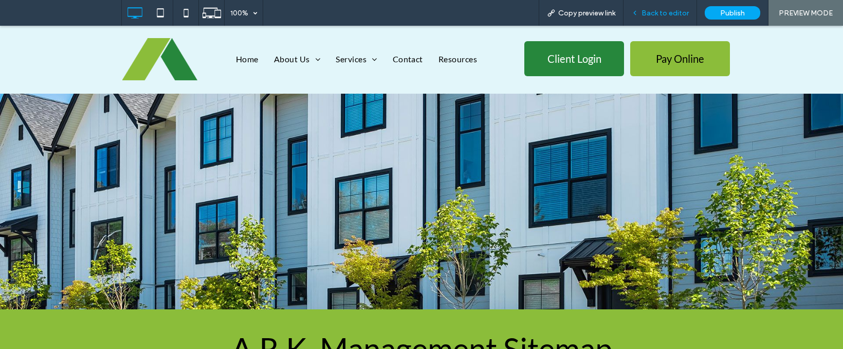
click at [656, 9] on span "Back to editor" at bounding box center [665, 13] width 47 height 9
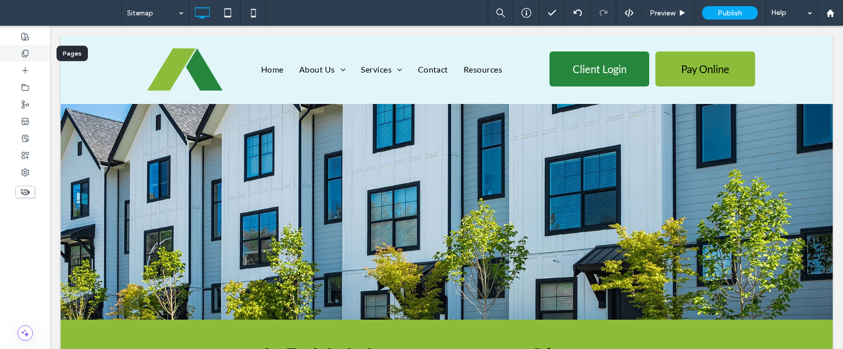
click at [16, 54] on div at bounding box center [25, 53] width 50 height 17
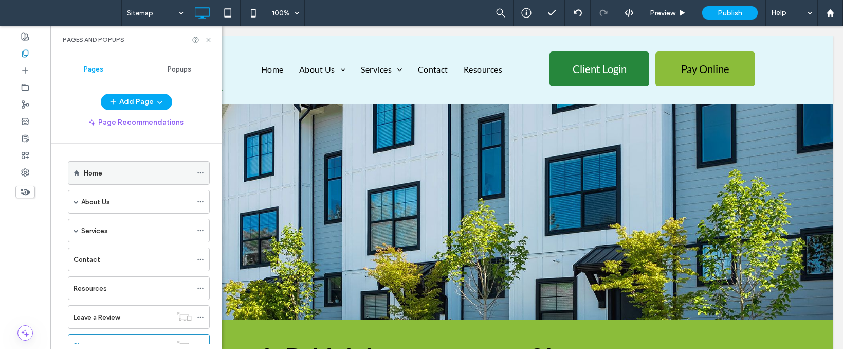
click at [205, 173] on div at bounding box center [203, 172] width 12 height 15
click at [203, 173] on use at bounding box center [200, 173] width 6 height 2
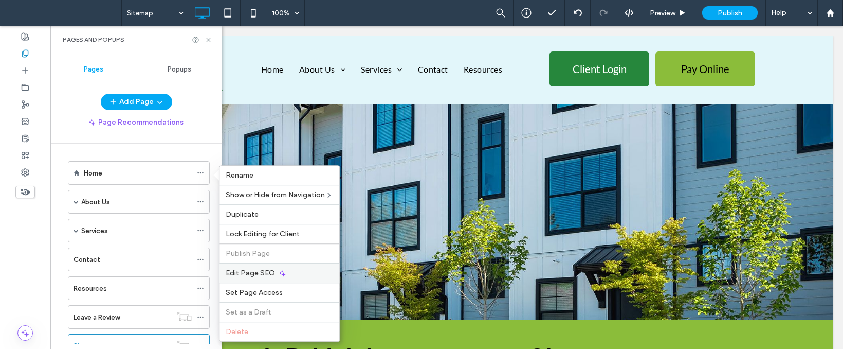
click at [269, 270] on span "Edit Page SEO" at bounding box center [250, 272] width 49 height 9
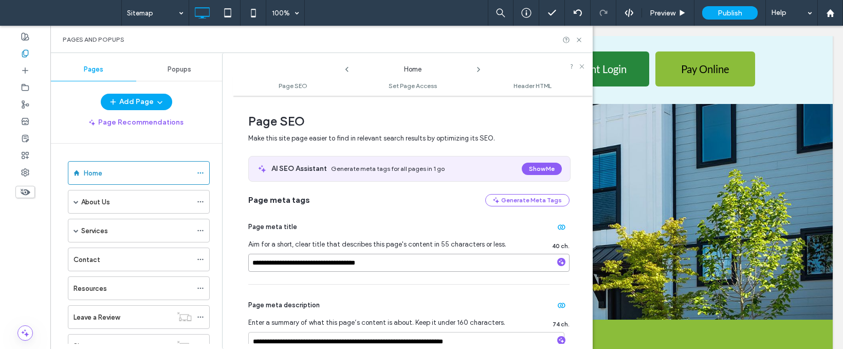
click at [415, 261] on input "**********" at bounding box center [408, 262] width 321 height 18
click at [478, 70] on use at bounding box center [479, 69] width 2 height 4
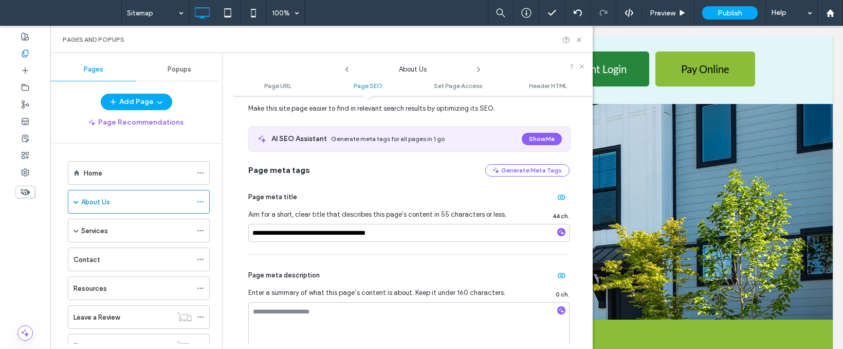
scroll to position [183, 0]
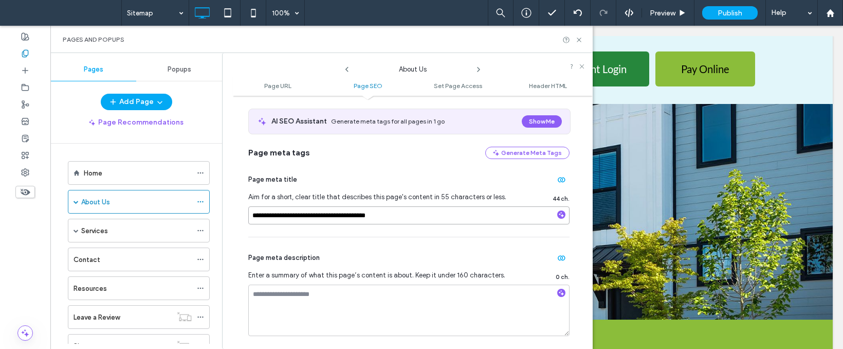
click at [448, 213] on input "**********" at bounding box center [408, 215] width 321 height 18
click at [477, 70] on icon at bounding box center [479, 69] width 8 height 8
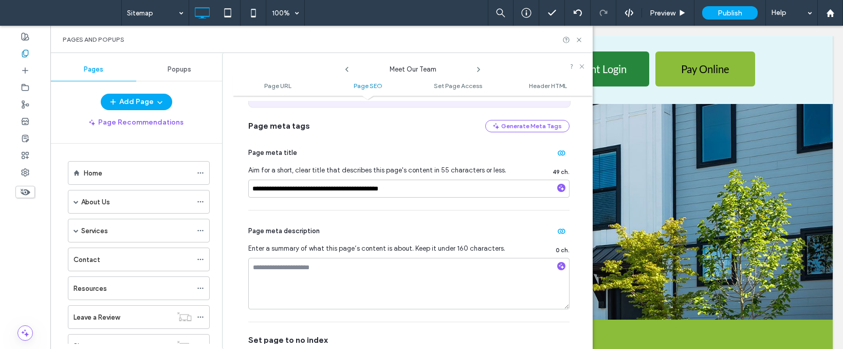
scroll to position [278, 0]
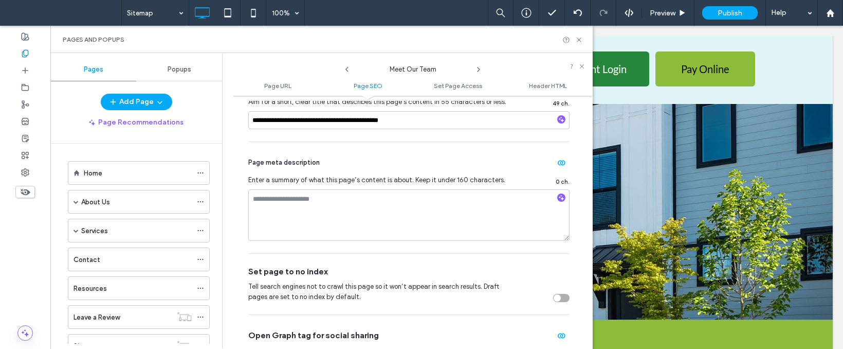
click at [409, 115] on div "**********" at bounding box center [408, 103] width 321 height 78
click at [409, 115] on input "**********" at bounding box center [408, 120] width 321 height 18
click at [477, 69] on icon at bounding box center [479, 69] width 8 height 8
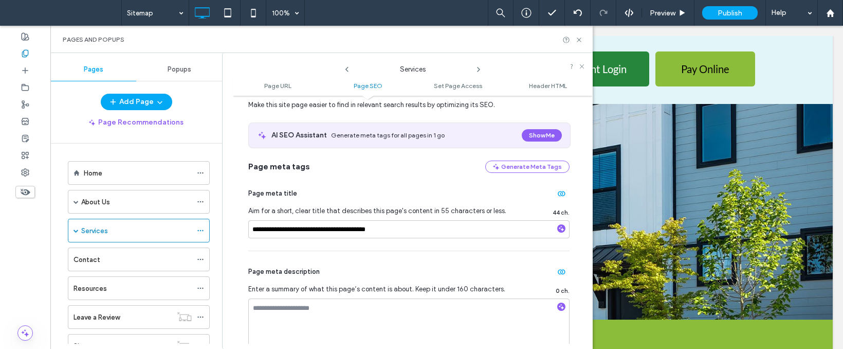
scroll to position [196, 0]
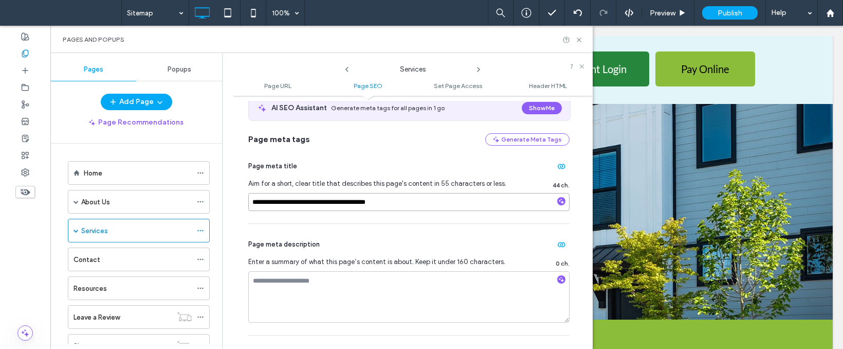
click at [437, 208] on input "**********" at bounding box center [408, 202] width 321 height 18
click at [478, 67] on use at bounding box center [479, 69] width 2 height 4
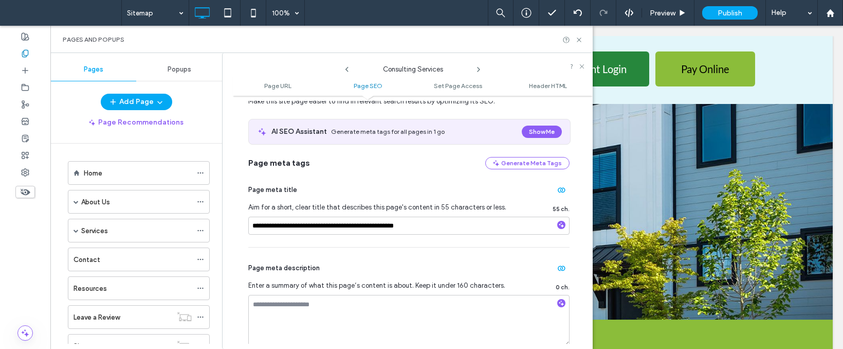
scroll to position [247, 0]
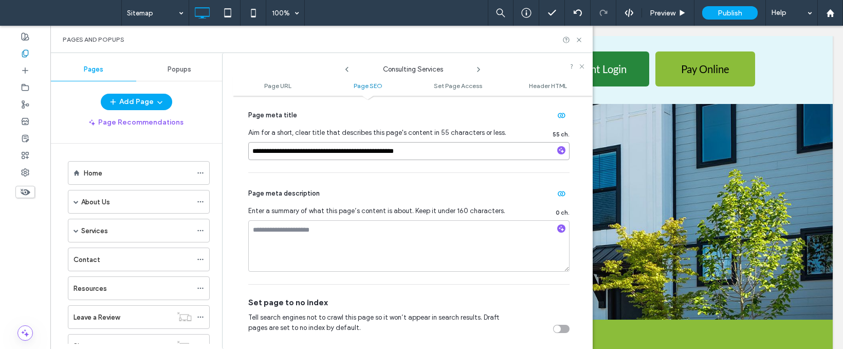
click at [436, 151] on input "**********" at bounding box center [408, 151] width 321 height 18
click at [478, 69] on icon at bounding box center [479, 69] width 8 height 8
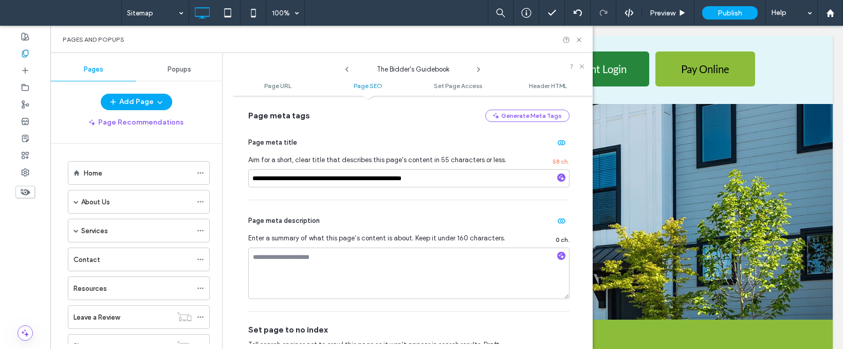
scroll to position [223, 0]
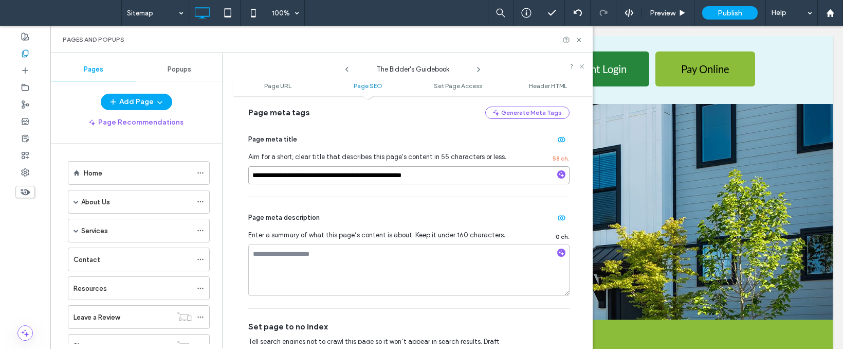
click at [456, 176] on input "**********" at bounding box center [408, 175] width 321 height 18
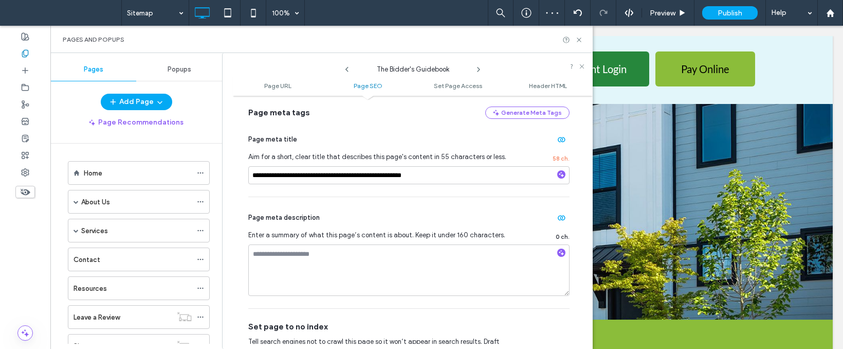
click at [478, 70] on icon at bounding box center [479, 69] width 8 height 8
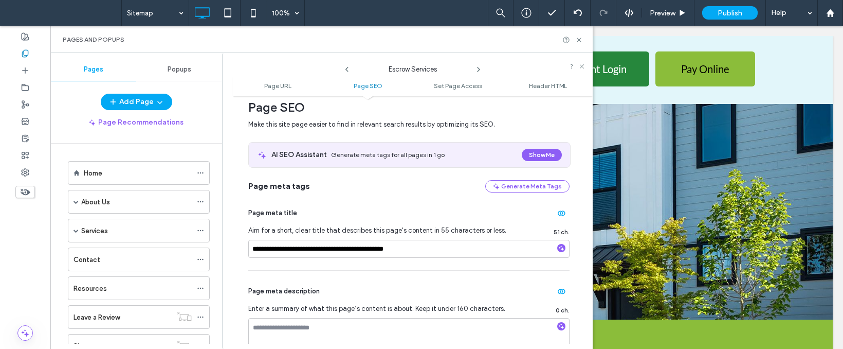
scroll to position [199, 0]
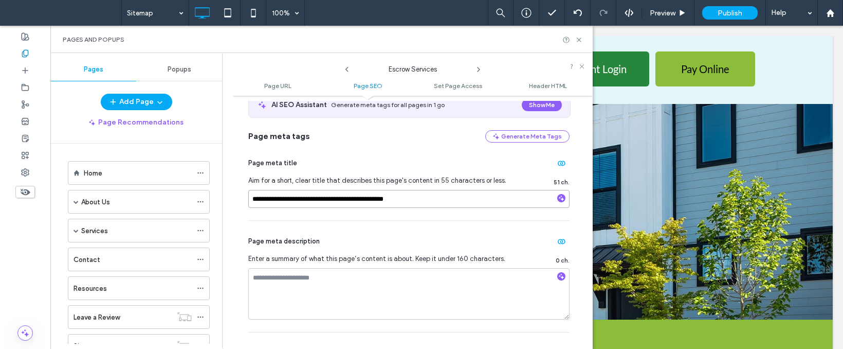
click at [409, 198] on input "**********" at bounding box center [408, 199] width 321 height 18
click at [476, 68] on icon at bounding box center [479, 69] width 8 height 8
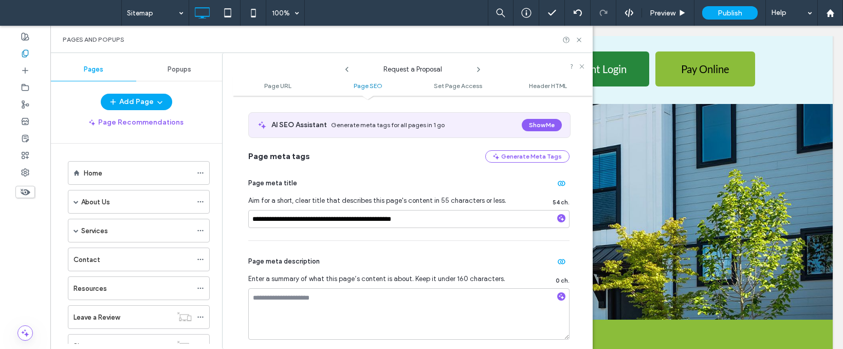
scroll to position [193, 0]
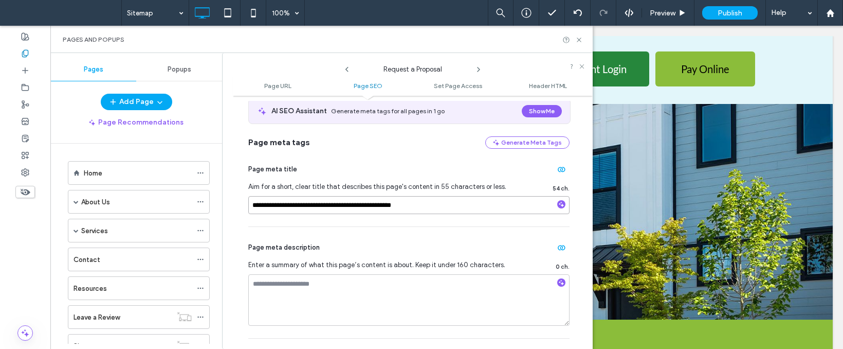
click at [419, 211] on input "**********" at bounding box center [408, 205] width 321 height 18
click at [481, 70] on icon at bounding box center [479, 69] width 8 height 8
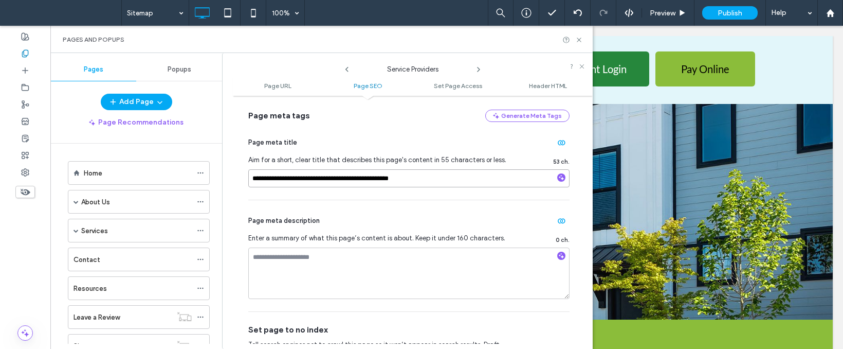
click at [441, 187] on input "**********" at bounding box center [408, 178] width 321 height 18
click at [479, 69] on icon at bounding box center [479, 69] width 8 height 8
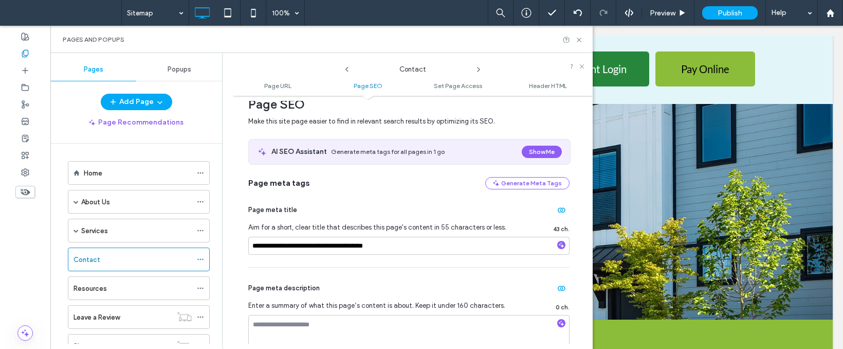
scroll to position [148, 0]
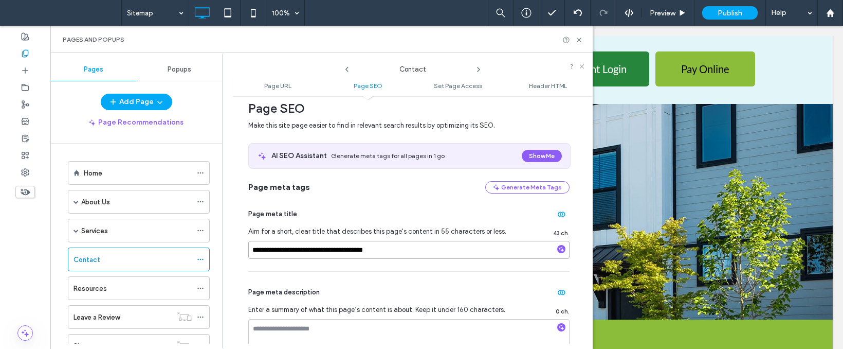
click at [422, 251] on input "**********" at bounding box center [408, 250] width 321 height 18
click at [479, 69] on icon at bounding box center [479, 69] width 8 height 8
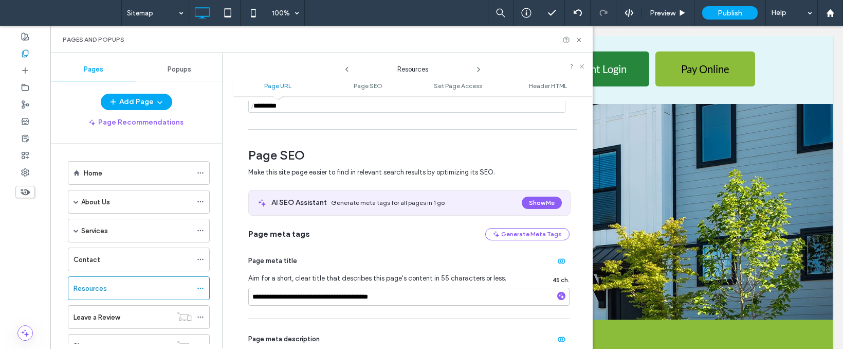
scroll to position [166, 0]
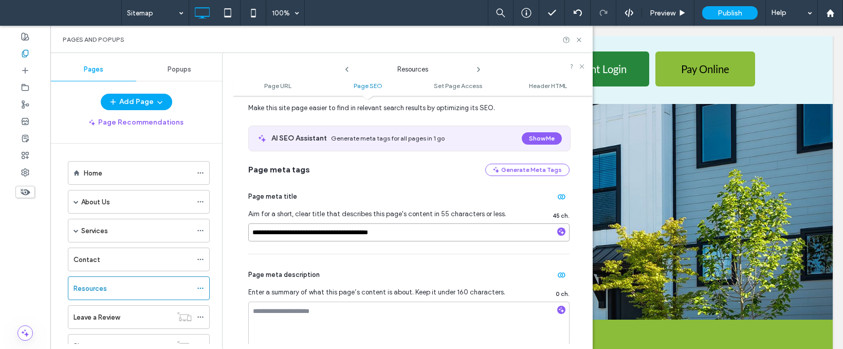
click at [399, 226] on input "**********" at bounding box center [408, 232] width 321 height 18
click at [477, 68] on icon at bounding box center [479, 69] width 8 height 8
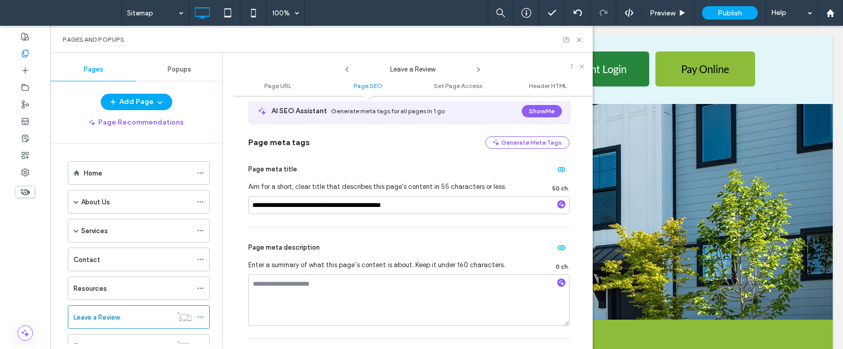
scroll to position [202, 0]
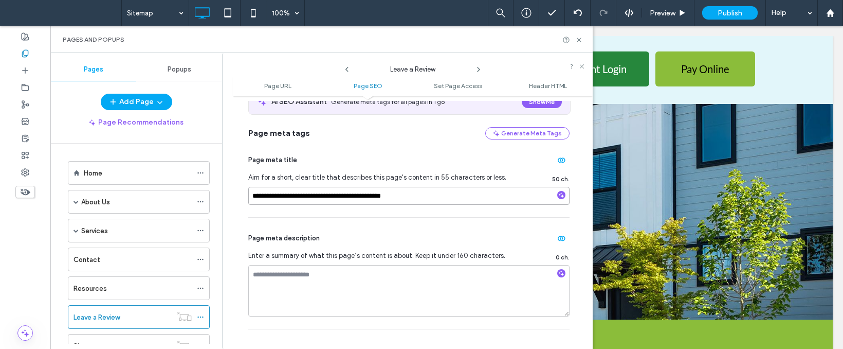
click at [450, 199] on input "**********" at bounding box center [408, 196] width 321 height 18
click at [477, 71] on icon at bounding box center [479, 69] width 8 height 8
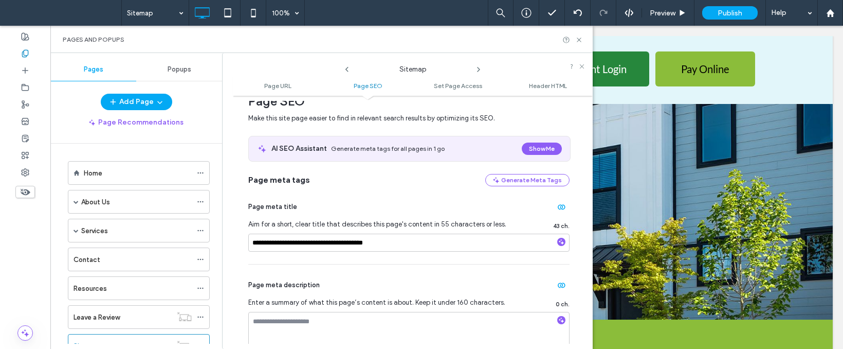
scroll to position [199, 0]
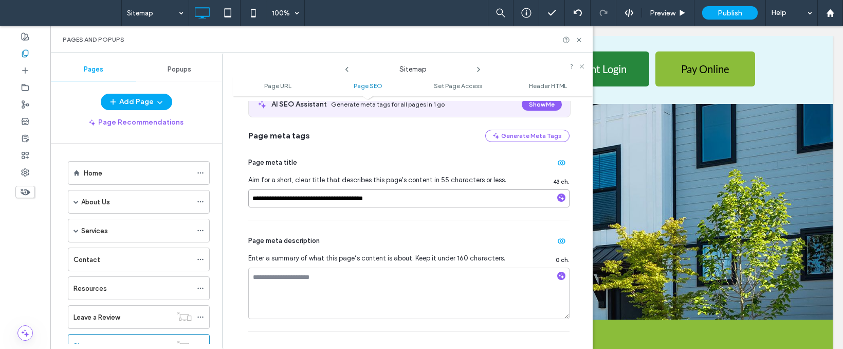
click at [404, 197] on input "**********" at bounding box center [408, 198] width 321 height 18
click at [477, 67] on icon at bounding box center [479, 69] width 8 height 8
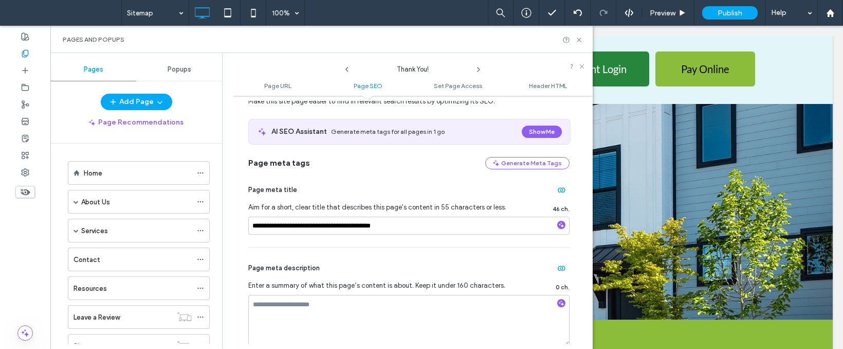
scroll to position [179, 0]
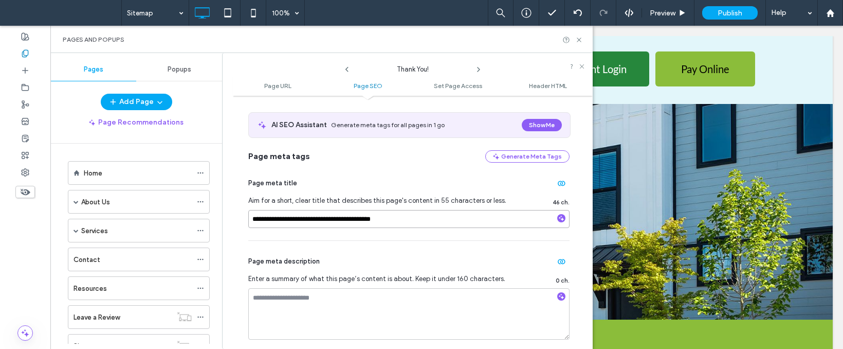
click at [412, 224] on input "**********" at bounding box center [408, 219] width 321 height 18
click at [579, 39] on use at bounding box center [579, 40] width 4 height 4
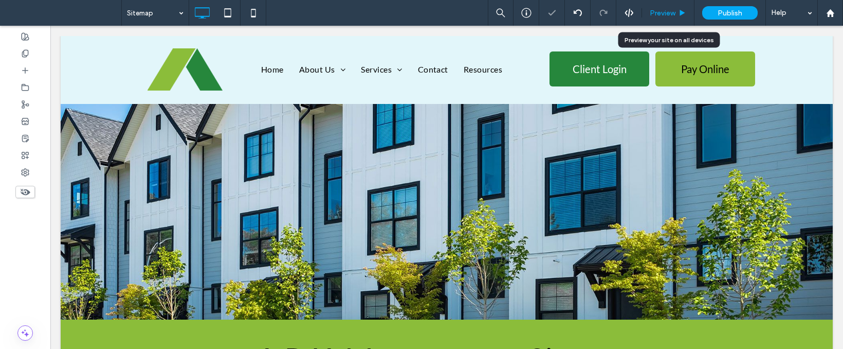
click at [661, 14] on span "Preview" at bounding box center [663, 13] width 26 height 9
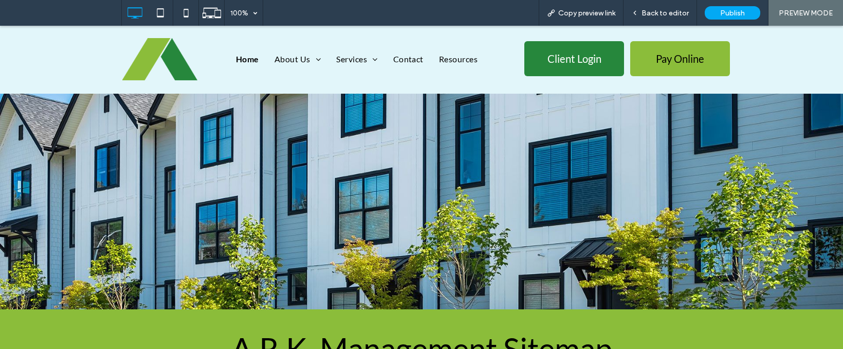
click at [229, 56] on link "Home" at bounding box center [247, 59] width 39 height 12
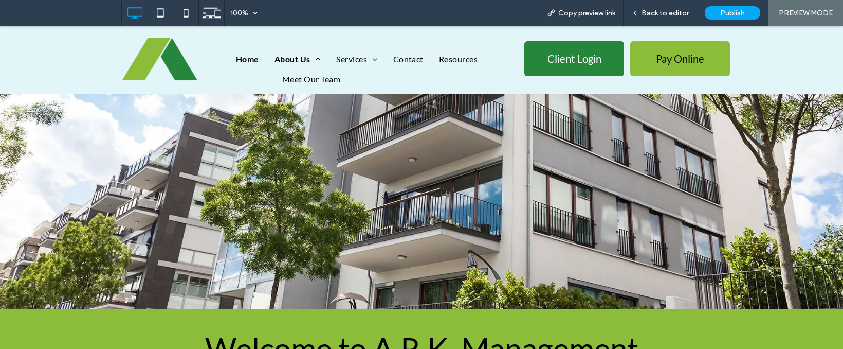
click at [287, 62] on span "About Us" at bounding box center [298, 59] width 46 height 12
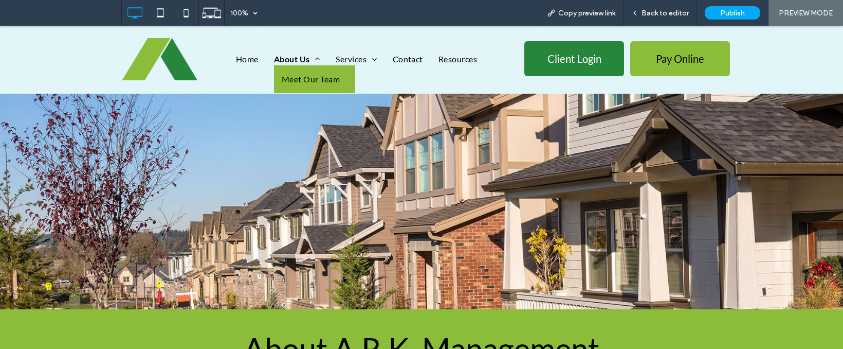
click at [304, 77] on span "Meet Our Team" at bounding box center [311, 79] width 58 height 12
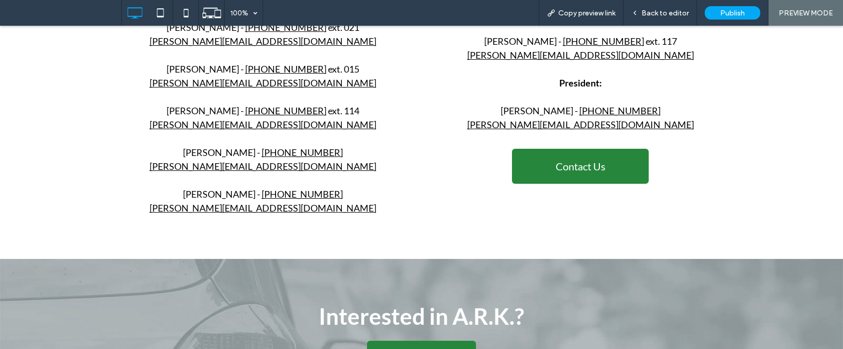
scroll to position [546, 0]
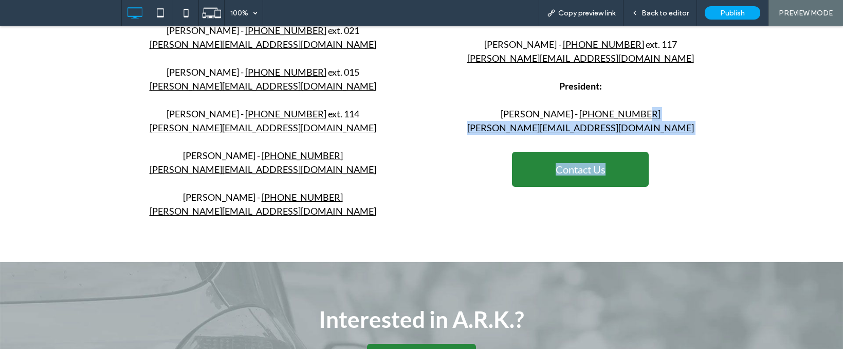
drag, startPoint x: 830, startPoint y: 194, endPoint x: 816, endPoint y: 110, distance: 85.5
click at [816, 110] on div "Customer Service: 858-630-1700 customerservice@ark-management.com Community Man…" at bounding box center [421, 51] width 843 height 421
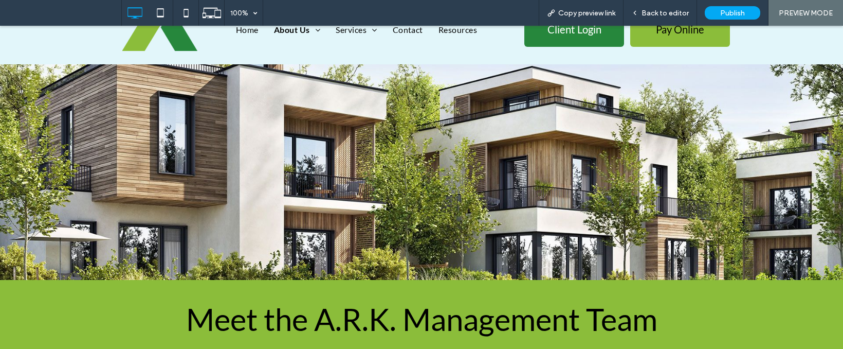
scroll to position [0, 0]
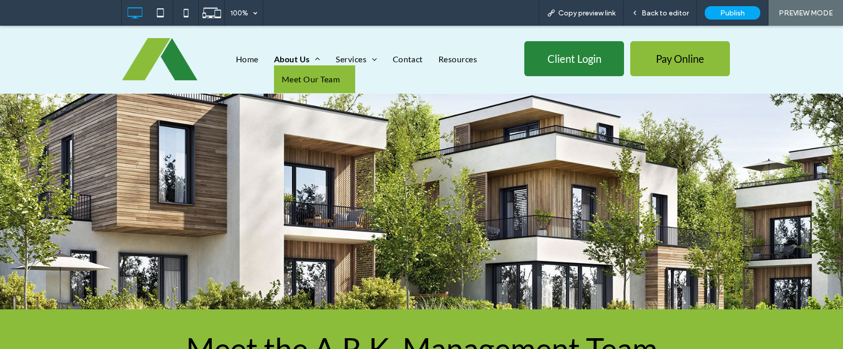
click at [278, 57] on span "About Us" at bounding box center [297, 59] width 46 height 12
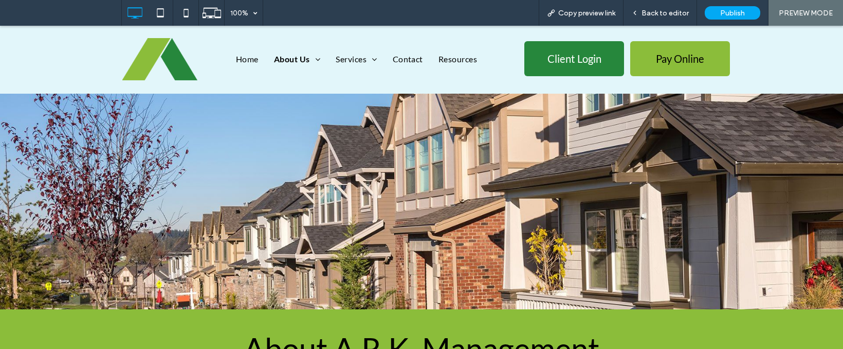
click at [243, 65] on nav "Home About Us Meet Our Team Services Consulting Services The Bidder’s Guidebook…" at bounding box center [370, 59] width 299 height 25
click at [244, 63] on span "Home" at bounding box center [247, 59] width 23 height 12
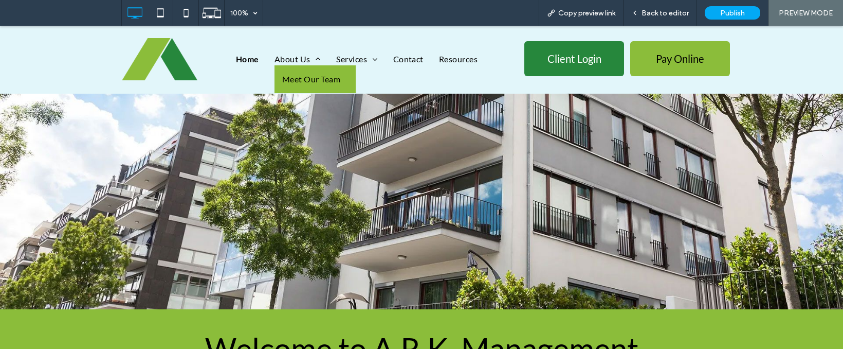
click at [296, 68] on link "Meet Our Team" at bounding box center [315, 79] width 81 height 28
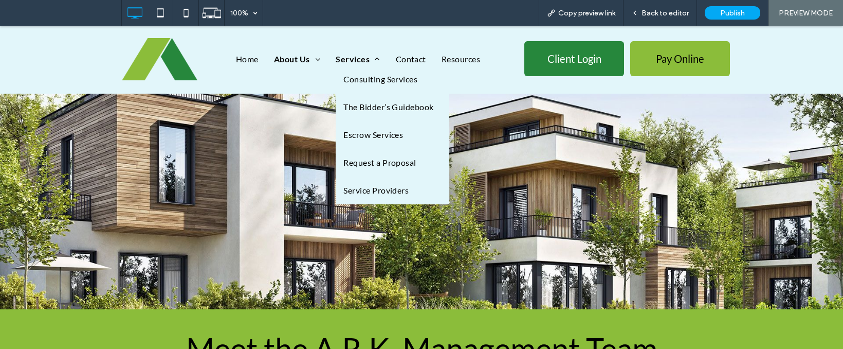
click at [345, 53] on span "Services" at bounding box center [358, 59] width 44 height 12
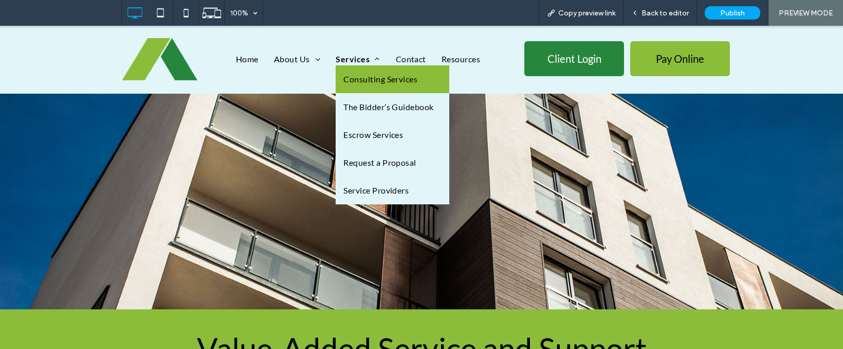
click at [342, 68] on link "Consulting Services" at bounding box center [393, 79] width 114 height 28
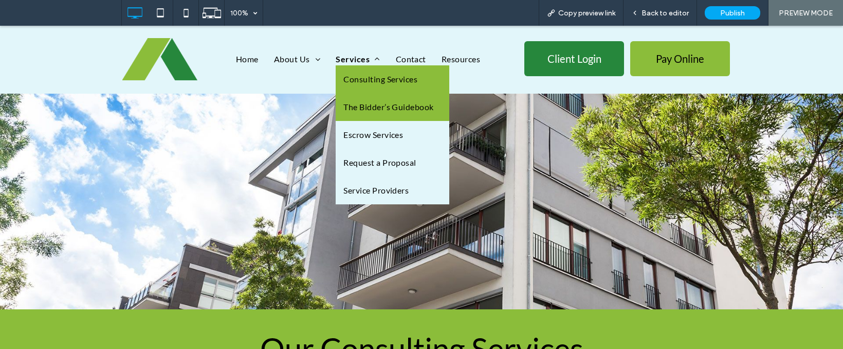
click at [361, 106] on span "The Bidder’s Guidebook" at bounding box center [388, 107] width 90 height 12
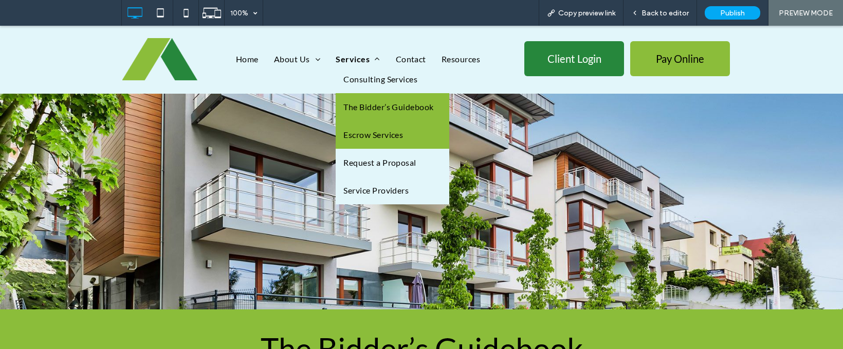
click at [366, 121] on link "Escrow Services" at bounding box center [393, 135] width 114 height 28
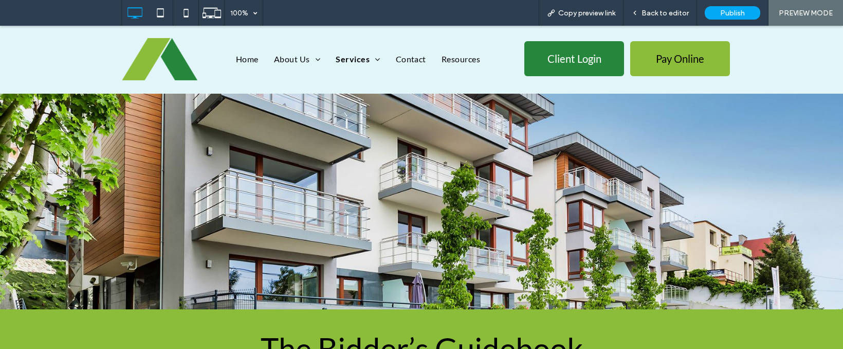
click at [366, 131] on div at bounding box center [421, 174] width 843 height 349
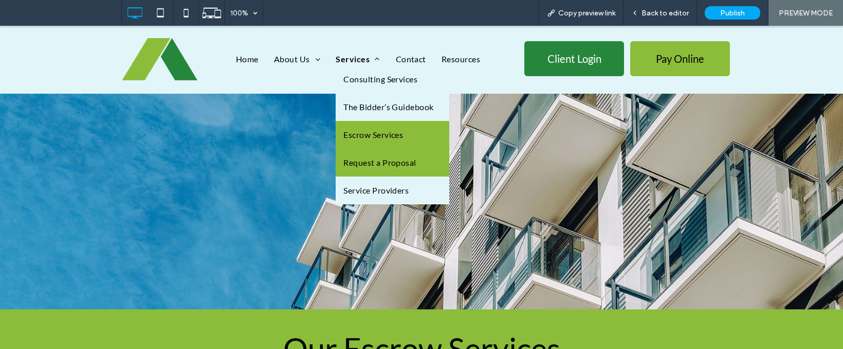
click at [360, 166] on span "Request a Proposal" at bounding box center [379, 162] width 73 height 12
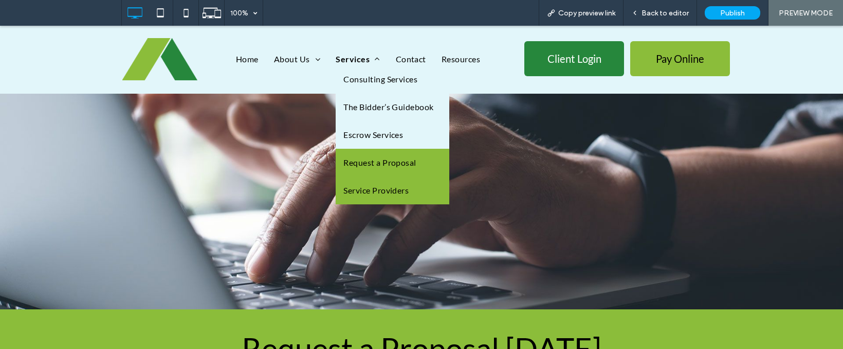
click at [361, 183] on link "Service Providers" at bounding box center [393, 190] width 114 height 28
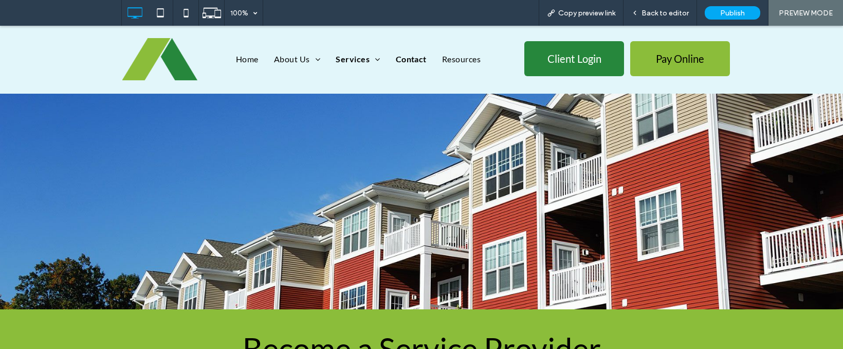
click at [399, 56] on span "Contact" at bounding box center [411, 59] width 31 height 12
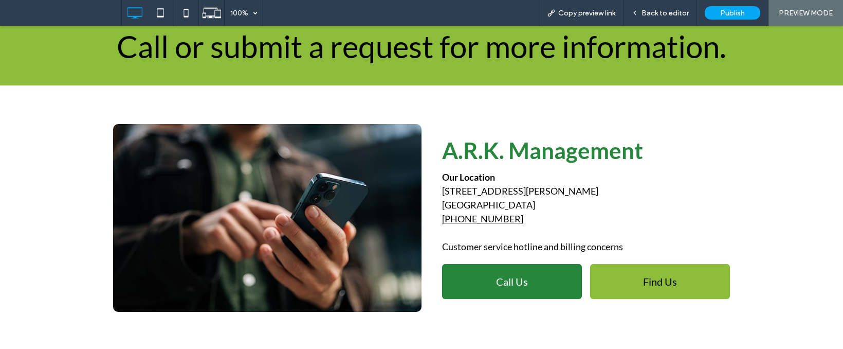
scroll to position [445, 0]
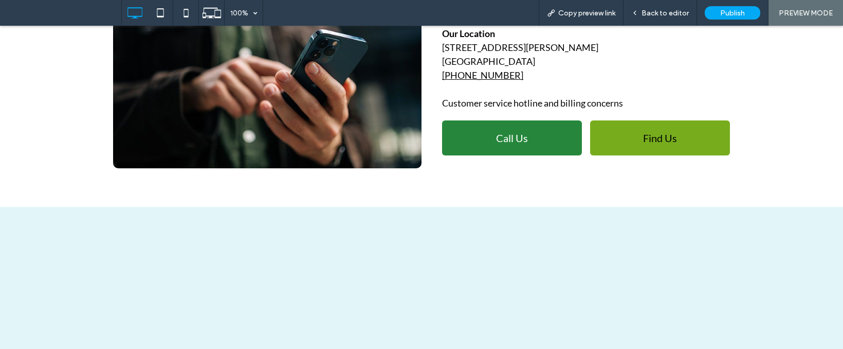
click at [660, 134] on span "Find Us" at bounding box center [660, 138] width 34 height 12
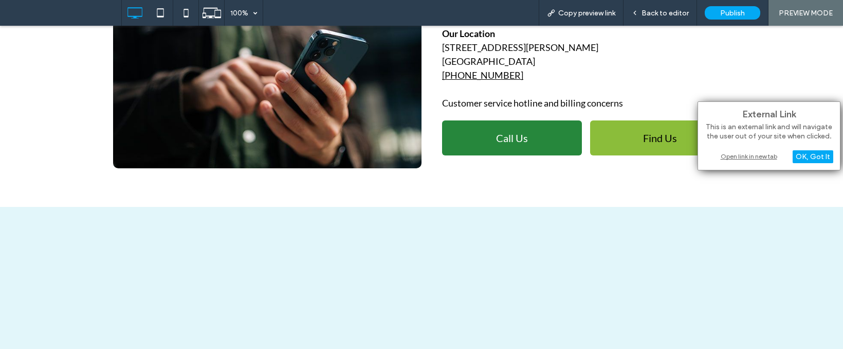
click at [741, 155] on div "Open link in new tab" at bounding box center [769, 156] width 129 height 11
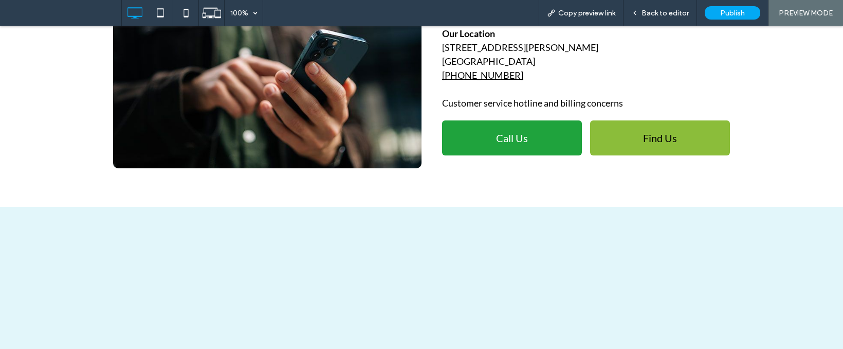
click at [529, 129] on link "Call Us" at bounding box center [512, 137] width 140 height 35
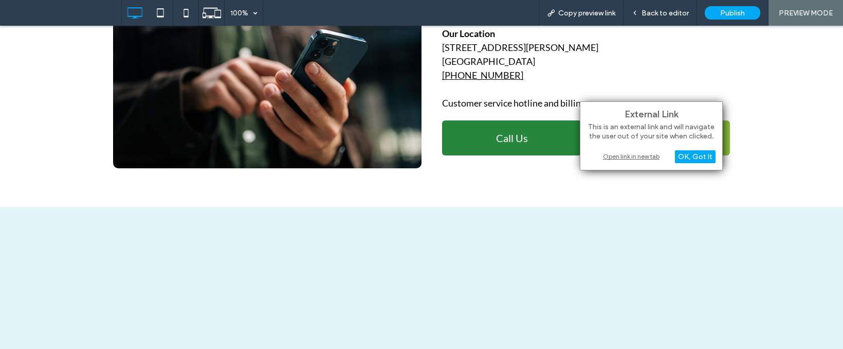
click at [610, 157] on div "Open link in new tab" at bounding box center [651, 156] width 129 height 11
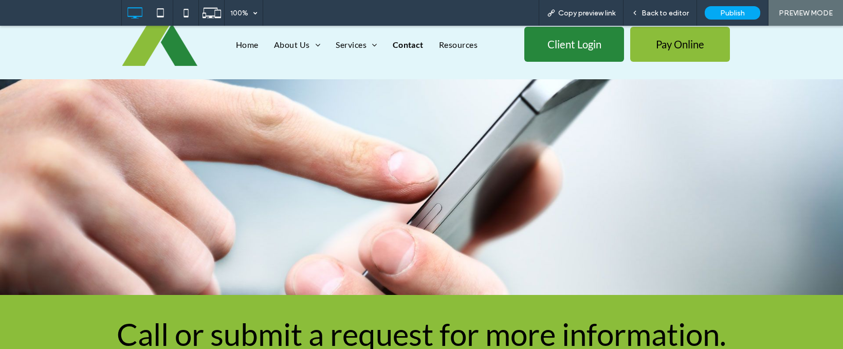
scroll to position [0, 0]
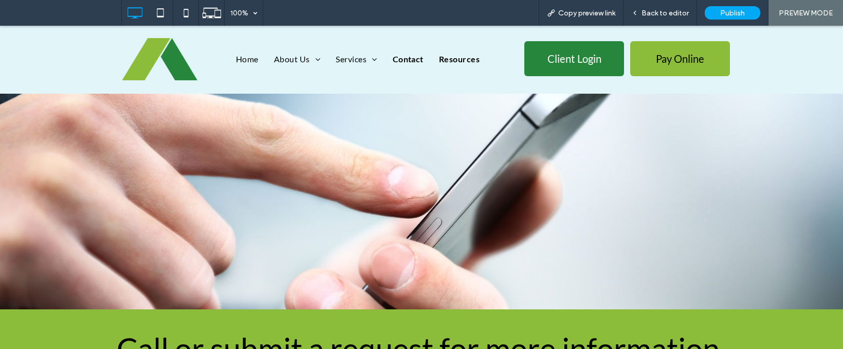
click at [450, 58] on span "Resources" at bounding box center [459, 59] width 41 height 12
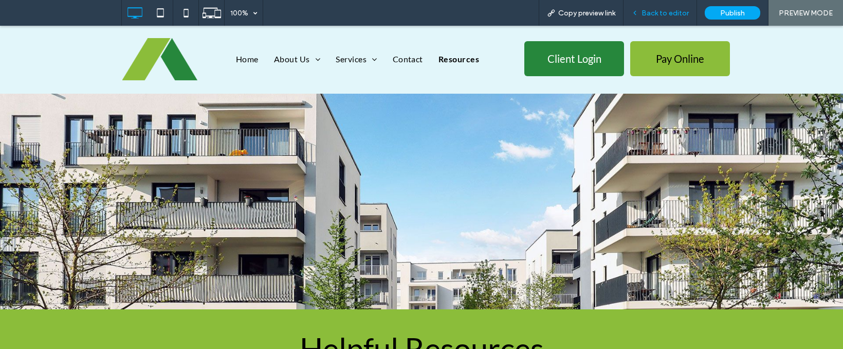
click at [666, 13] on span "Back to editor" at bounding box center [665, 13] width 47 height 9
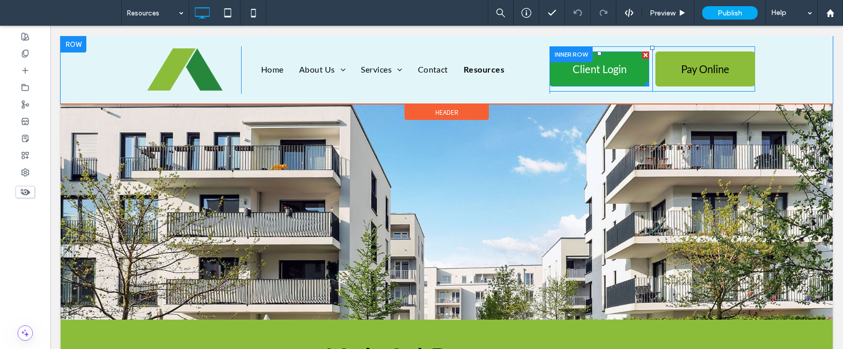
click at [593, 69] on span "Client Login" at bounding box center [600, 69] width 54 height 12
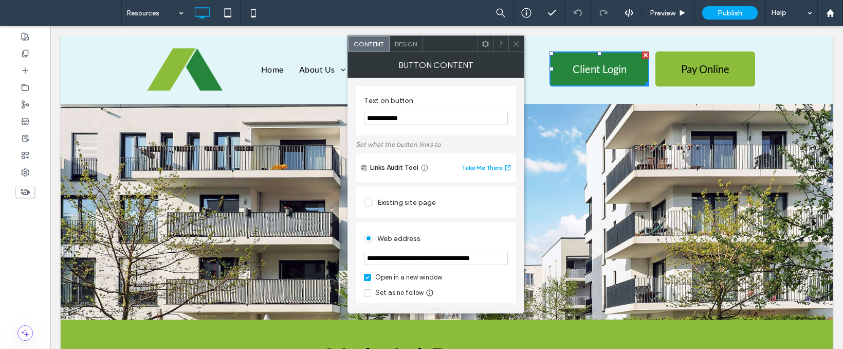
click at [521, 46] on div at bounding box center [515, 43] width 15 height 15
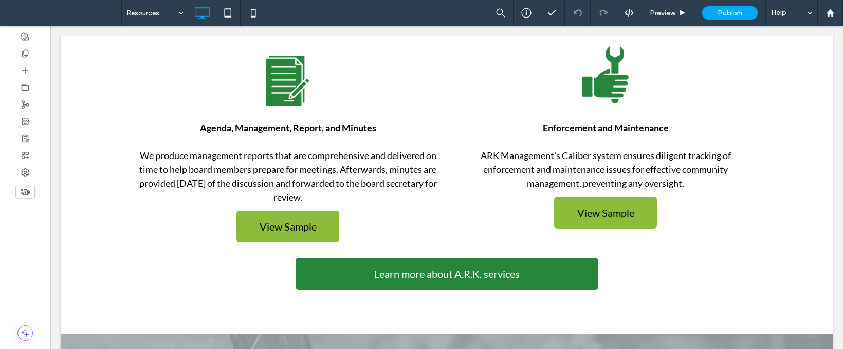
scroll to position [554, 0]
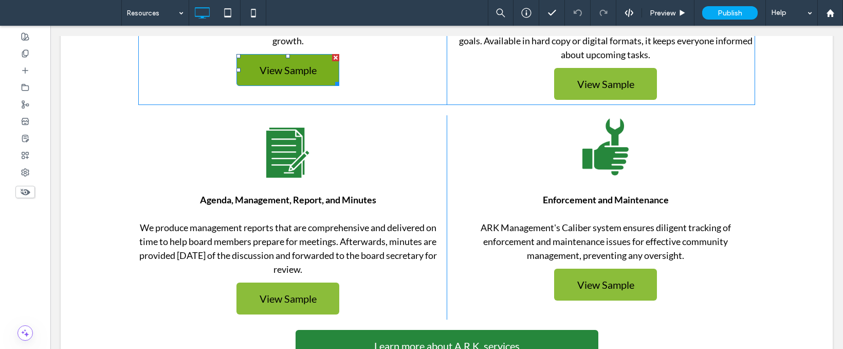
click at [285, 77] on link "View Sample" at bounding box center [288, 70] width 103 height 32
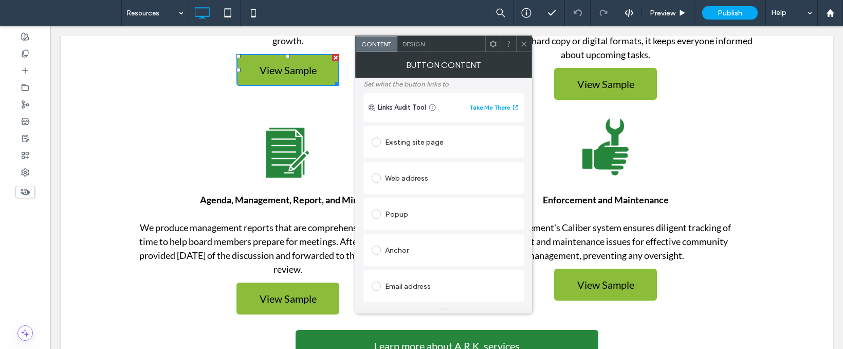
scroll to position [0, 0]
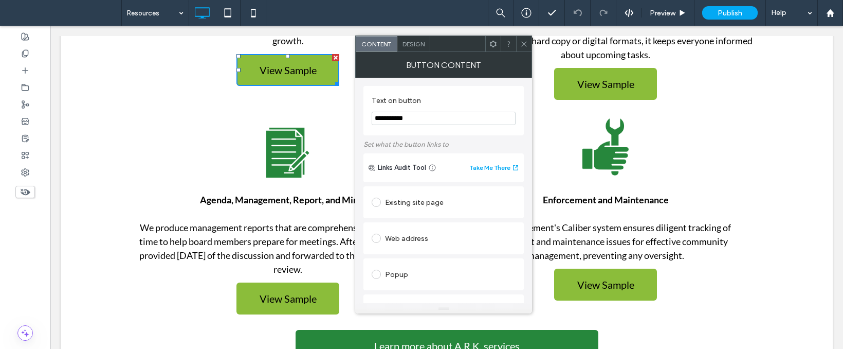
click at [526, 45] on icon at bounding box center [524, 44] width 8 height 8
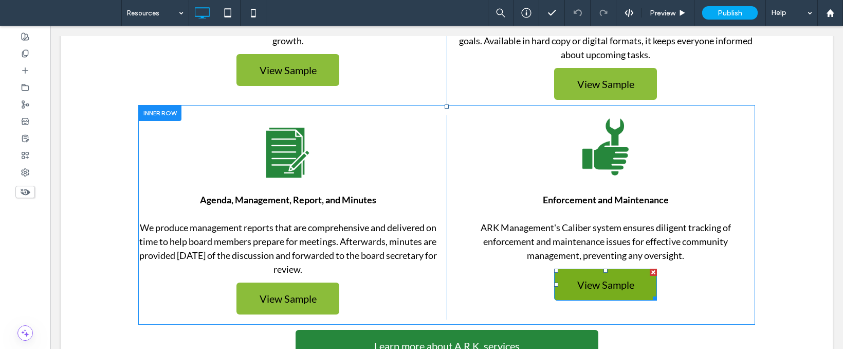
click at [635, 283] on link "View Sample" at bounding box center [605, 284] width 103 height 32
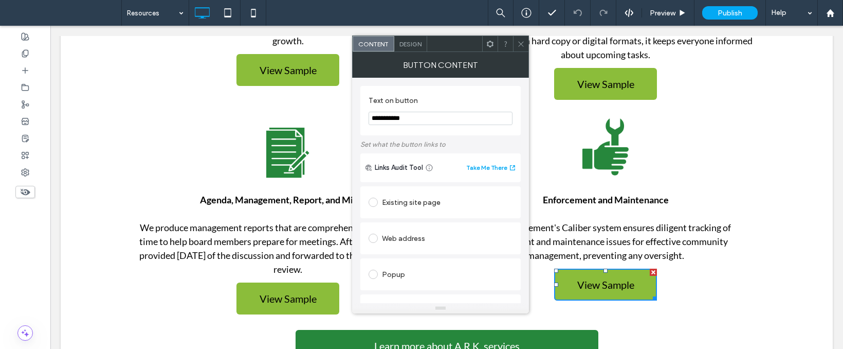
click at [522, 40] on icon at bounding box center [521, 44] width 8 height 8
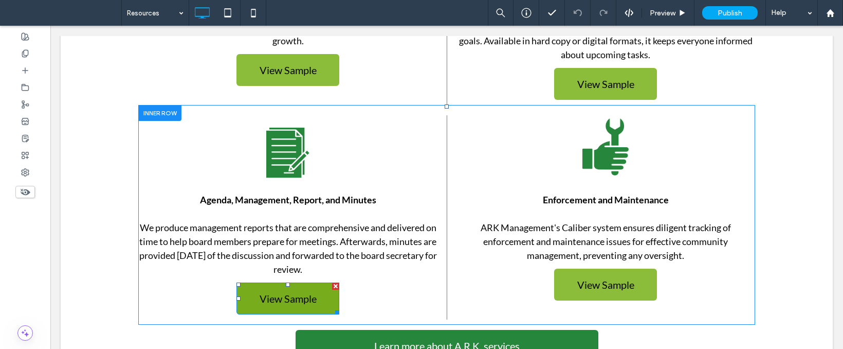
click at [296, 283] on link "View Sample" at bounding box center [288, 298] width 103 height 32
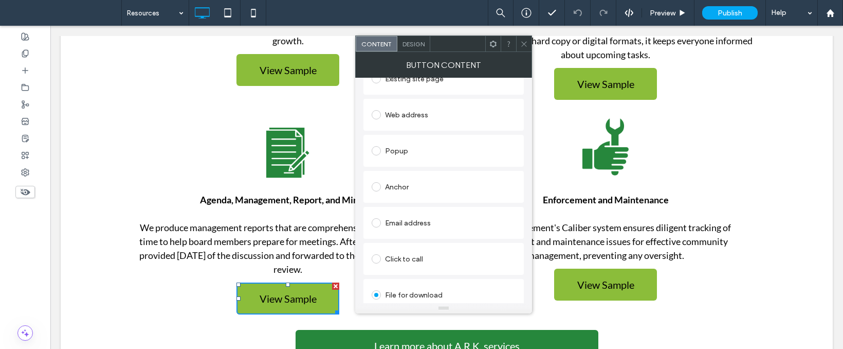
scroll to position [165, 0]
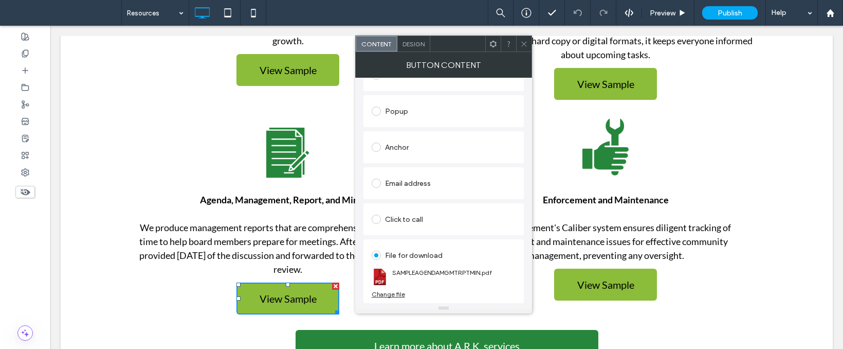
click at [525, 45] on use at bounding box center [523, 43] width 5 height 5
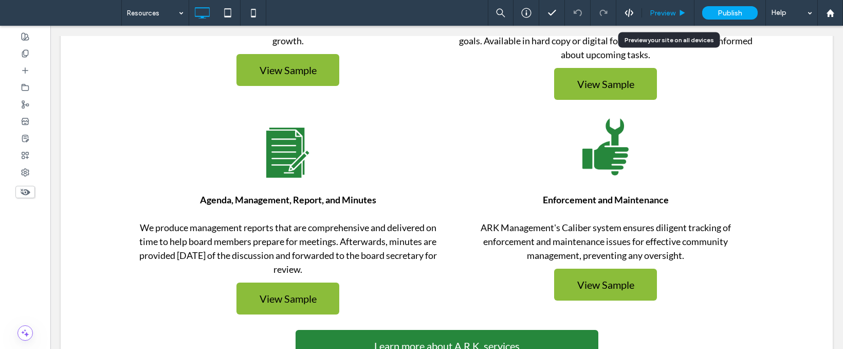
click at [662, 12] on span "Preview" at bounding box center [663, 13] width 26 height 9
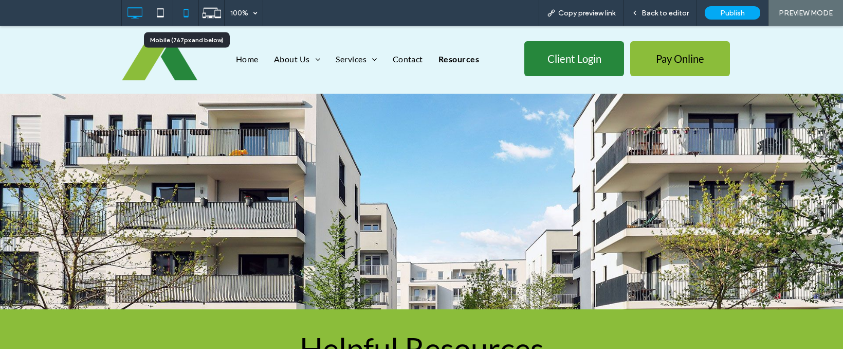
click at [193, 18] on icon at bounding box center [186, 13] width 21 height 21
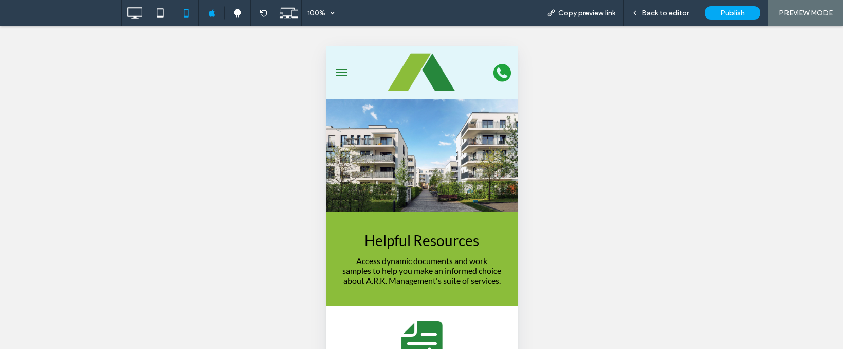
click at [416, 81] on img at bounding box center [421, 72] width 67 height 42
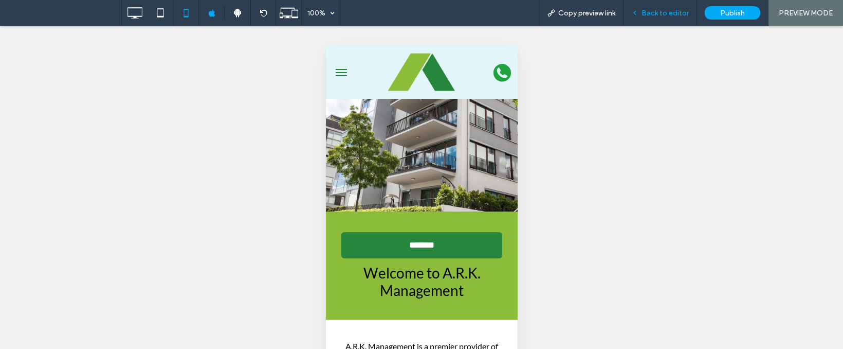
click at [649, 16] on span "Back to editor" at bounding box center [665, 13] width 47 height 9
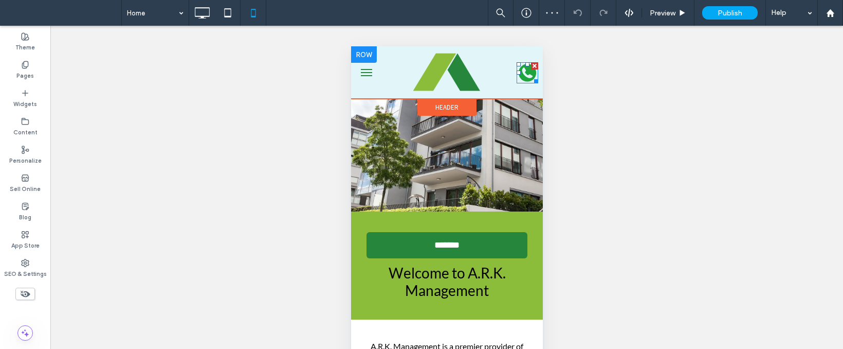
click at [516, 75] on icon "phone icon" at bounding box center [527, 72] width 22 height 21
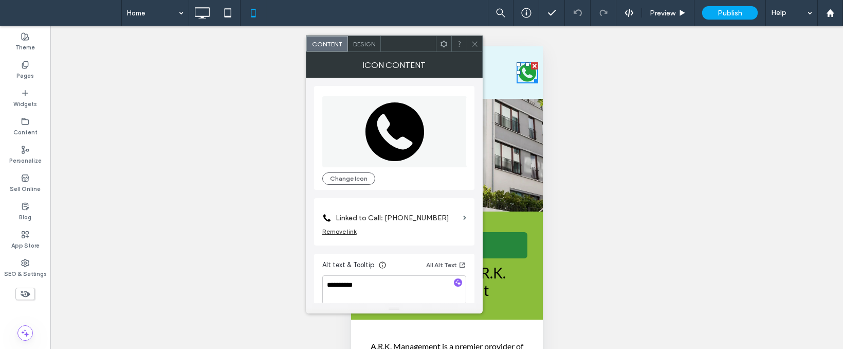
click at [477, 45] on icon at bounding box center [475, 44] width 8 height 8
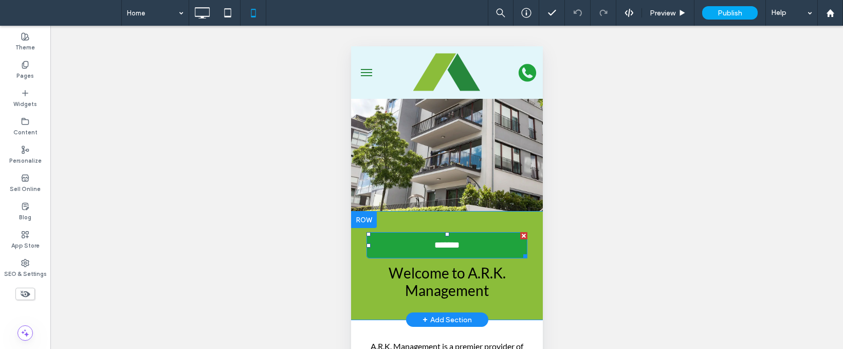
click at [435, 241] on span "*******" at bounding box center [446, 245] width 28 height 11
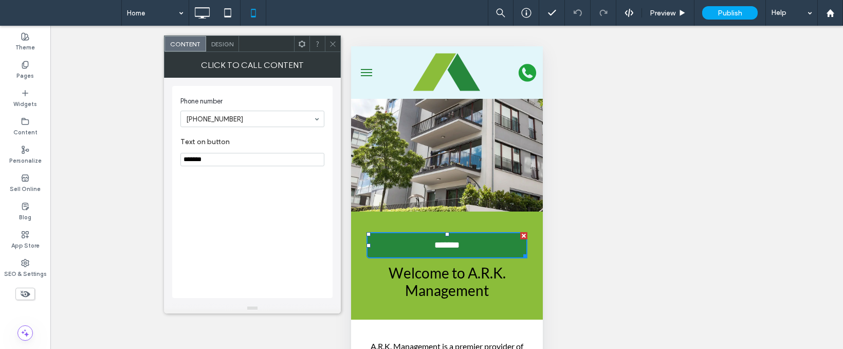
click at [332, 44] on icon at bounding box center [333, 44] width 8 height 8
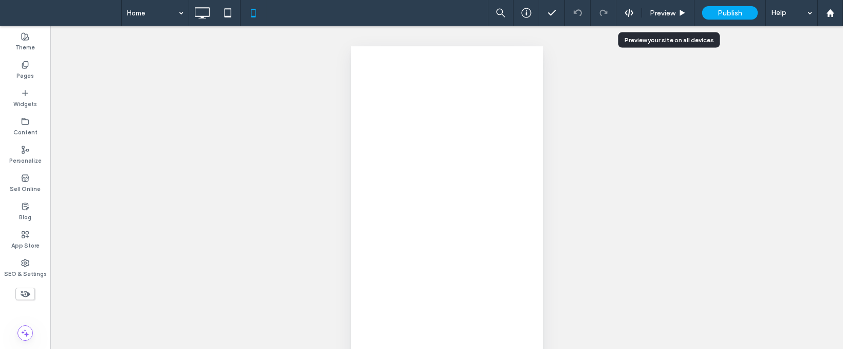
click at [654, 14] on span "Preview" at bounding box center [663, 13] width 26 height 9
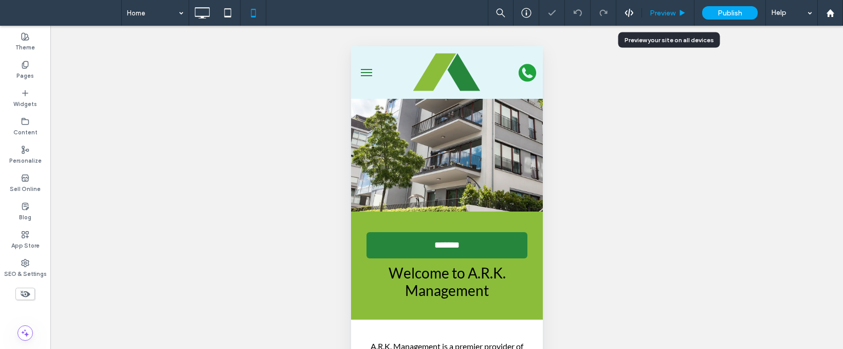
click at [662, 11] on span "Preview" at bounding box center [663, 13] width 26 height 9
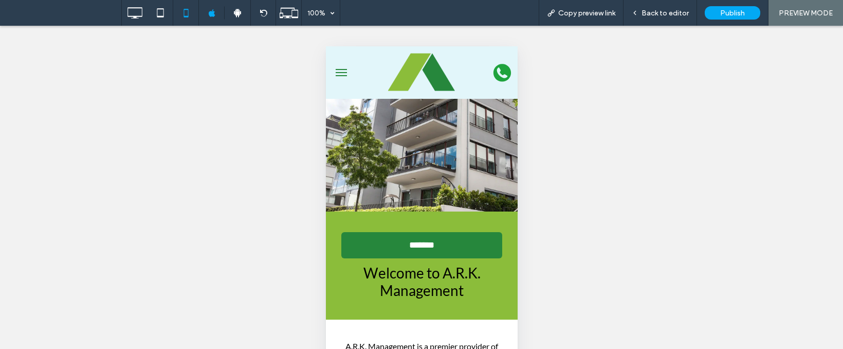
click at [337, 72] on span "menu" at bounding box center [340, 72] width 11 height 1
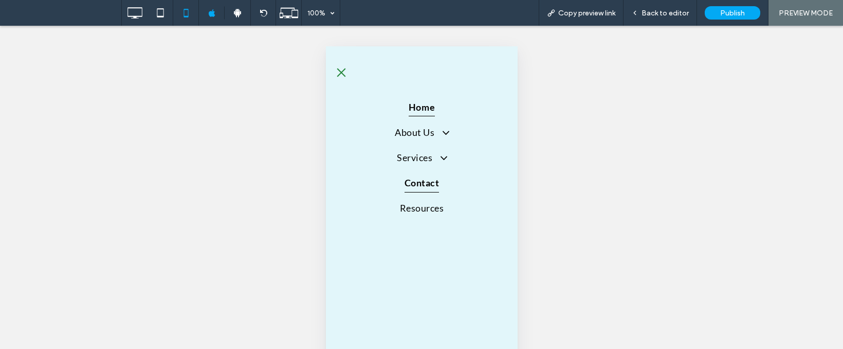
click at [433, 191] on link "Contact" at bounding box center [421, 182] width 171 height 25
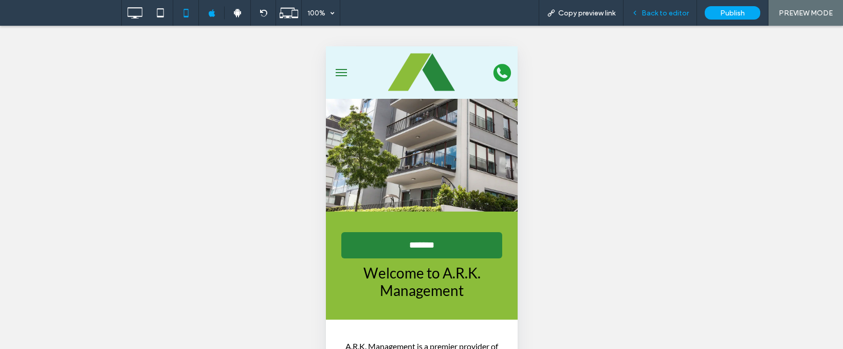
click at [661, 13] on span "Back to editor" at bounding box center [665, 13] width 47 height 9
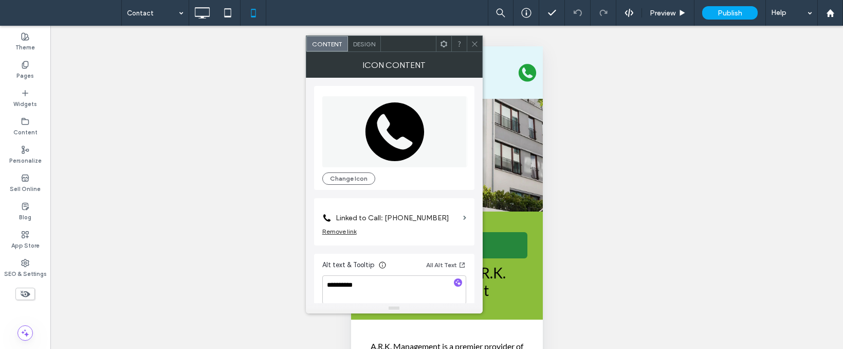
click at [471, 49] on span at bounding box center [475, 43] width 8 height 15
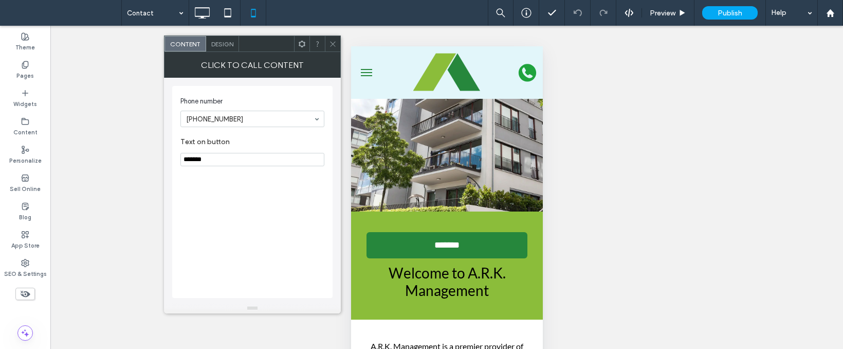
click at [333, 43] on use at bounding box center [332, 43] width 5 height 5
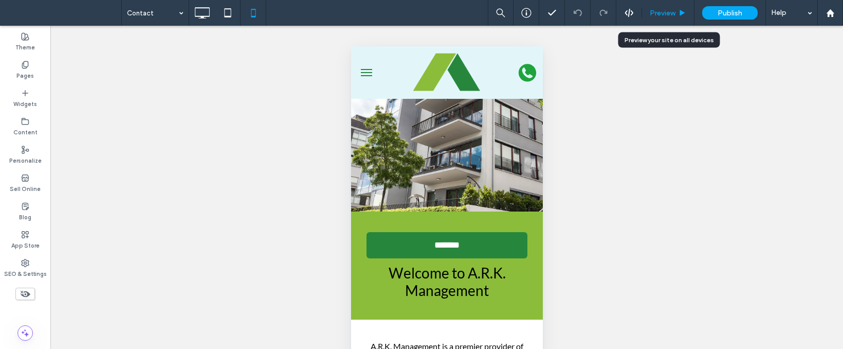
click at [659, 20] on div "Preview" at bounding box center [668, 13] width 52 height 26
click at [660, 19] on div "Preview" at bounding box center [668, 13] width 52 height 26
click at [659, 8] on div "Preview" at bounding box center [668, 13] width 52 height 26
click at [660, 11] on span "Preview" at bounding box center [663, 13] width 26 height 9
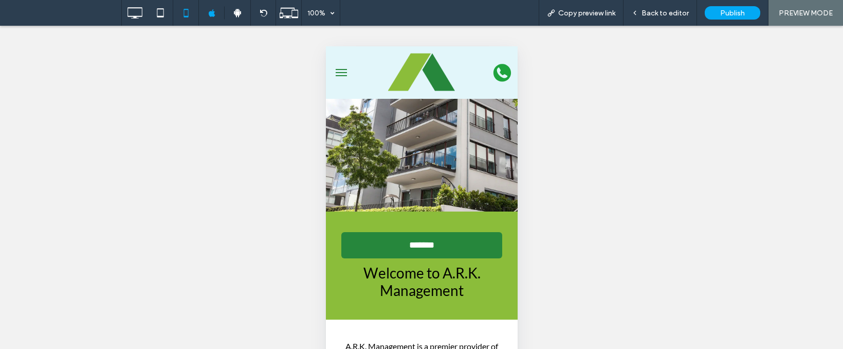
scroll to position [76, 0]
